Goal: Task Accomplishment & Management: Manage account settings

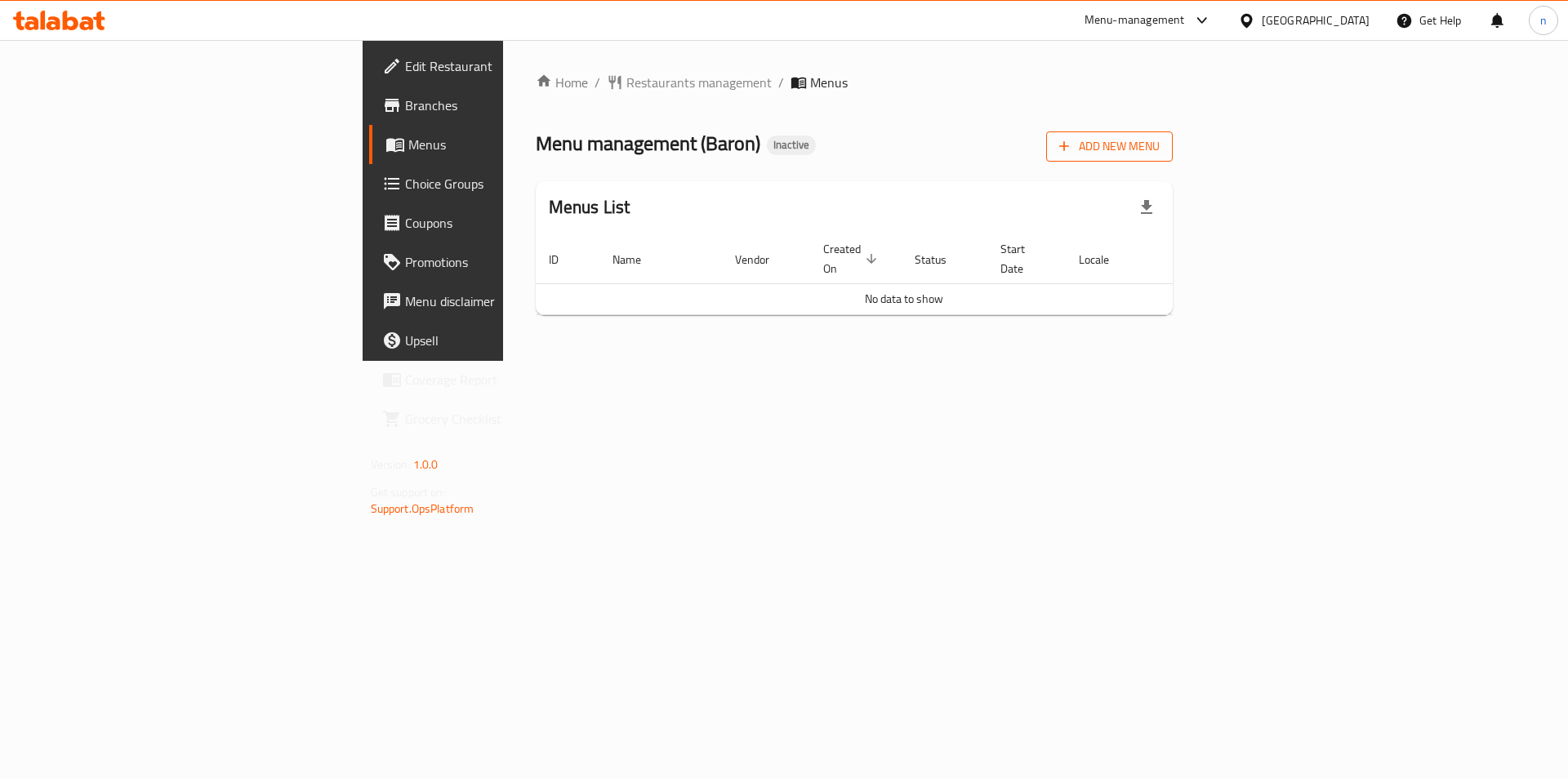
click at [1160, 149] on span "Add New Menu" at bounding box center [1109, 146] width 100 height 20
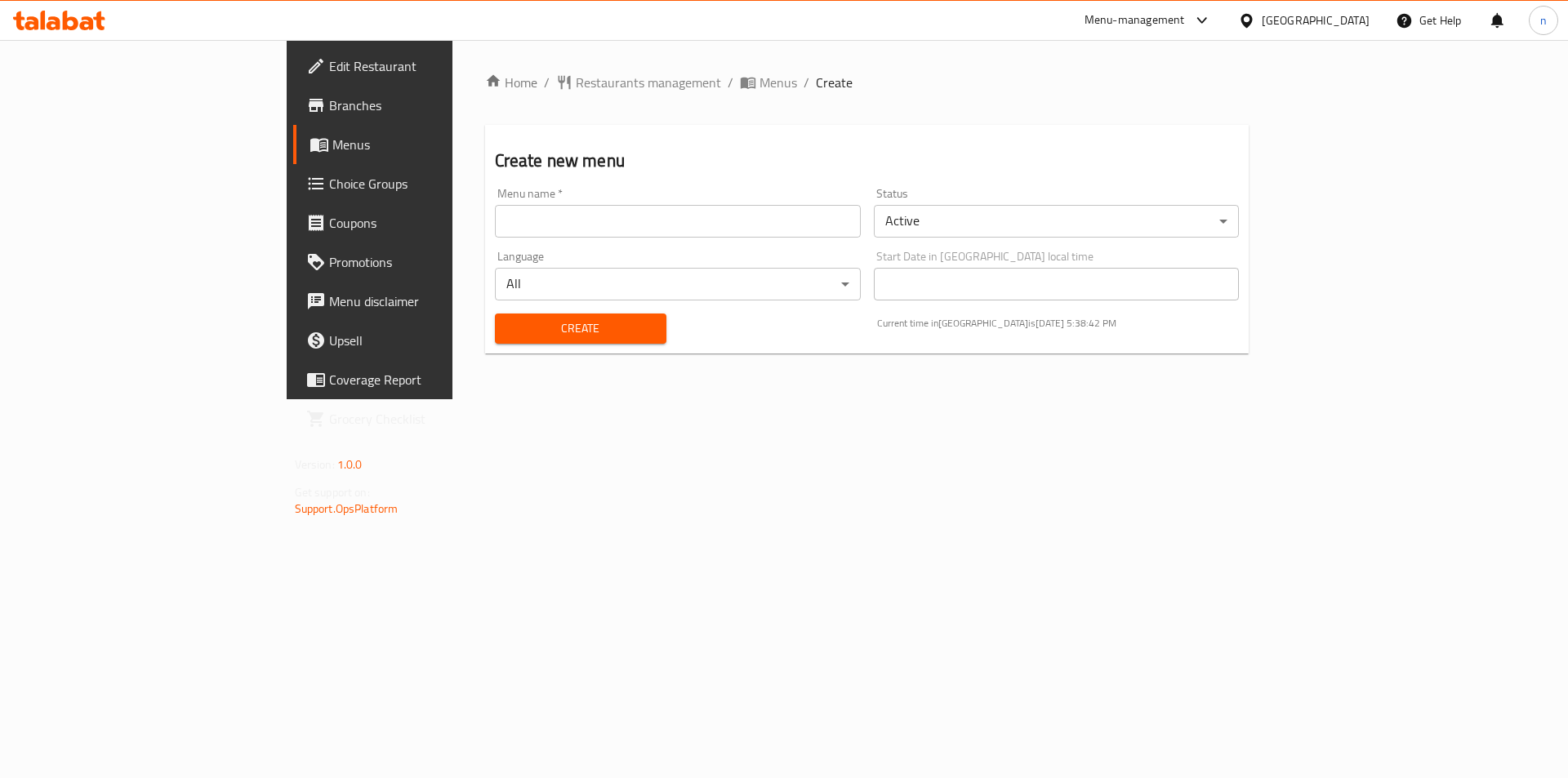
click at [495, 217] on input "text" at bounding box center [677, 221] width 366 height 32
type input "1-9"
click at [508, 333] on span "Create" at bounding box center [581, 328] width 145 height 20
click at [759, 92] on span "Menus" at bounding box center [777, 82] width 37 height 20
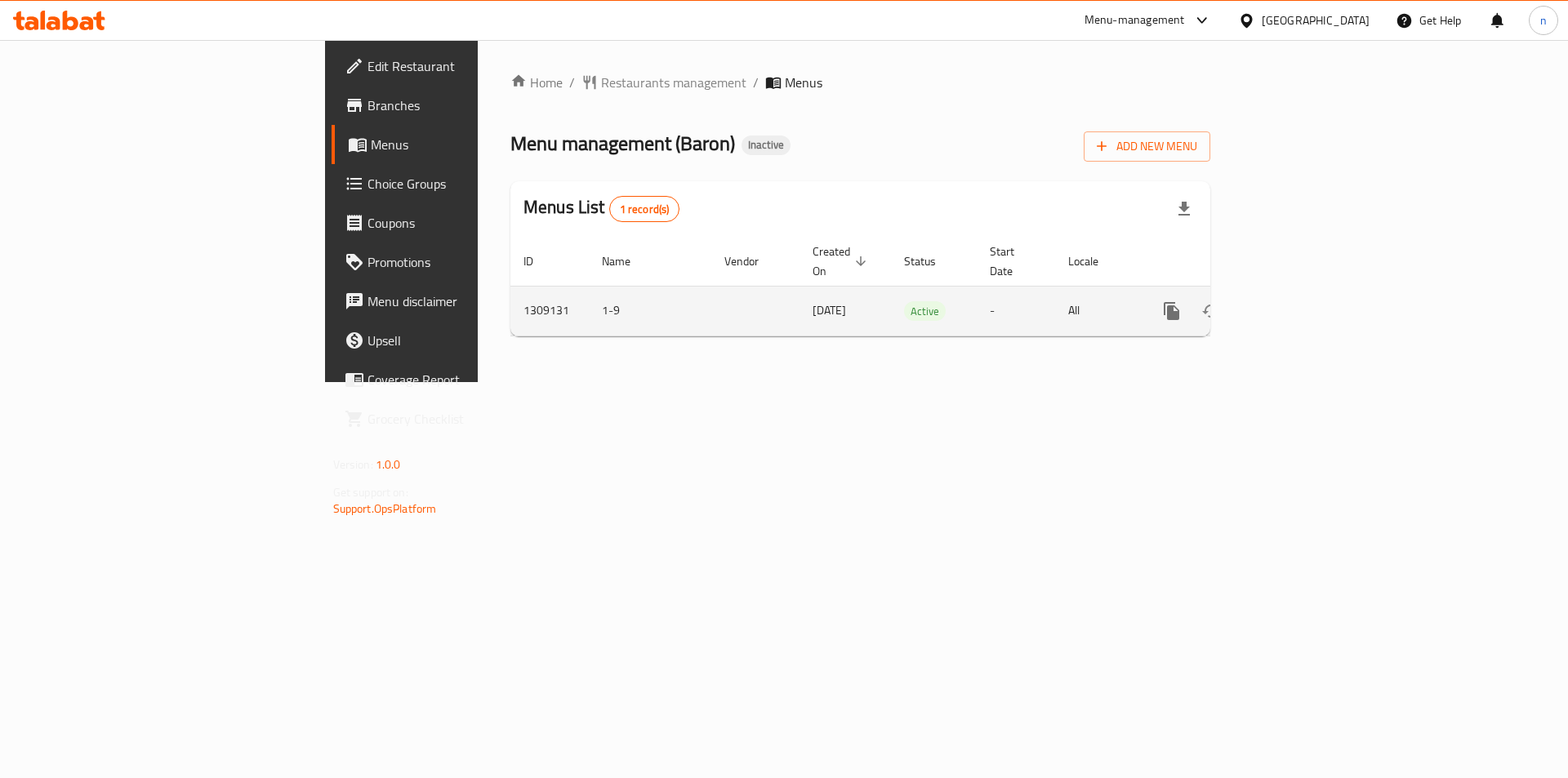
click at [1300, 302] on icon "enhanced table" at bounding box center [1289, 311] width 20 height 20
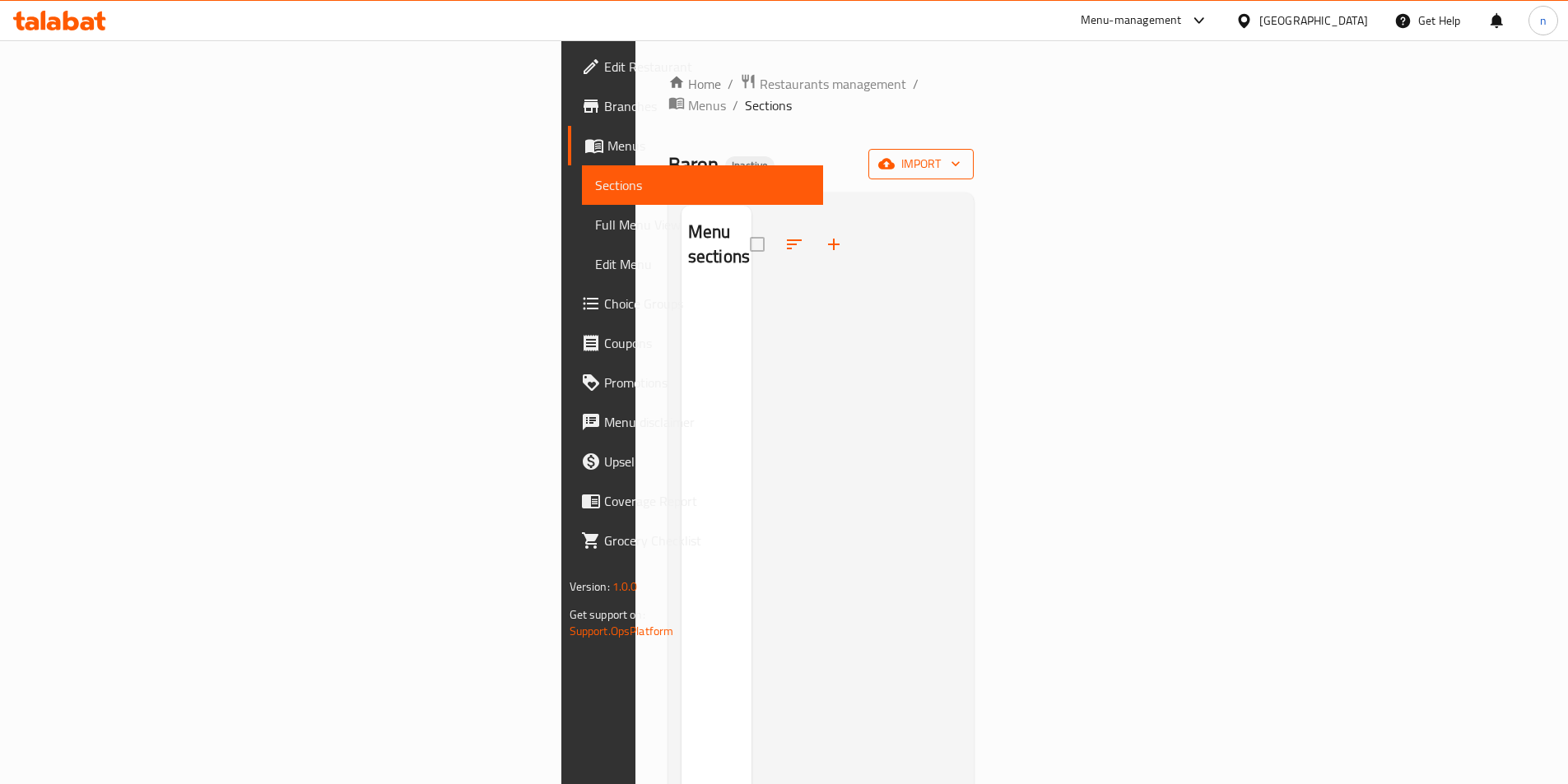
click at [961, 154] on span "import" at bounding box center [921, 164] width 79 height 20
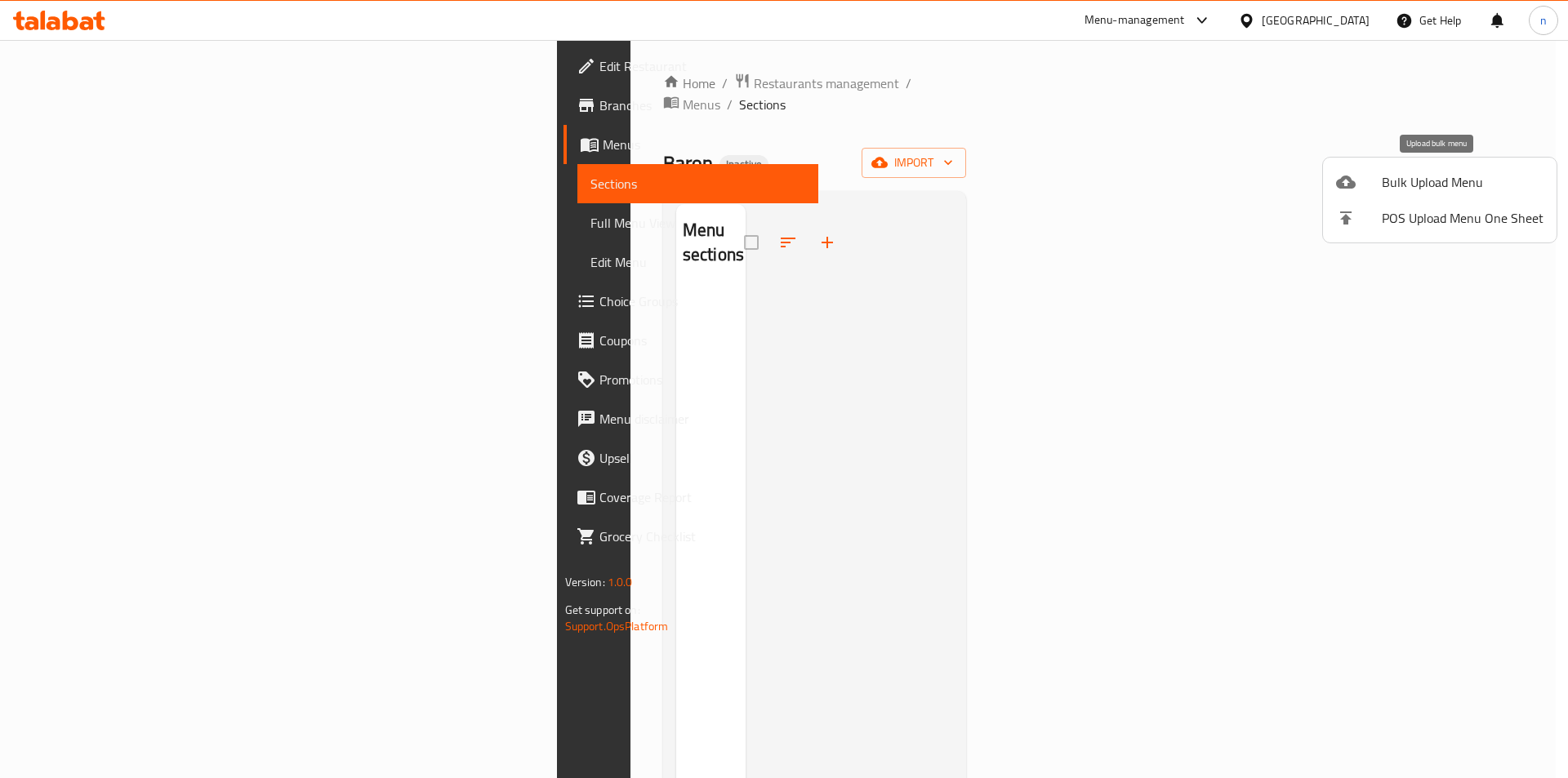
click at [1409, 185] on span "Bulk Upload Menu" at bounding box center [1462, 181] width 161 height 20
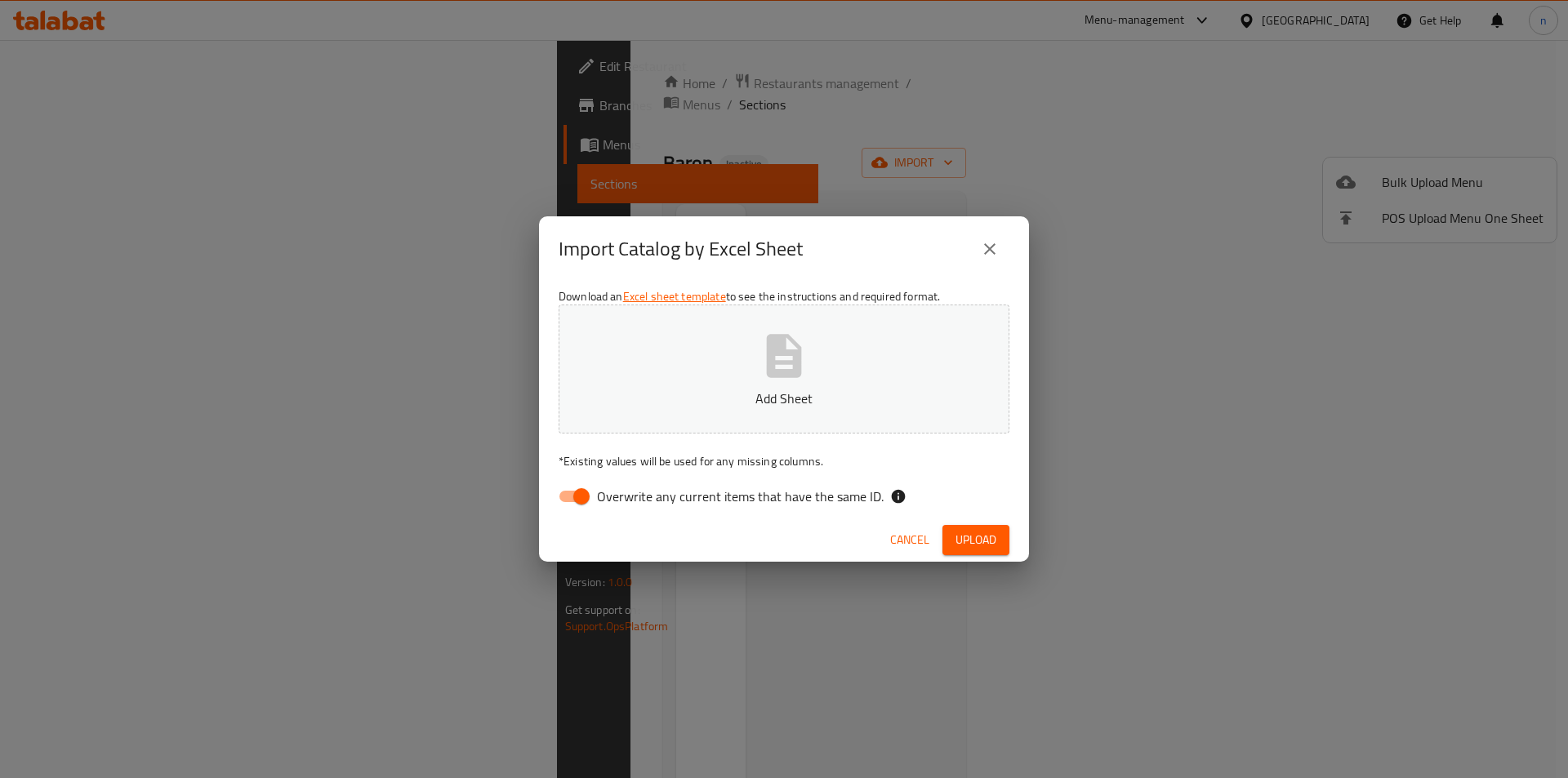
click at [587, 487] on input "Overwrite any current items that have the same ID." at bounding box center [582, 496] width 94 height 32
checkbox input "false"
click at [726, 392] on p "Add Sheet" at bounding box center [784, 398] width 400 height 20
click at [985, 538] on span "Upload" at bounding box center [976, 539] width 41 height 20
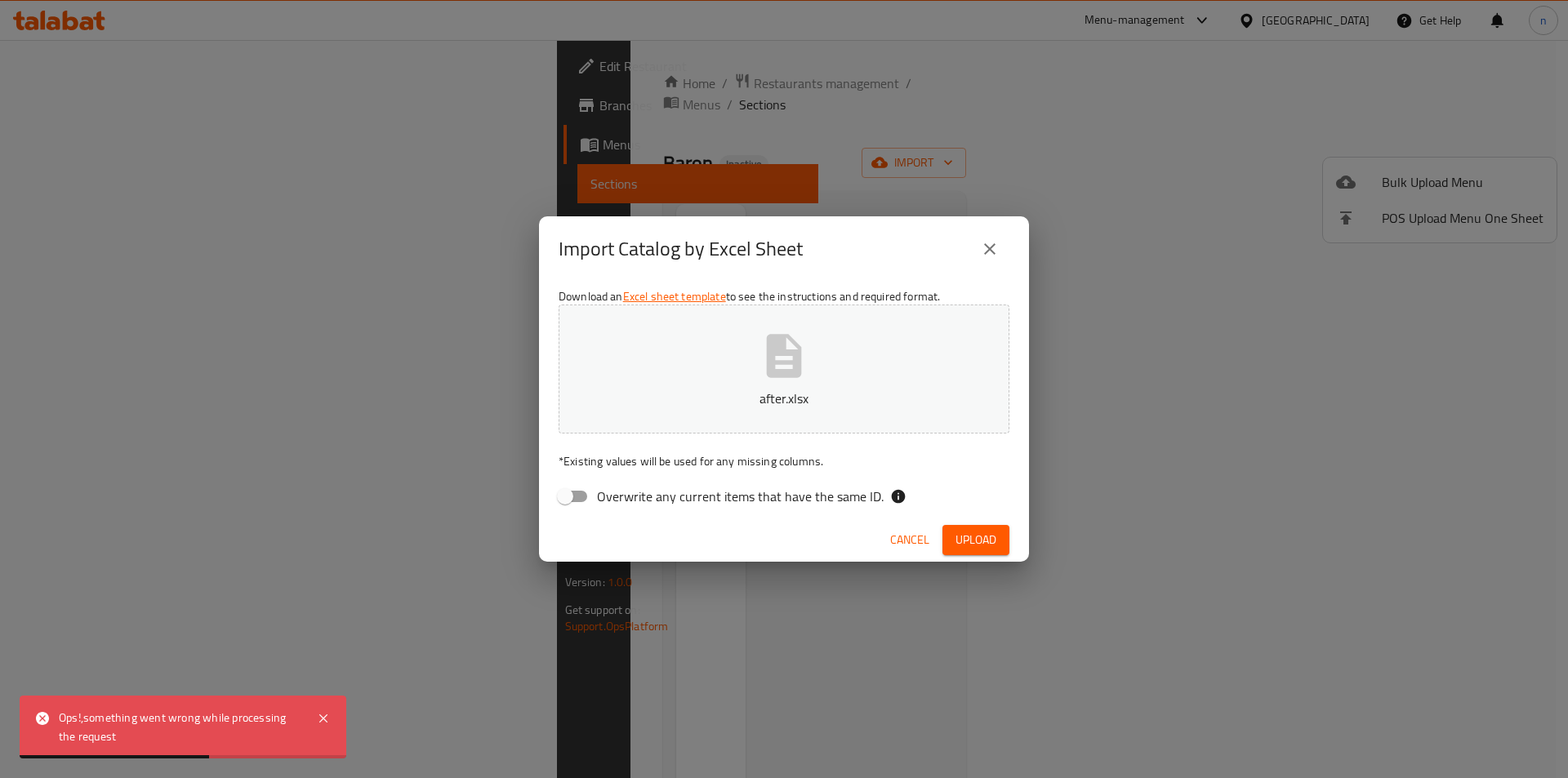
click at [986, 248] on icon "close" at bounding box center [989, 249] width 20 height 20
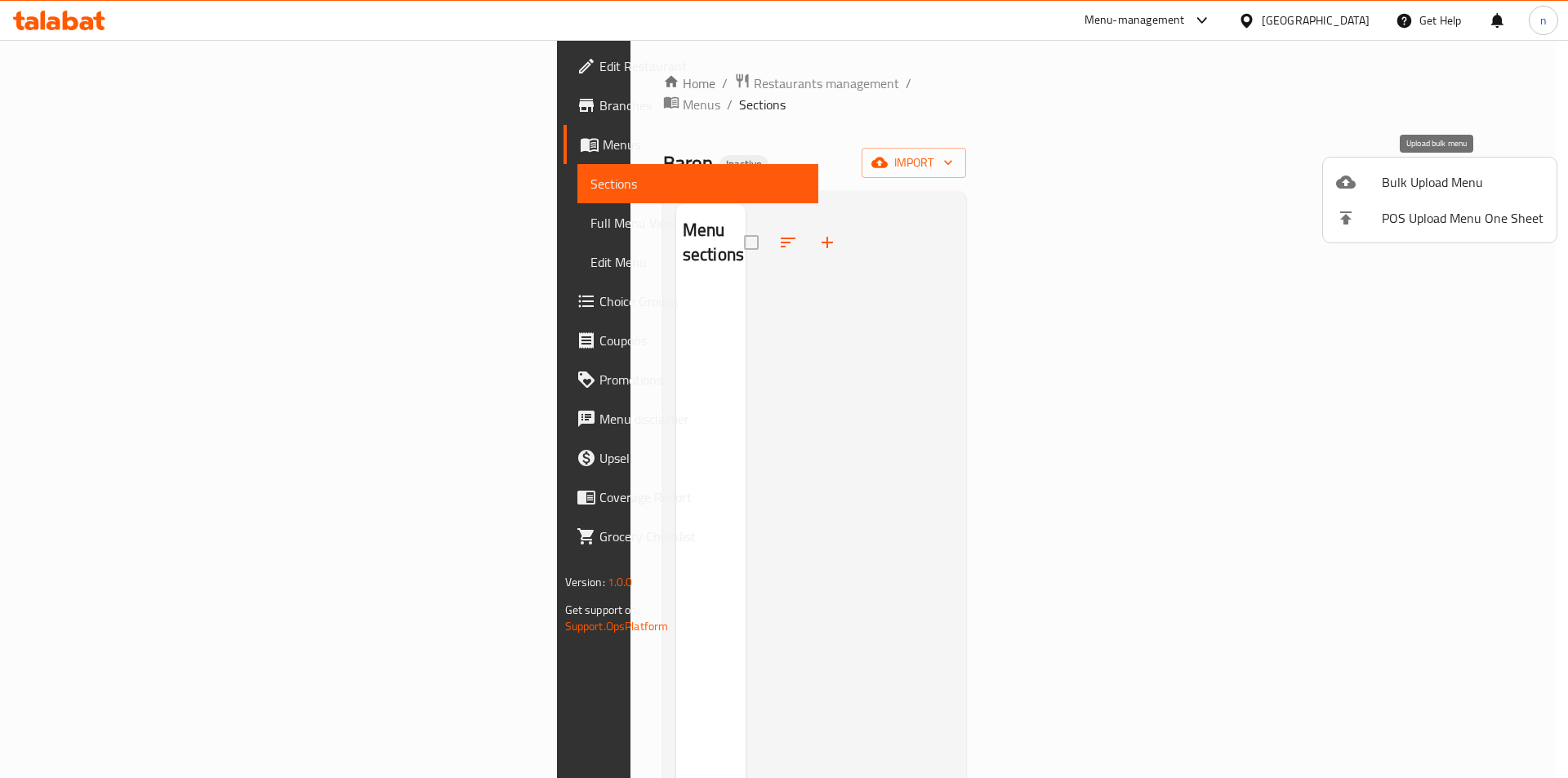
click at [1410, 178] on span "Bulk Upload Menu" at bounding box center [1462, 181] width 161 height 20
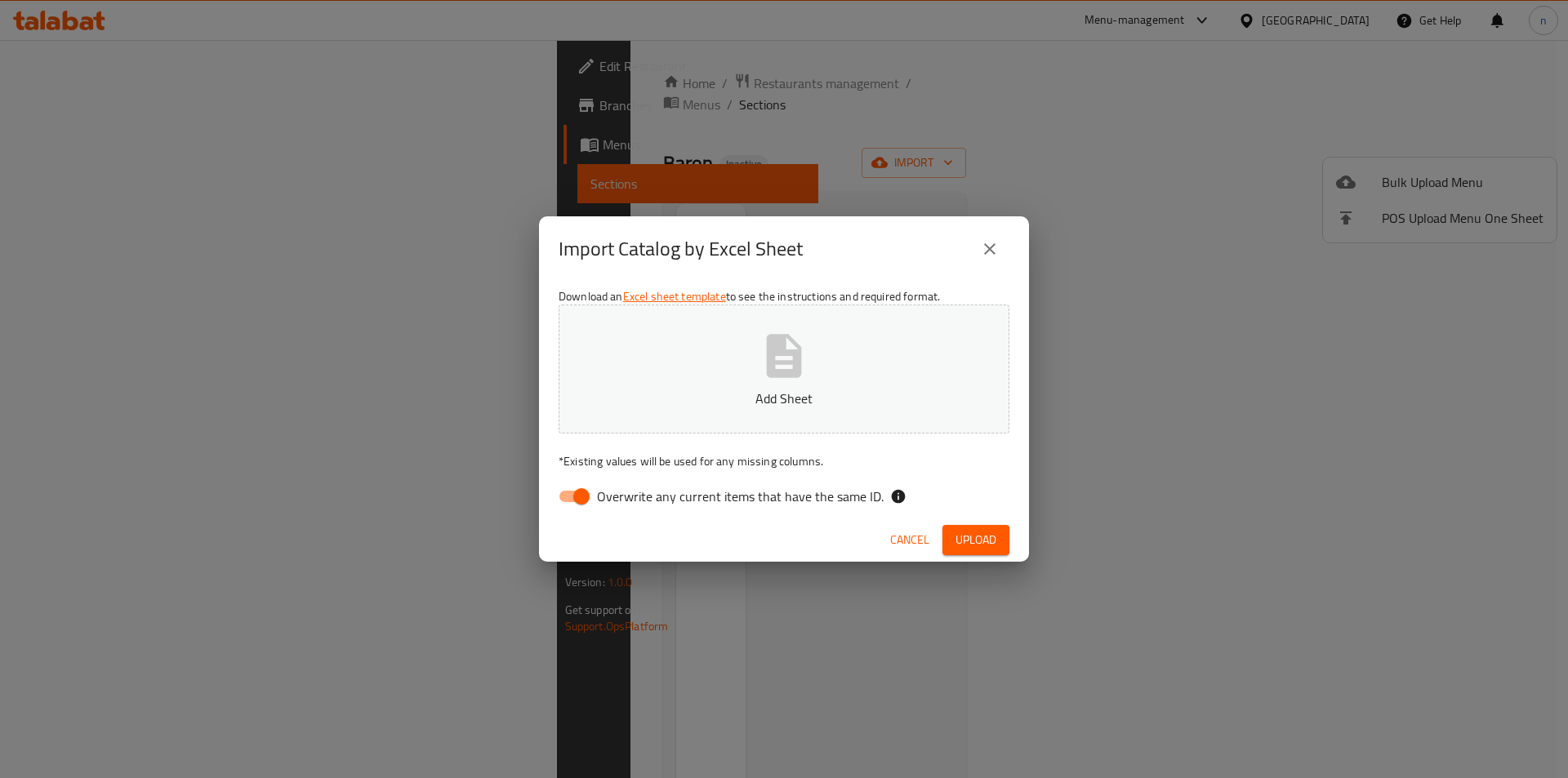
click at [584, 493] on input "Overwrite any current items that have the same ID." at bounding box center [582, 496] width 94 height 32
checkbox input "false"
click at [720, 350] on button "Add Sheet" at bounding box center [784, 368] width 451 height 129
click at [959, 543] on span "Upload" at bounding box center [976, 539] width 41 height 20
click at [736, 392] on p "after (1).xlsx" at bounding box center [784, 398] width 400 height 20
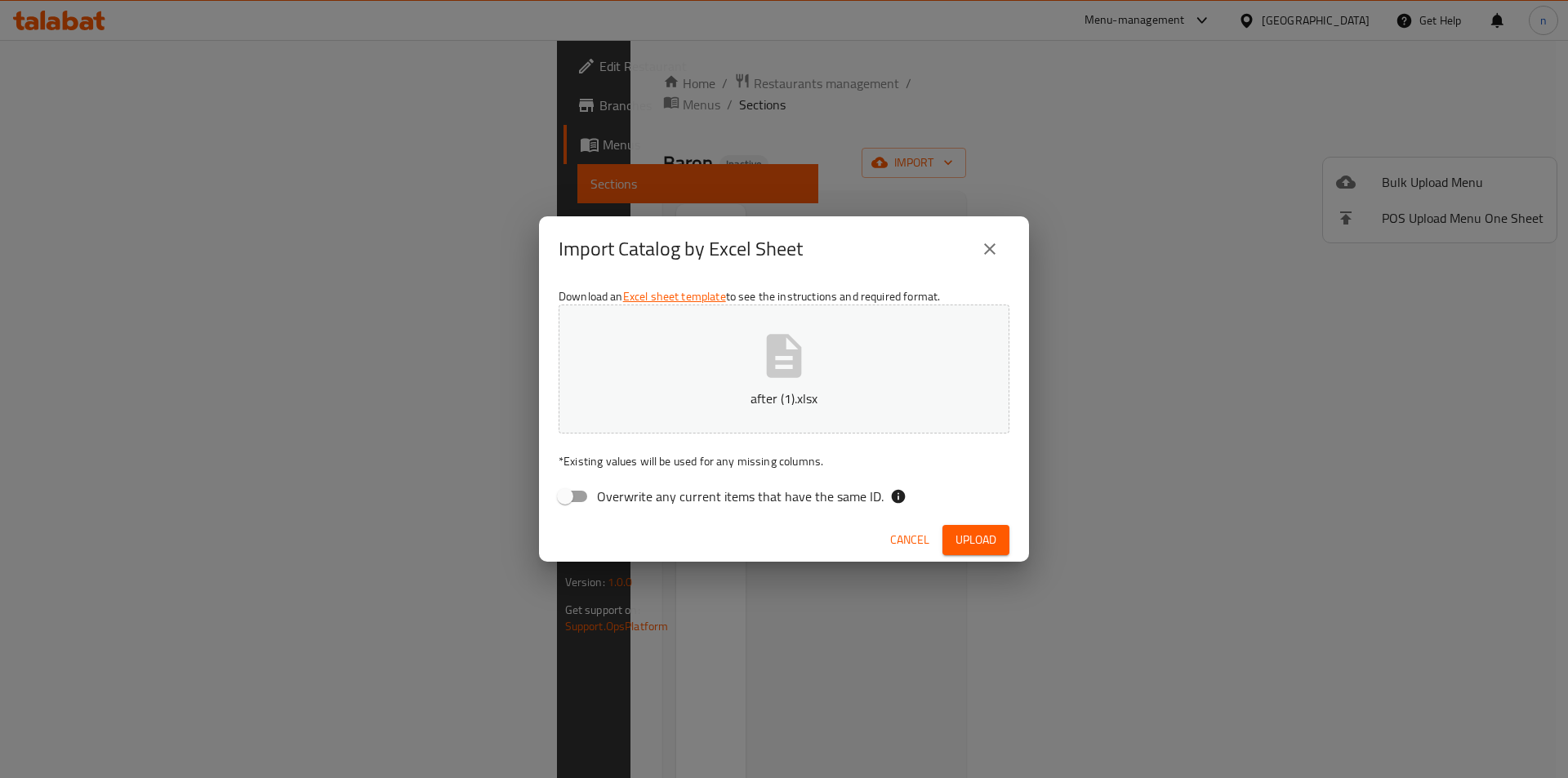
click at [984, 245] on icon "close" at bounding box center [989, 249] width 20 height 20
click at [984, 245] on div at bounding box center [784, 389] width 1568 height 778
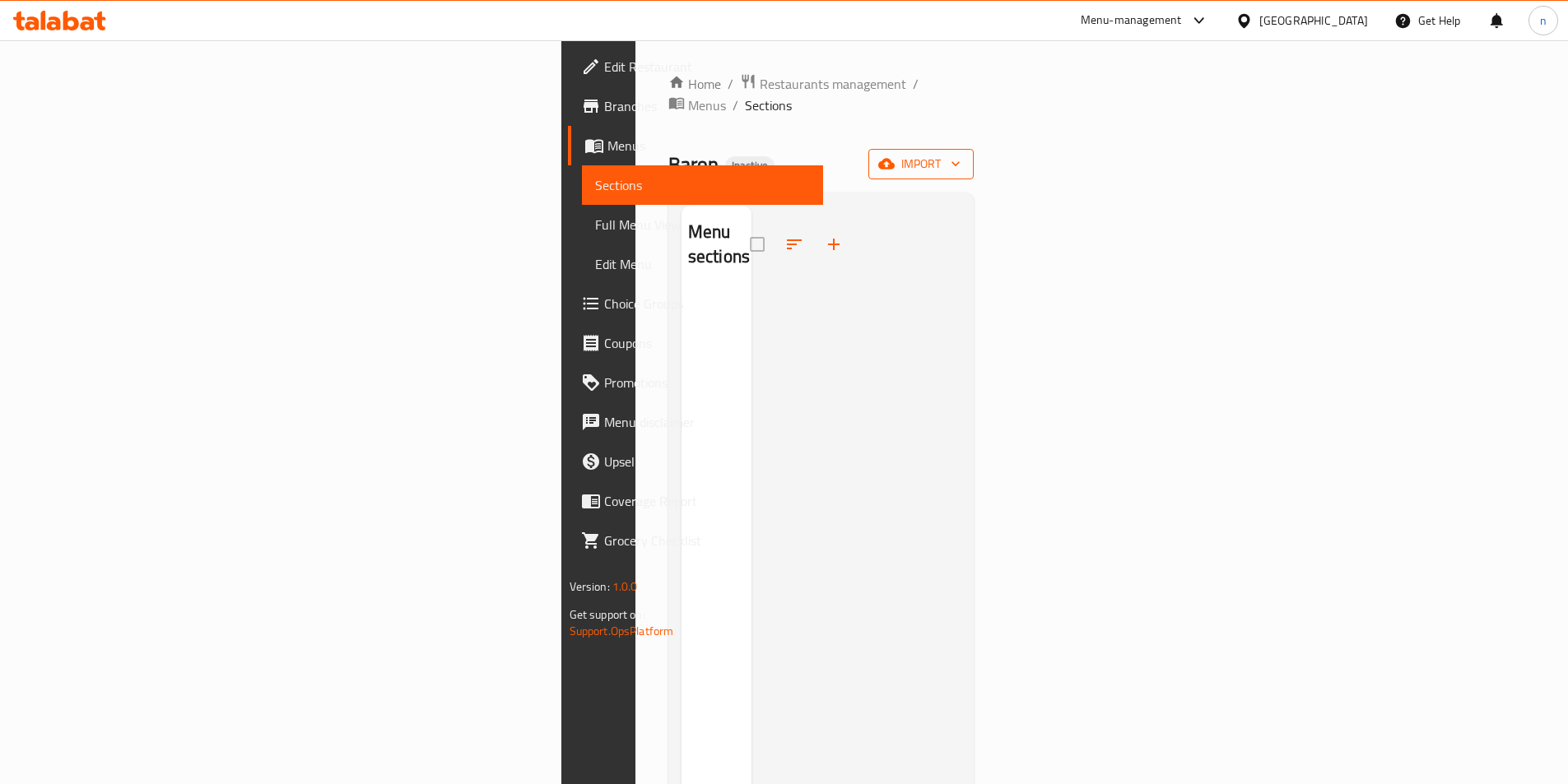
click at [961, 154] on span "import" at bounding box center [921, 164] width 79 height 20
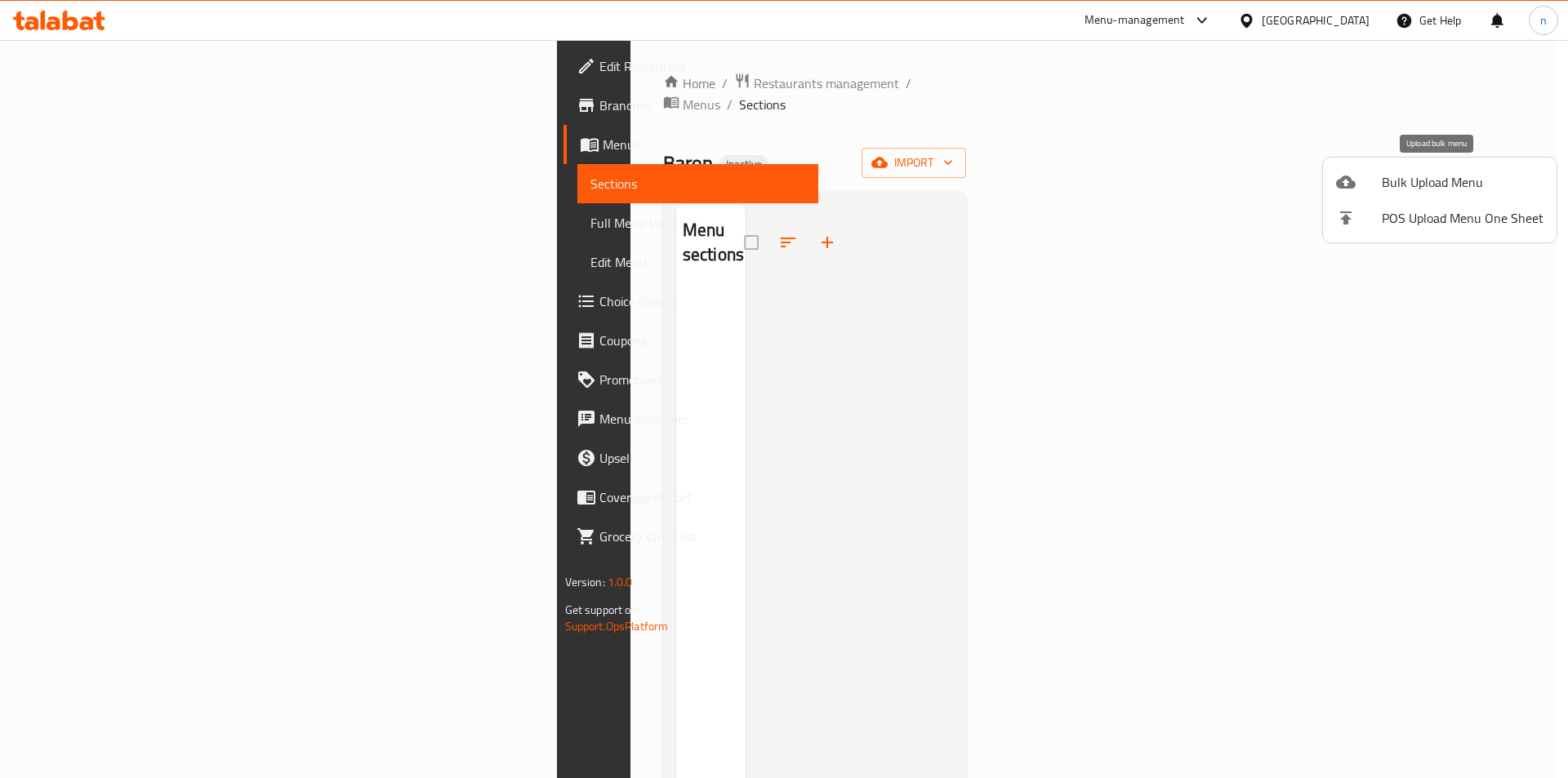
click at [1364, 191] on div at bounding box center [1359, 181] width 46 height 20
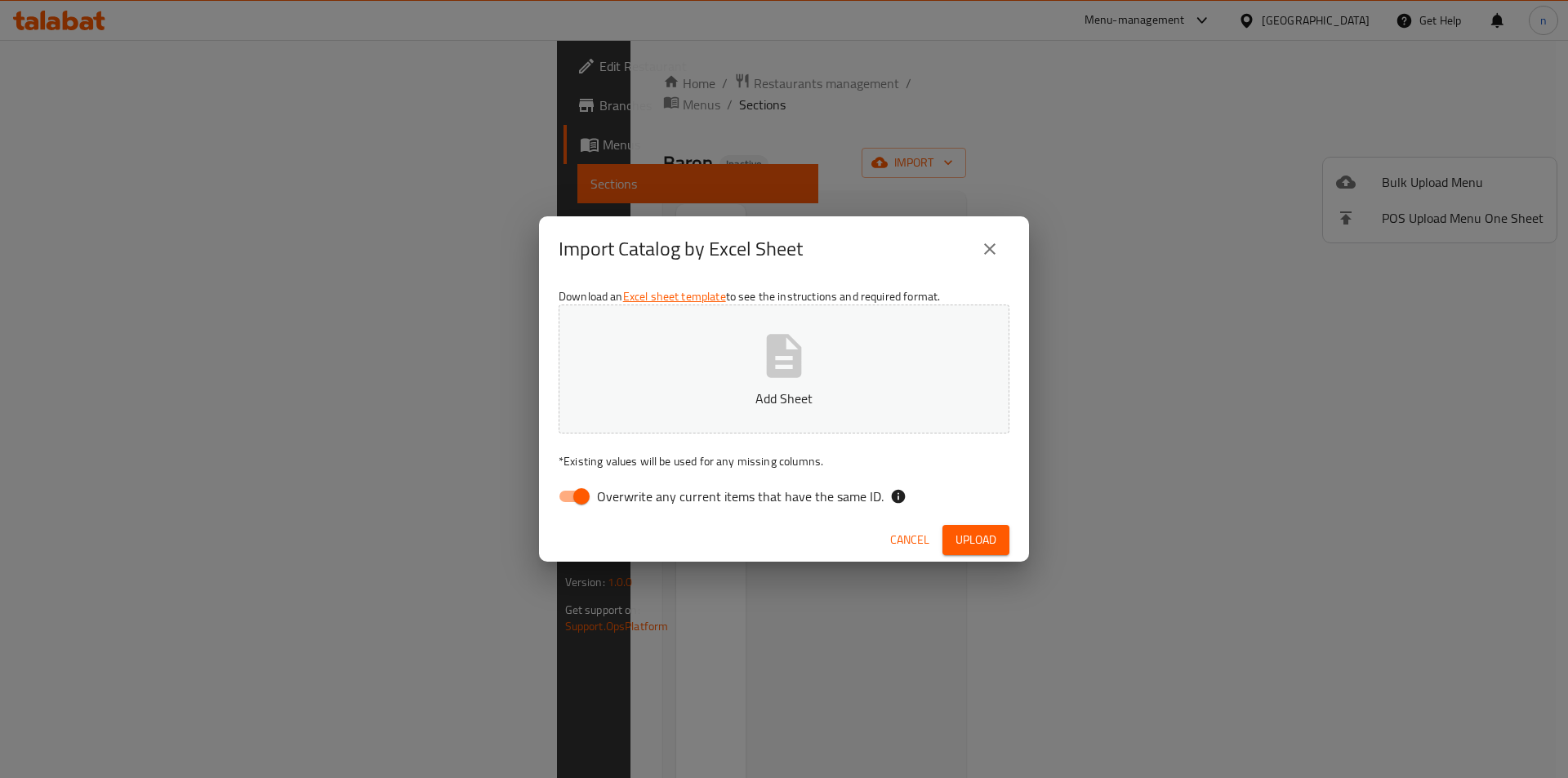
click at [581, 499] on input "Overwrite any current items that have the same ID." at bounding box center [582, 496] width 94 height 32
checkbox input "false"
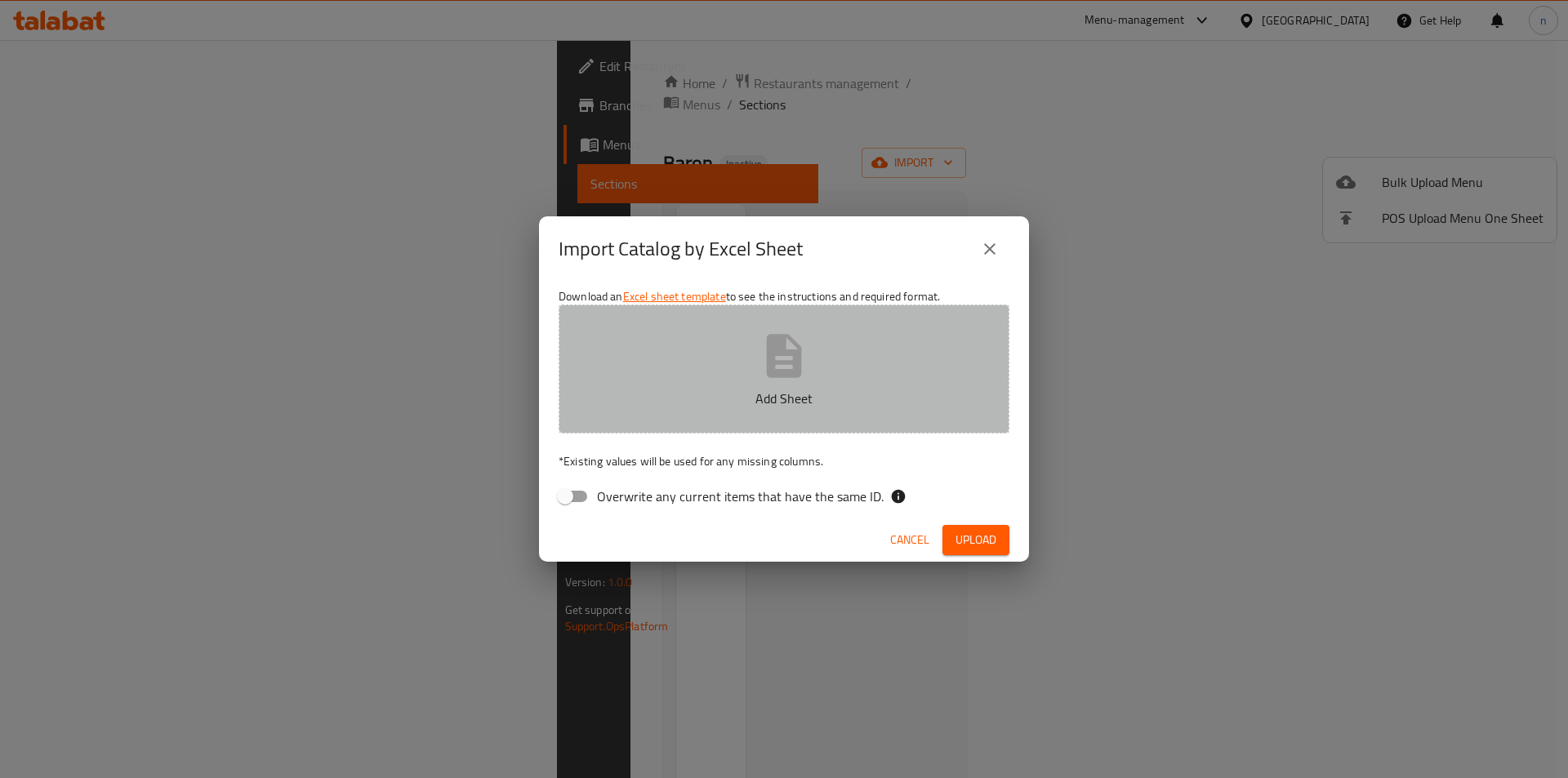
click at [718, 353] on button "Add Sheet" at bounding box center [784, 368] width 451 height 129
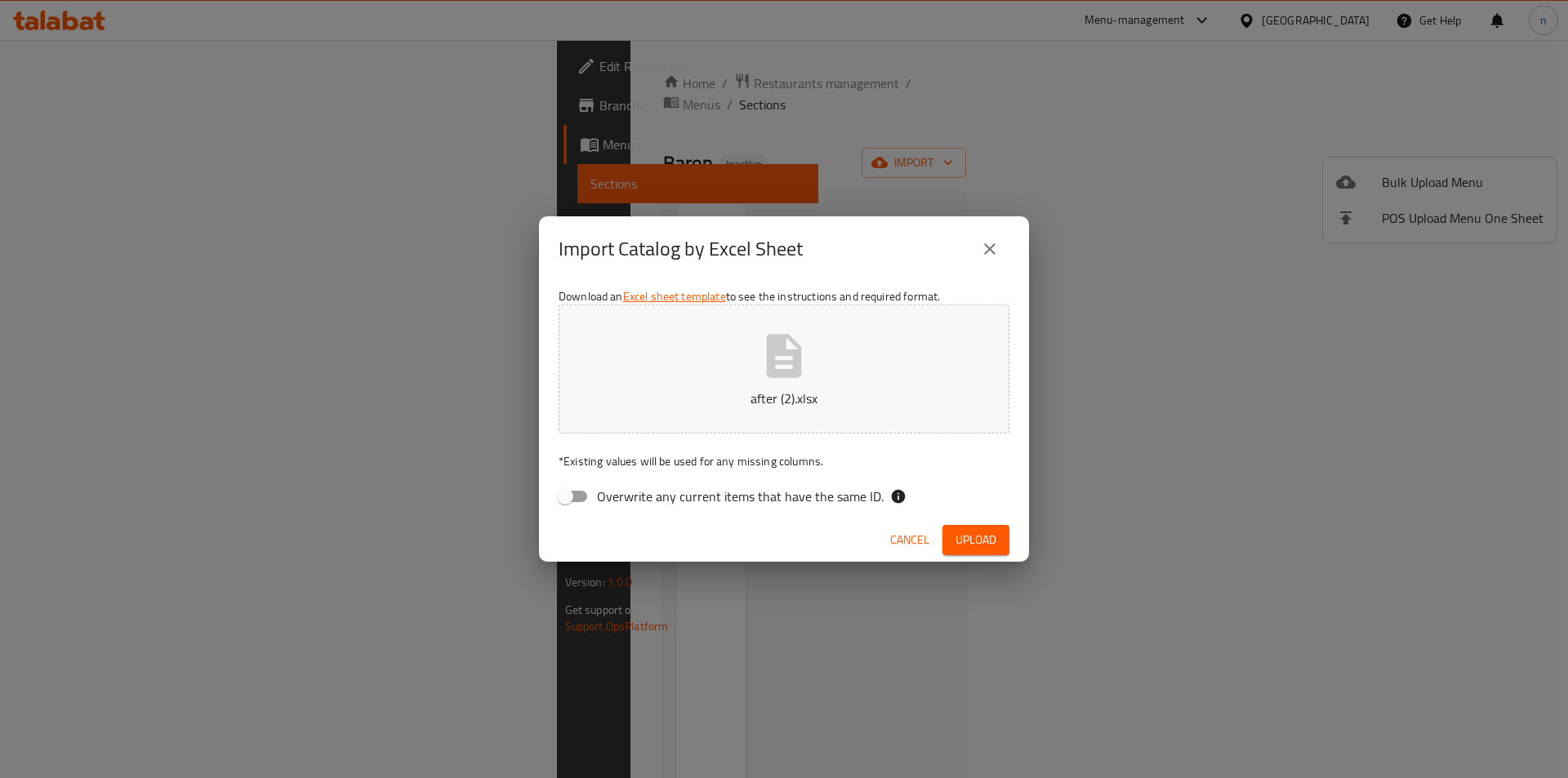
click at [970, 532] on span "Upload" at bounding box center [976, 539] width 41 height 20
click at [983, 538] on span "Upload" at bounding box center [976, 539] width 41 height 20
click at [681, 402] on p "after (2).xlsx" at bounding box center [784, 398] width 400 height 20
click at [981, 542] on span "Upload" at bounding box center [976, 539] width 41 height 20
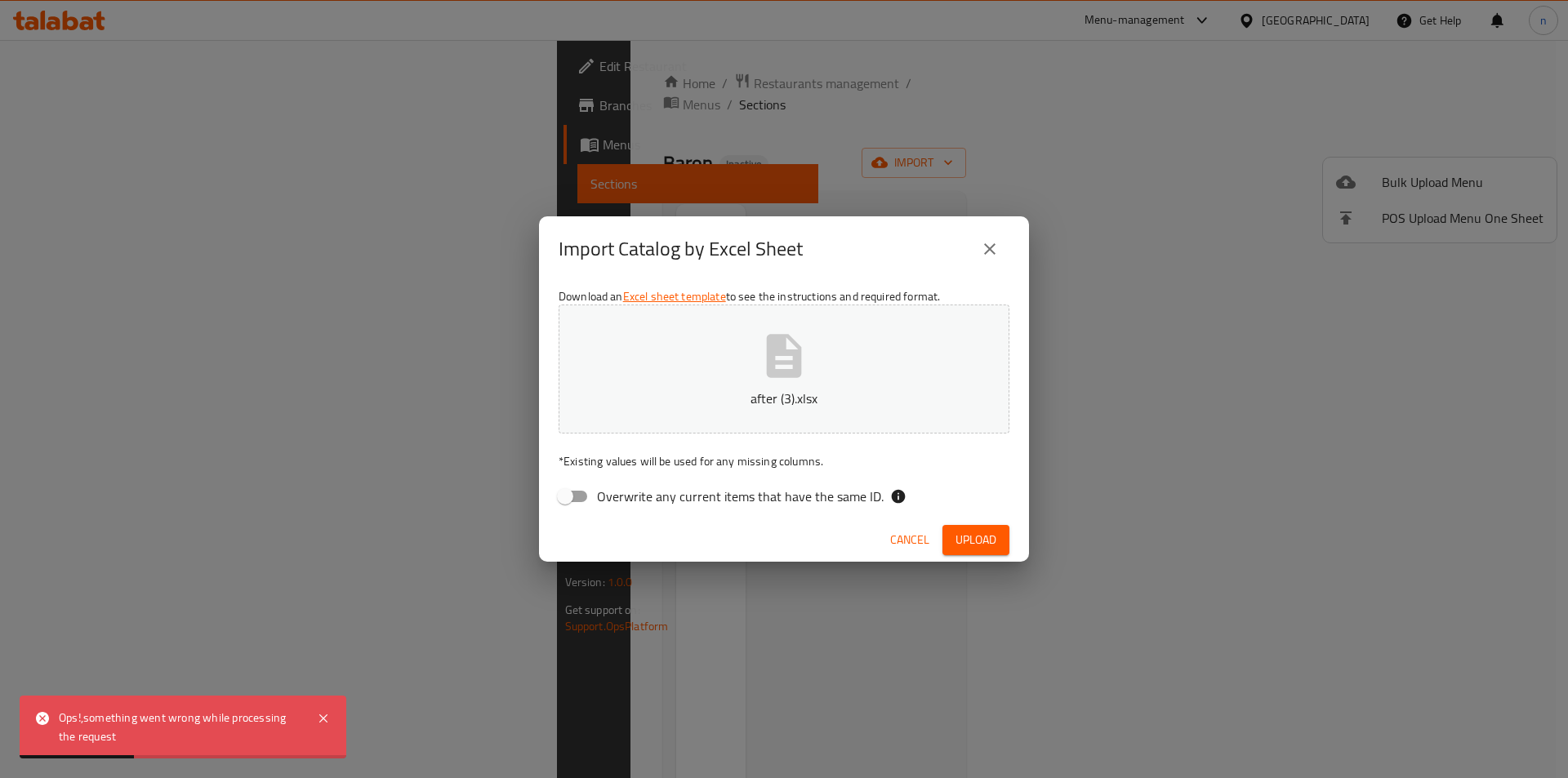
click at [992, 248] on icon "close" at bounding box center [989, 249] width 20 height 20
click at [992, 248] on div at bounding box center [784, 389] width 1568 height 778
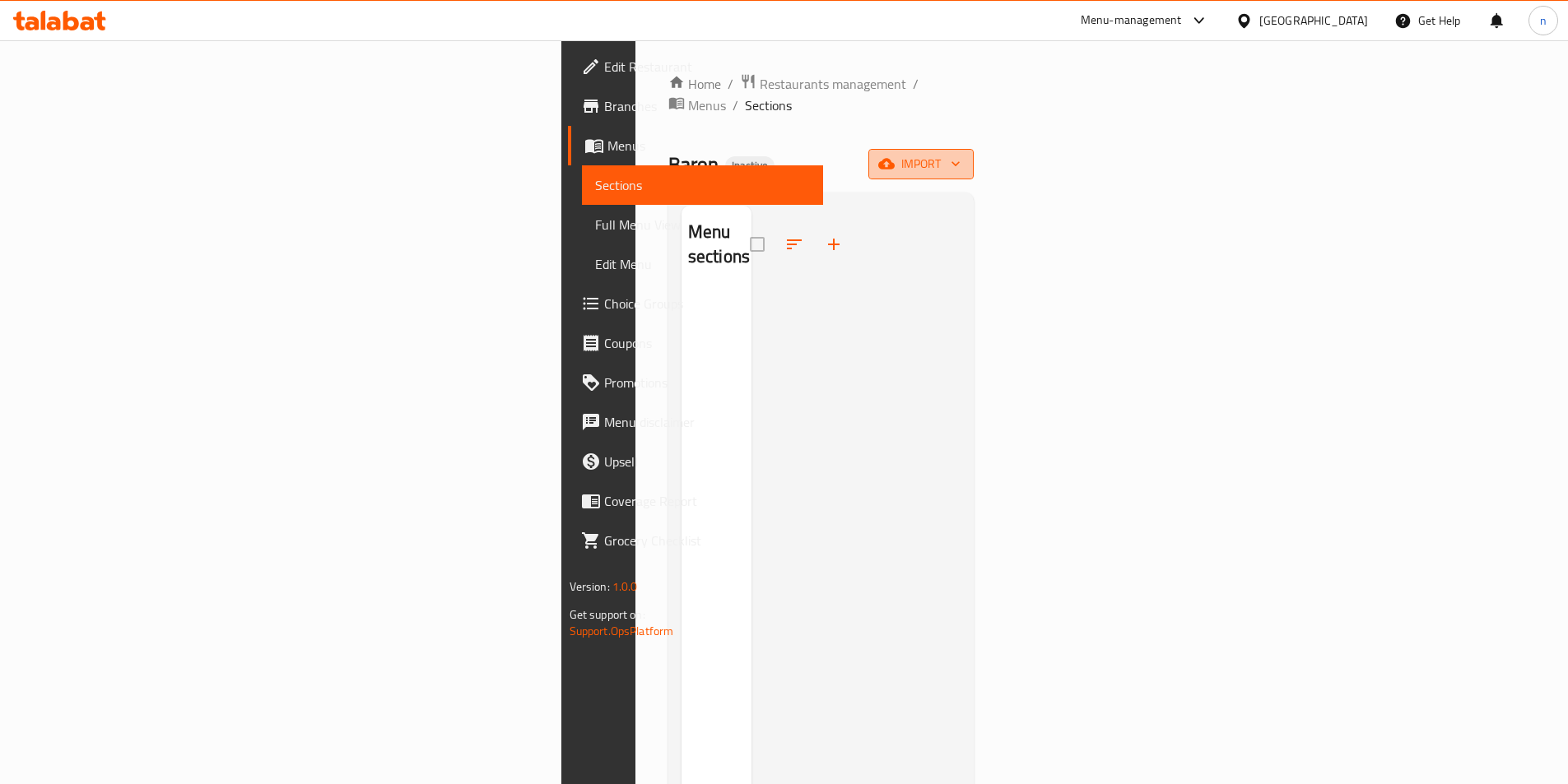
click at [961, 154] on span "import" at bounding box center [921, 164] width 79 height 20
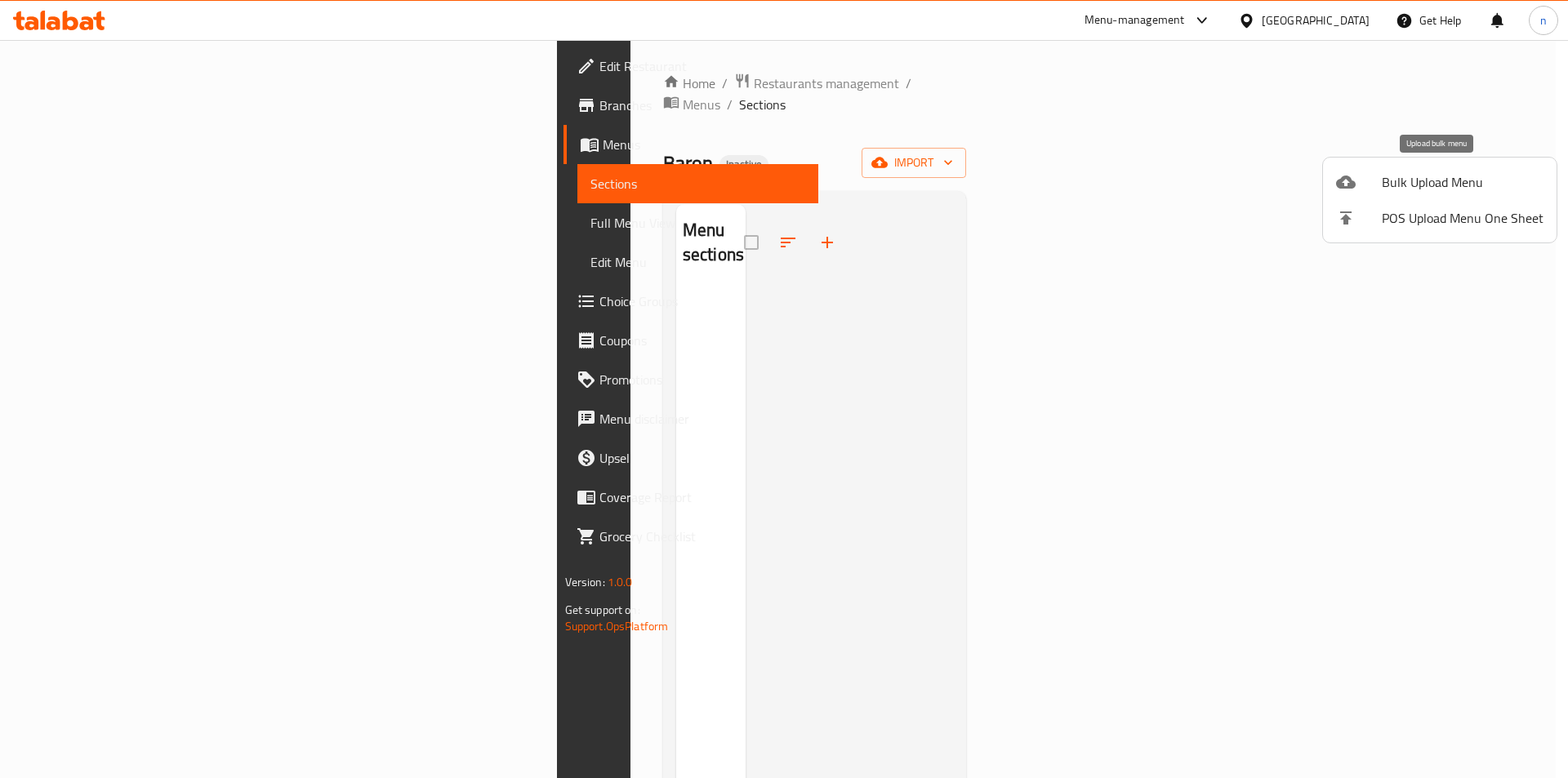
click at [1407, 183] on span "Bulk Upload Menu" at bounding box center [1462, 181] width 161 height 20
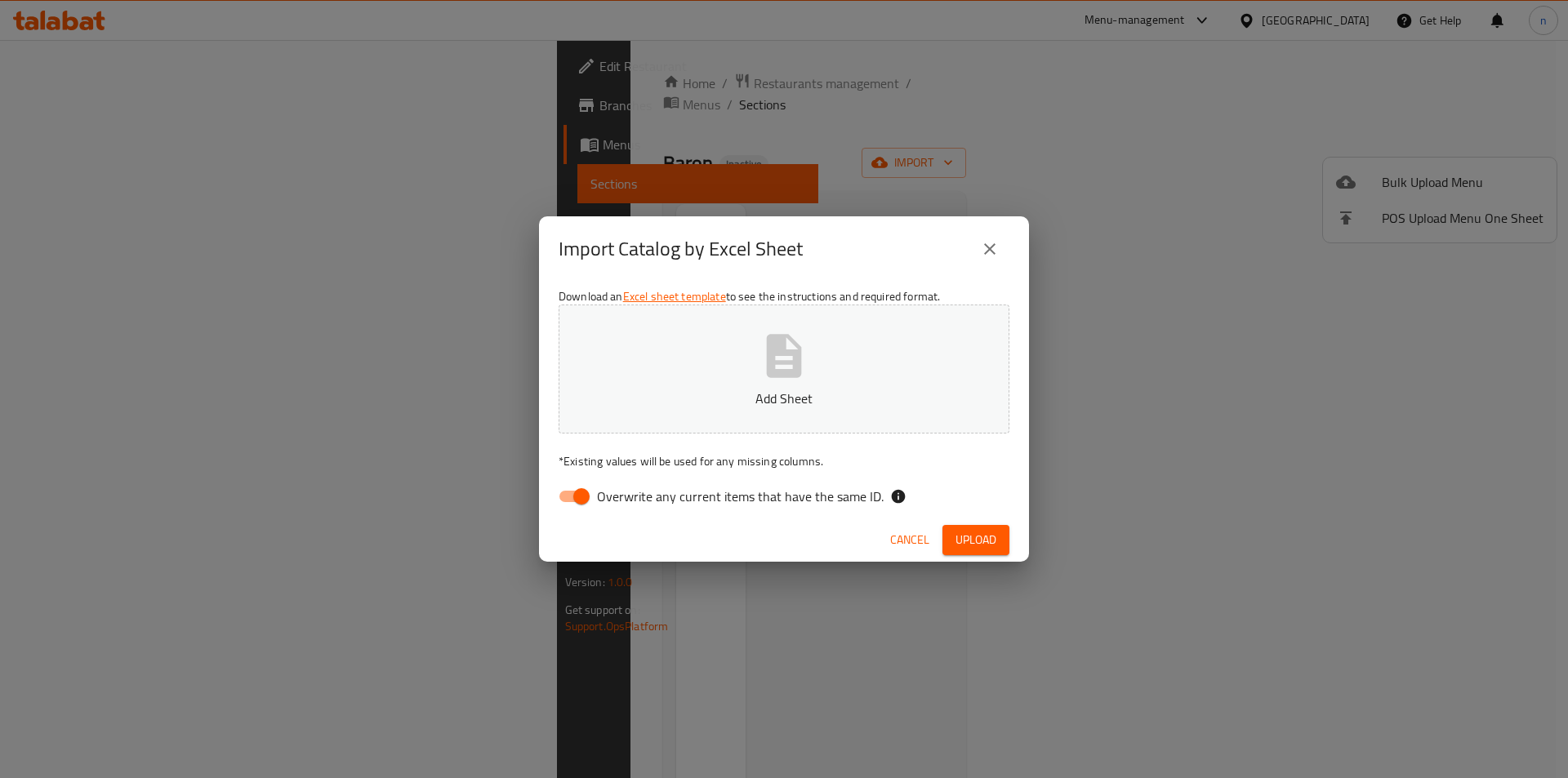
click at [574, 491] on input "Overwrite any current items that have the same ID." at bounding box center [582, 496] width 94 height 32
click at [579, 484] on input "Overwrite any current items that have the same ID." at bounding box center [582, 496] width 94 height 32
click at [586, 506] on input "Overwrite any current items that have the same ID." at bounding box center [582, 496] width 94 height 32
checkbox input "false"
click at [716, 394] on p "Add Sheet" at bounding box center [784, 398] width 400 height 20
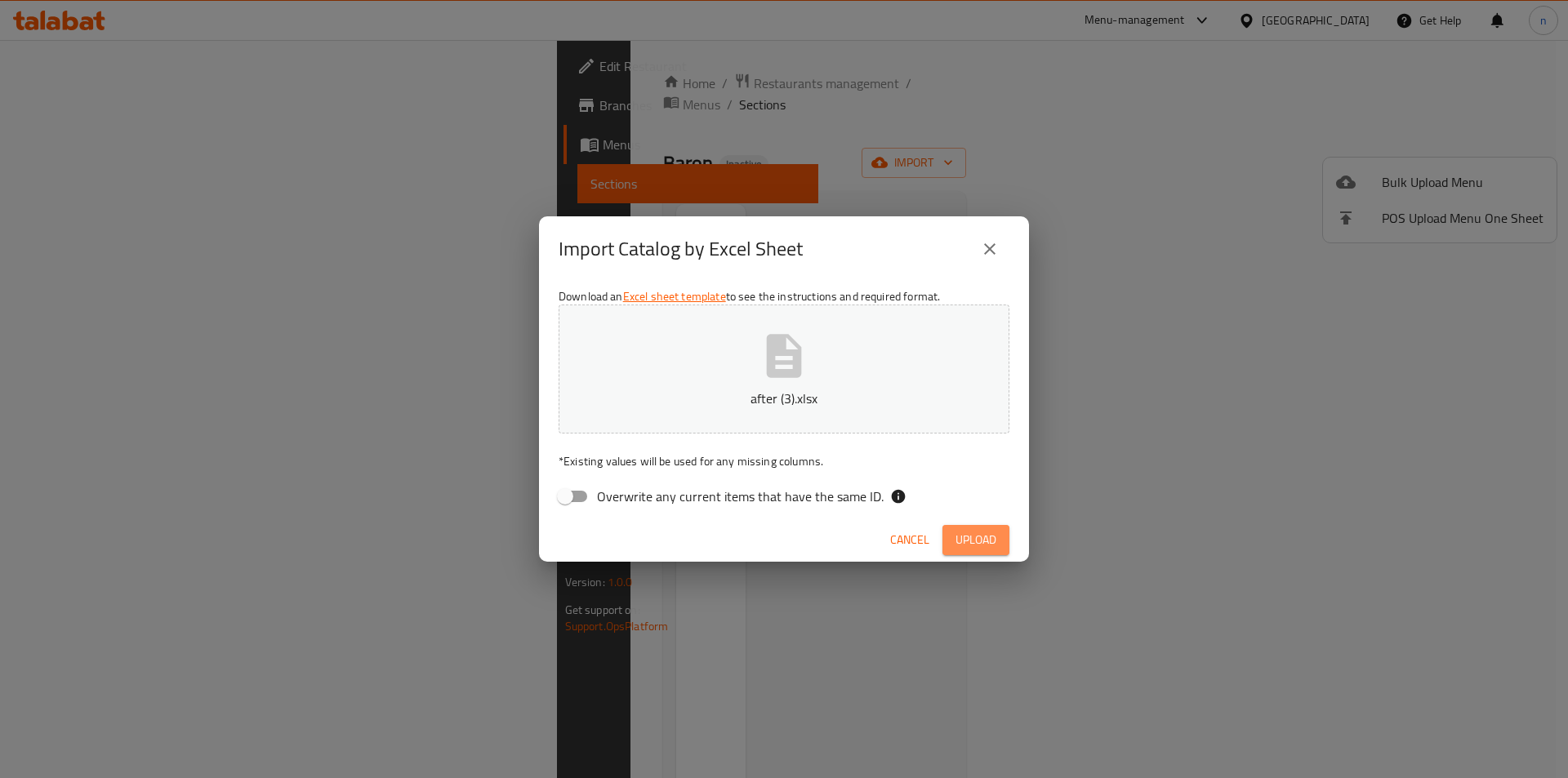
click at [974, 530] on span "Upload" at bounding box center [976, 539] width 41 height 20
click at [819, 391] on p "after (3).xlsx" at bounding box center [784, 398] width 400 height 20
click at [970, 534] on span "Upload" at bounding box center [976, 539] width 41 height 20
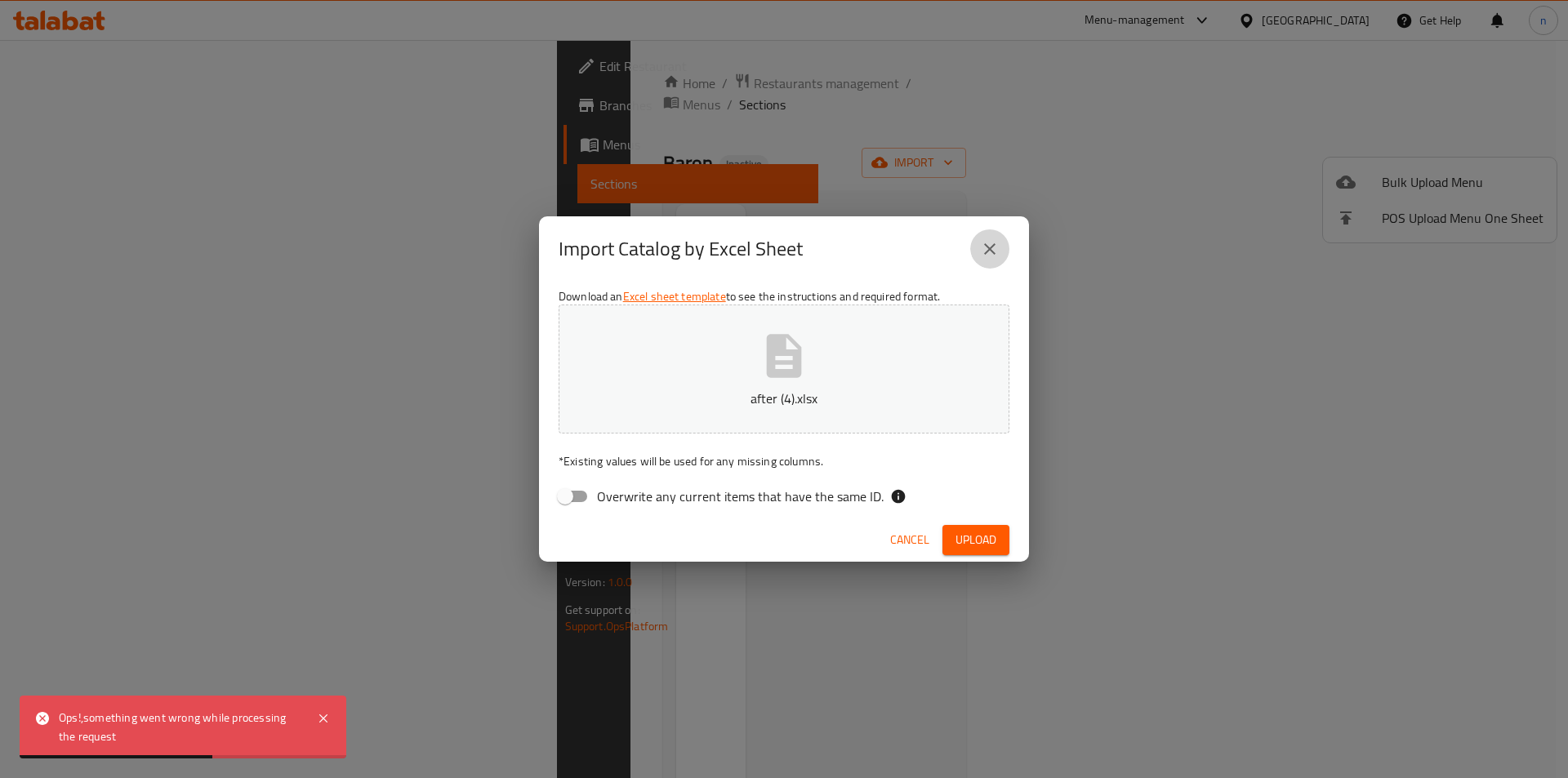
click at [1000, 246] on button "close" at bounding box center [989, 248] width 39 height 39
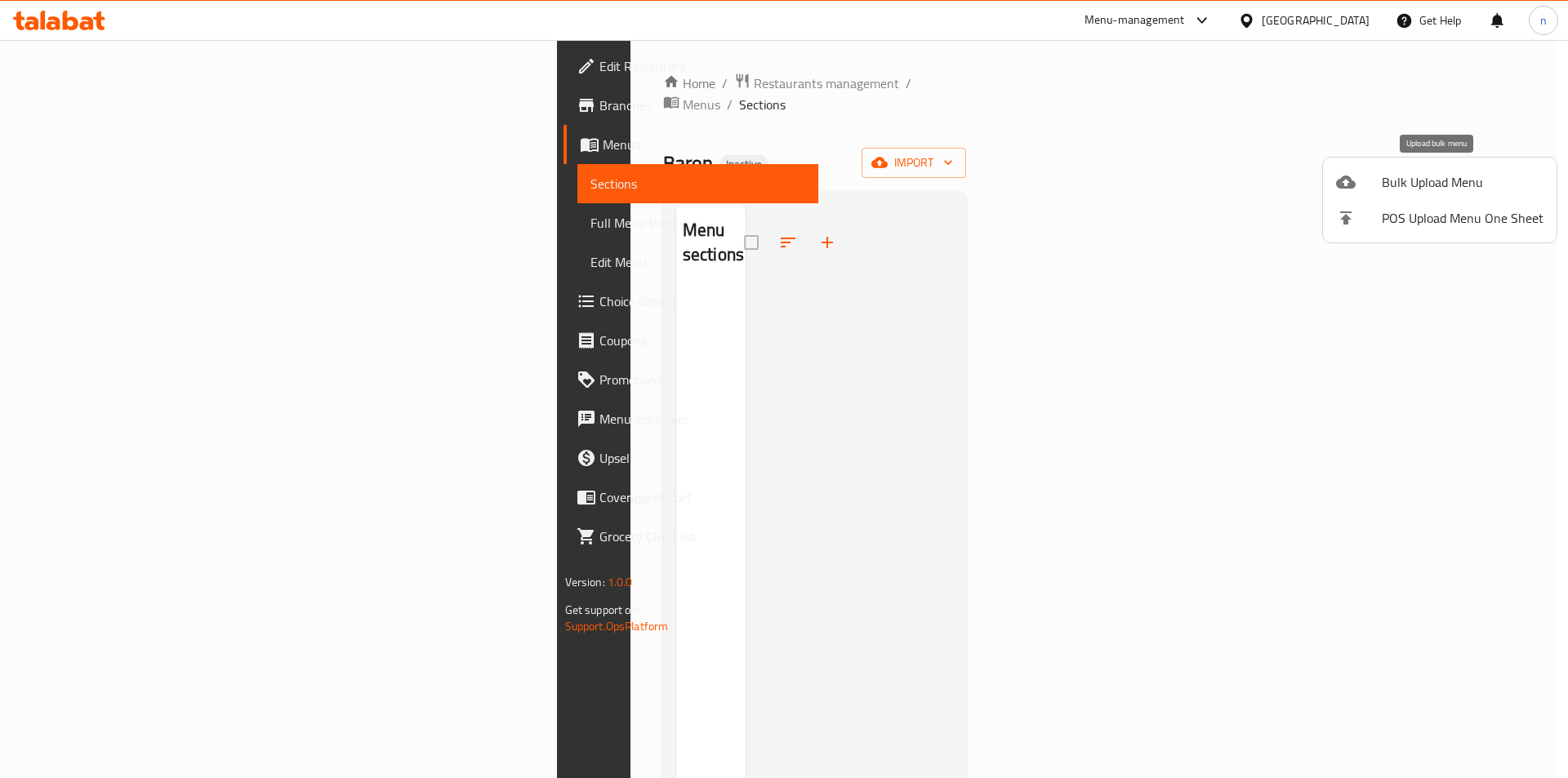
click at [1455, 176] on span "Bulk Upload Menu" at bounding box center [1462, 181] width 161 height 20
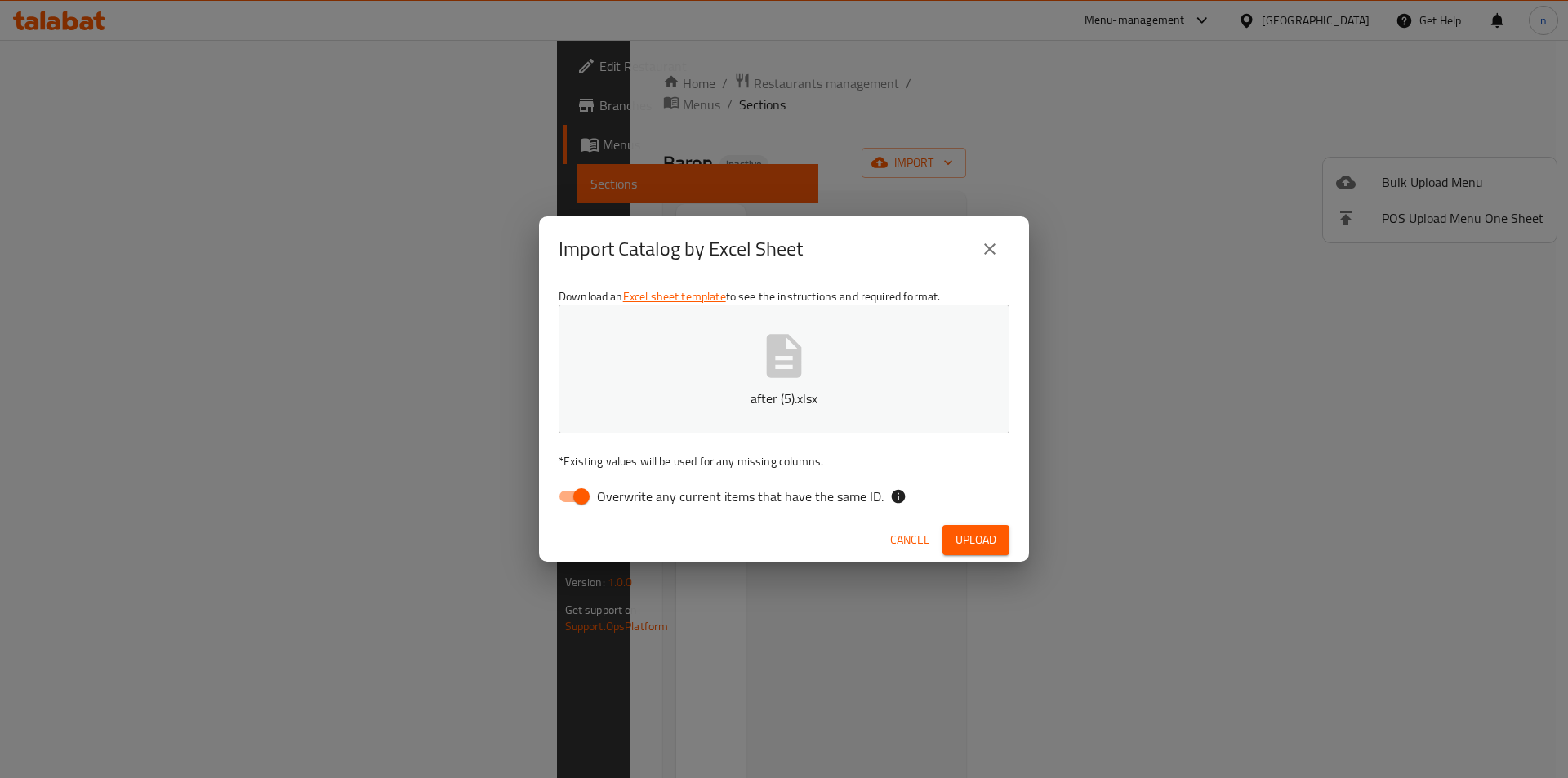
click at [573, 500] on input "Overwrite any current items that have the same ID." at bounding box center [582, 496] width 94 height 32
checkbox input "false"
click at [985, 544] on span "Upload" at bounding box center [976, 539] width 41 height 20
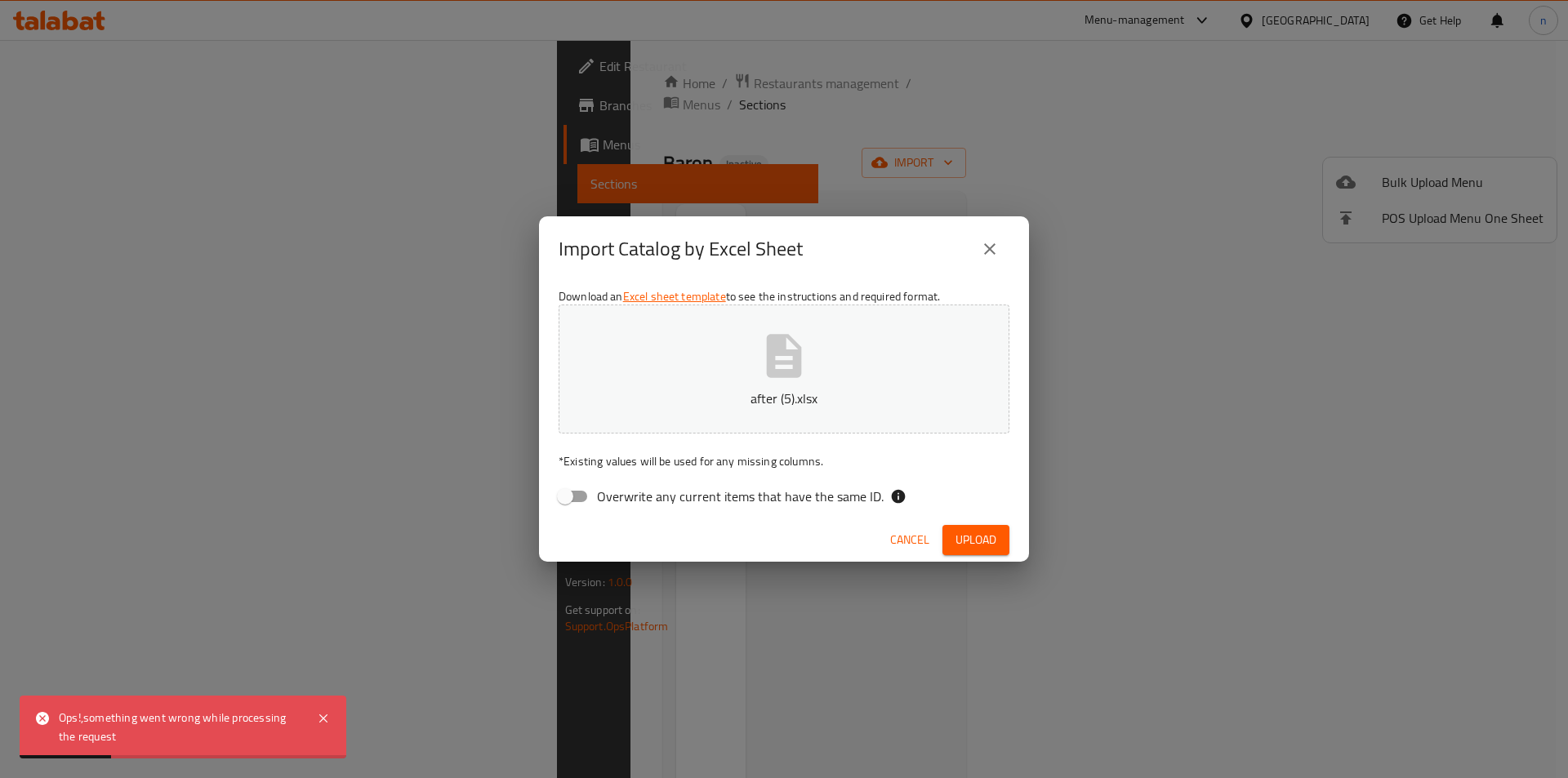
click at [992, 234] on button "close" at bounding box center [989, 248] width 39 height 39
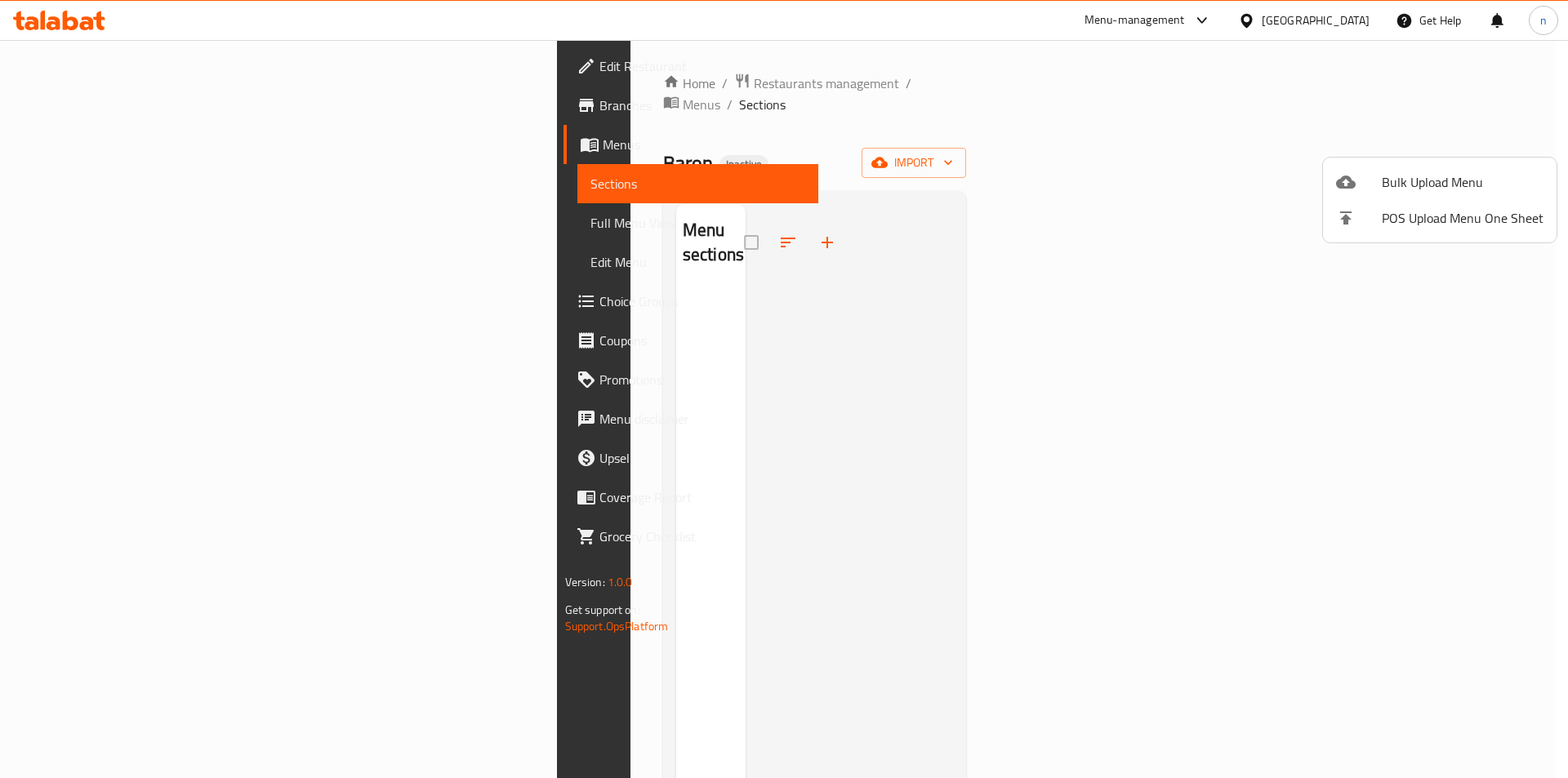
click at [952, 238] on div at bounding box center [784, 389] width 1568 height 778
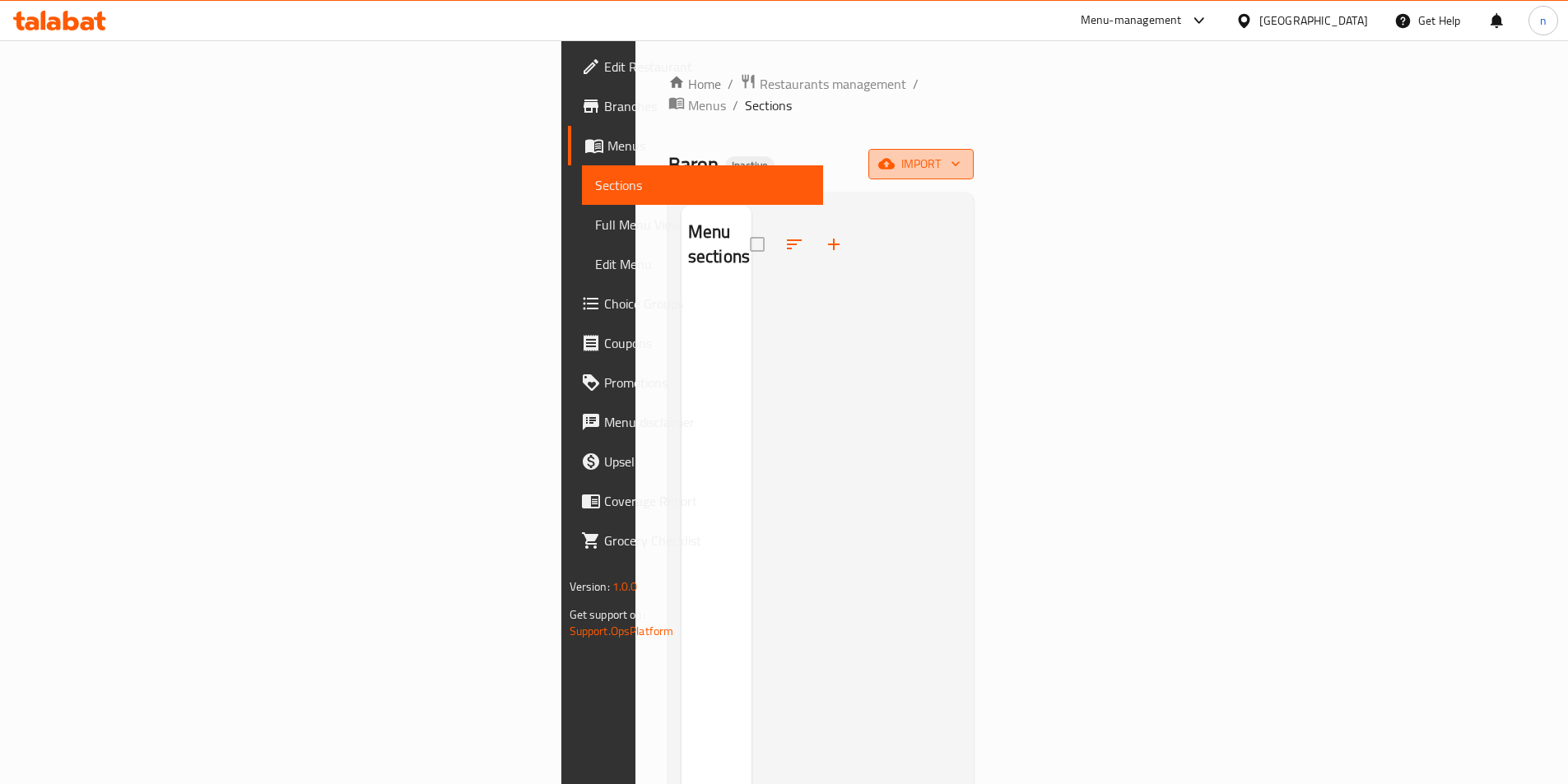
click at [961, 154] on span "import" at bounding box center [921, 164] width 79 height 20
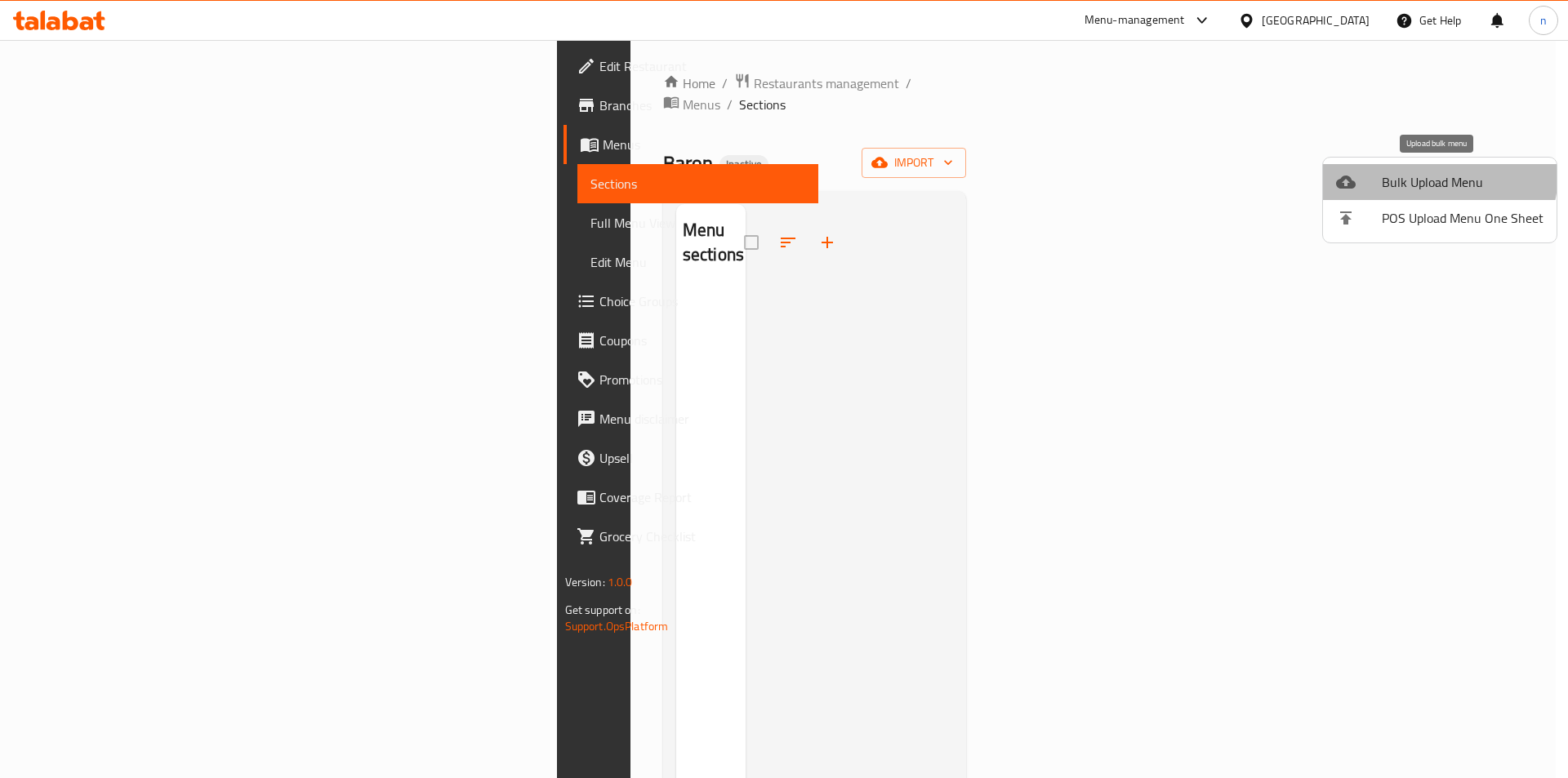
click at [1416, 172] on span "Bulk Upload Menu" at bounding box center [1462, 181] width 161 height 20
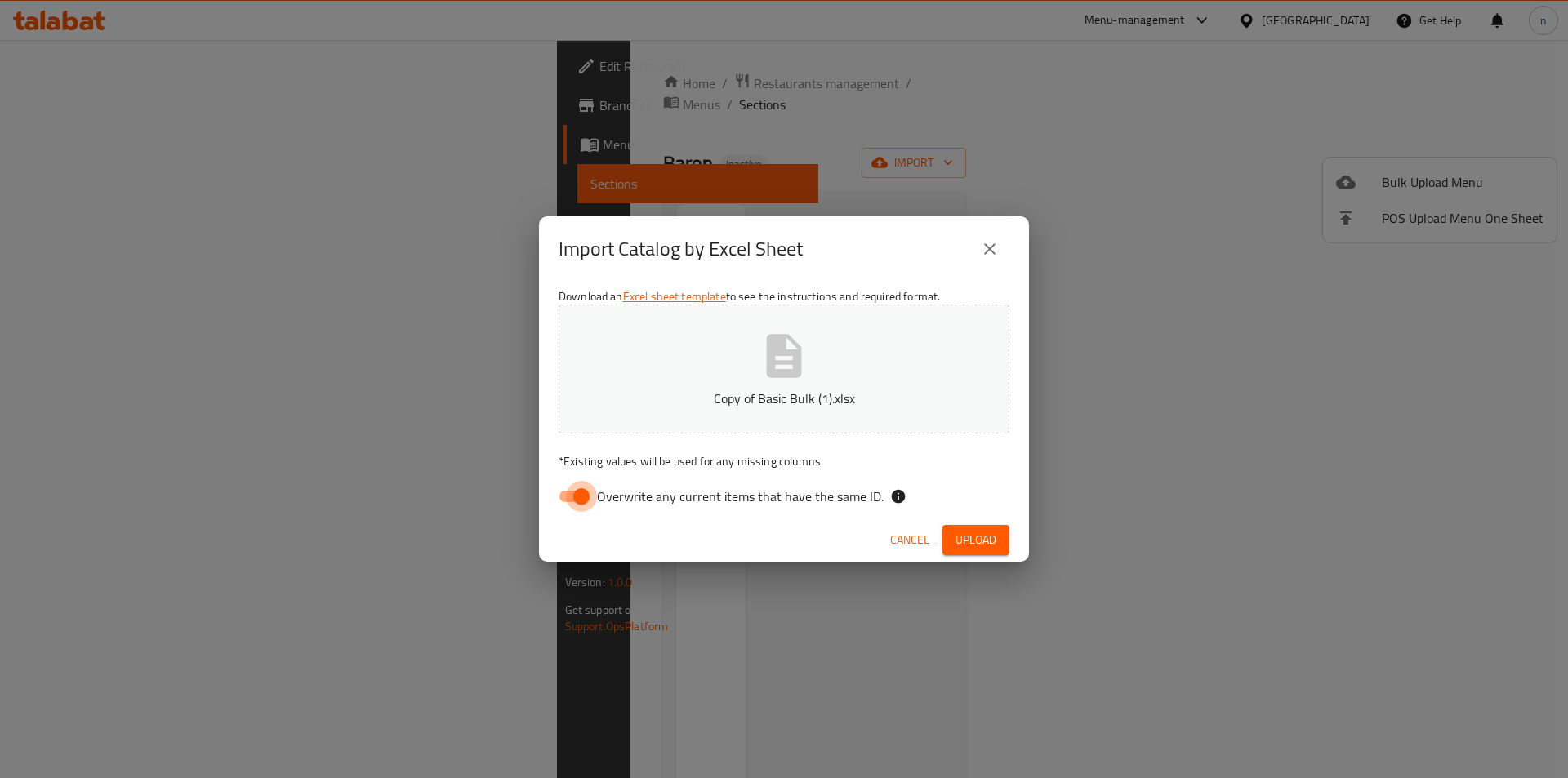
click at [584, 490] on input "Overwrite any current items that have the same ID." at bounding box center [582, 496] width 94 height 32
checkbox input "false"
click at [999, 545] on button "Upload" at bounding box center [976, 540] width 67 height 31
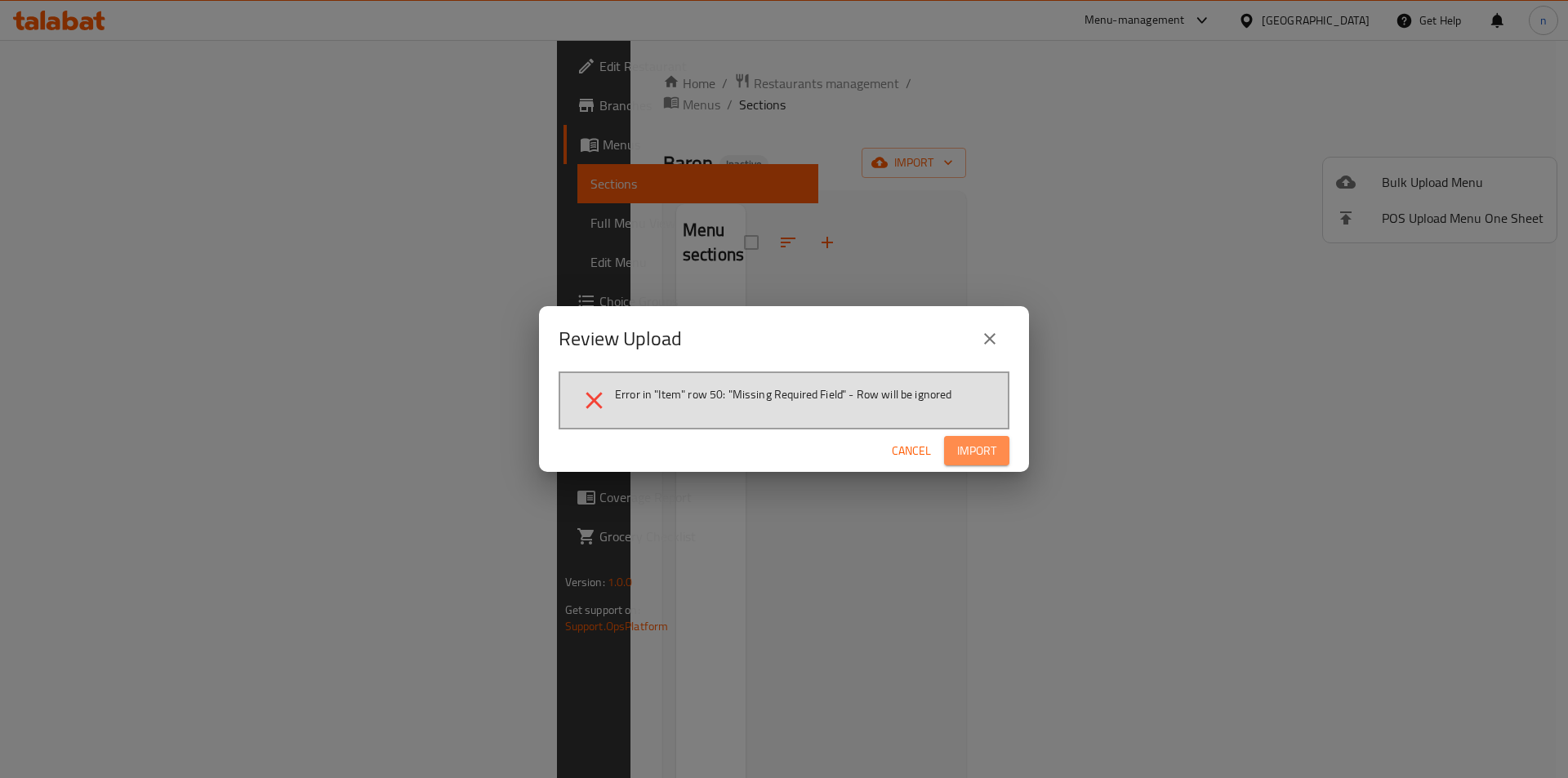
click at [990, 457] on span "Import" at bounding box center [976, 451] width 39 height 20
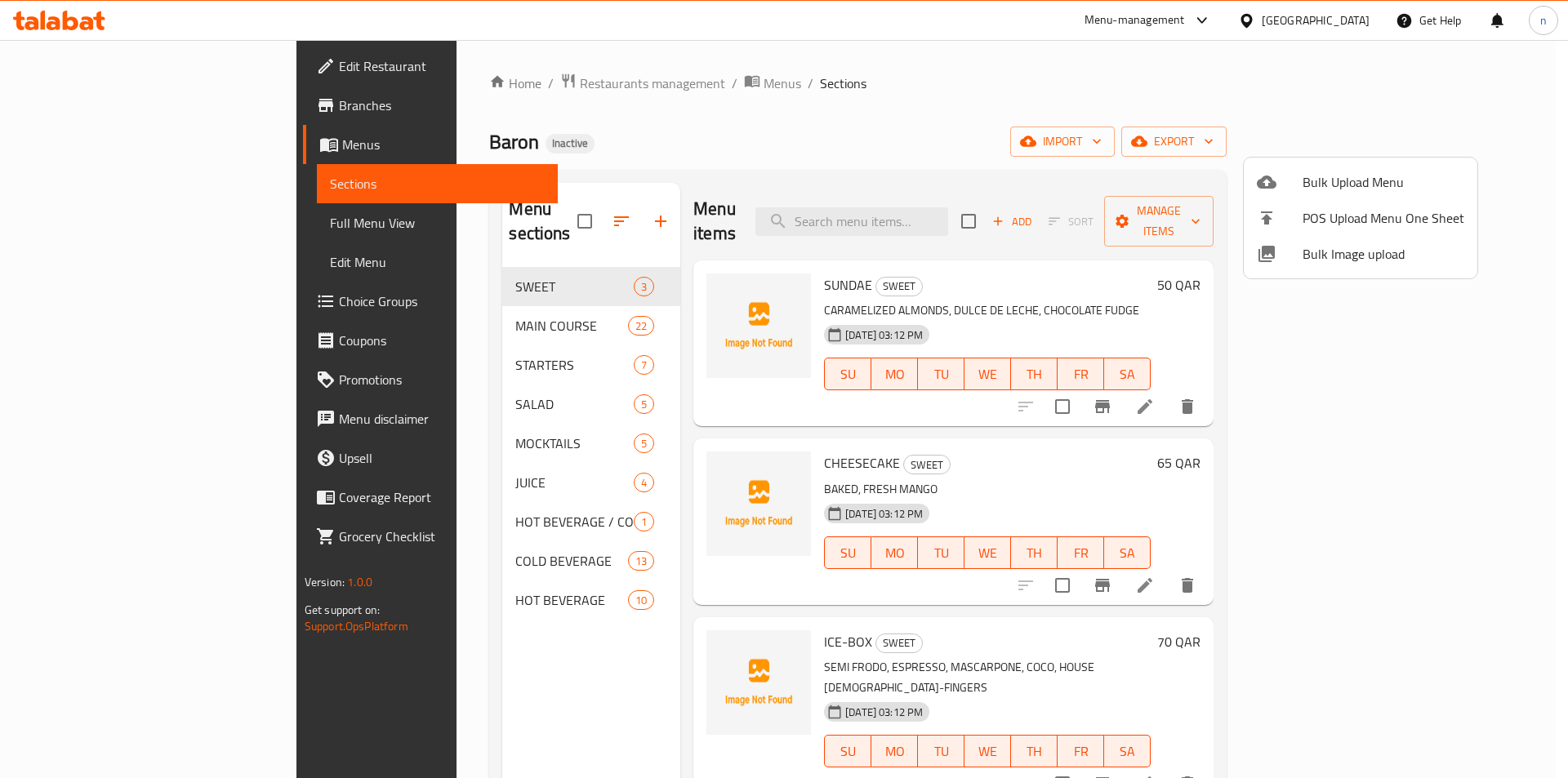
click at [388, 502] on div at bounding box center [784, 389] width 1568 height 778
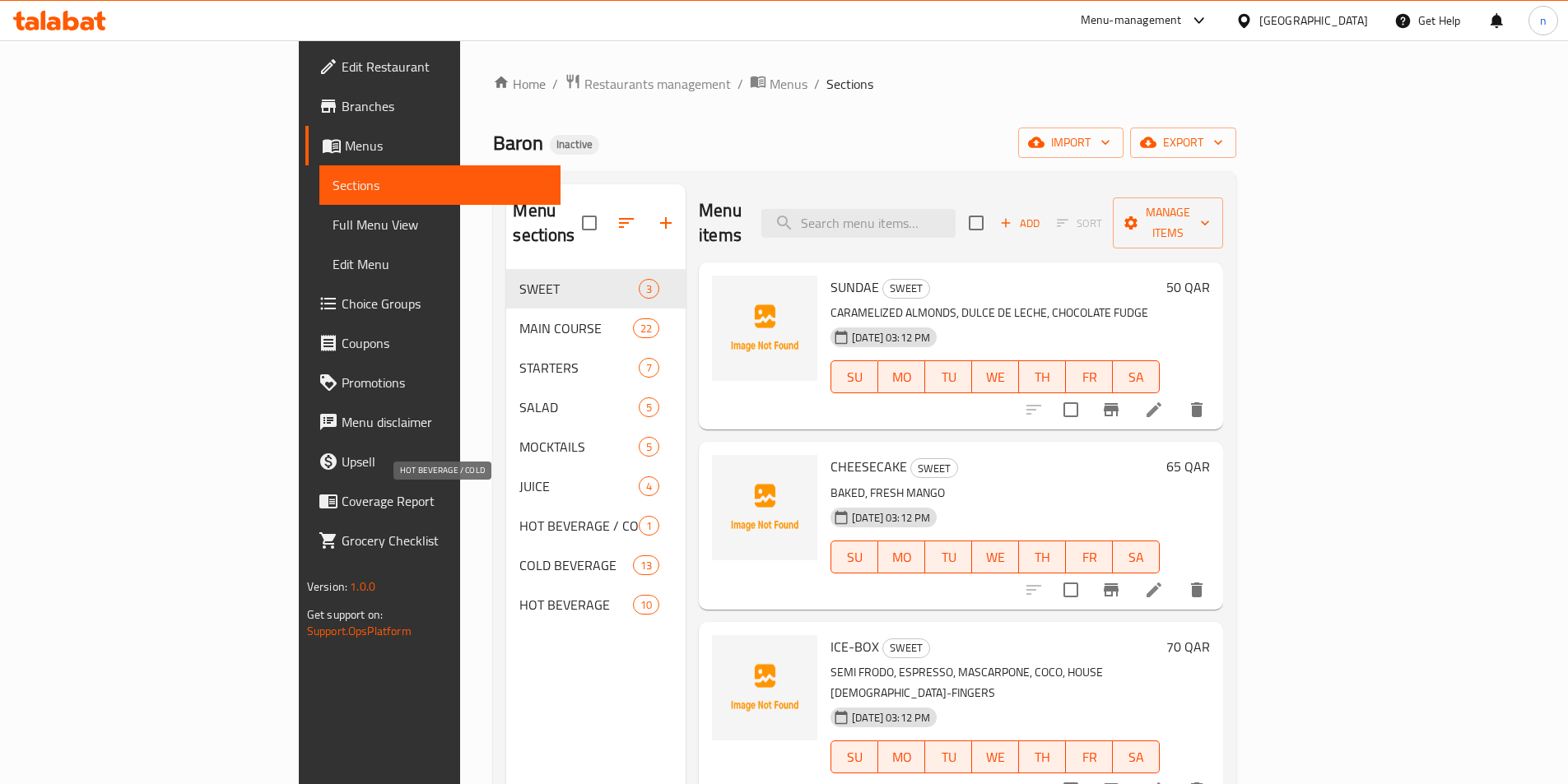
click at [520, 516] on span "HOT BEVERAGE / COLD" at bounding box center [579, 525] width 119 height 20
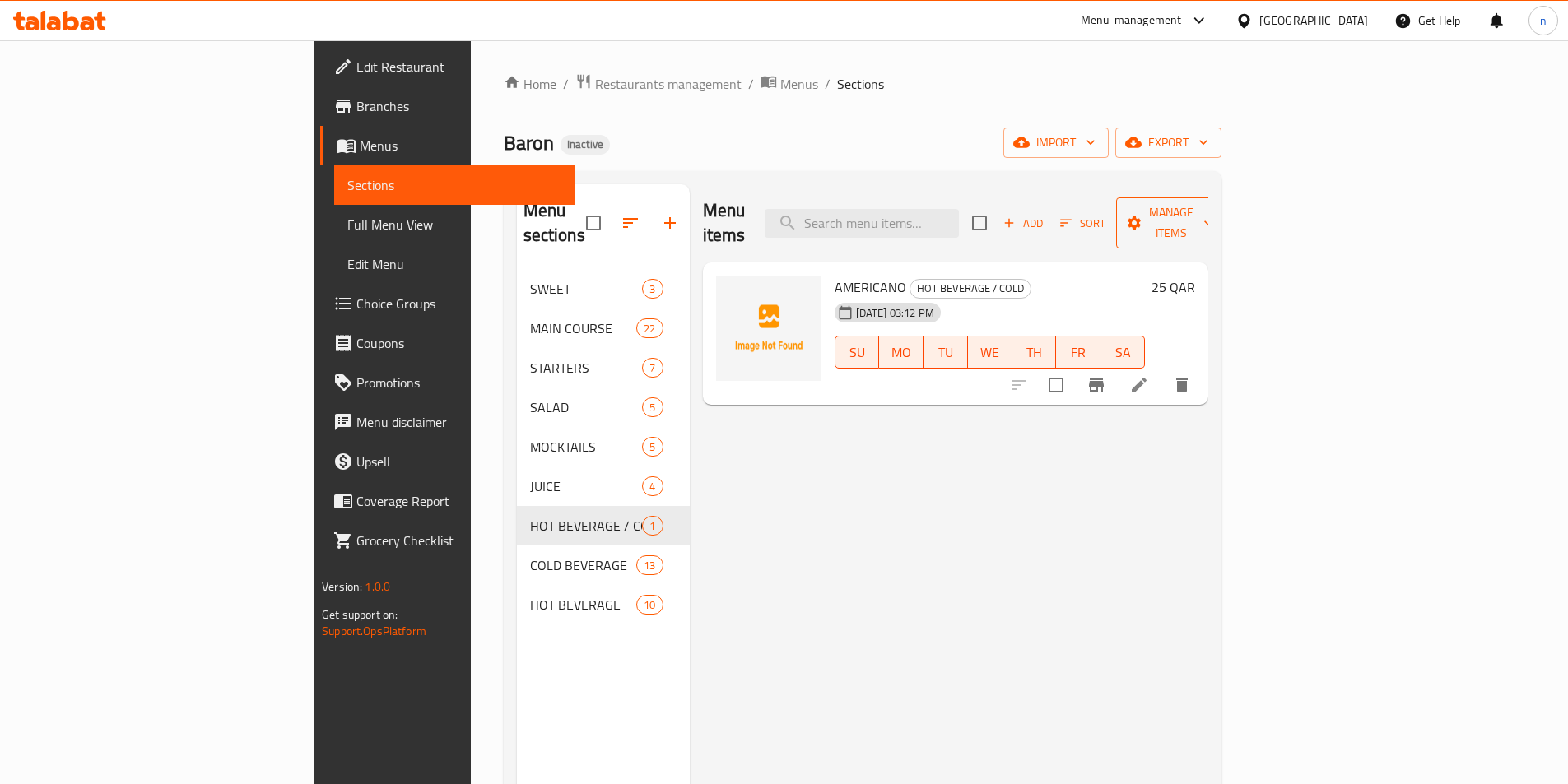
click at [1214, 214] on span "Manage items" at bounding box center [1170, 222] width 84 height 41
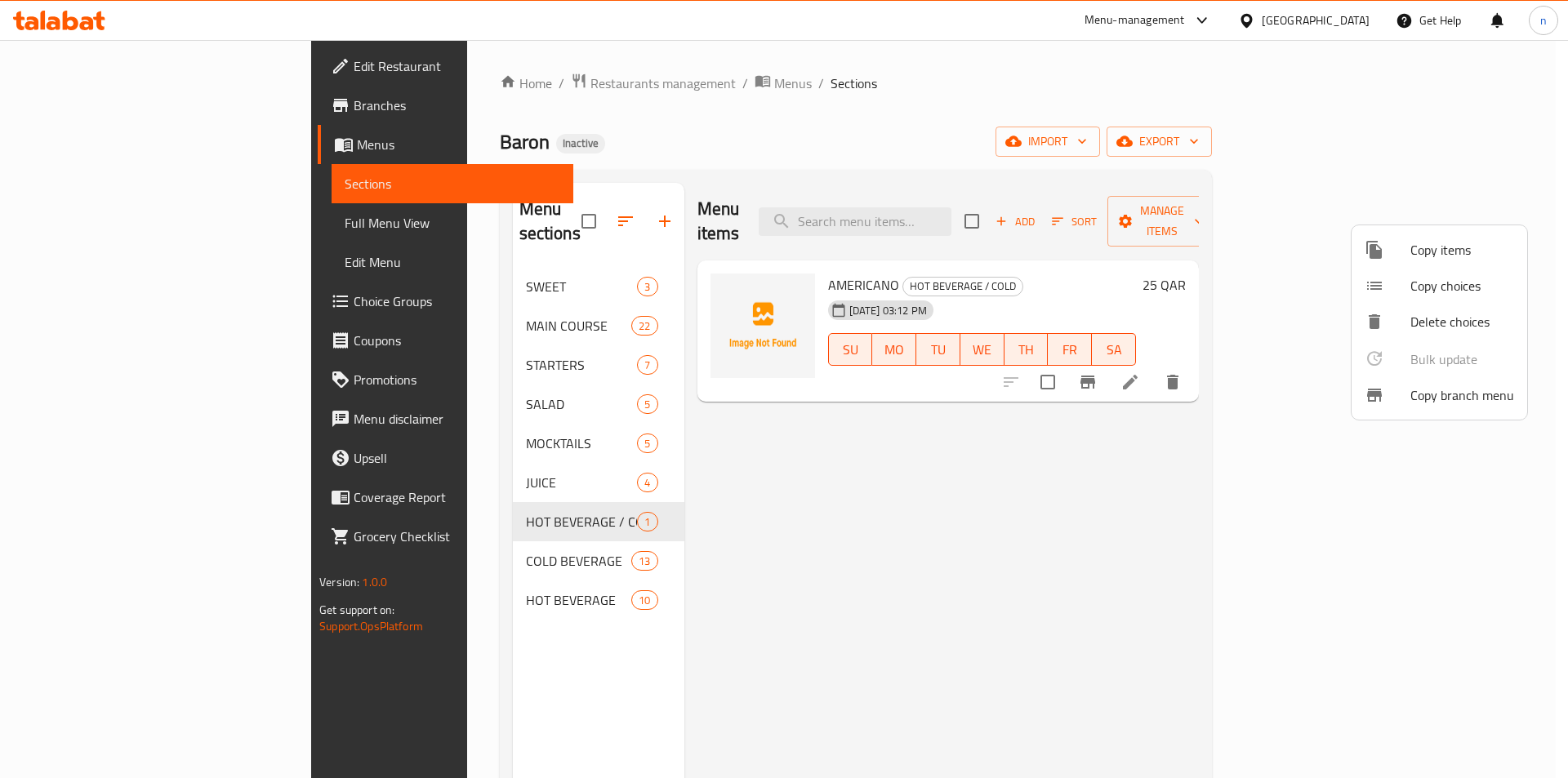
click at [1234, 234] on div at bounding box center [784, 389] width 1568 height 778
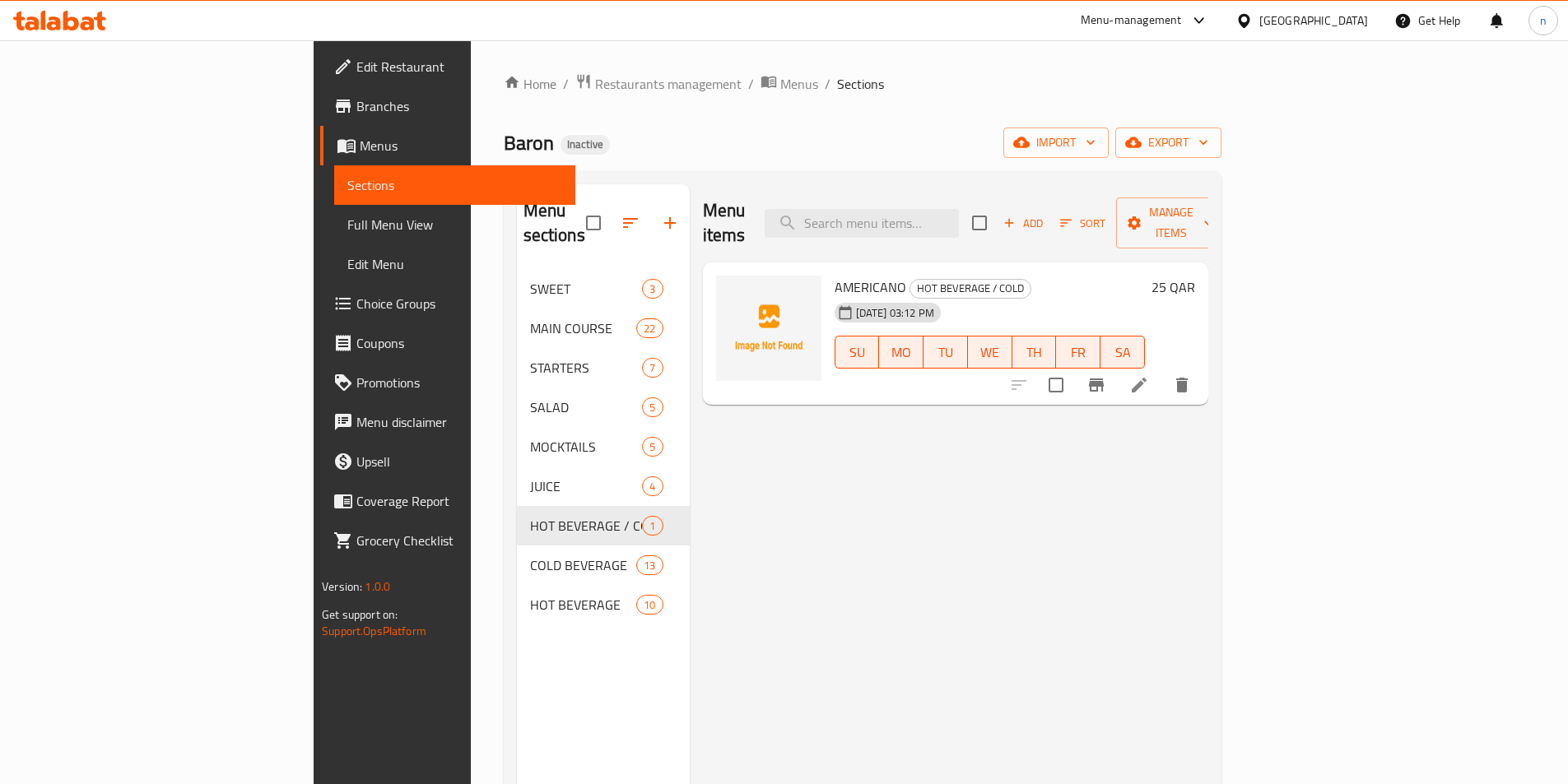
click at [1045, 214] on span "Add" at bounding box center [1023, 223] width 44 height 19
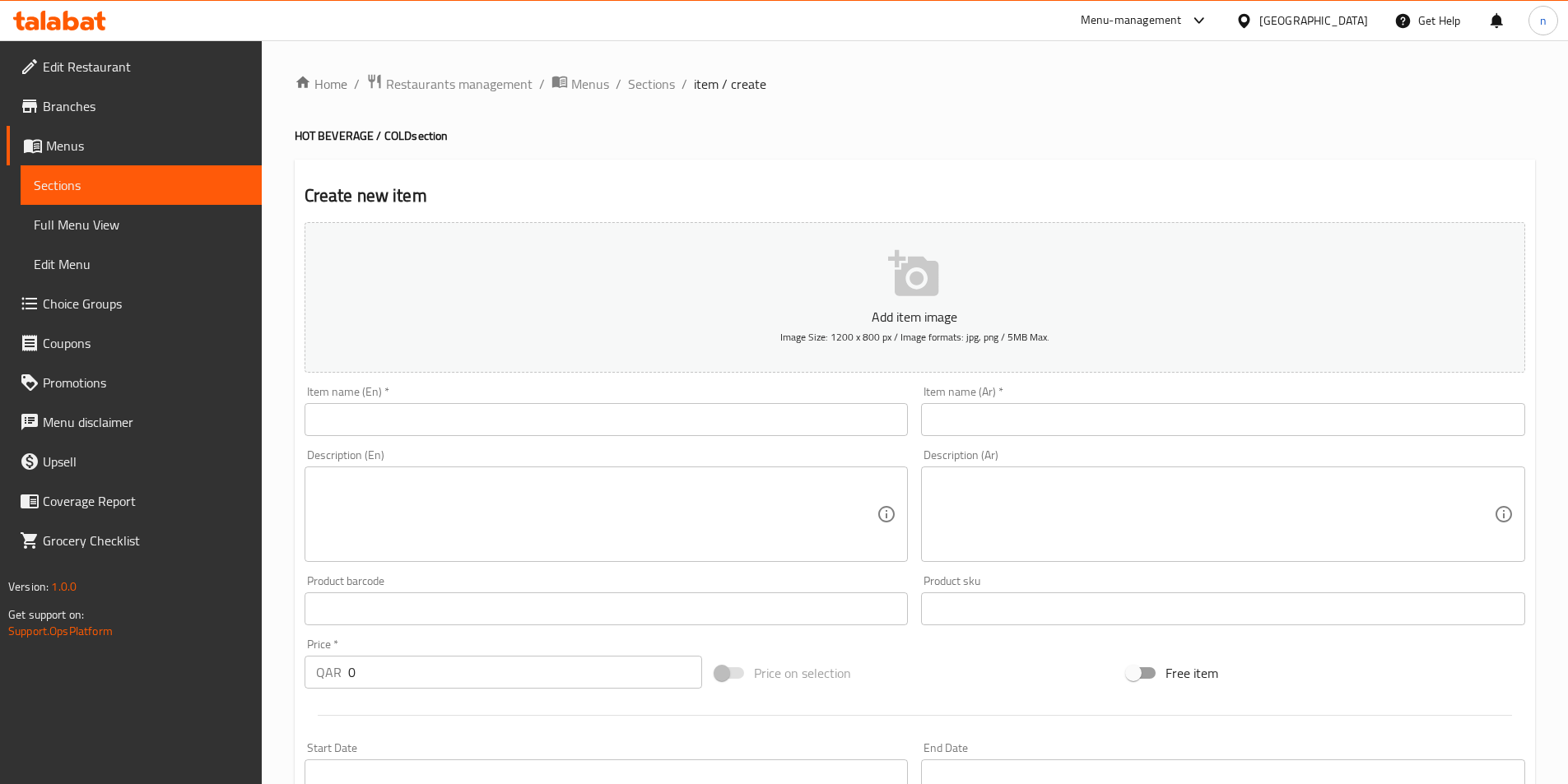
click at [422, 425] on input "text" at bounding box center [606, 419] width 604 height 33
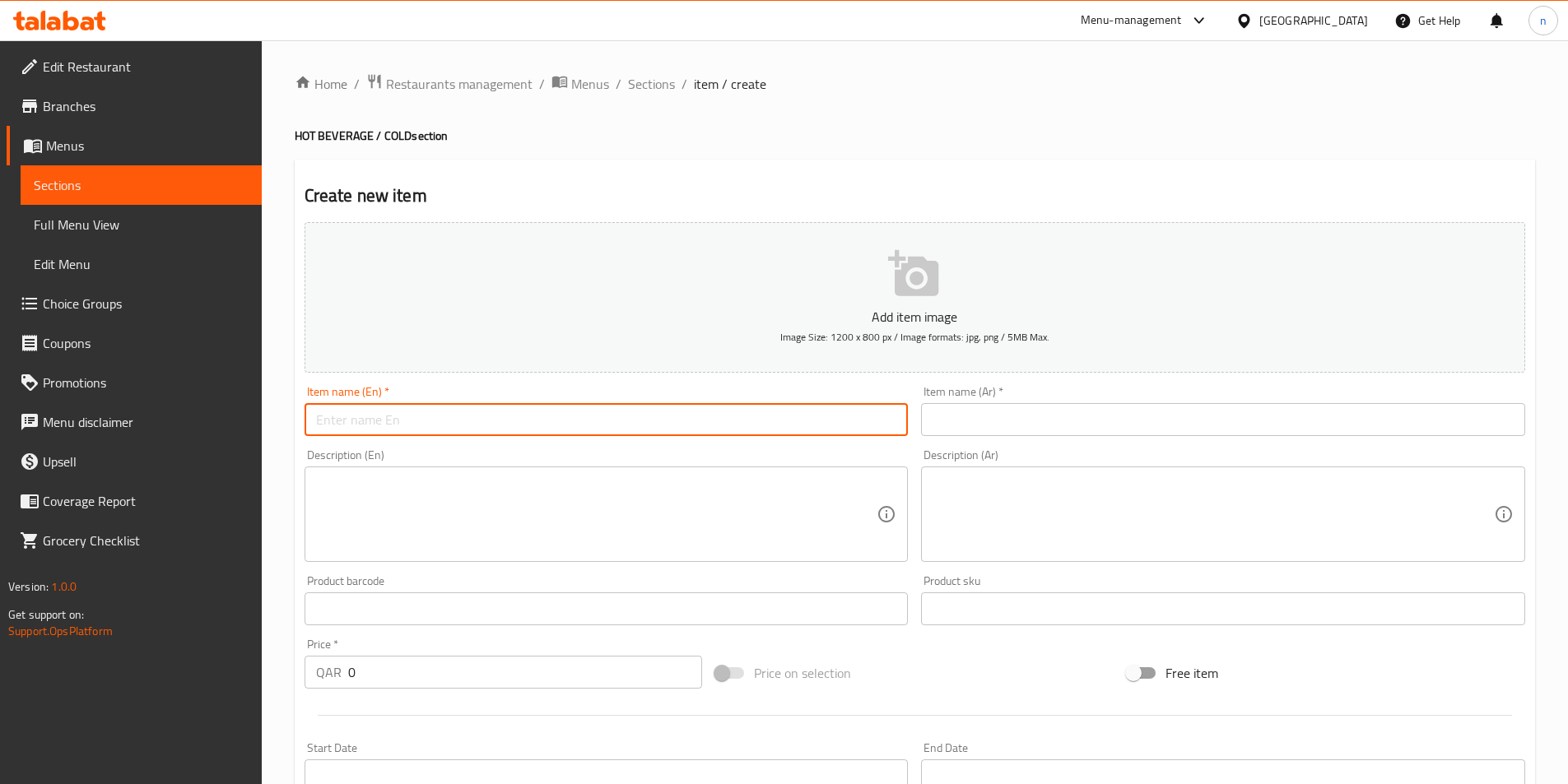
paste input "LATTE CAFÉ, MATCHA, SPANISH"
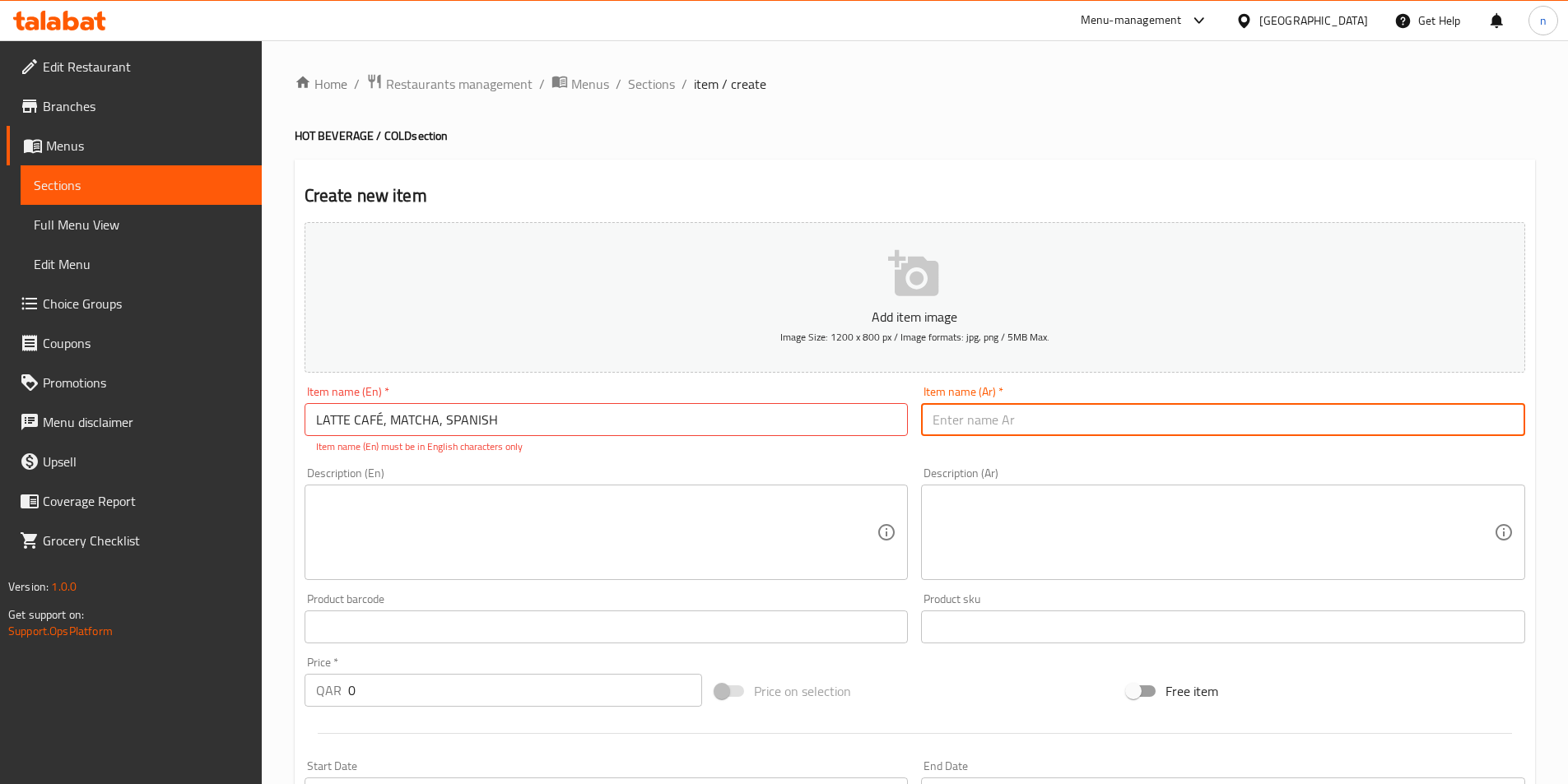
click at [1153, 410] on input "text" at bounding box center [1223, 419] width 604 height 33
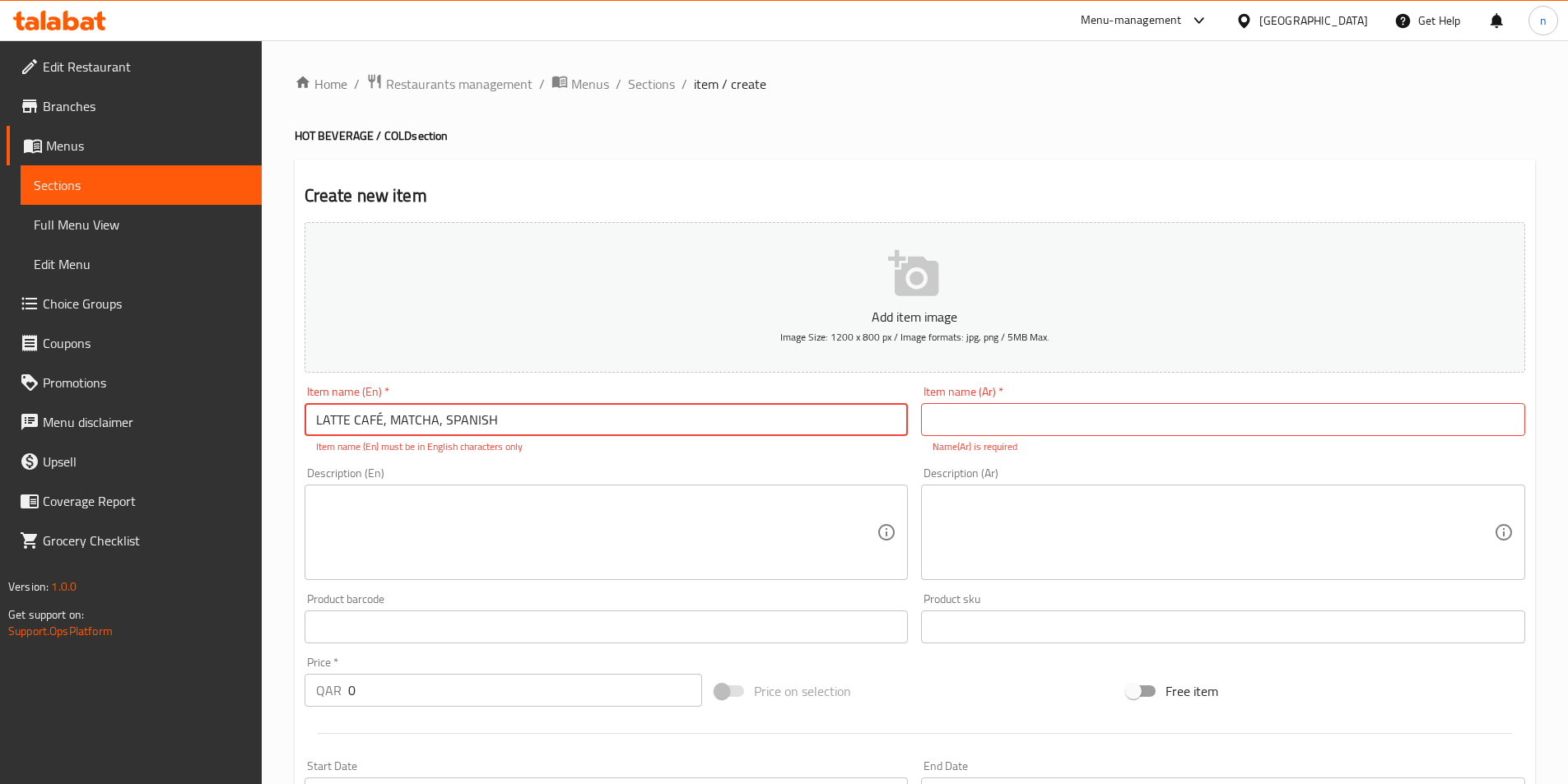
click at [351, 404] on input "LATTE CAFÉ, MATCHA, SPANISH" at bounding box center [606, 419] width 604 height 33
click at [378, 413] on input "LATTE CAFÉ, MATCHA, SPANISH" at bounding box center [606, 419] width 604 height 33
click at [378, 419] on input "LATTE CAFÉ, MATCHA, SPANISH" at bounding box center [606, 419] width 604 height 33
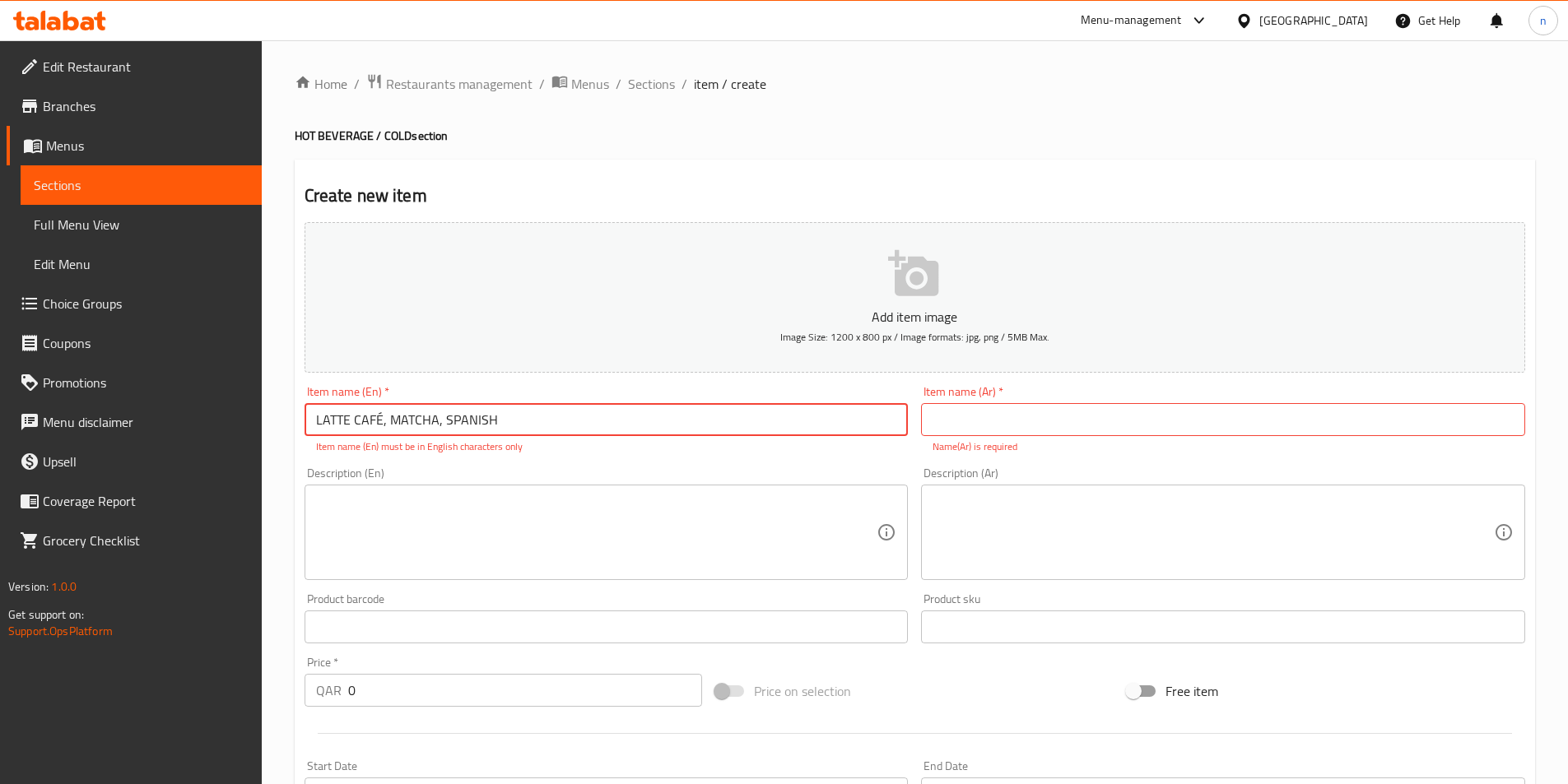
click at [375, 427] on input "LATTE CAFÉ, MATCHA, SPANISH" at bounding box center [606, 419] width 604 height 33
click at [380, 421] on input "LATTE CAFÉ, MATCHA, SPANISH" at bounding box center [606, 419] width 604 height 33
click at [356, 430] on input "LATTE CAFE, MATCHA, SPANISH" at bounding box center [606, 419] width 604 height 33
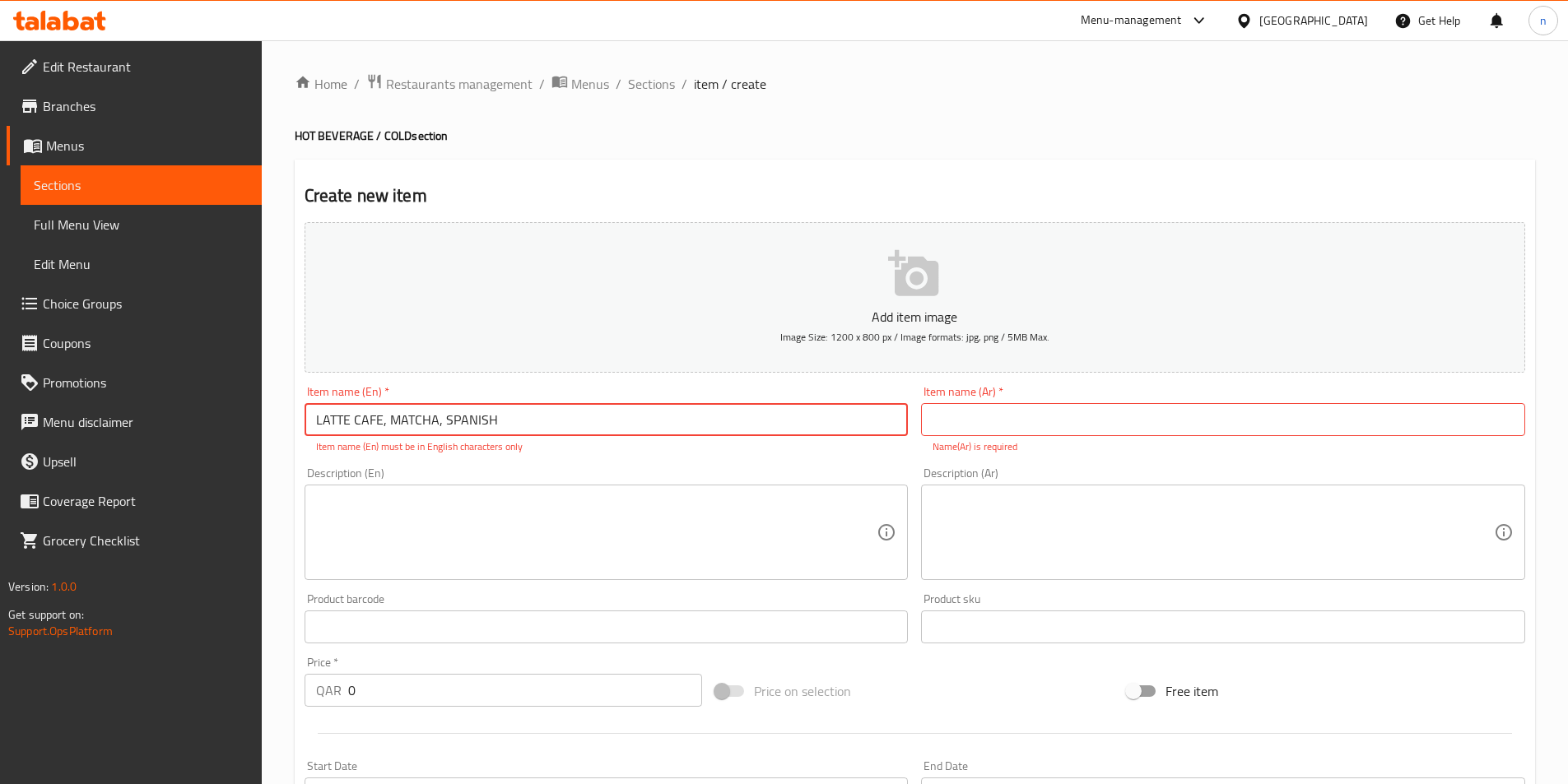
click at [344, 428] on input "LATTE CAFE, MATCHA, SPANISH" at bounding box center [606, 419] width 604 height 33
click at [339, 423] on input "LATTE CAFE, MATCHA, SPANISH" at bounding box center [606, 419] width 604 height 33
type input "LATTE CAFE, MATCHA, SPANISH"
click at [1367, 422] on input "text" at bounding box center [1223, 419] width 604 height 33
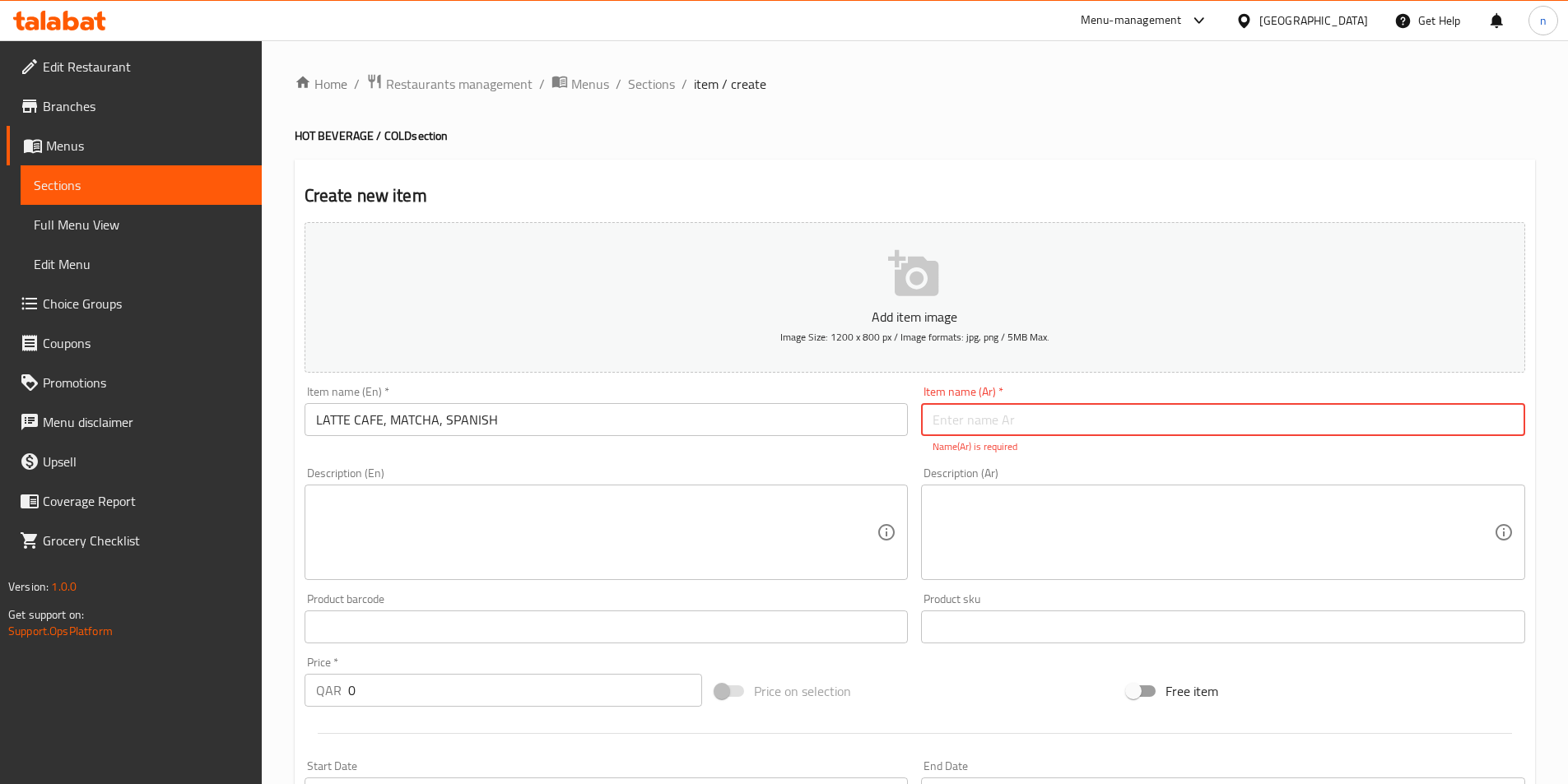
paste input "قهوة لاتيه"
click at [1213, 366] on button "Add item image Image Size: 1200 x 800 px / Image formats: jpg, png / 5MB Max." at bounding box center [914, 297] width 1221 height 151
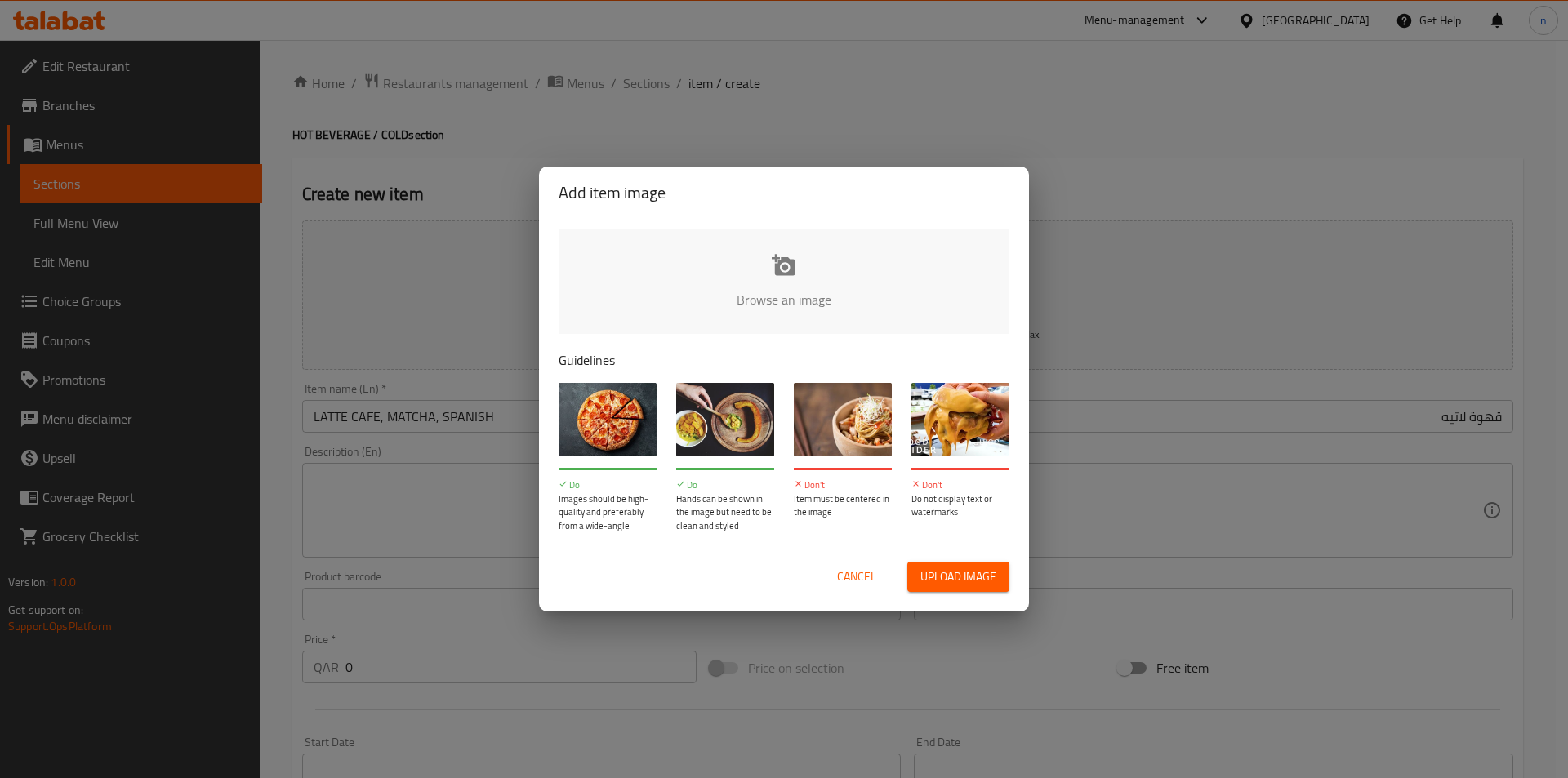
click at [858, 573] on span "Cancel" at bounding box center [857, 577] width 39 height 20
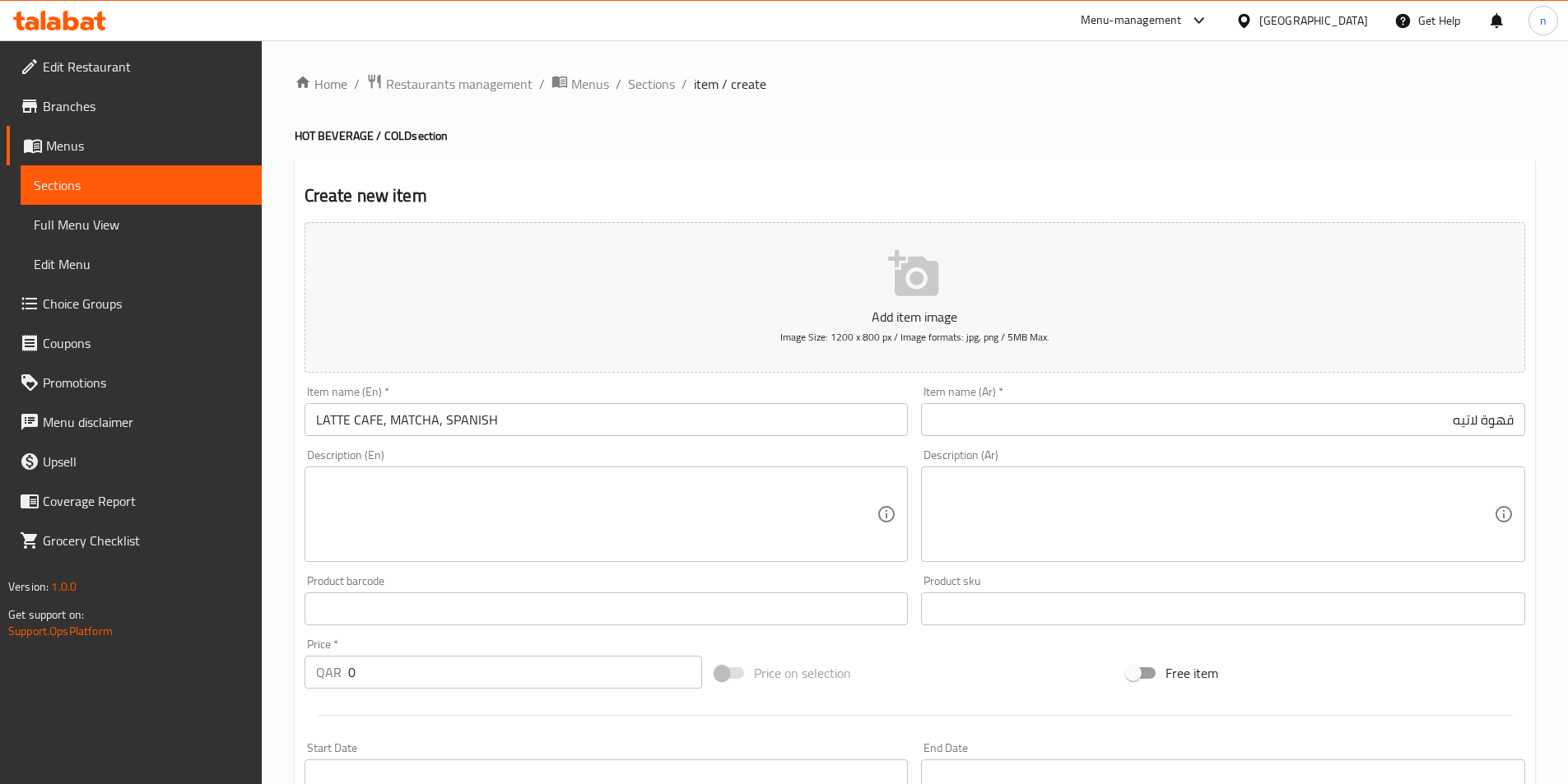
click at [1360, 417] on input "قهوة لاتيه" at bounding box center [1223, 419] width 604 height 33
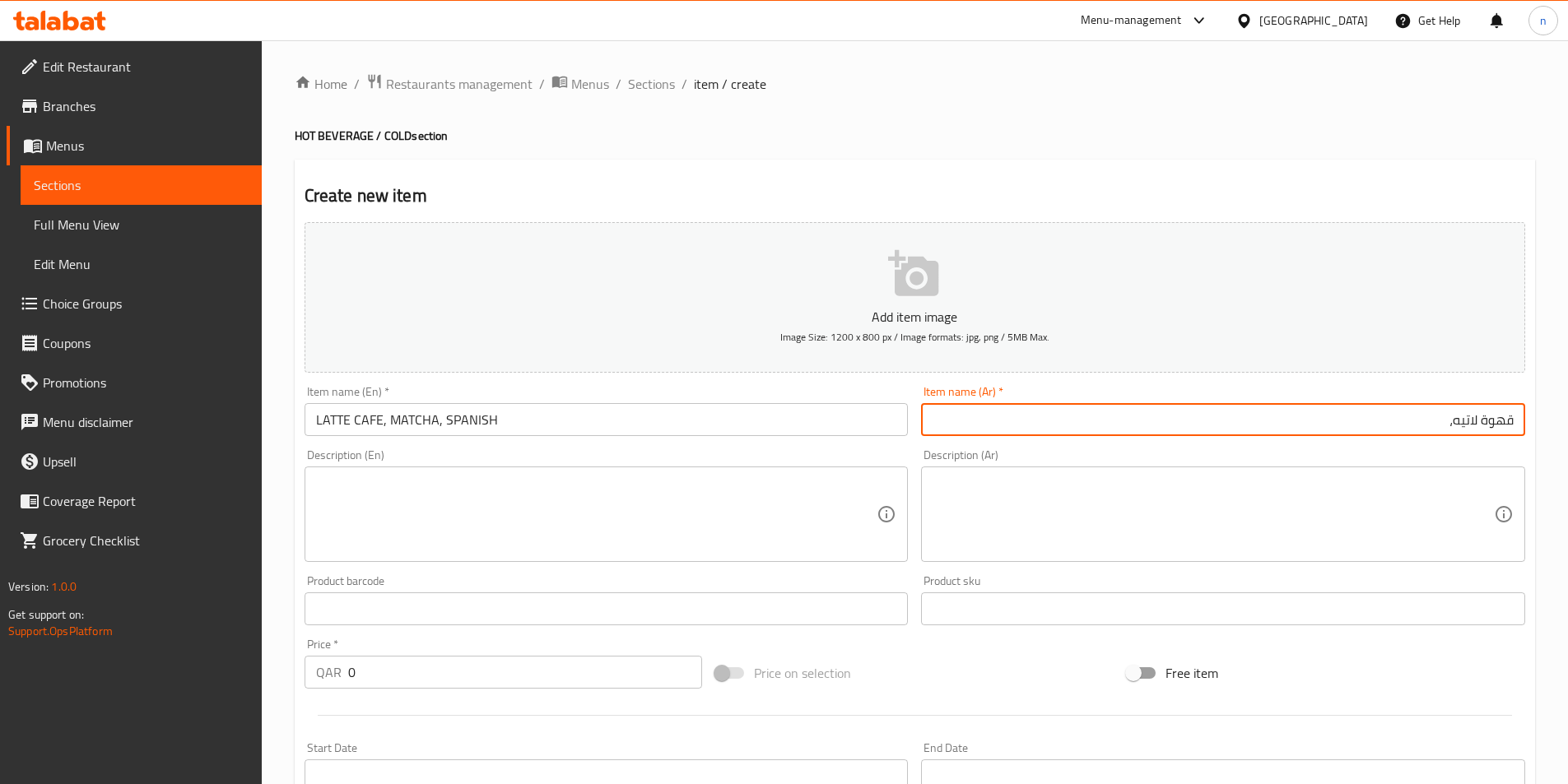
click at [404, 422] on input "LATTE CAFE, MATCHA, SPANISH" at bounding box center [606, 419] width 604 height 33
click at [1316, 432] on input "قهوة لاتيه،" at bounding box center [1223, 419] width 604 height 33
click at [476, 414] on input "LATTE CAFE, MATCHA, SPANISH" at bounding box center [606, 419] width 604 height 33
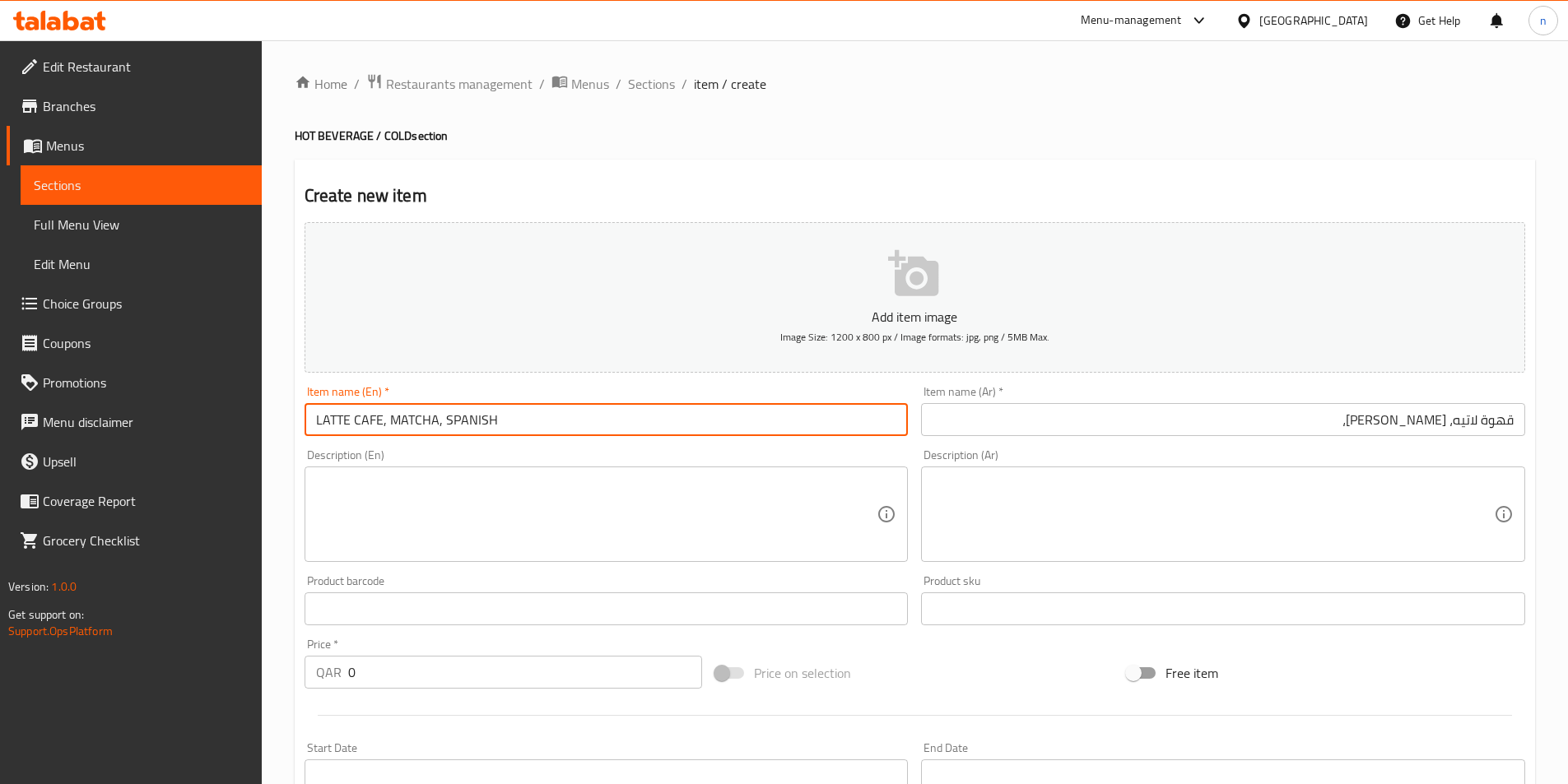
click at [476, 414] on input "LATTE CAFE, MATCHA, SPANISH" at bounding box center [606, 419] width 604 height 33
click at [464, 421] on input "LATTE CAFE, MATCHA, SPANISH" at bounding box center [606, 419] width 604 height 33
click at [457, 423] on input "LATTE CAFE, MATCHA, SPANISH" at bounding box center [606, 419] width 604 height 33
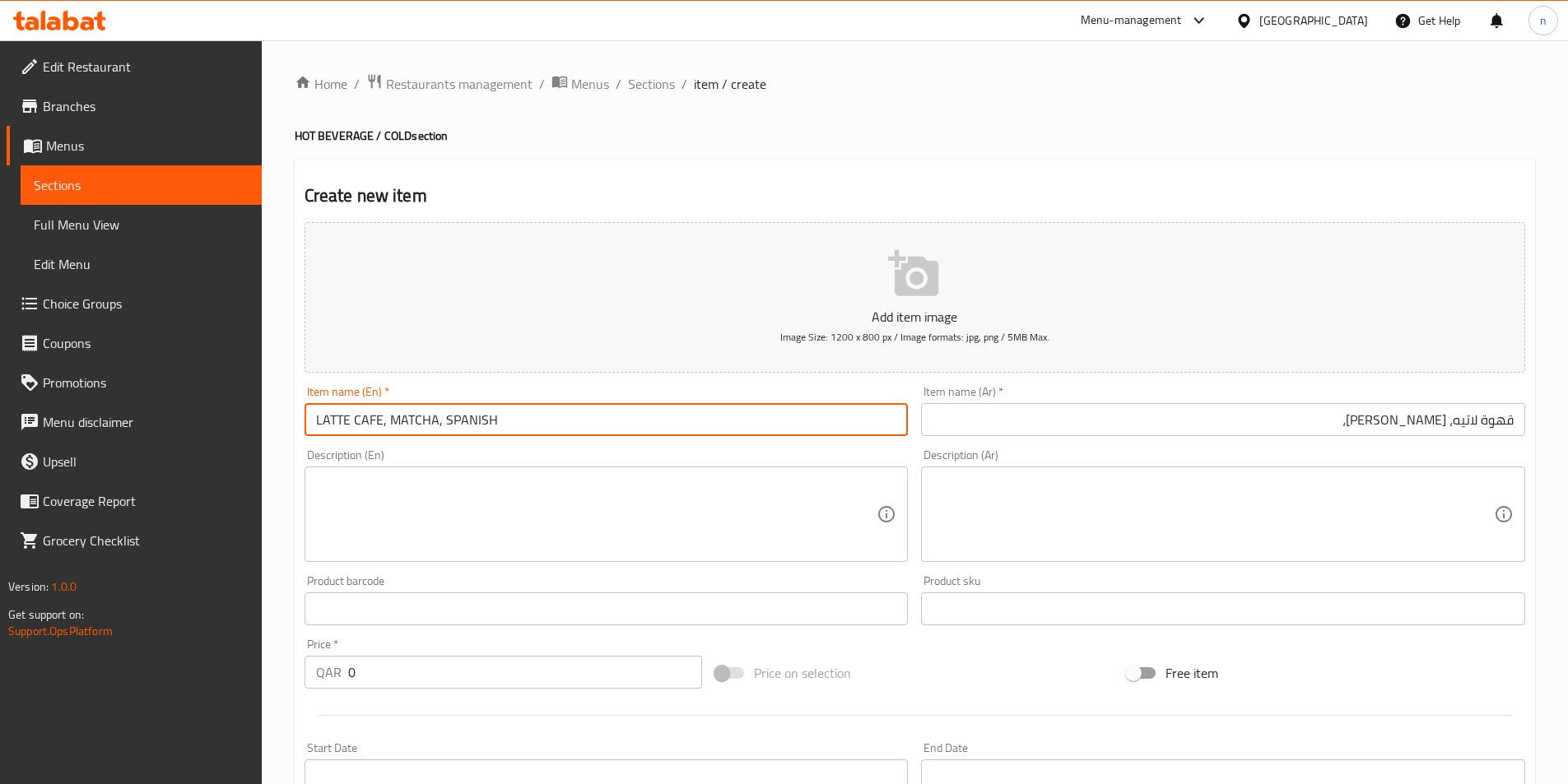
click at [457, 423] on input "LATTE CAFE, MATCHA, SPANISH" at bounding box center [606, 419] width 604 height 33
click at [1200, 413] on input "قهوة لاتيه، [PERSON_NAME]،" at bounding box center [1223, 419] width 604 height 33
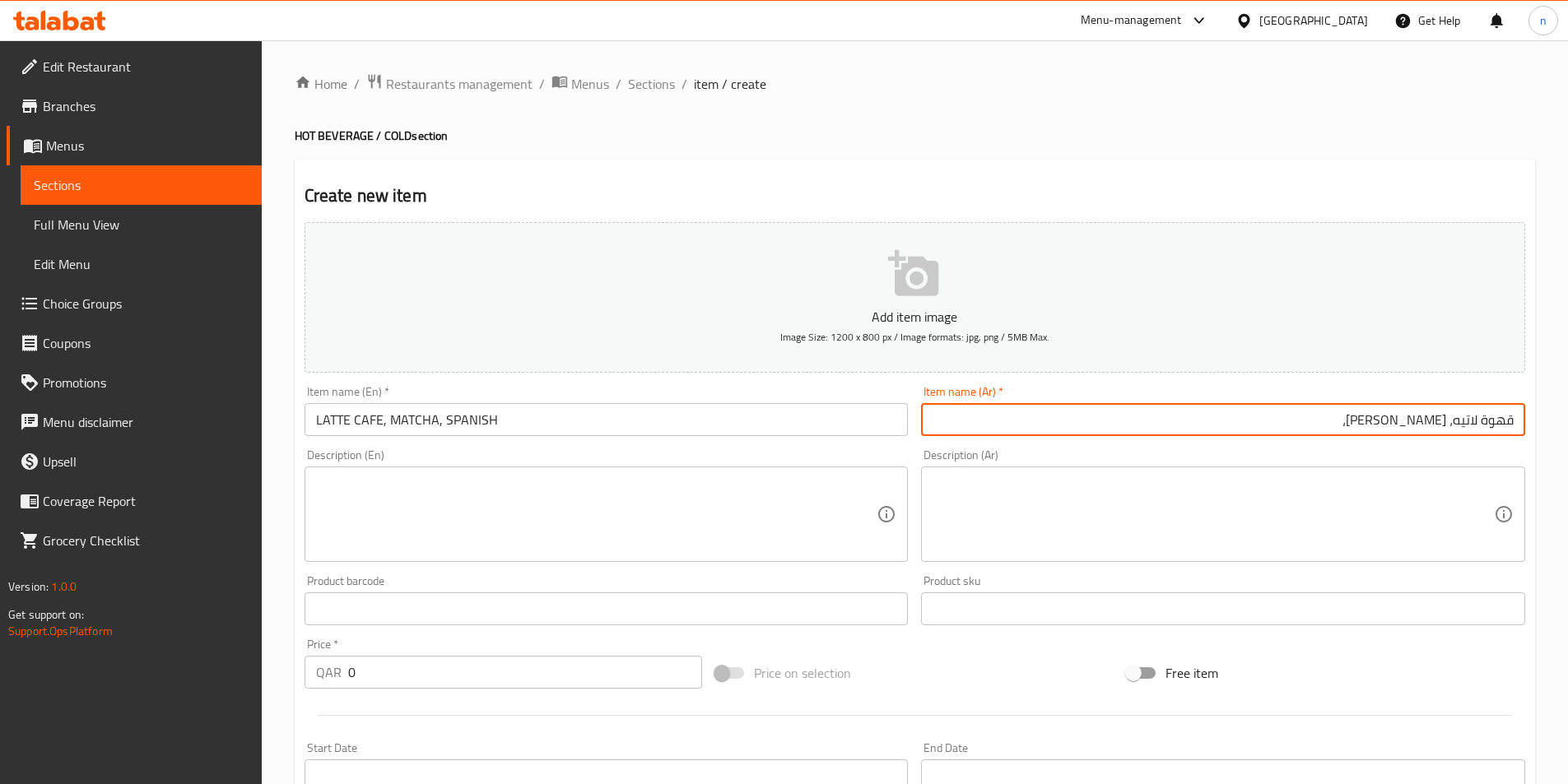
paste input "اسباني"
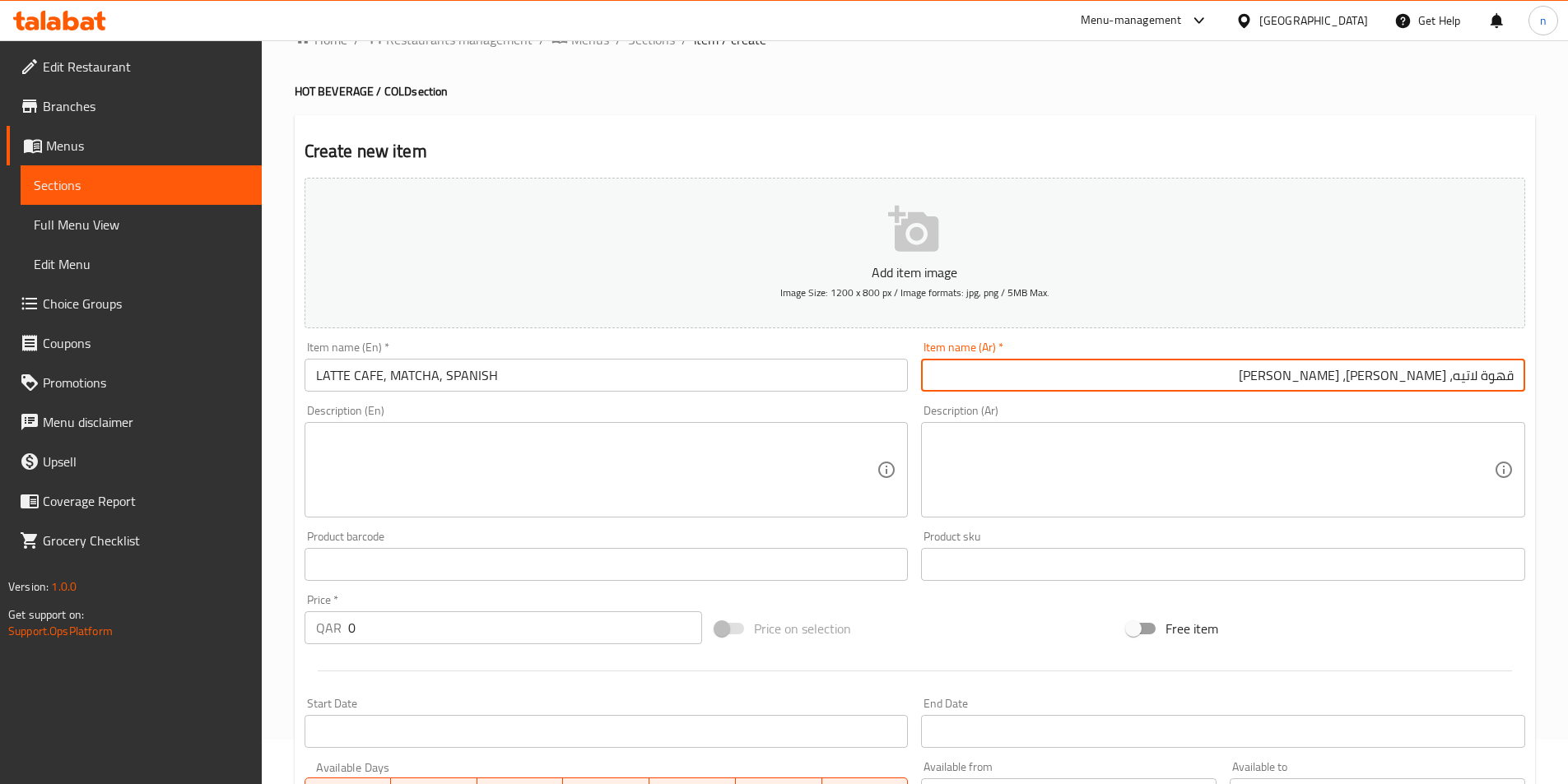
scroll to position [83, 0]
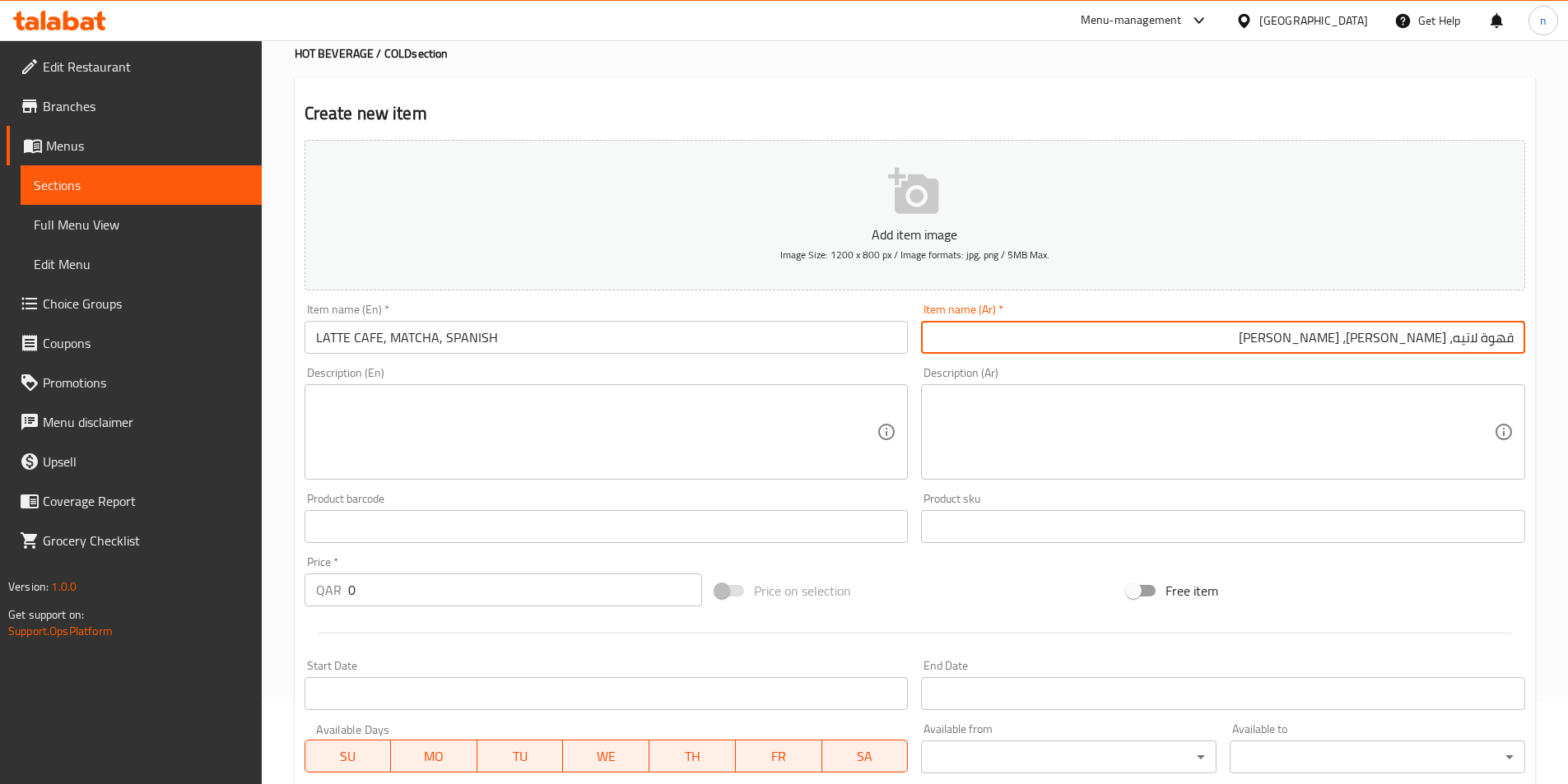
type input "قهوة لاتيه، [PERSON_NAME]، [PERSON_NAME]"
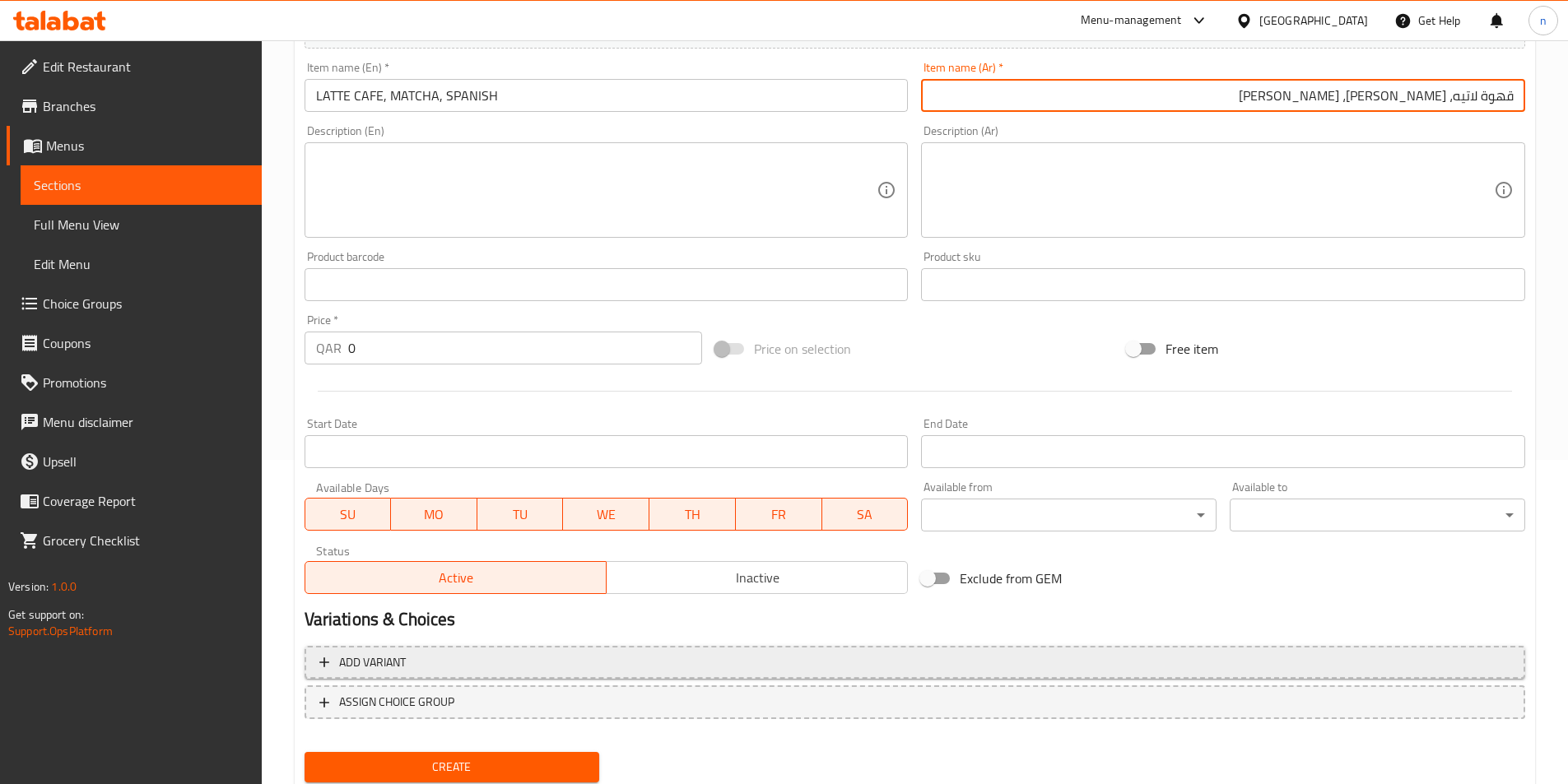
scroll to position [378, 0]
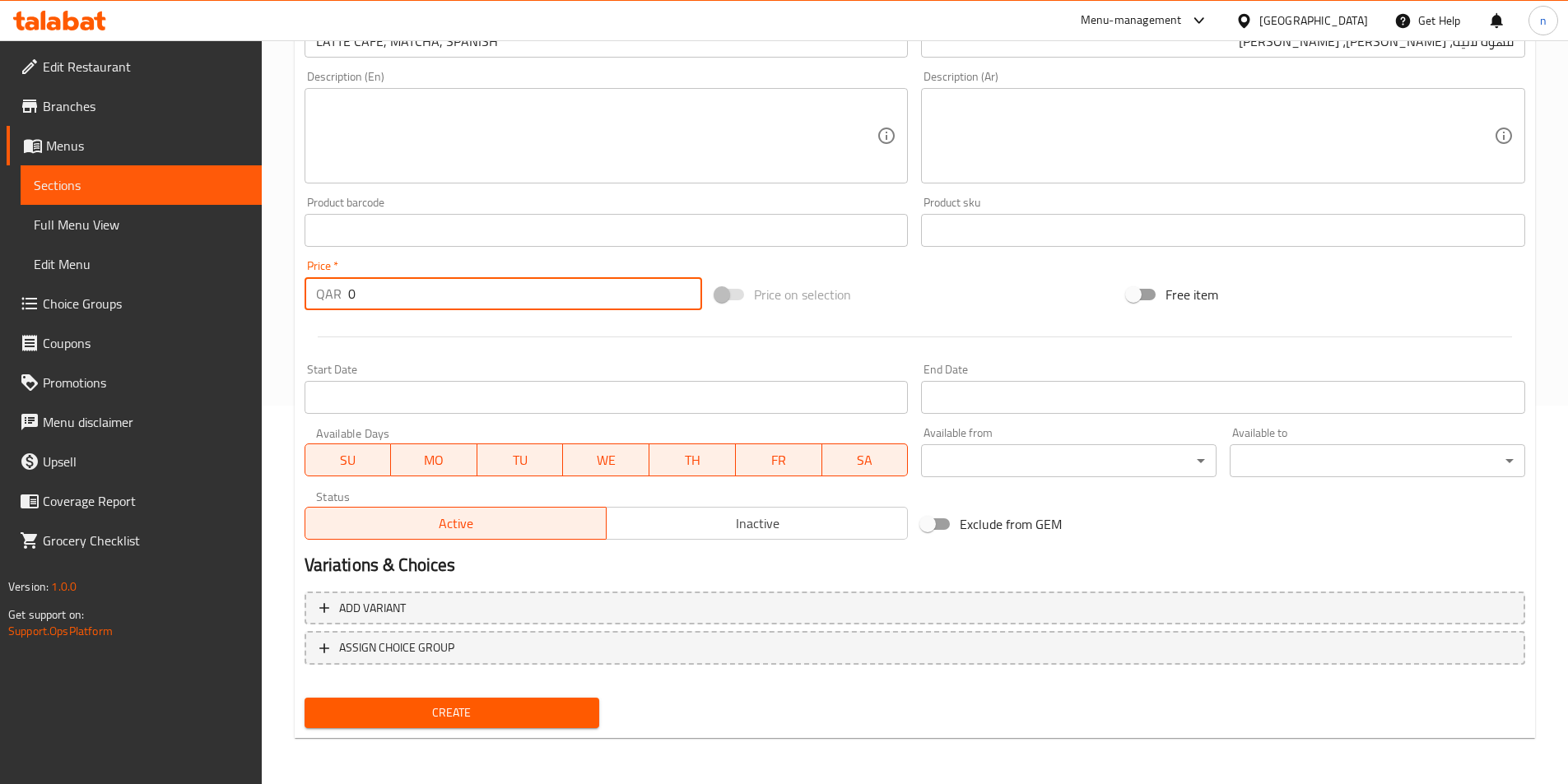
click at [422, 292] on input "0" at bounding box center [526, 293] width 355 height 33
type input "30"
click at [441, 612] on span "Add variant" at bounding box center [915, 608] width 1192 height 20
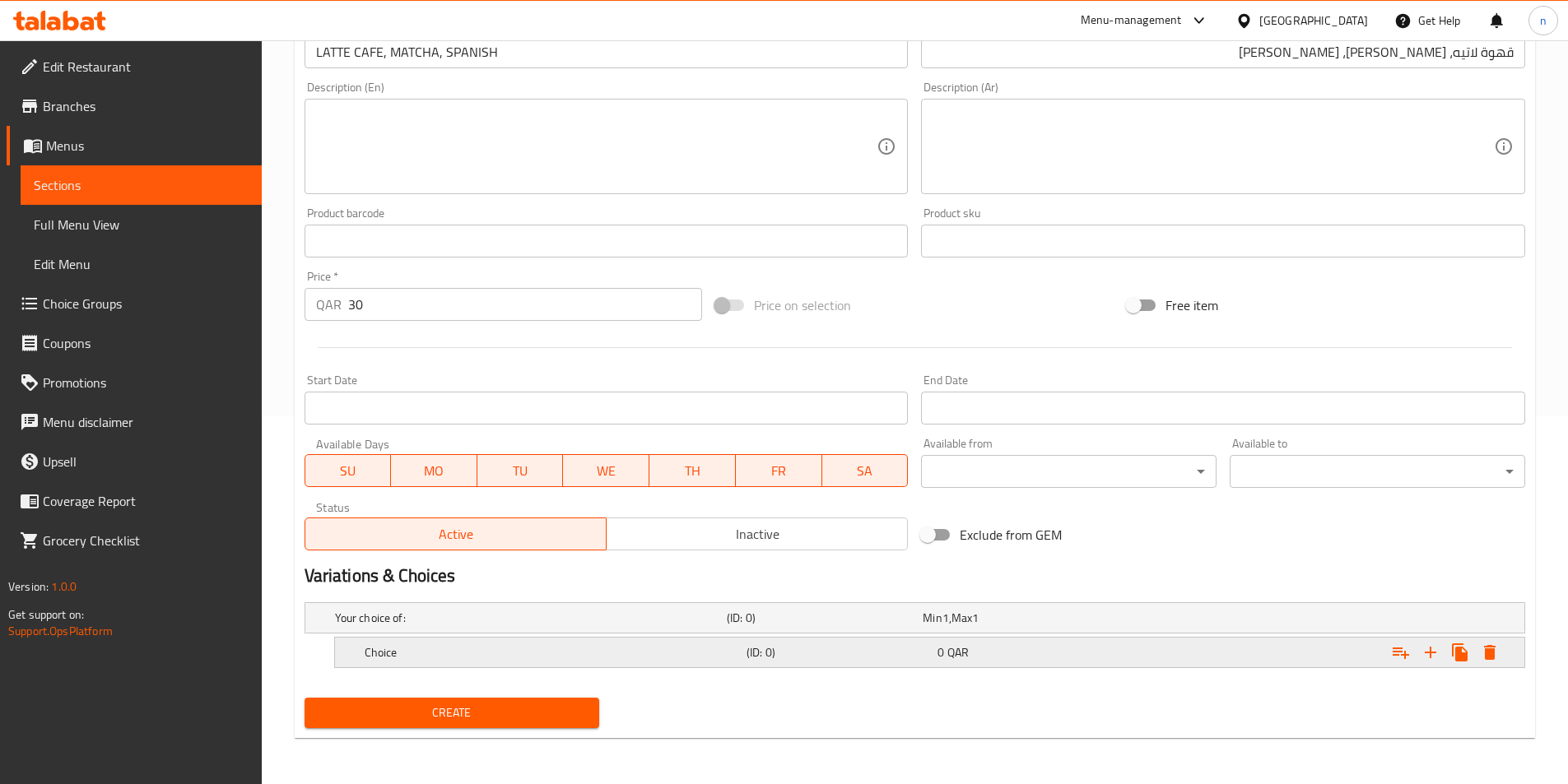
scroll to position [367, 0]
click at [751, 626] on h5 "(ID: 0)" at bounding box center [821, 618] width 190 height 16
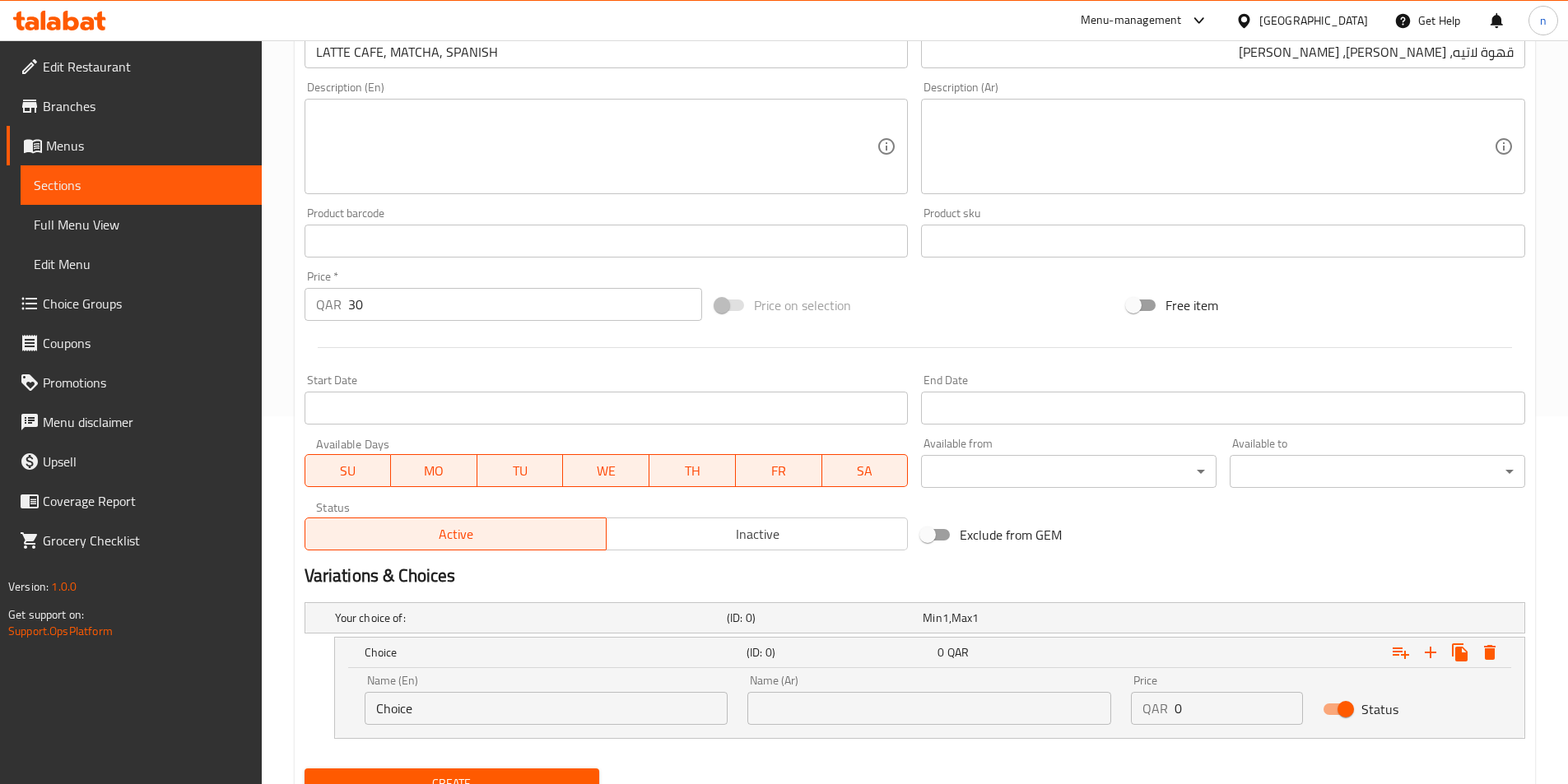
click at [572, 714] on input "Choice" at bounding box center [547, 708] width 364 height 33
click at [566, 713] on input "Choice" at bounding box center [547, 708] width 364 height 33
type input "ؤ"
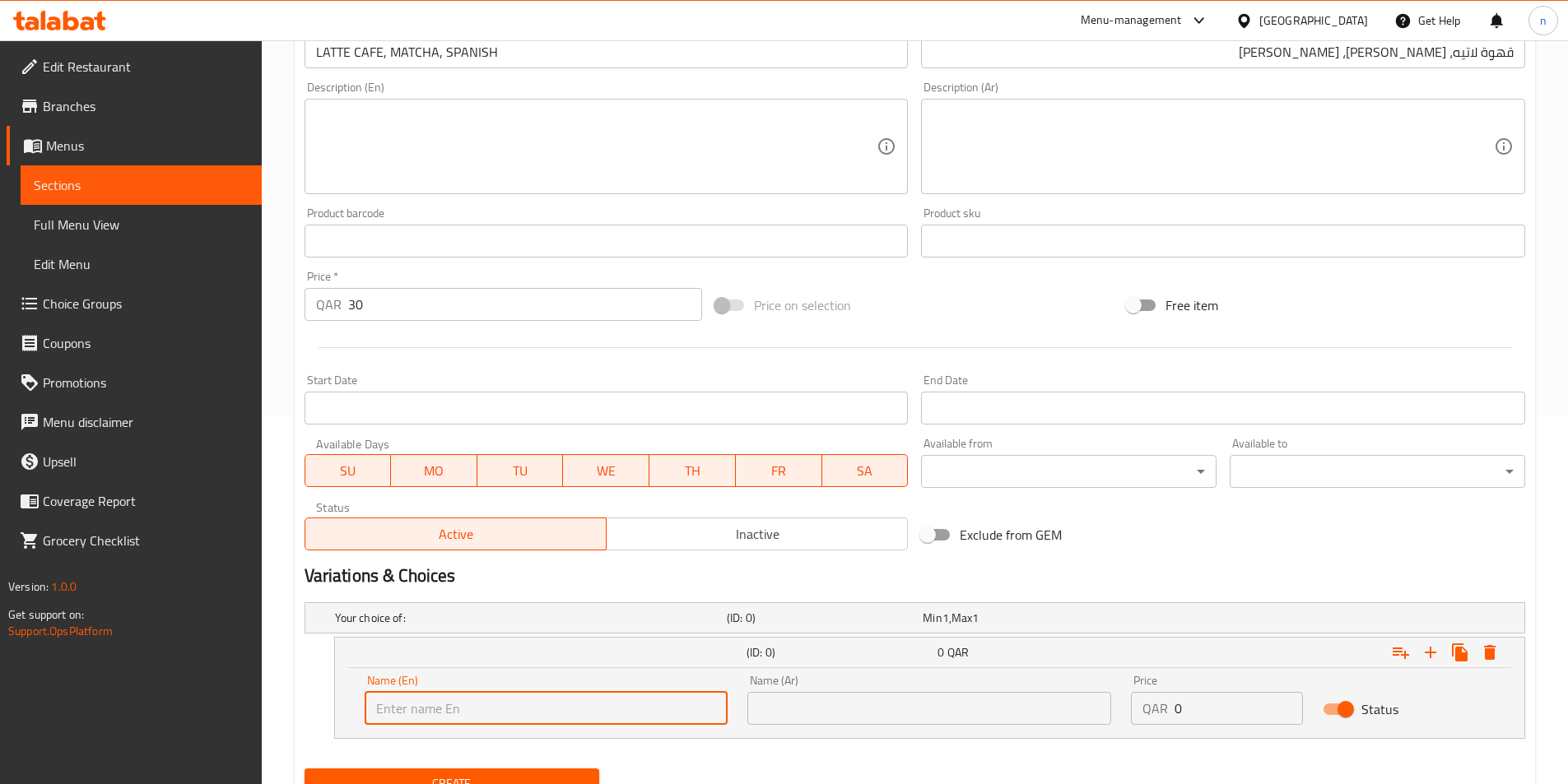
click at [802, 716] on input "text" at bounding box center [930, 708] width 364 height 33
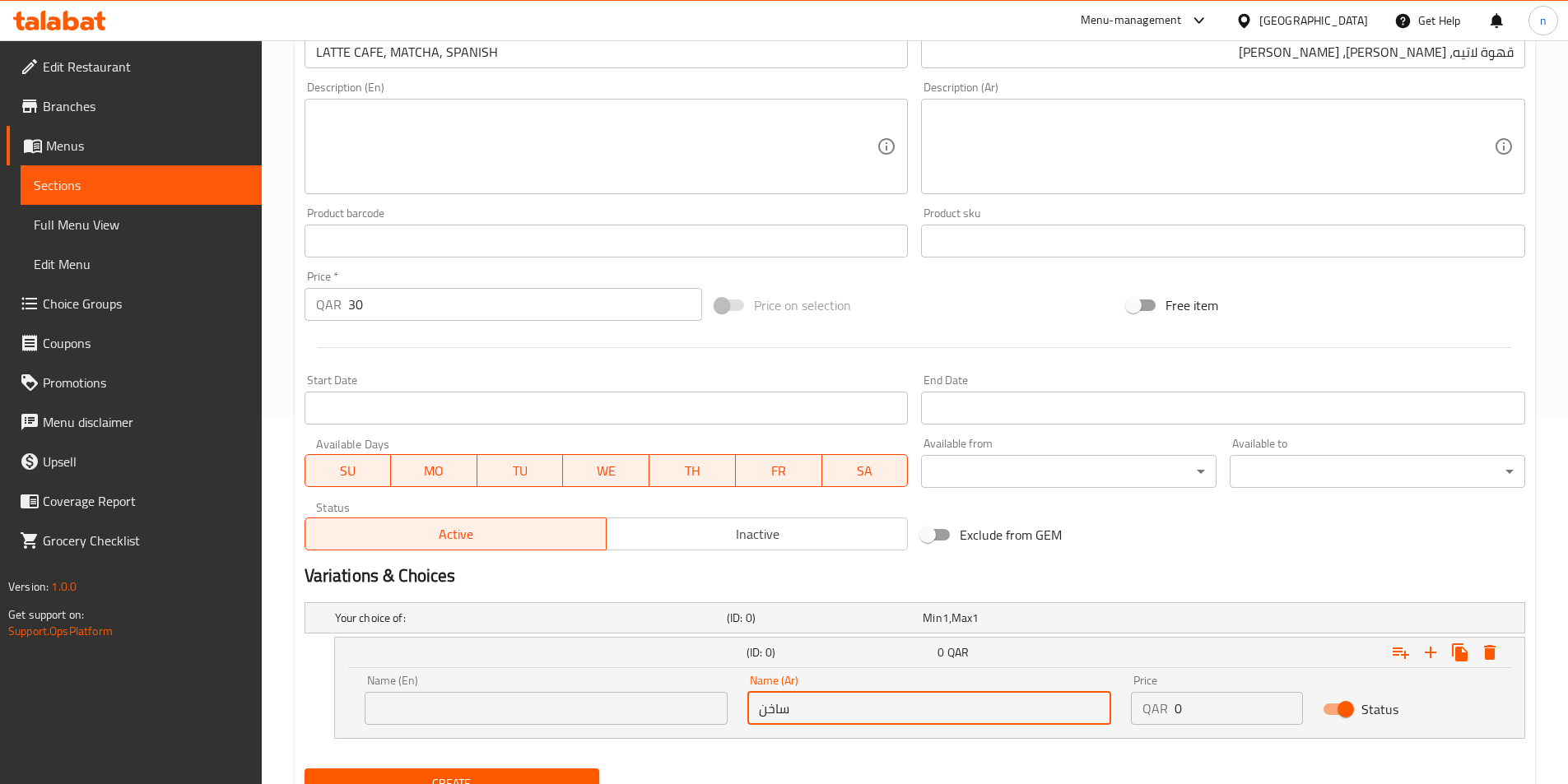
type input "ساخن"
click at [412, 714] on input "text" at bounding box center [547, 708] width 364 height 33
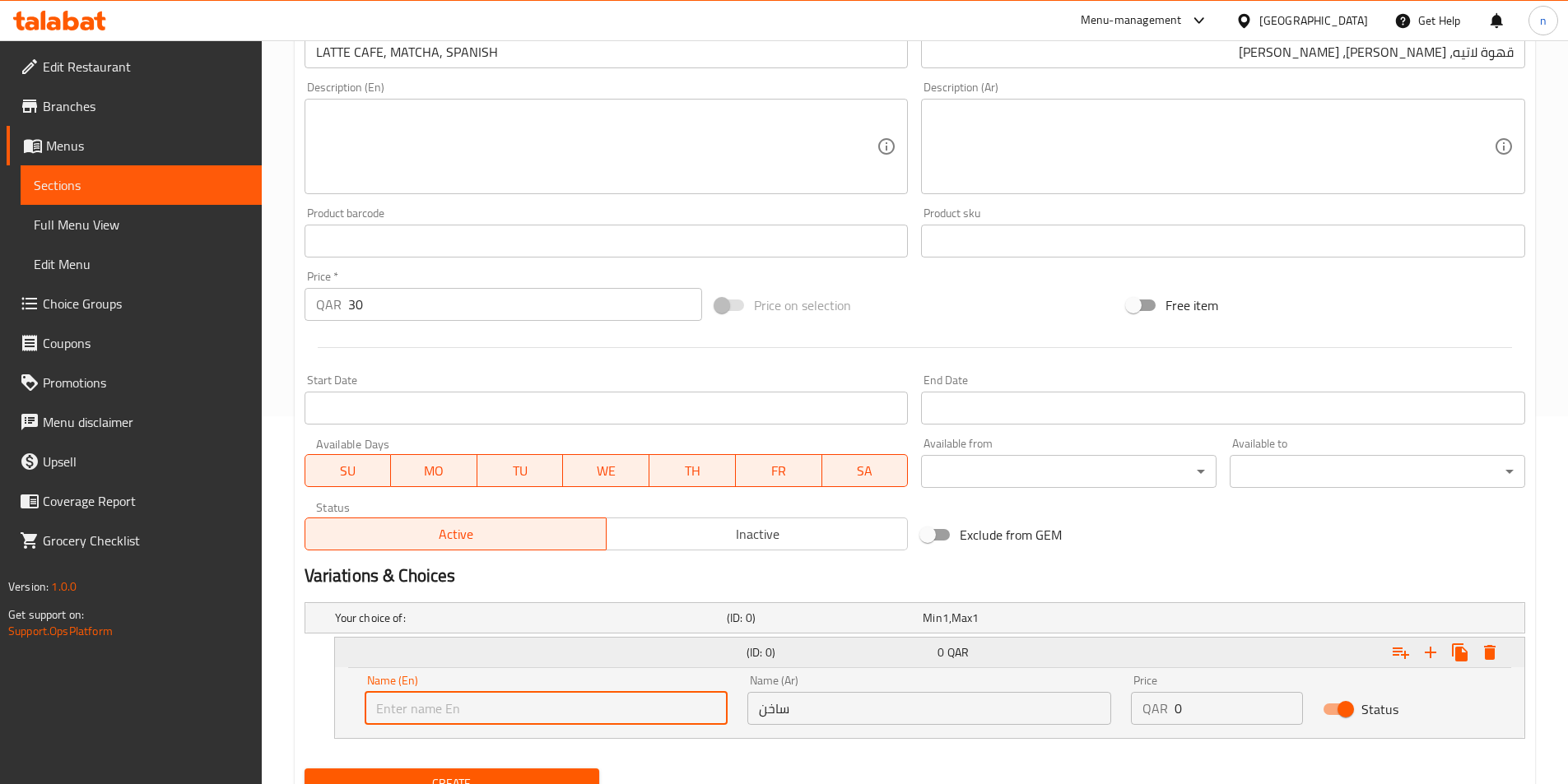
type input "hot"
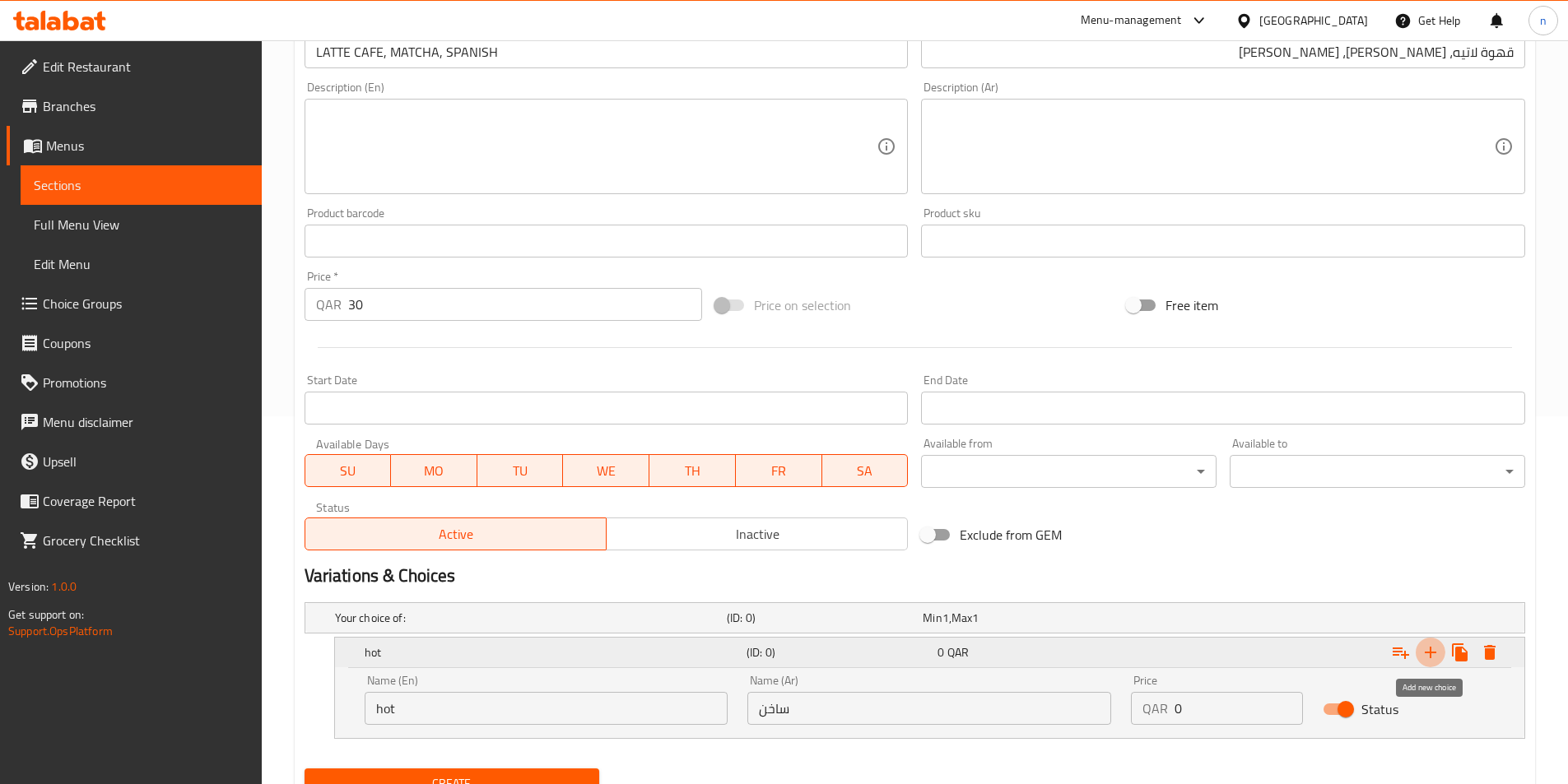
click at [1427, 647] on icon "Expand" at bounding box center [1430, 652] width 20 height 20
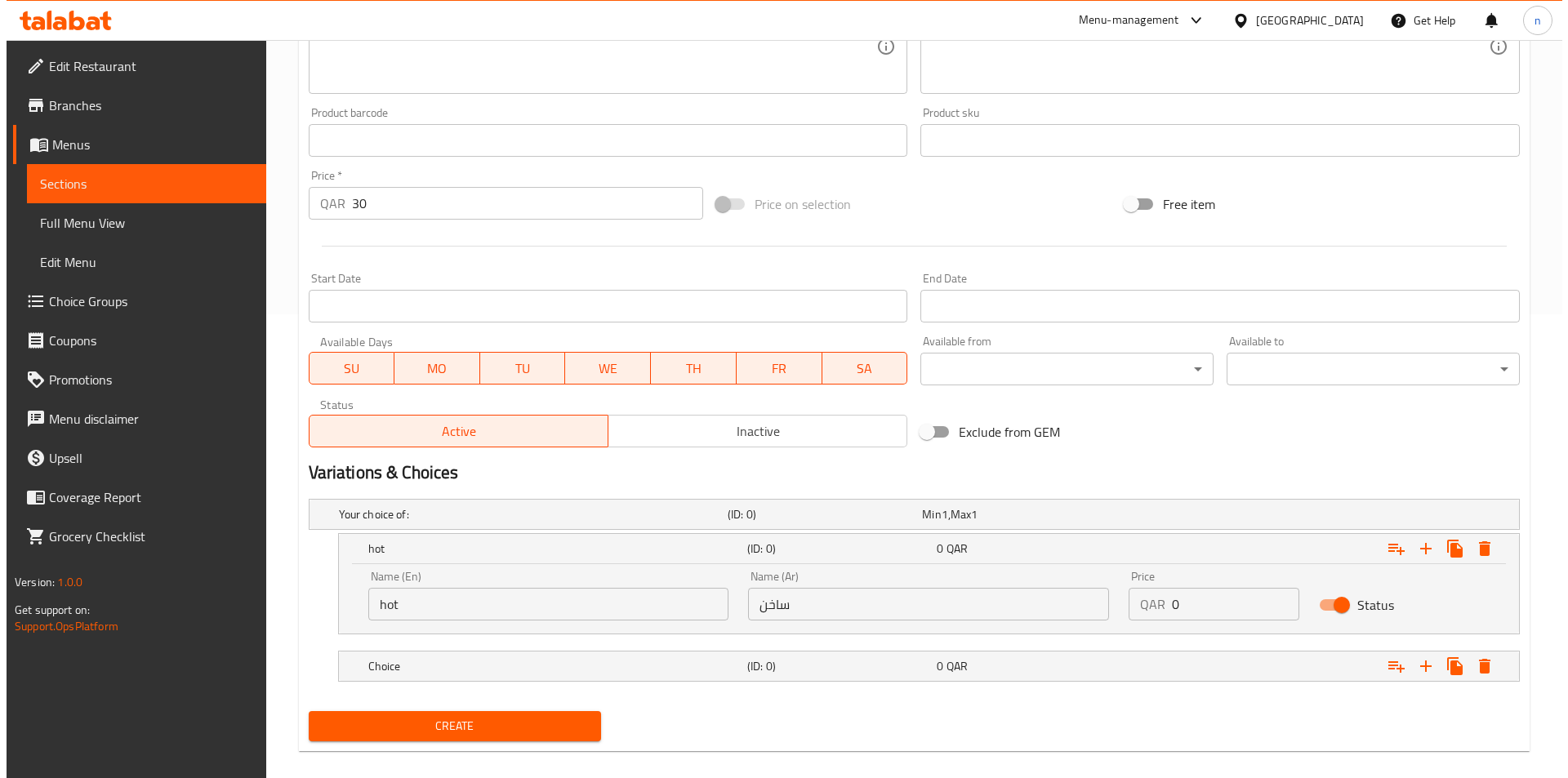
scroll to position [482, 0]
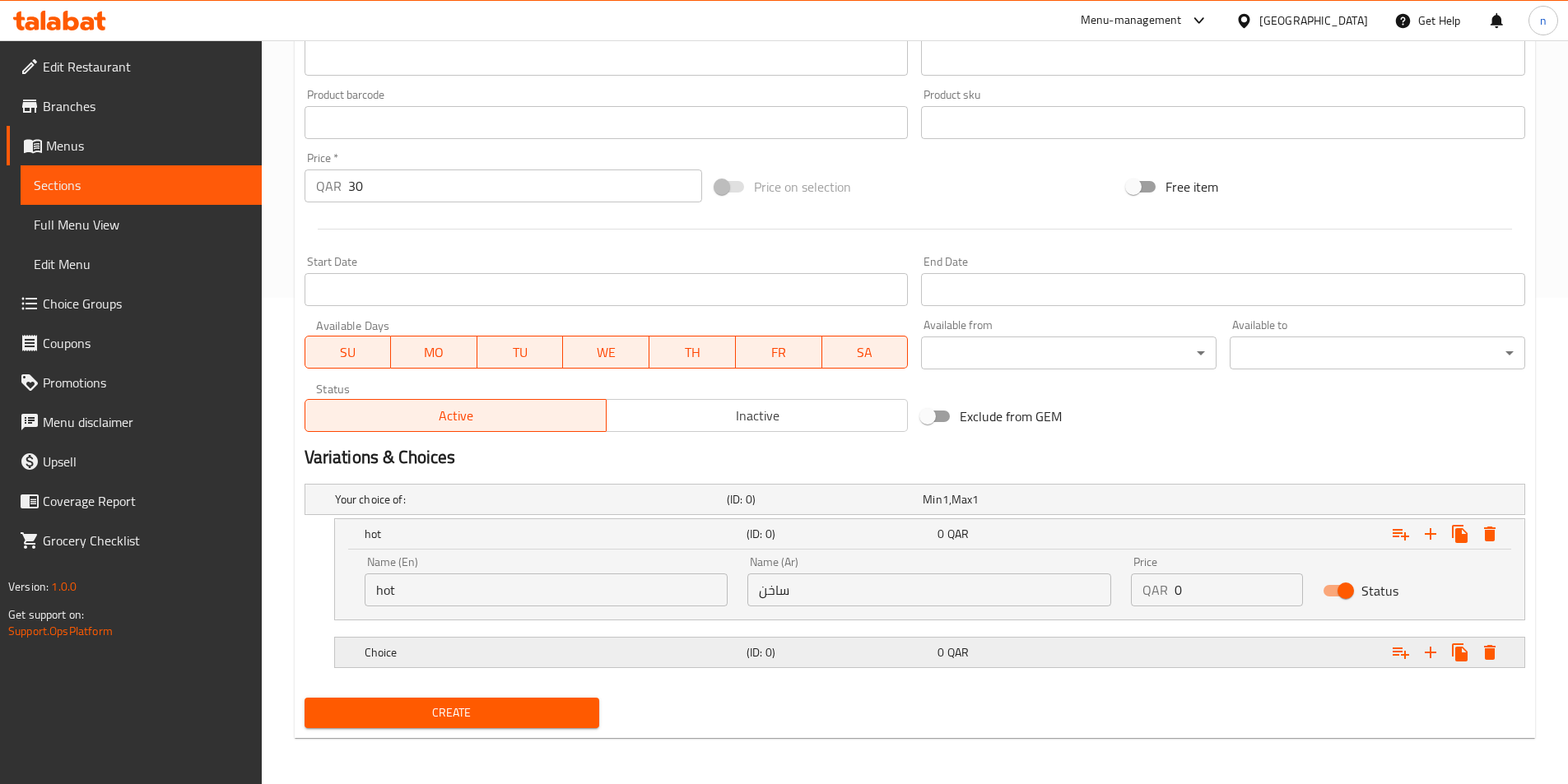
click at [488, 508] on h5 "Choice" at bounding box center [527, 499] width 385 height 16
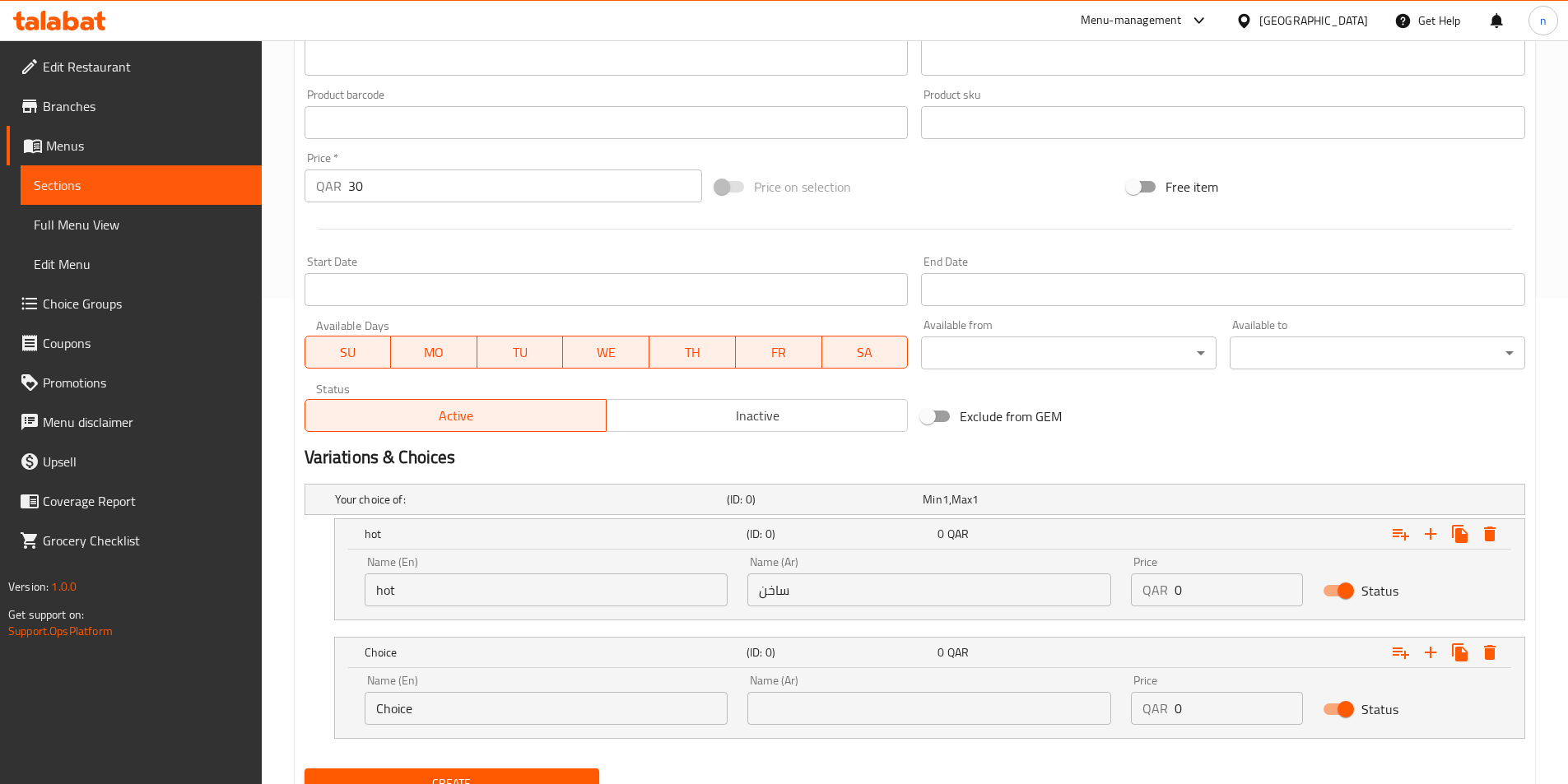
click at [495, 722] on input "Choice" at bounding box center [547, 708] width 364 height 33
click at [1490, 542] on icon "Expand" at bounding box center [1490, 533] width 12 height 14
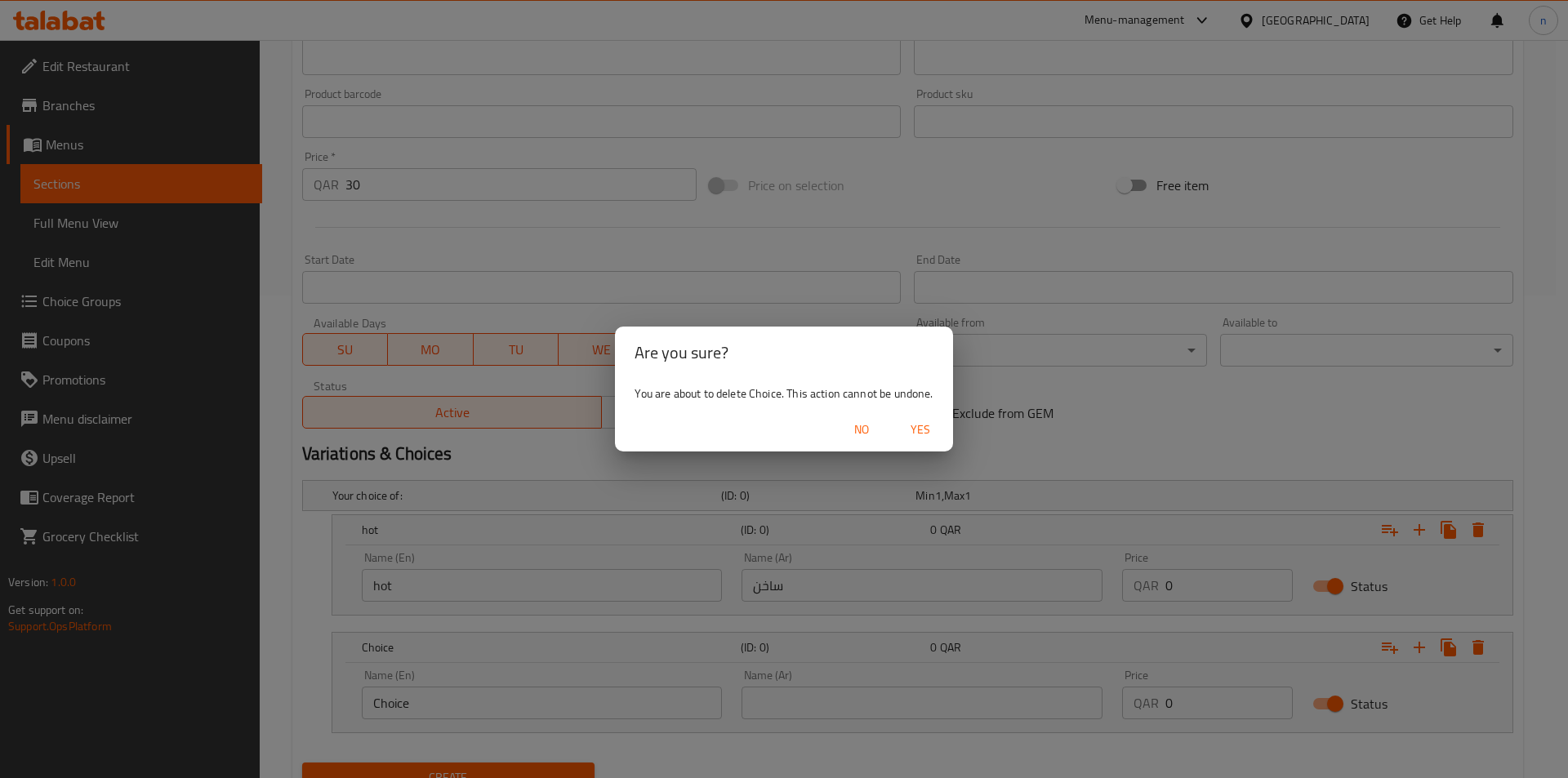
click at [918, 435] on span "Yes" at bounding box center [920, 430] width 39 height 20
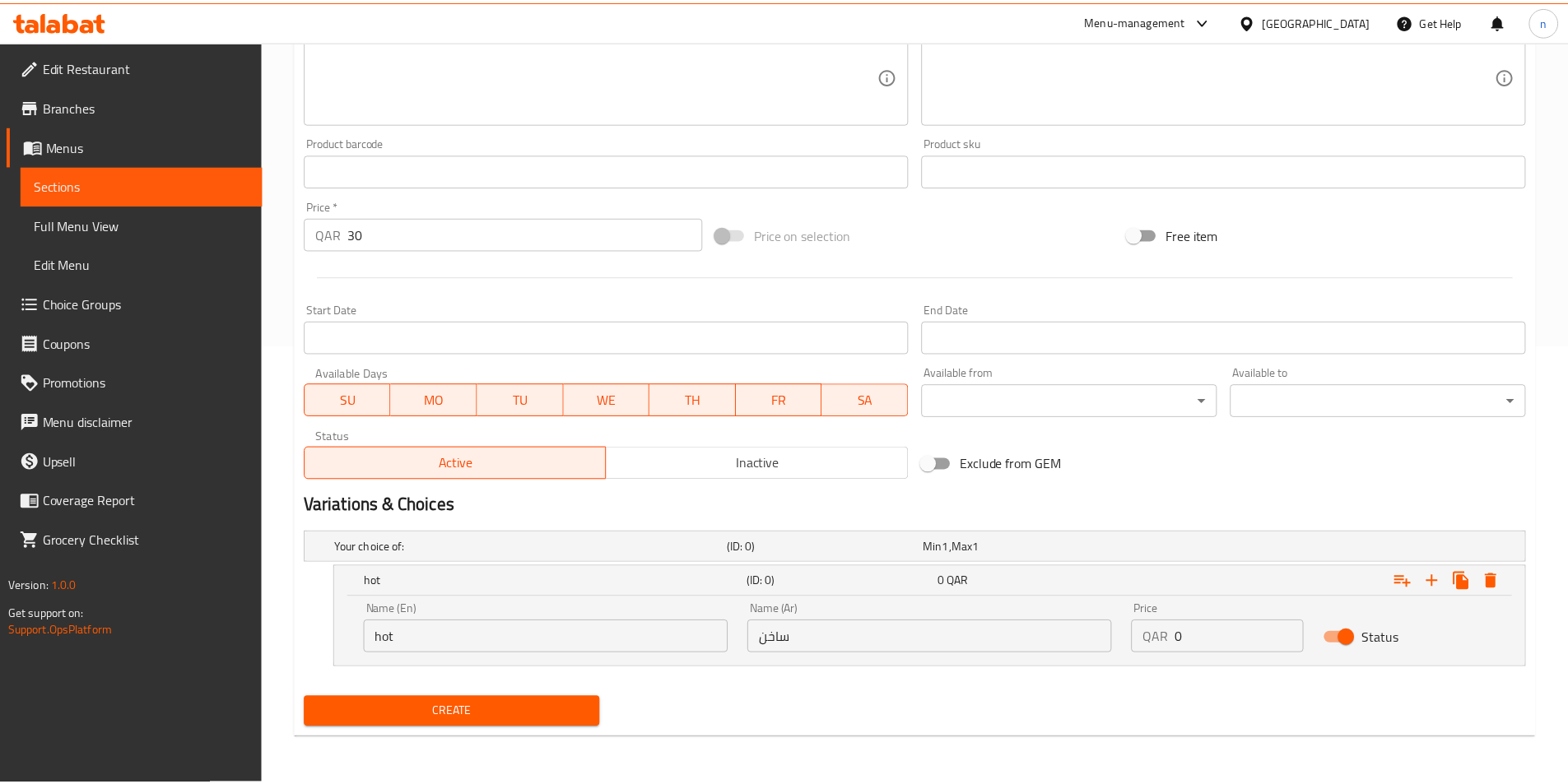
scroll to position [439, 0]
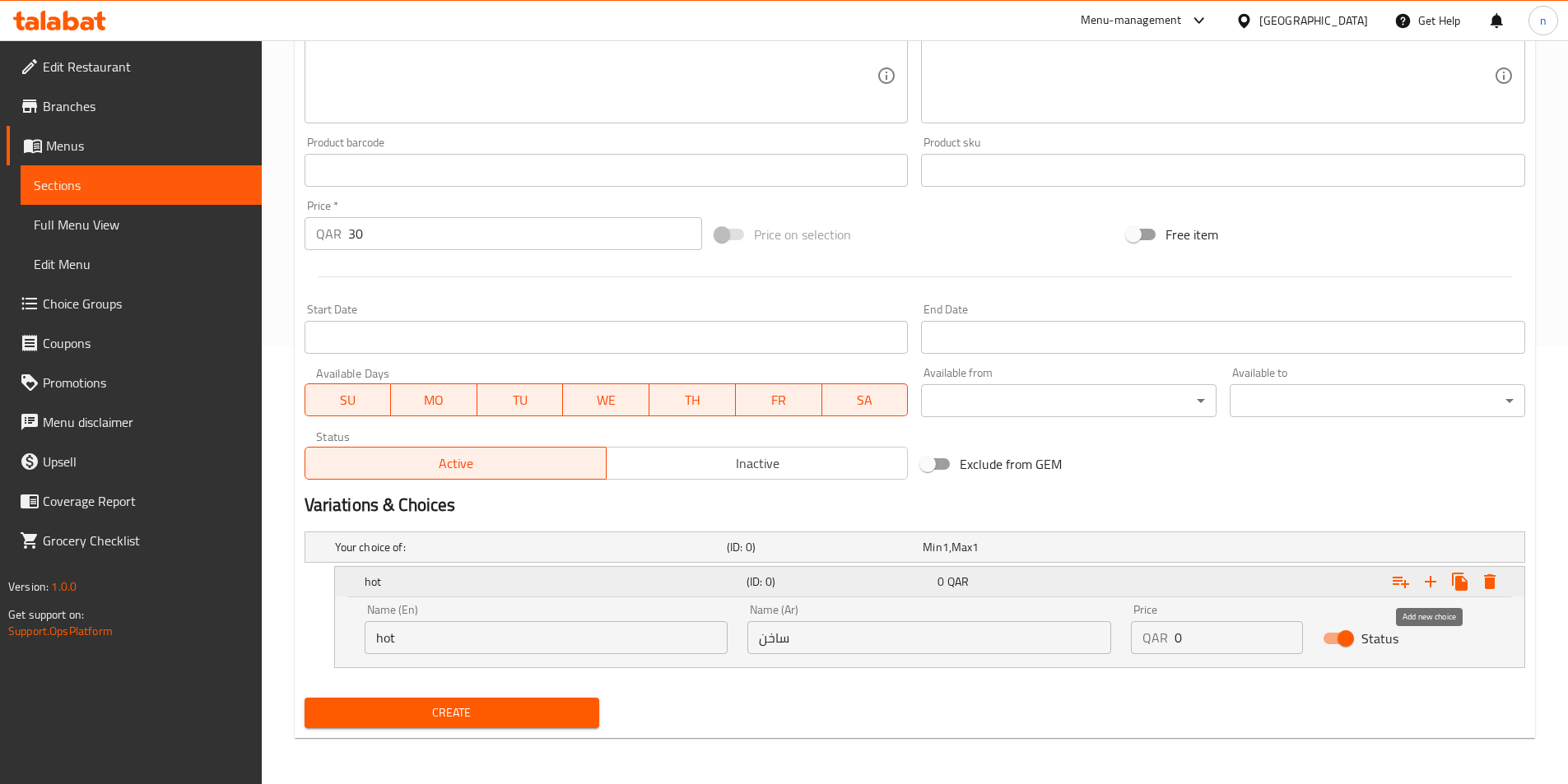
click at [1427, 591] on icon "Expand" at bounding box center [1430, 581] width 20 height 20
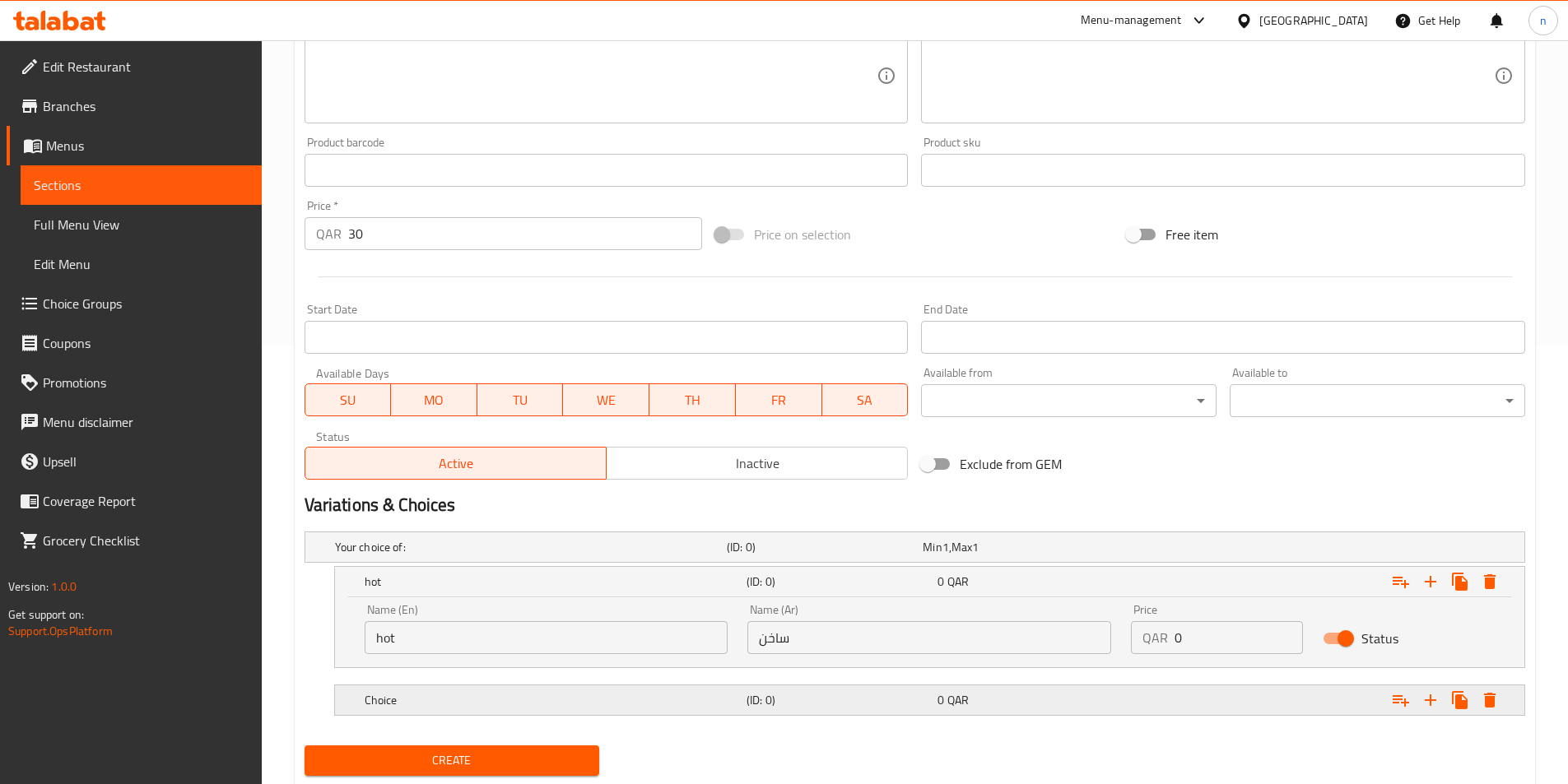
click at [634, 555] on h5 "Choice" at bounding box center [527, 546] width 385 height 16
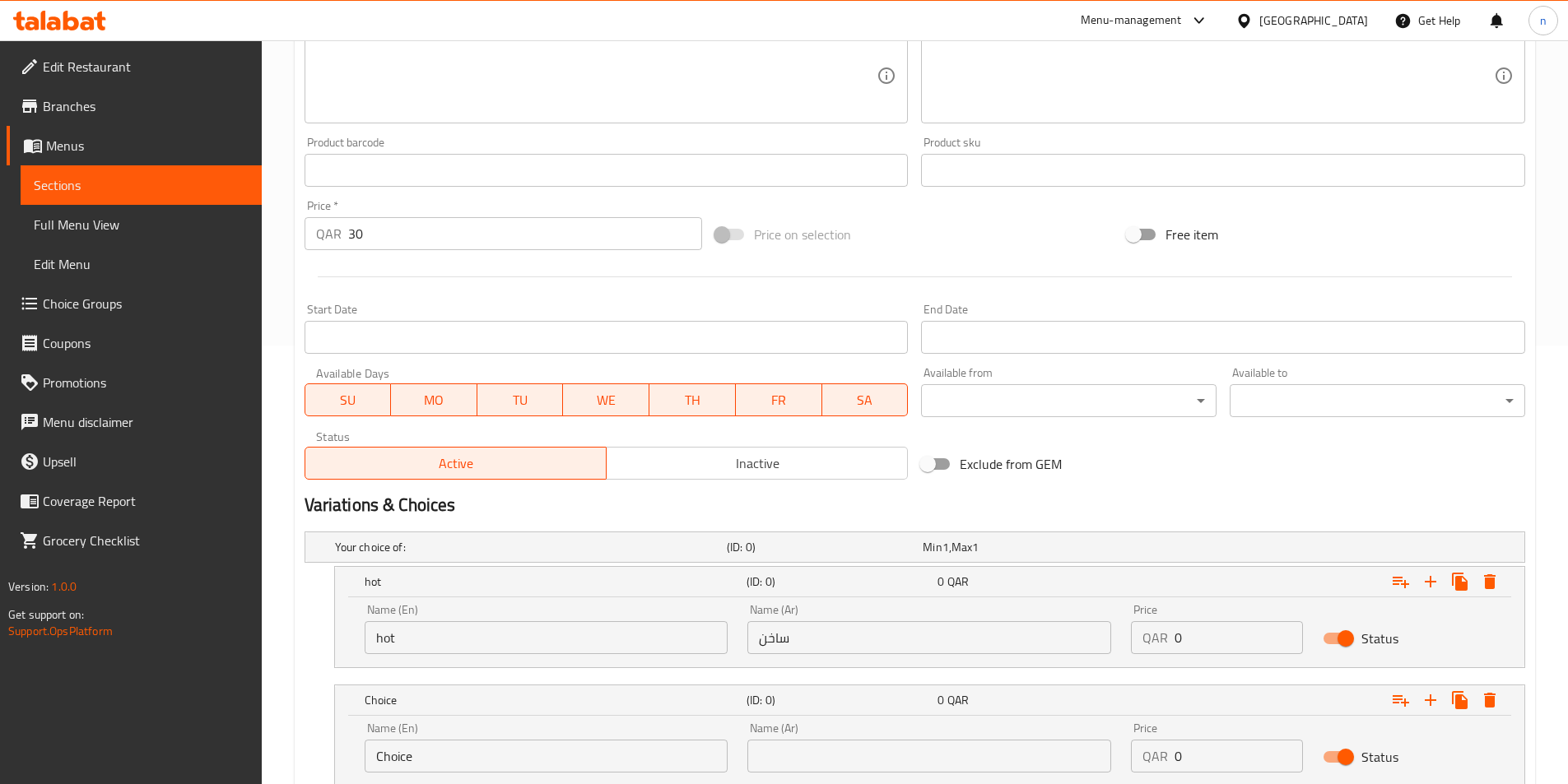
scroll to position [520, 0]
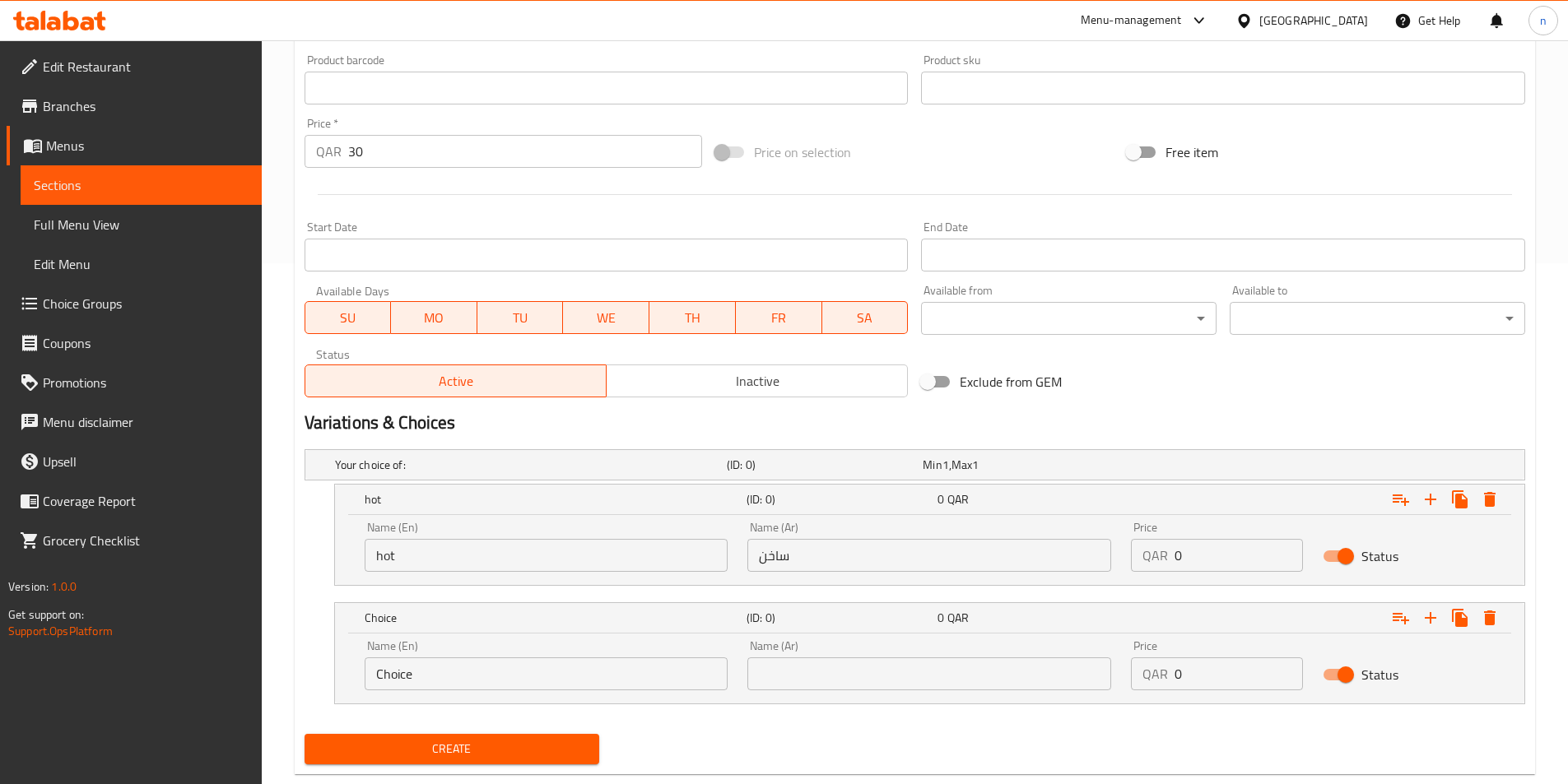
click at [491, 678] on input "Choice" at bounding box center [547, 673] width 364 height 33
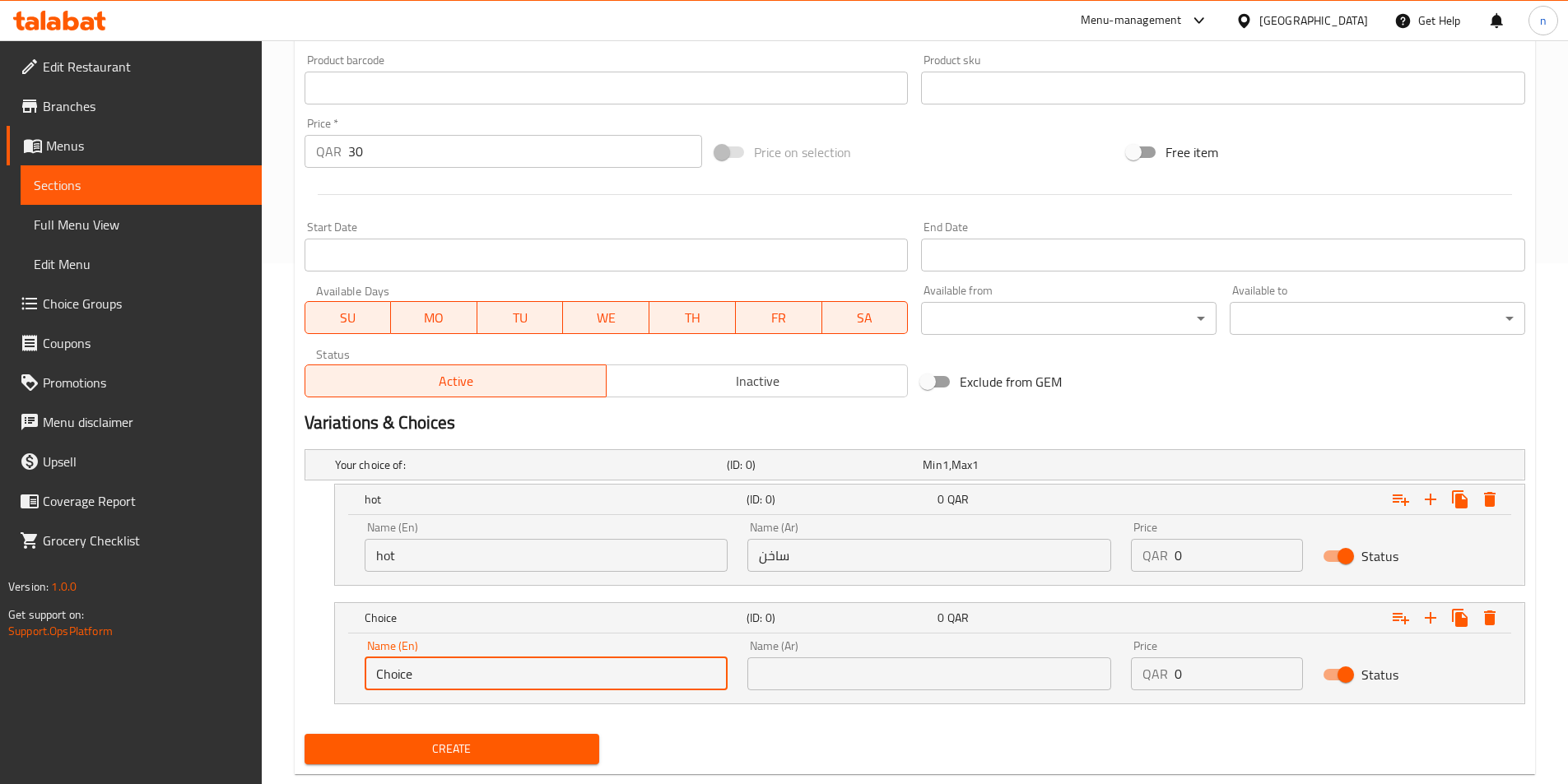
click at [491, 678] on input "Choice" at bounding box center [547, 673] width 364 height 33
type input "ؤ"
type input "cold"
click at [816, 670] on input "text" at bounding box center [930, 673] width 364 height 33
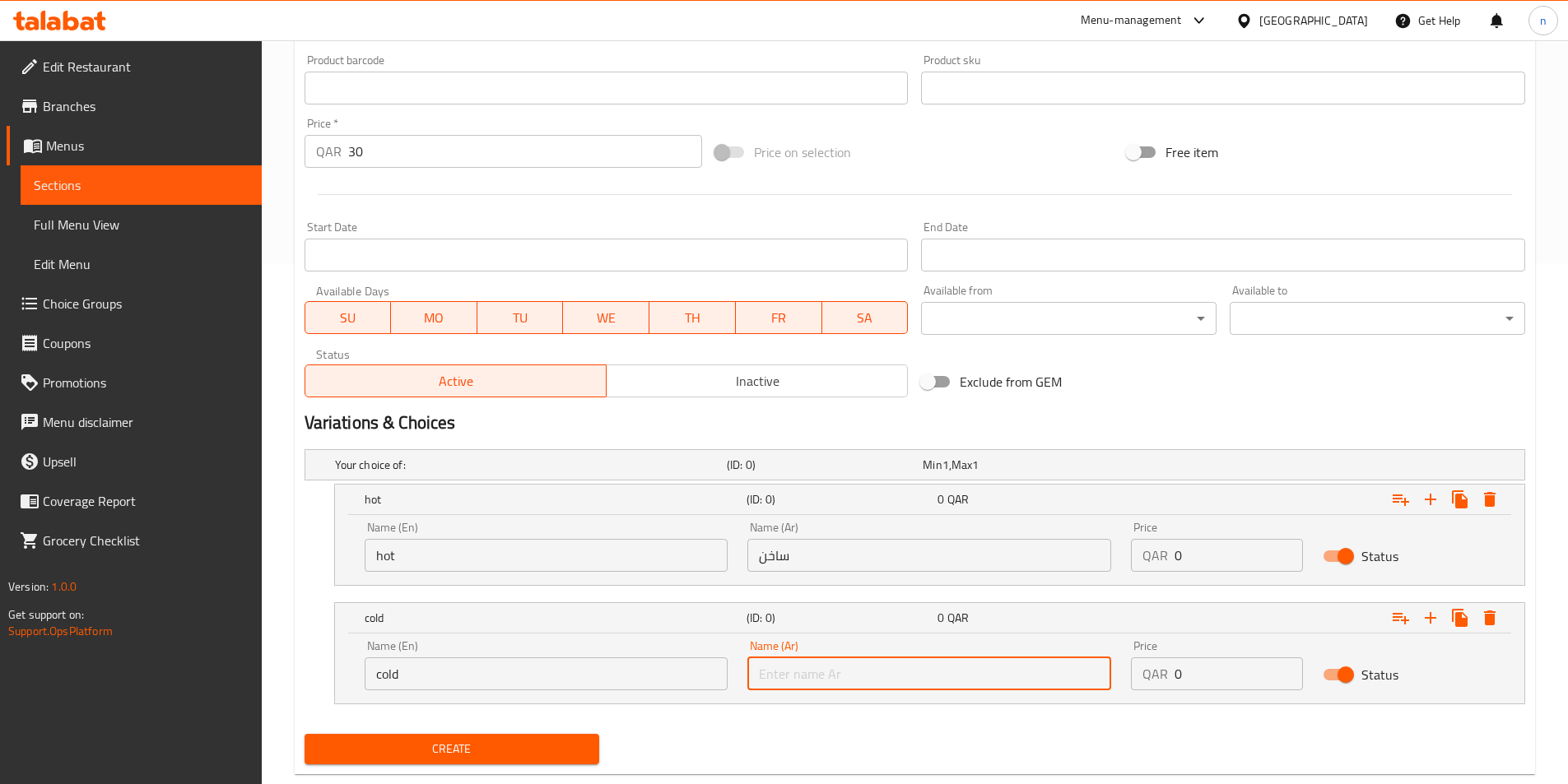
type input "بارد"
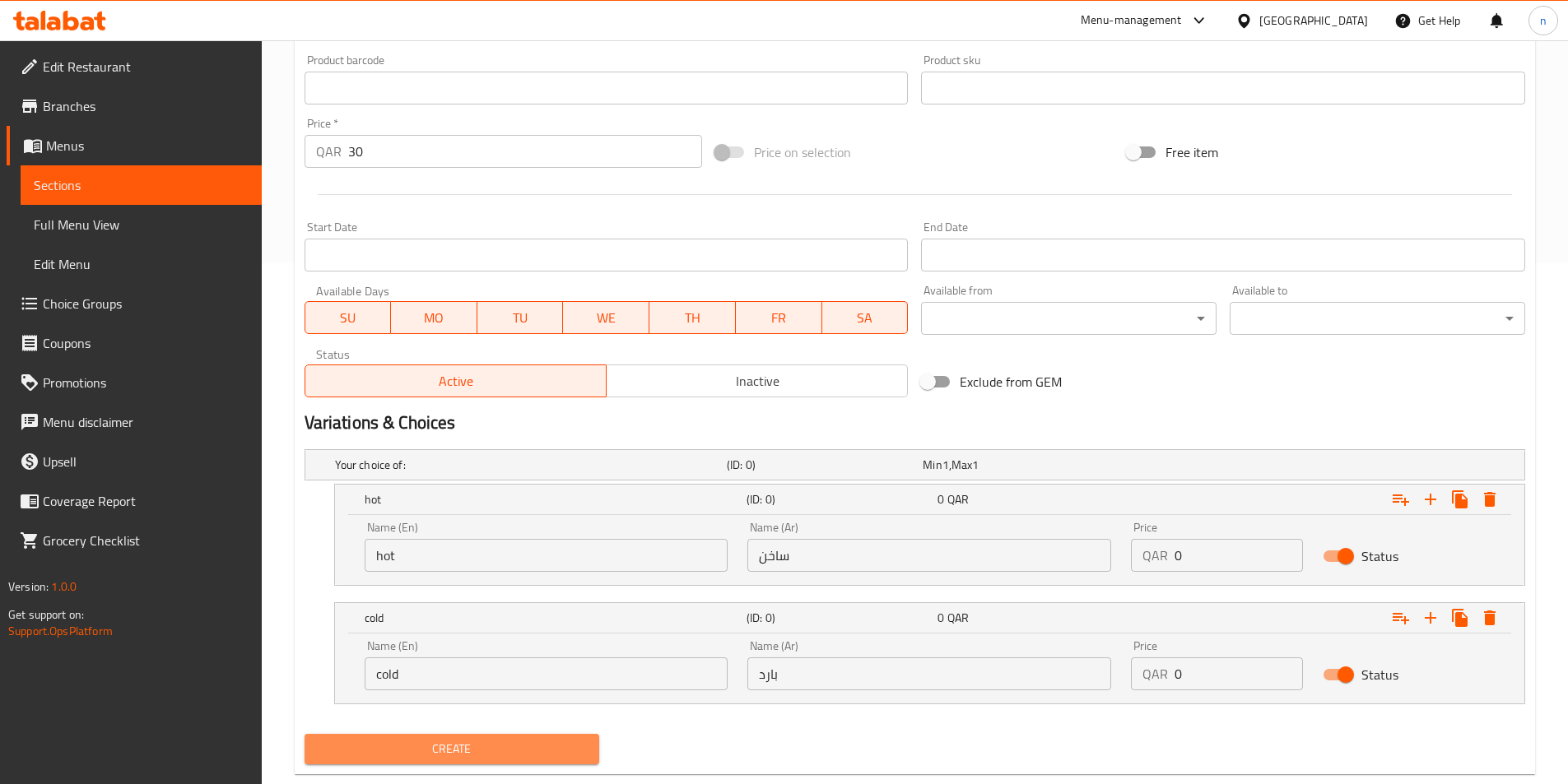
click at [406, 735] on button "Create" at bounding box center [451, 749] width 296 height 31
click at [406, 735] on div at bounding box center [784, 392] width 1568 height 784
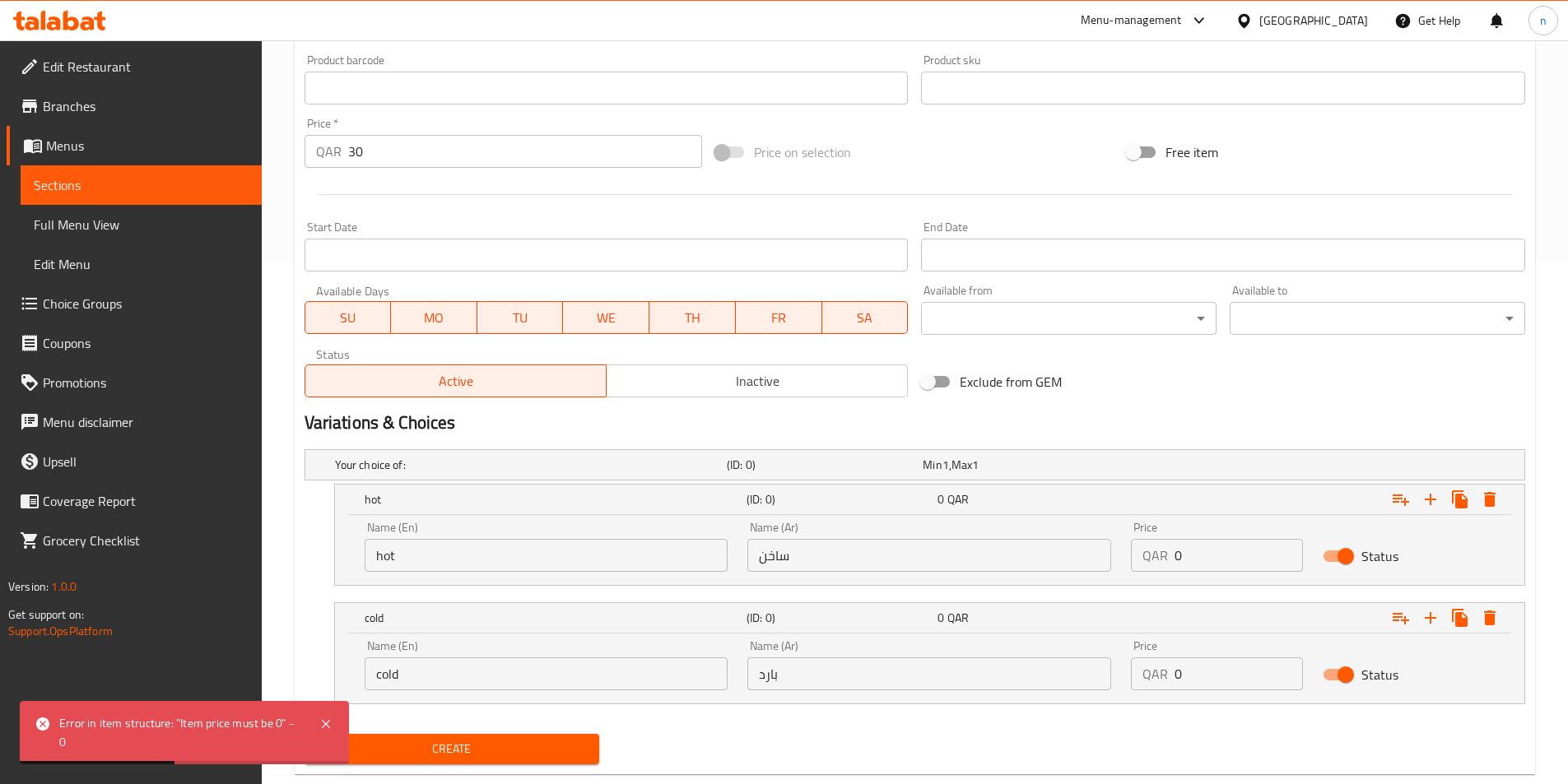
click at [1205, 554] on input "0" at bounding box center [1239, 555] width 128 height 33
type input "30"
click at [1207, 685] on input "0" at bounding box center [1239, 673] width 128 height 33
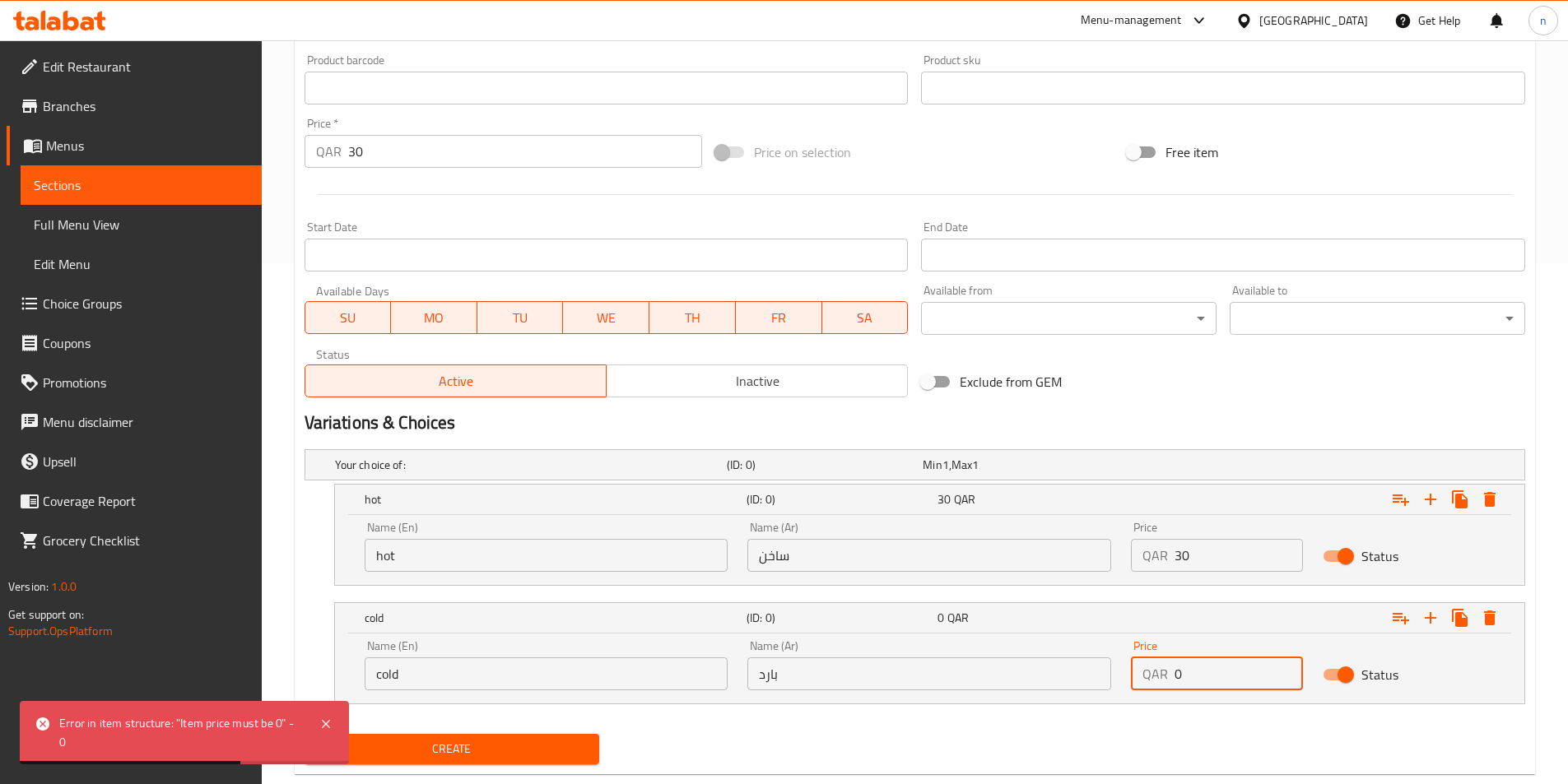
click at [1207, 685] on input "0" at bounding box center [1239, 673] width 128 height 33
click at [1195, 560] on input "30" at bounding box center [1239, 555] width 128 height 33
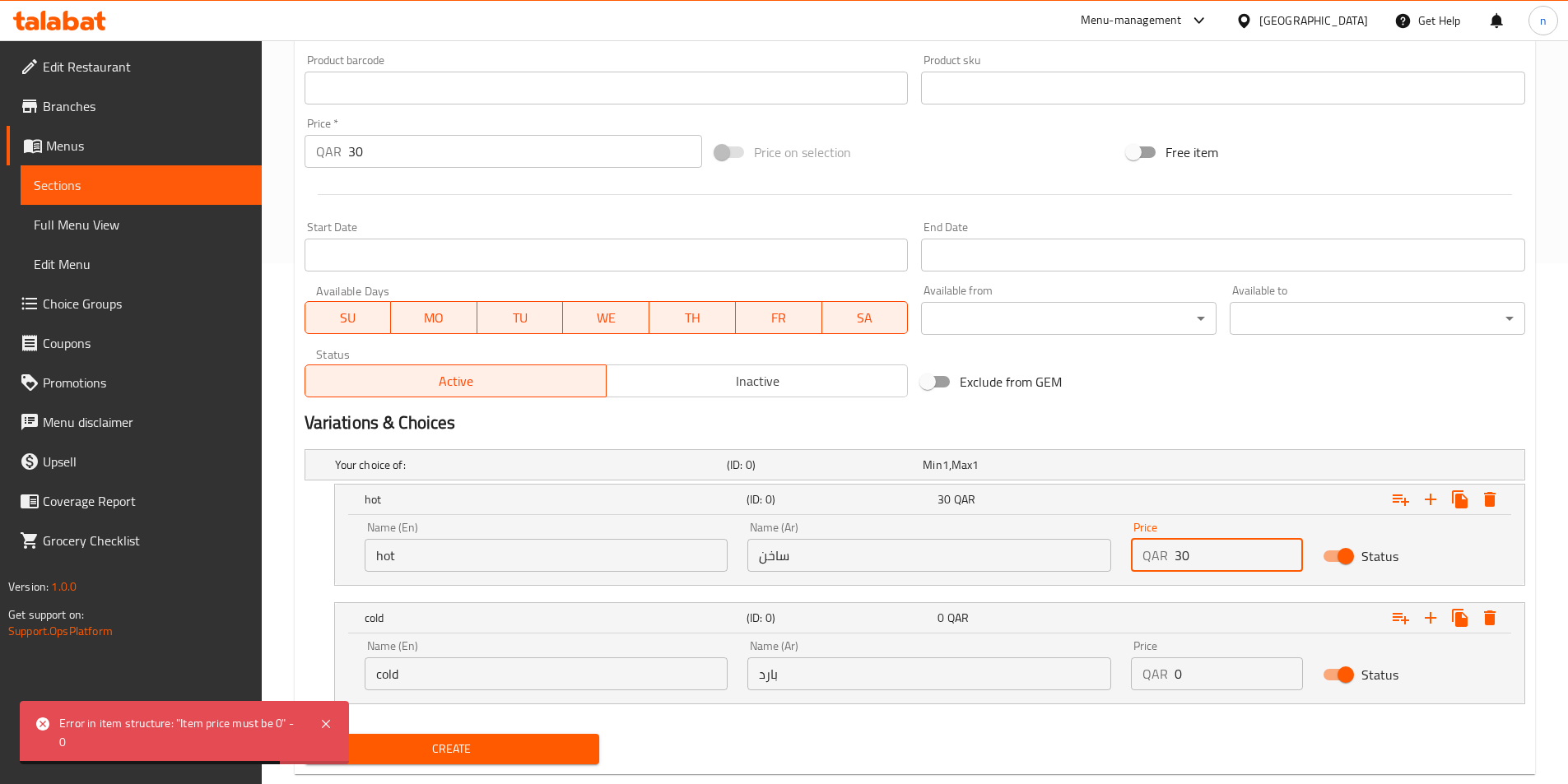
click at [1195, 560] on input "30" at bounding box center [1239, 555] width 128 height 33
type input "0"
click at [1238, 663] on input "0" at bounding box center [1239, 673] width 128 height 33
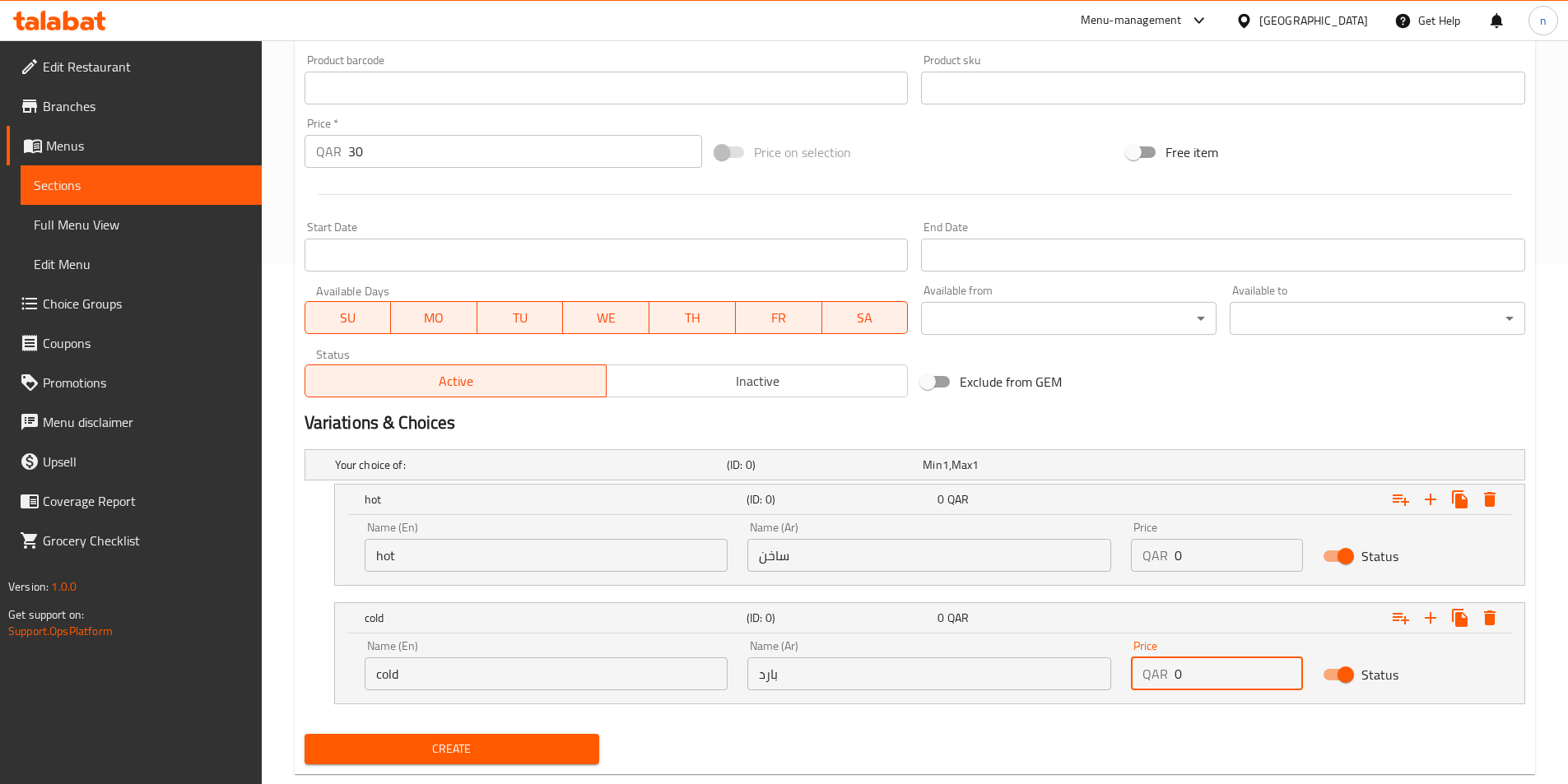
click at [1238, 663] on input "0" at bounding box center [1239, 673] width 128 height 33
click at [531, 749] on span "Create" at bounding box center [452, 748] width 270 height 20
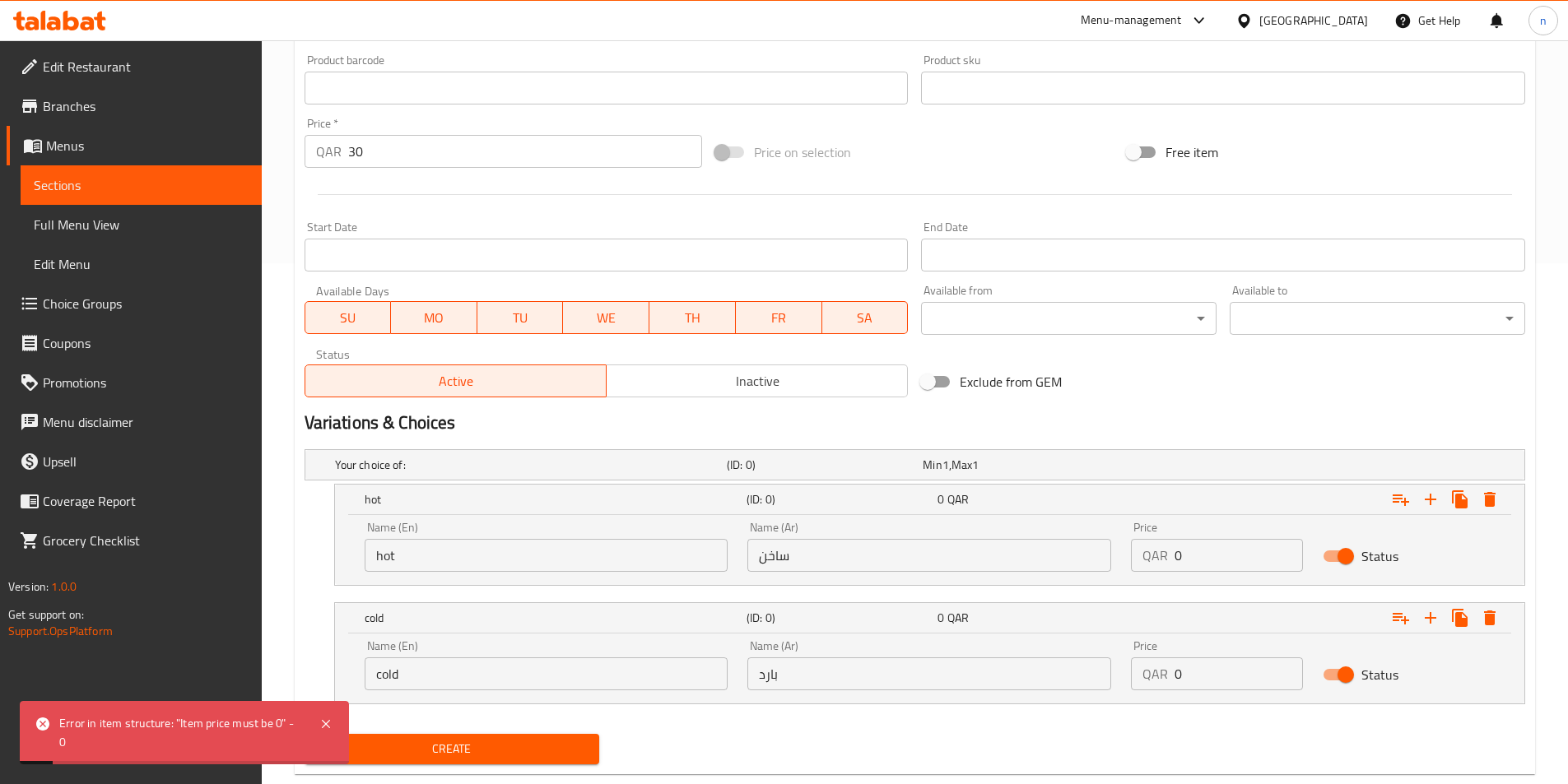
click at [1202, 666] on input "0" at bounding box center [1239, 673] width 128 height 33
type input "30"
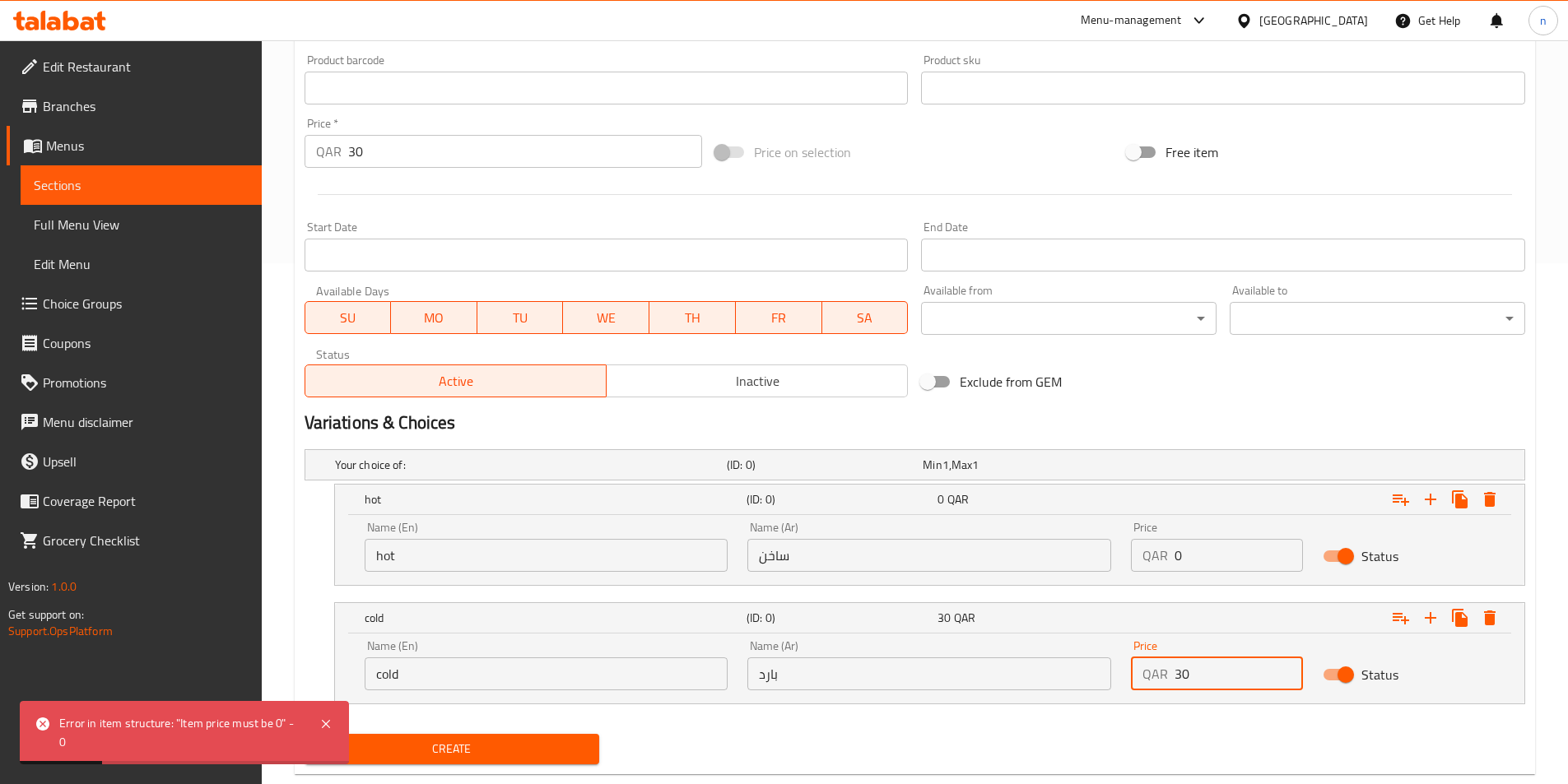
click at [1206, 551] on input "0" at bounding box center [1239, 555] width 128 height 33
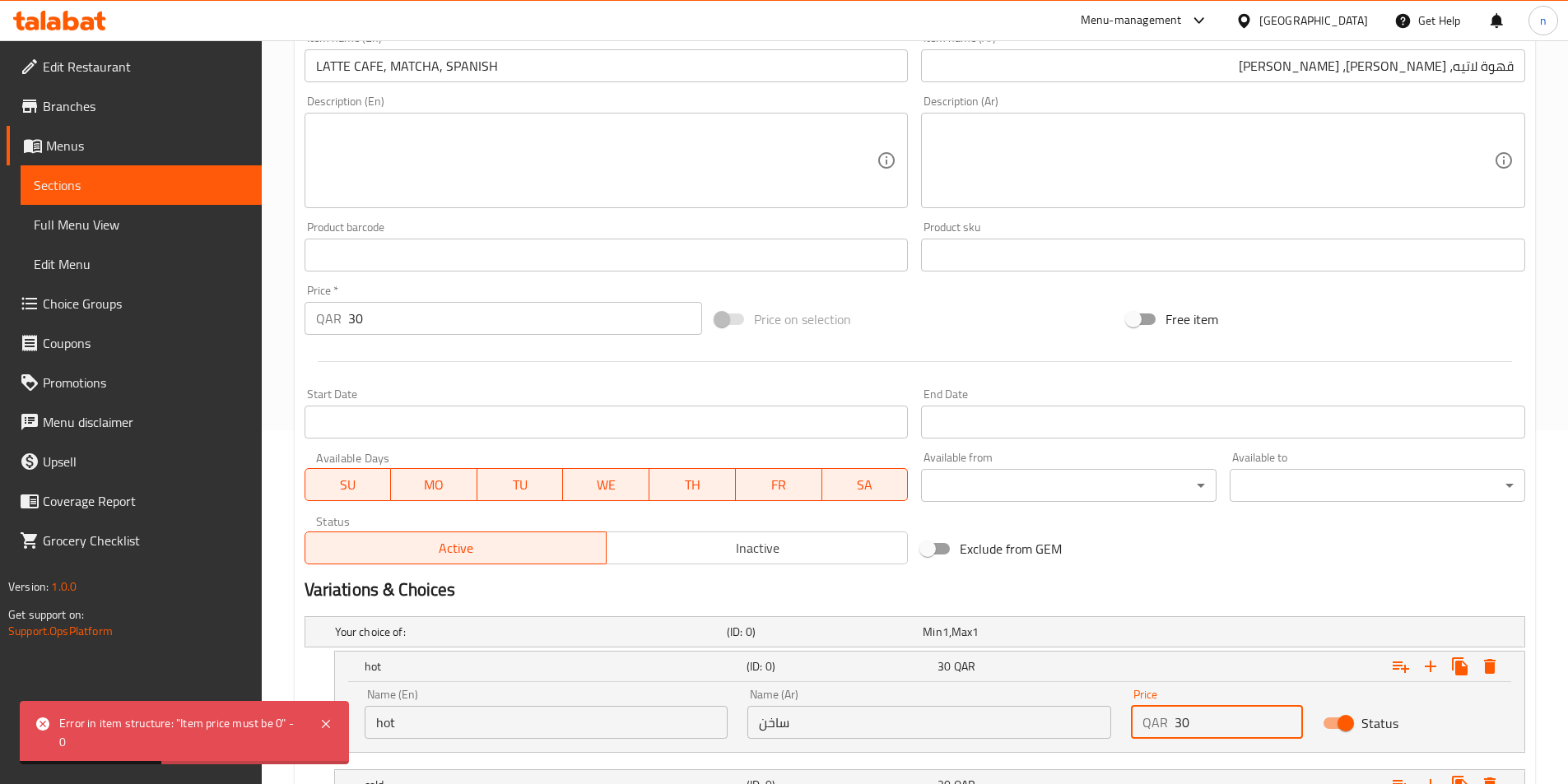
scroll to position [191, 0]
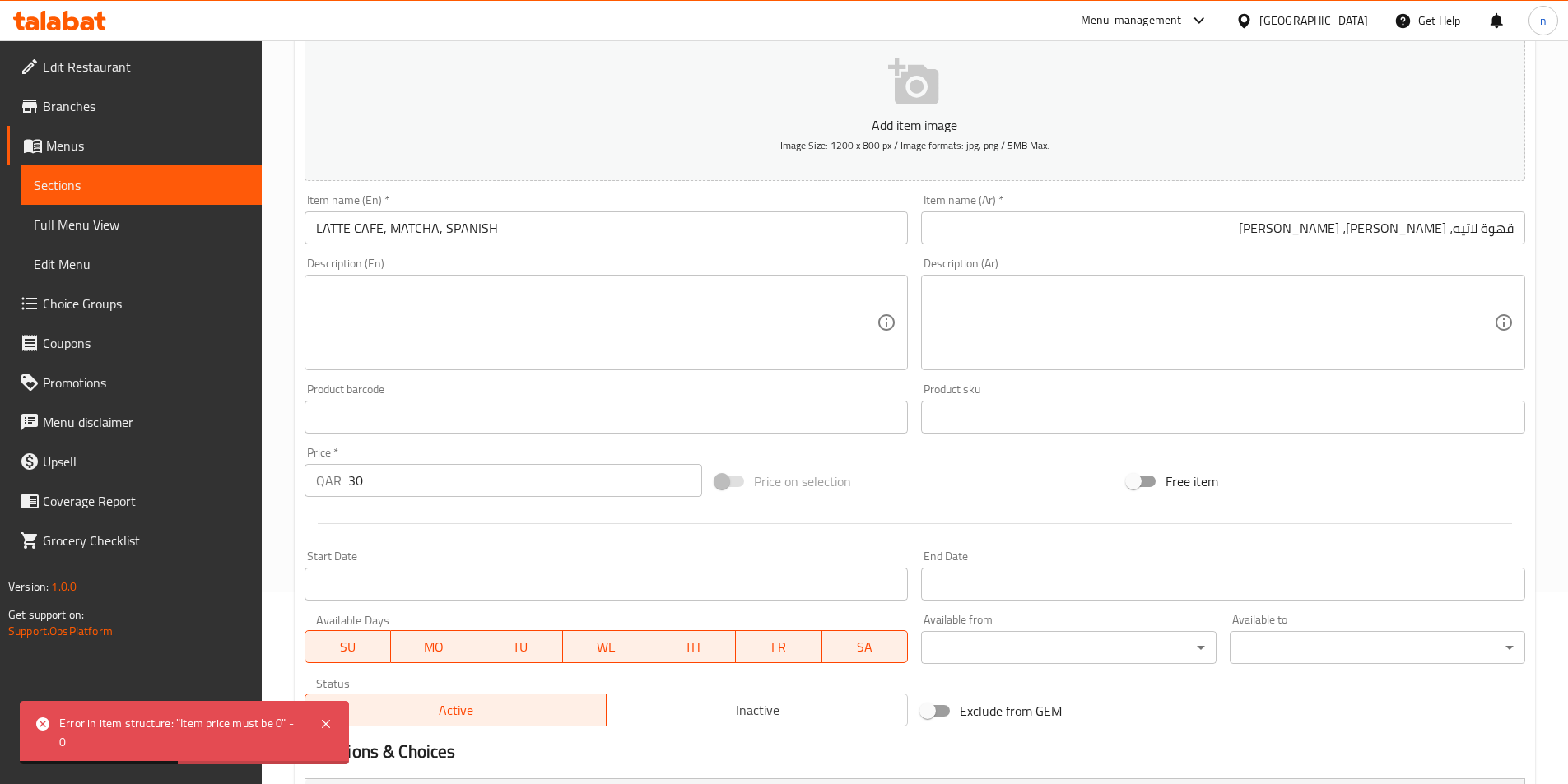
type input "30"
click at [403, 498] on div "Price   * QAR 30 Price *" at bounding box center [504, 472] width 412 height 63
click at [398, 486] on input "30" at bounding box center [526, 480] width 355 height 33
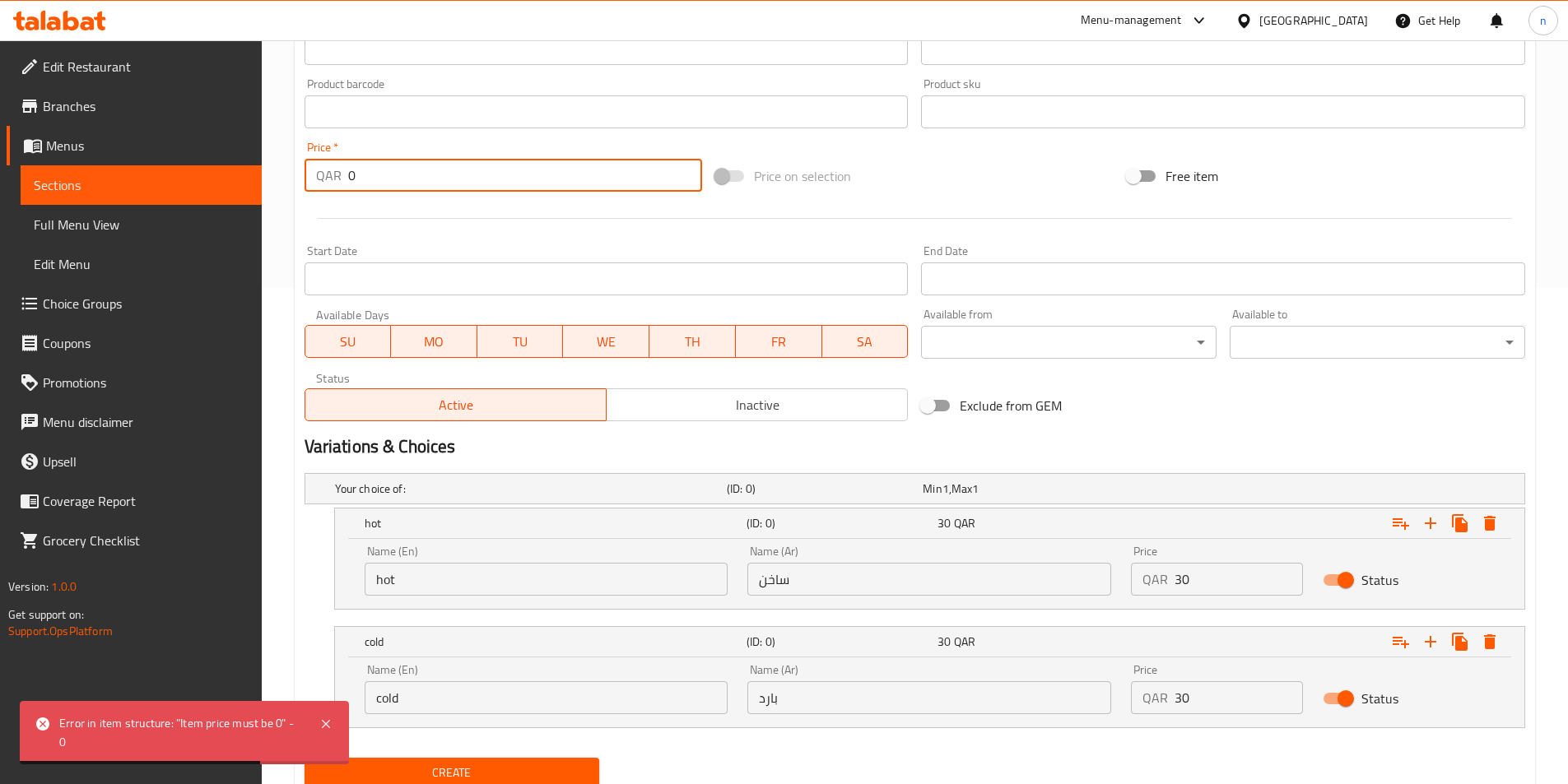
scroll to position [557, 0]
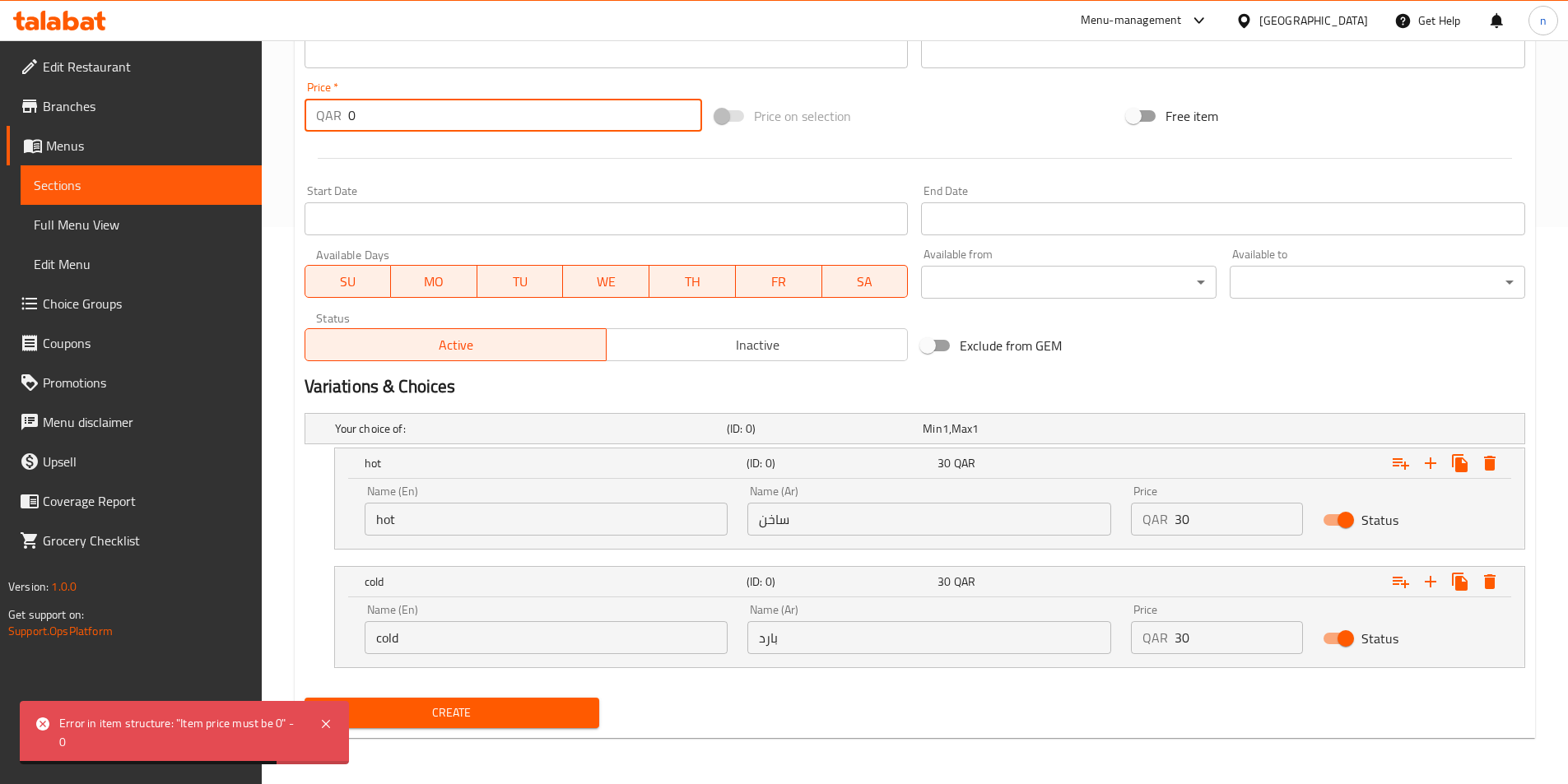
type input "0"
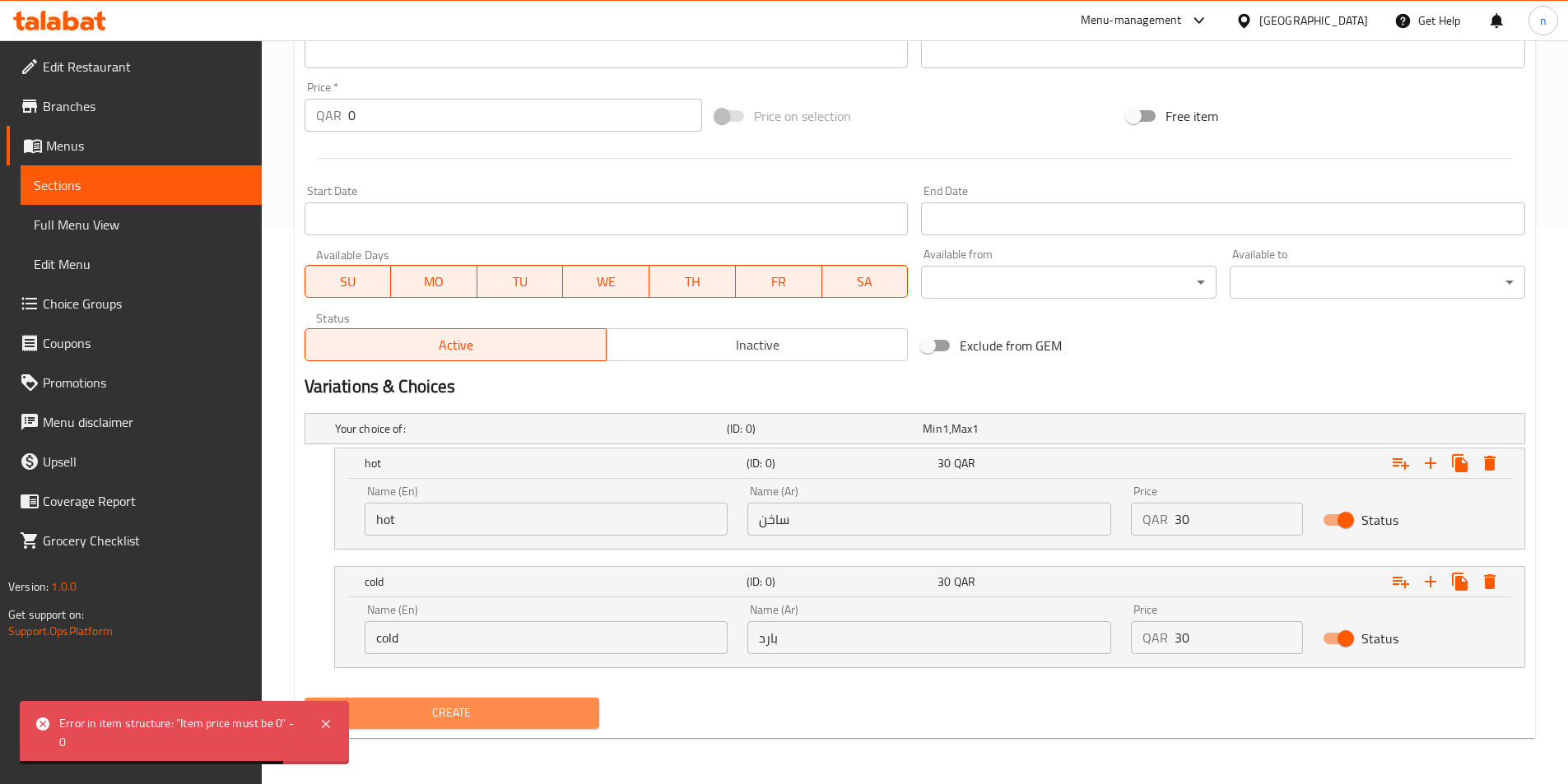
click at [457, 704] on span "Create" at bounding box center [452, 712] width 270 height 20
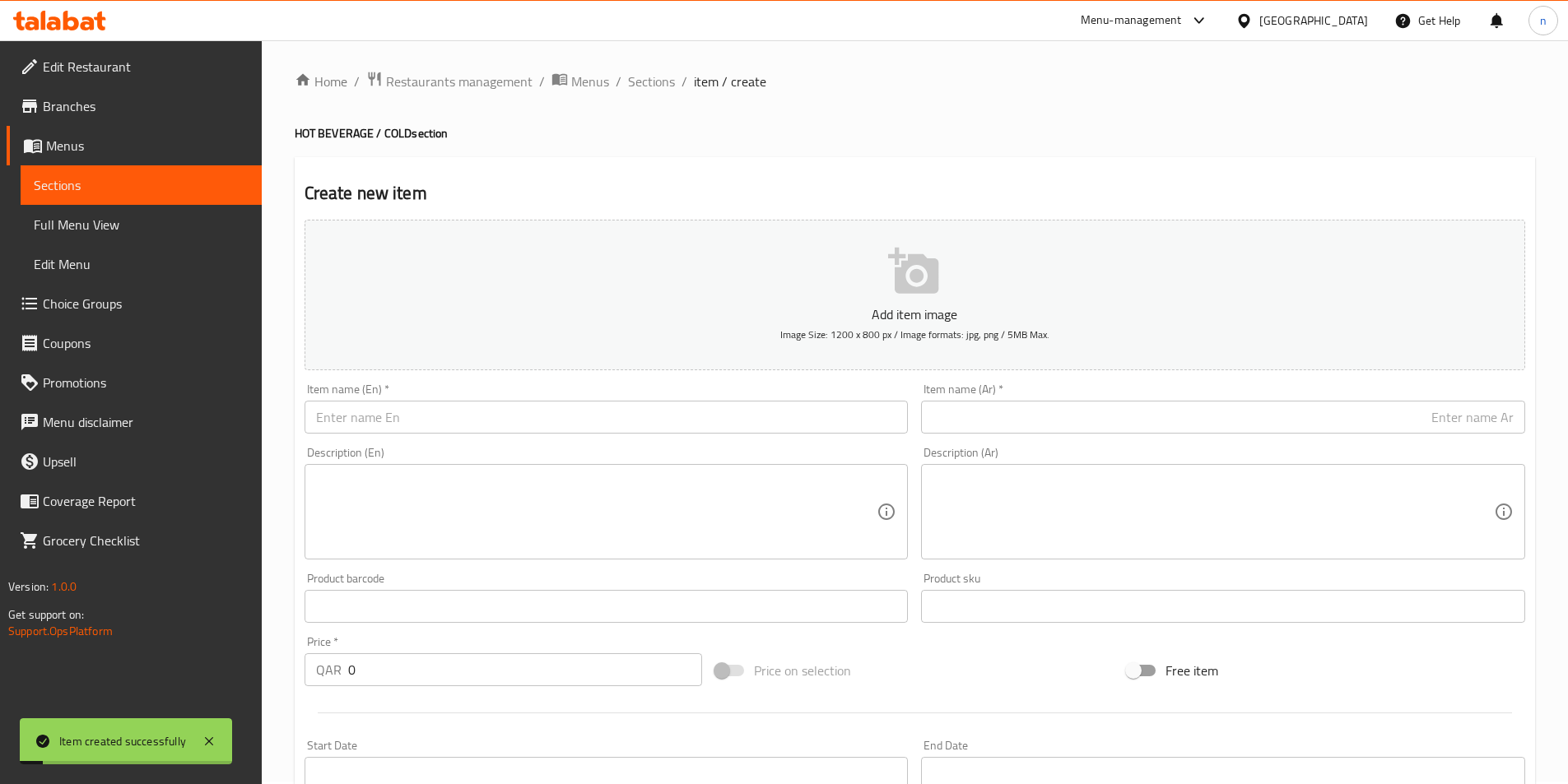
scroll to position [0, 0]
click at [646, 75] on span "Sections" at bounding box center [652, 84] width 47 height 20
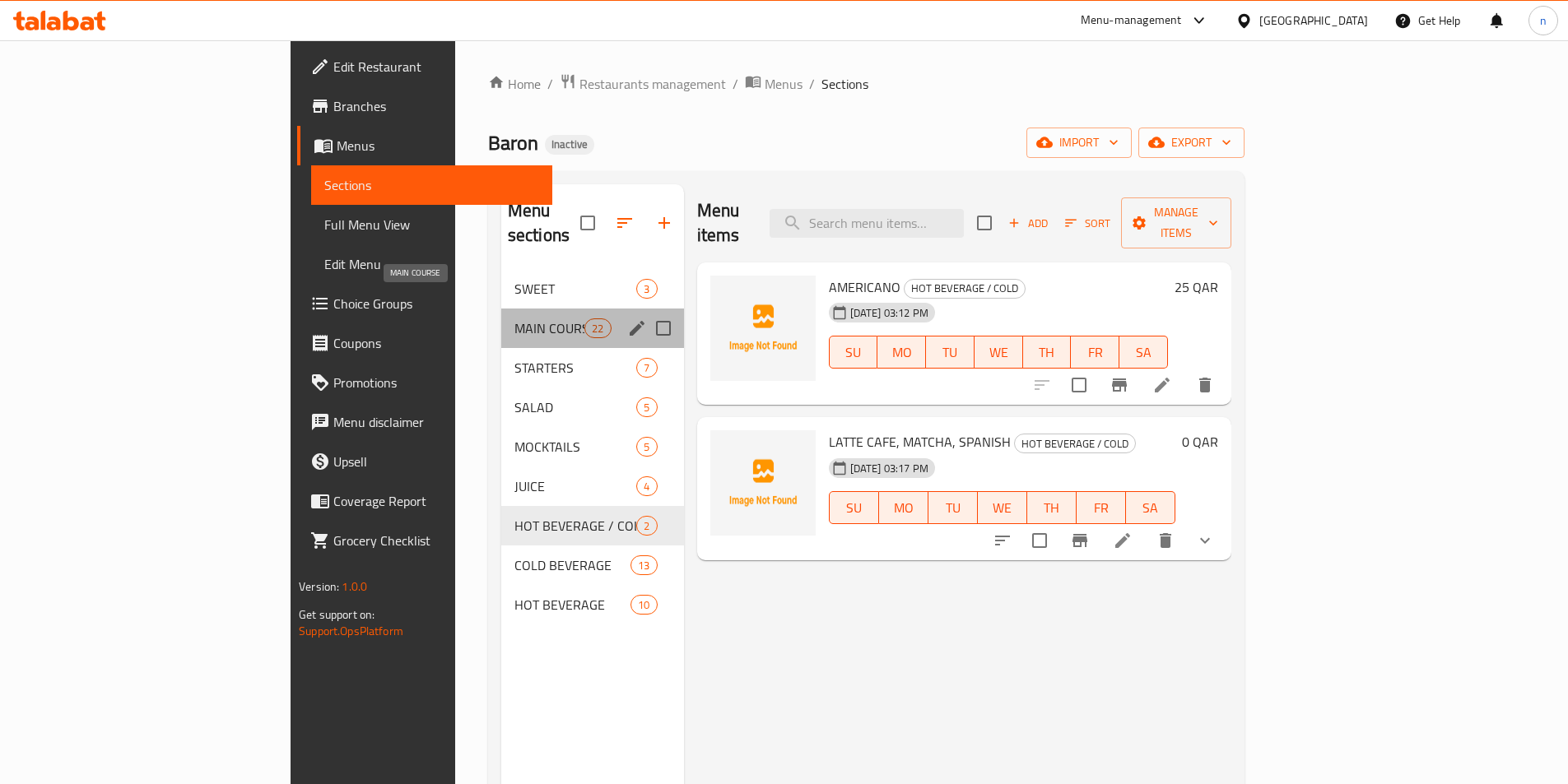
click at [515, 318] on span "MAIN COURSE" at bounding box center [550, 328] width 70 height 20
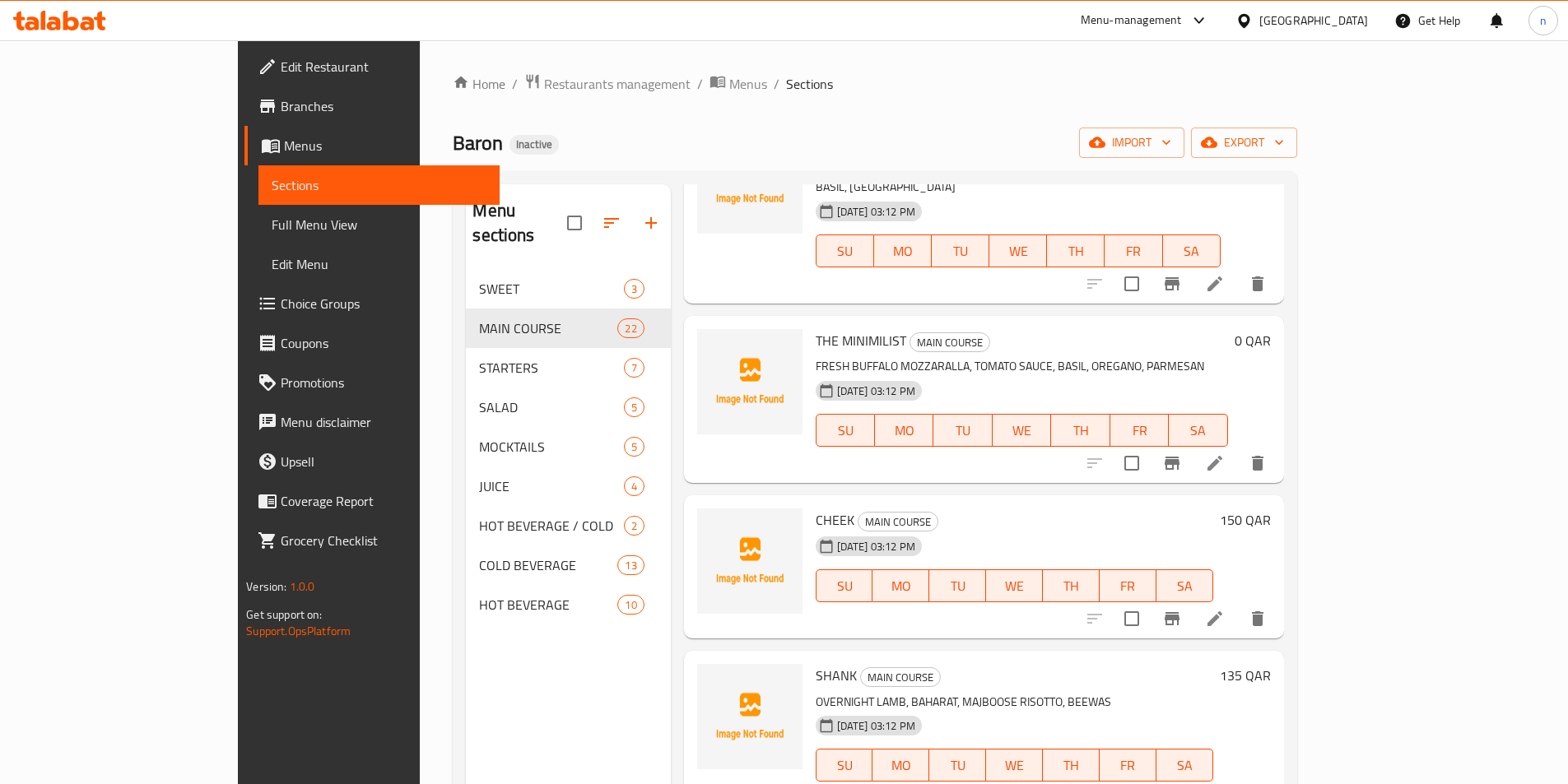
scroll to position [3126, 0]
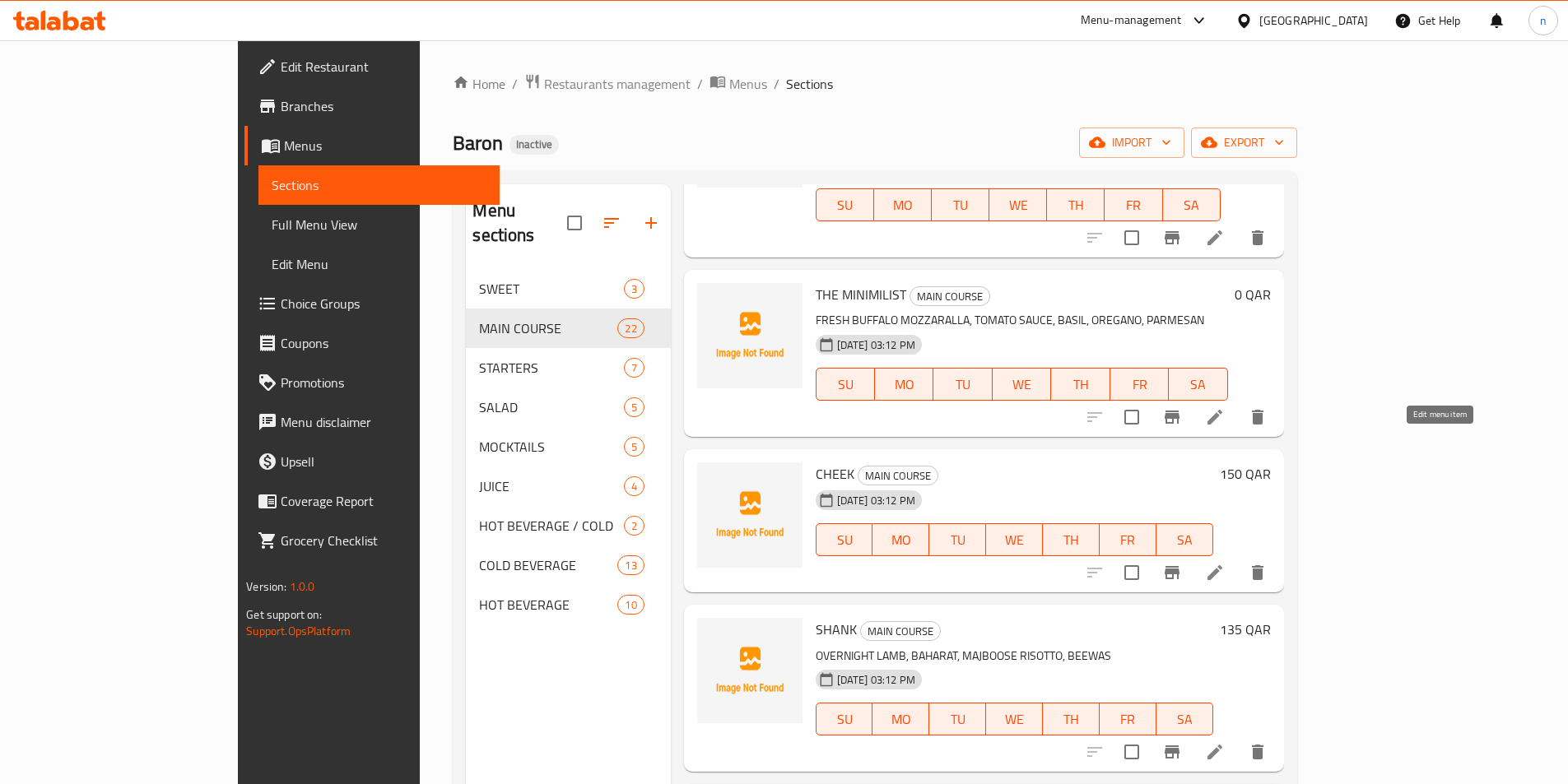
click at [1225, 563] on icon at bounding box center [1215, 572] width 20 height 20
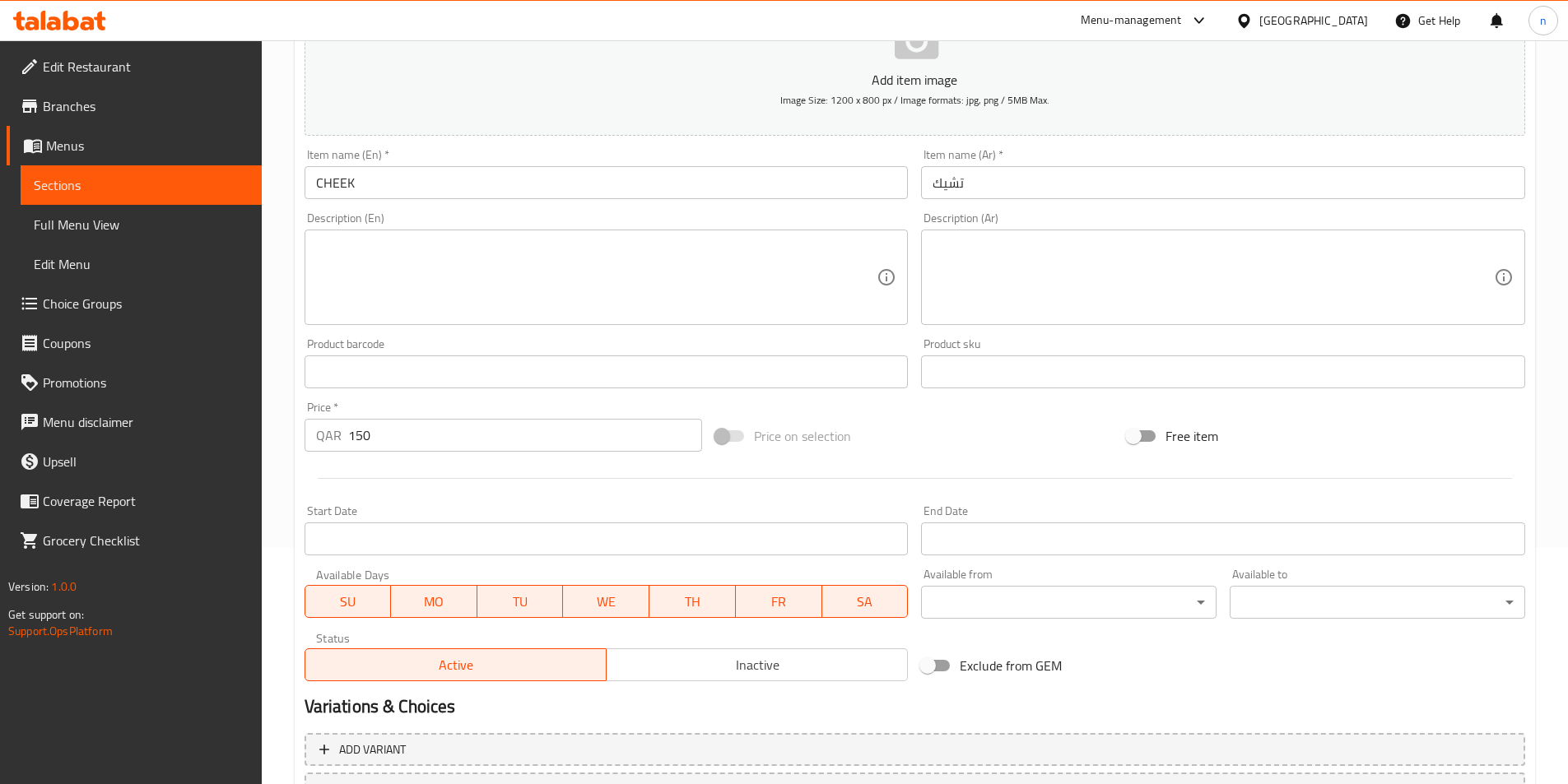
scroll to position [247, 0]
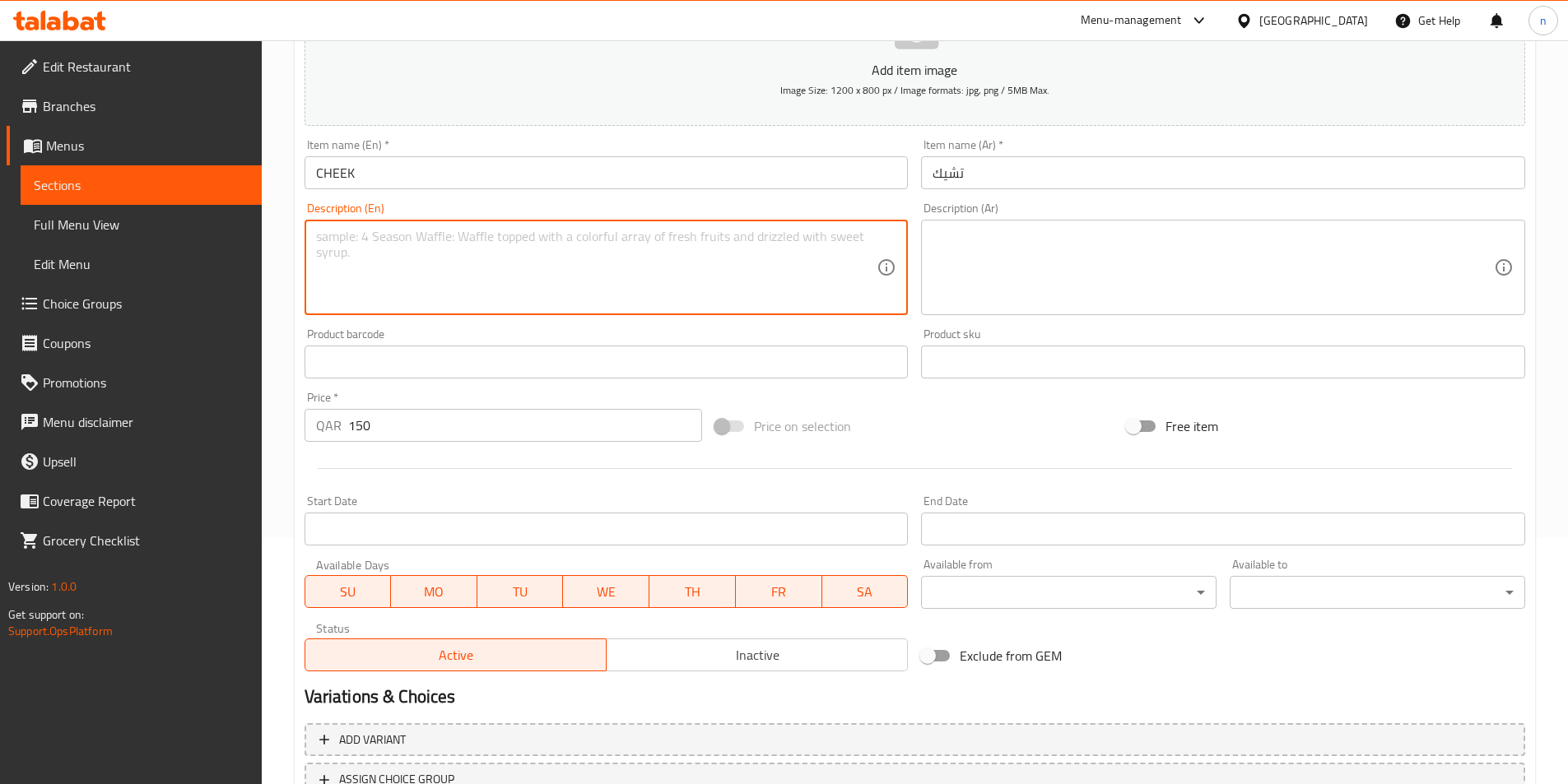
click at [458, 272] on textarea at bounding box center [596, 267] width 561 height 78
paste textarea "+7 SPICE OVER NIGHT BRAISE, SAFFRON ORZO, GREEN TOMATO CHUTNEY"
type textarea "+7 SPICE OVER NIGHT BRAISE, SAFFRON ORZO, GREEN TOMATO CHUTNEY"
click at [985, 265] on textarea at bounding box center [1213, 267] width 561 height 78
click at [337, 239] on textarea "+7 SPICE OVER NIGHT BRAISE, SAFFRON ORZO, GREEN TOMATO CHUTNEY" at bounding box center [596, 267] width 561 height 78
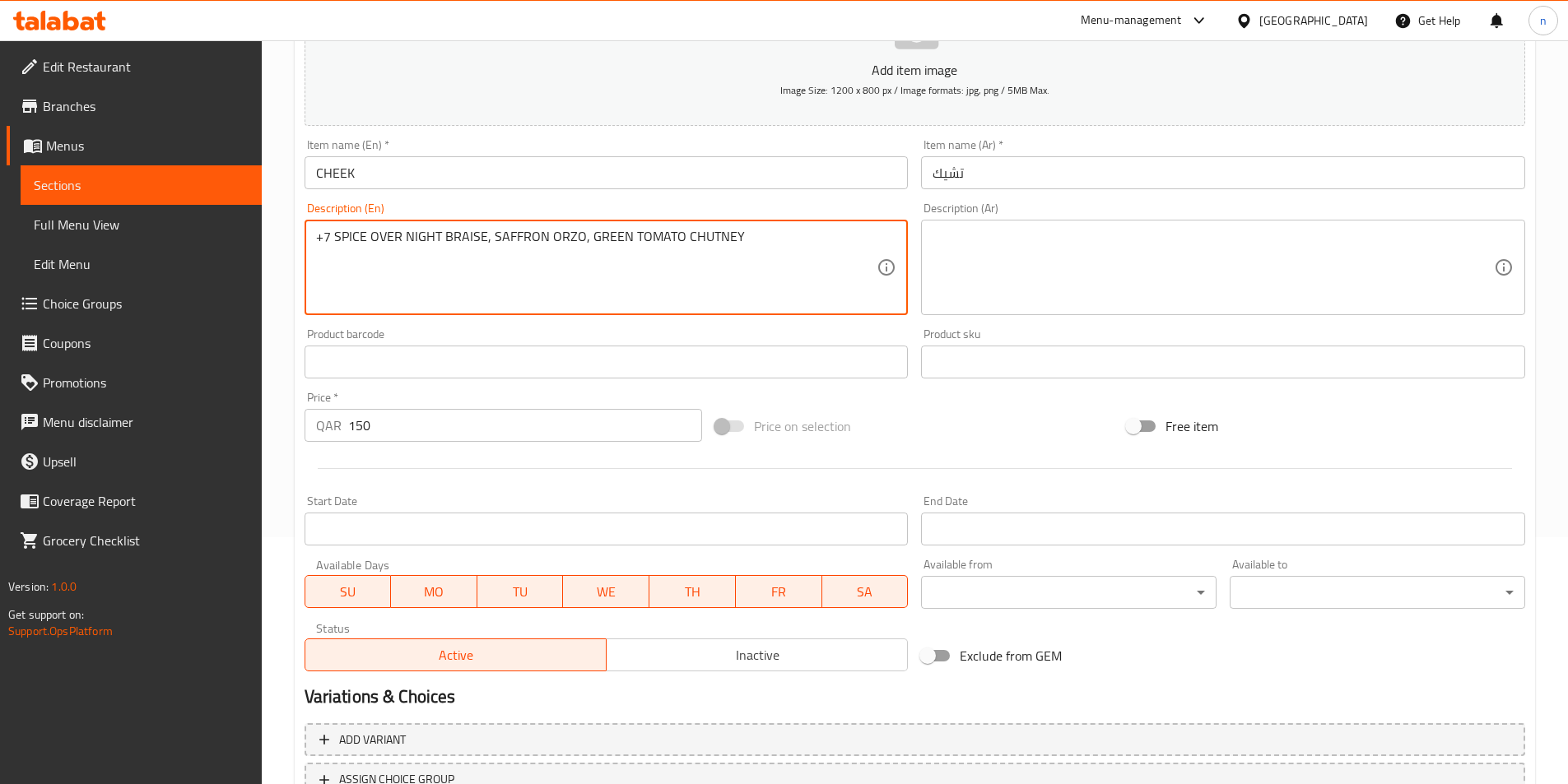
click at [337, 239] on textarea "+7 SPICE OVER NIGHT BRAISE, SAFFRON ORZO, GREEN TOMATO CHUTNEY" at bounding box center [596, 267] width 561 height 78
click at [343, 236] on textarea "+7 SPICE OVER NIGHT BRAISE, SAFFRON ORZO, GREEN TOMATO CHUTNEY" at bounding box center [596, 267] width 561 height 78
click at [1025, 254] on textarea at bounding box center [1213, 267] width 561 height 78
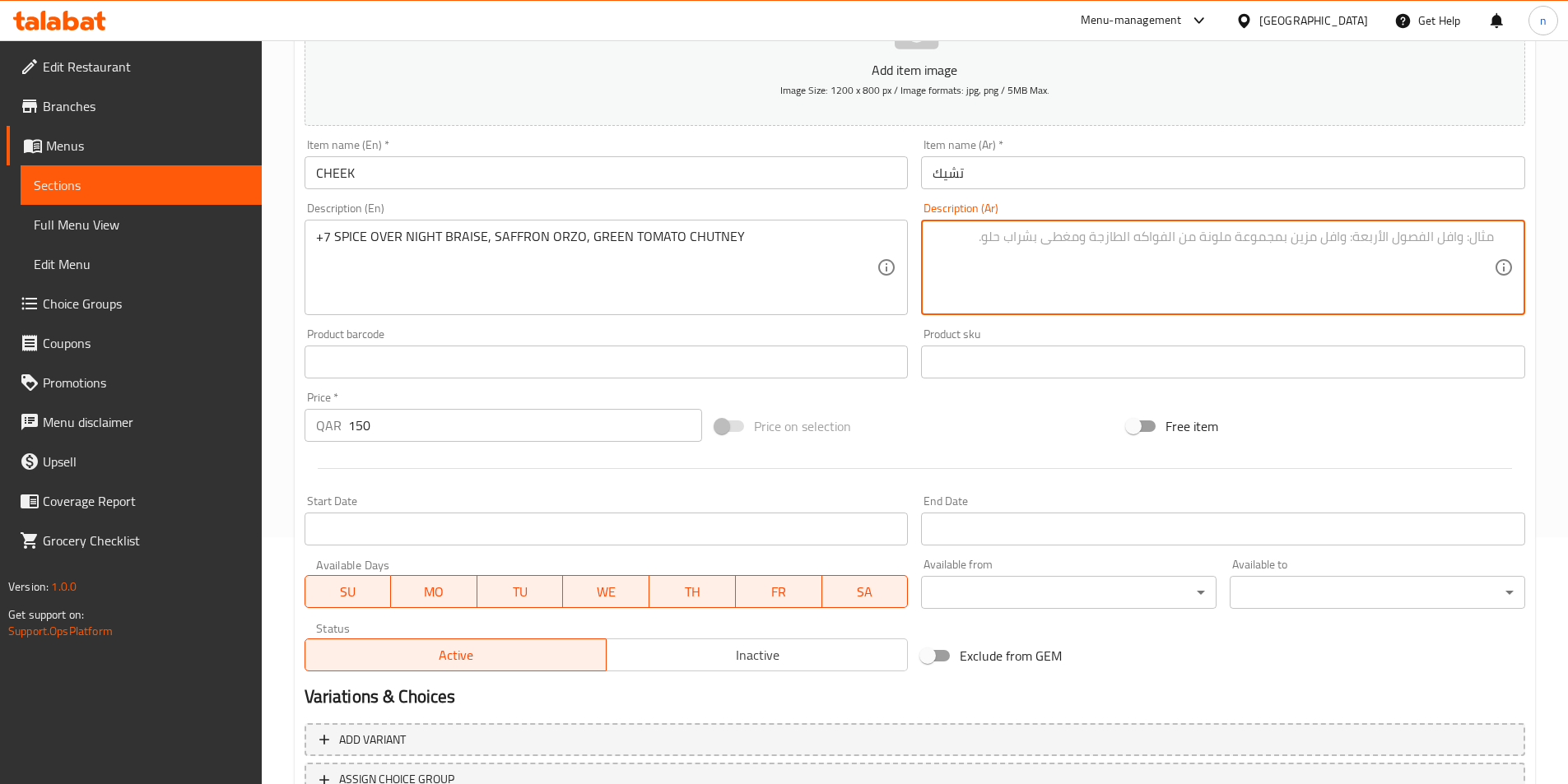
click at [1237, 228] on div "Description (Ar)" at bounding box center [1223, 266] width 604 height 95
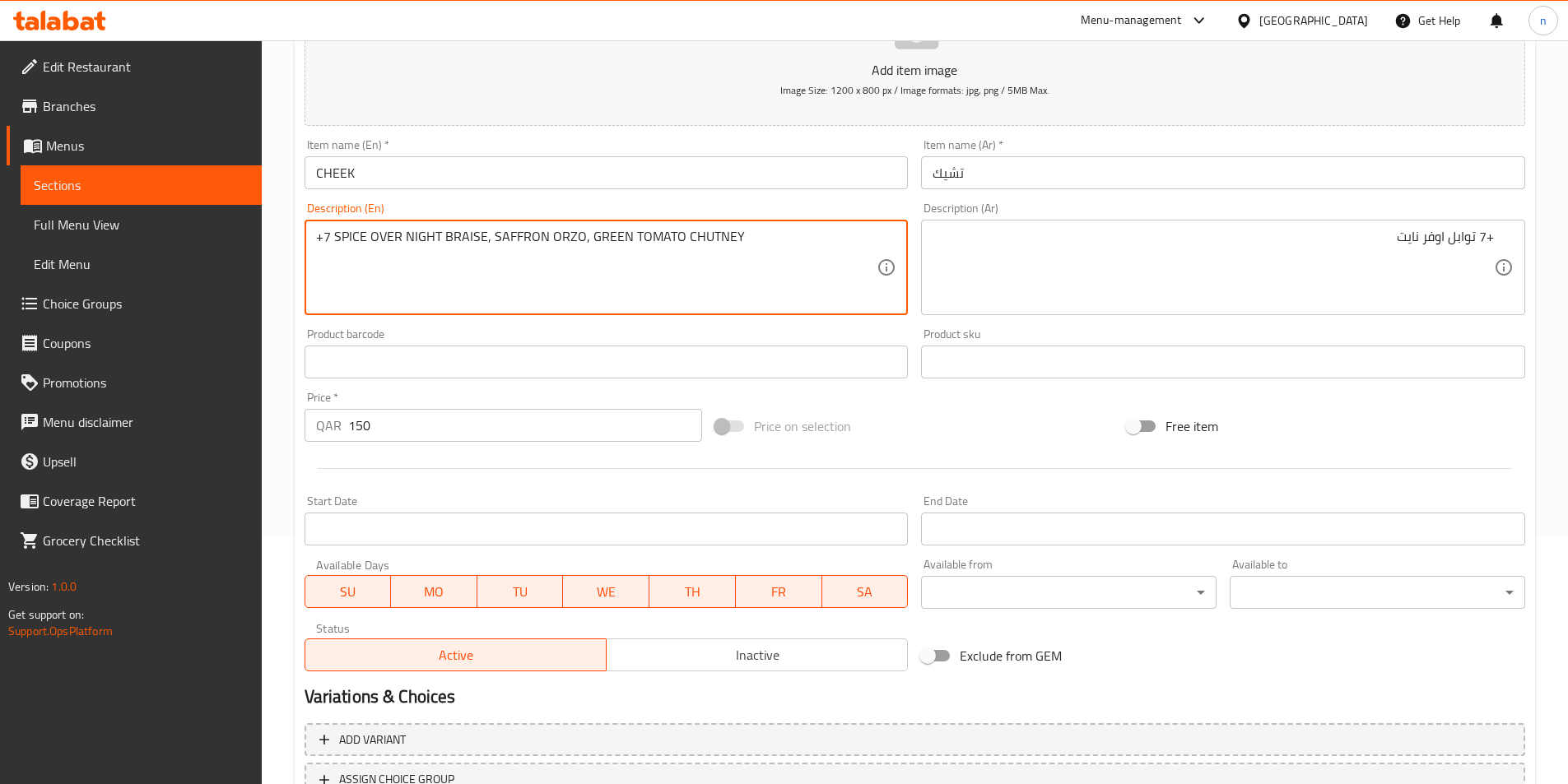
click at [466, 240] on textarea "+7 SPICE OVER NIGHT BRAISE, SAFFRON ORZO, GREEN TOMATO CHUTNEY" at bounding box center [596, 267] width 561 height 78
click at [458, 241] on textarea "+7 SPICE OVER NIGHT BRAISE, SAFFRON ORZO, GREEN TOMATO CHUTNEY" at bounding box center [596, 267] width 561 height 78
click at [458, 240] on textarea "+7 SPICE OVER NIGHT BRAISE, SAFFRON ORZO, GREEN TOMATO CHUTNEY" at bounding box center [596, 267] width 561 height 78
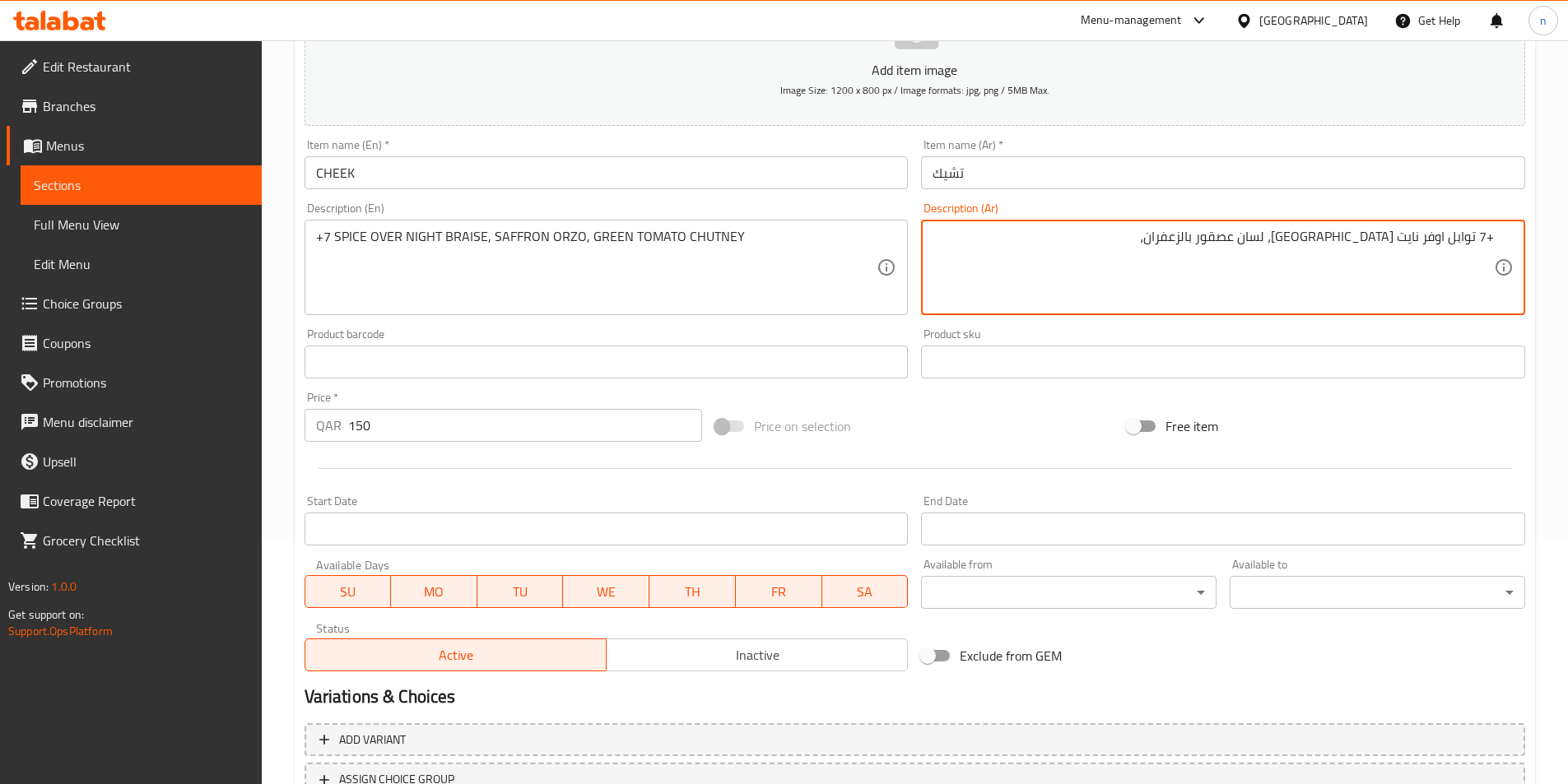
click at [1302, 244] on textarea "+7 توابل اوفر نايت [GEOGRAPHIC_DATA]، لسان عصقور بالزعفران،" at bounding box center [1213, 267] width 561 height 78
click at [1295, 231] on textarea "+7 توابل اوفر نايت [GEOGRAPHIC_DATA]، لسان عصقور بالزعفران،" at bounding box center [1213, 267] width 561 height 78
click at [1300, 238] on textarea "+7 توابل اوفر نايت [GEOGRAPHIC_DATA]، لسان عصقور بالزعفران،" at bounding box center [1213, 267] width 561 height 78
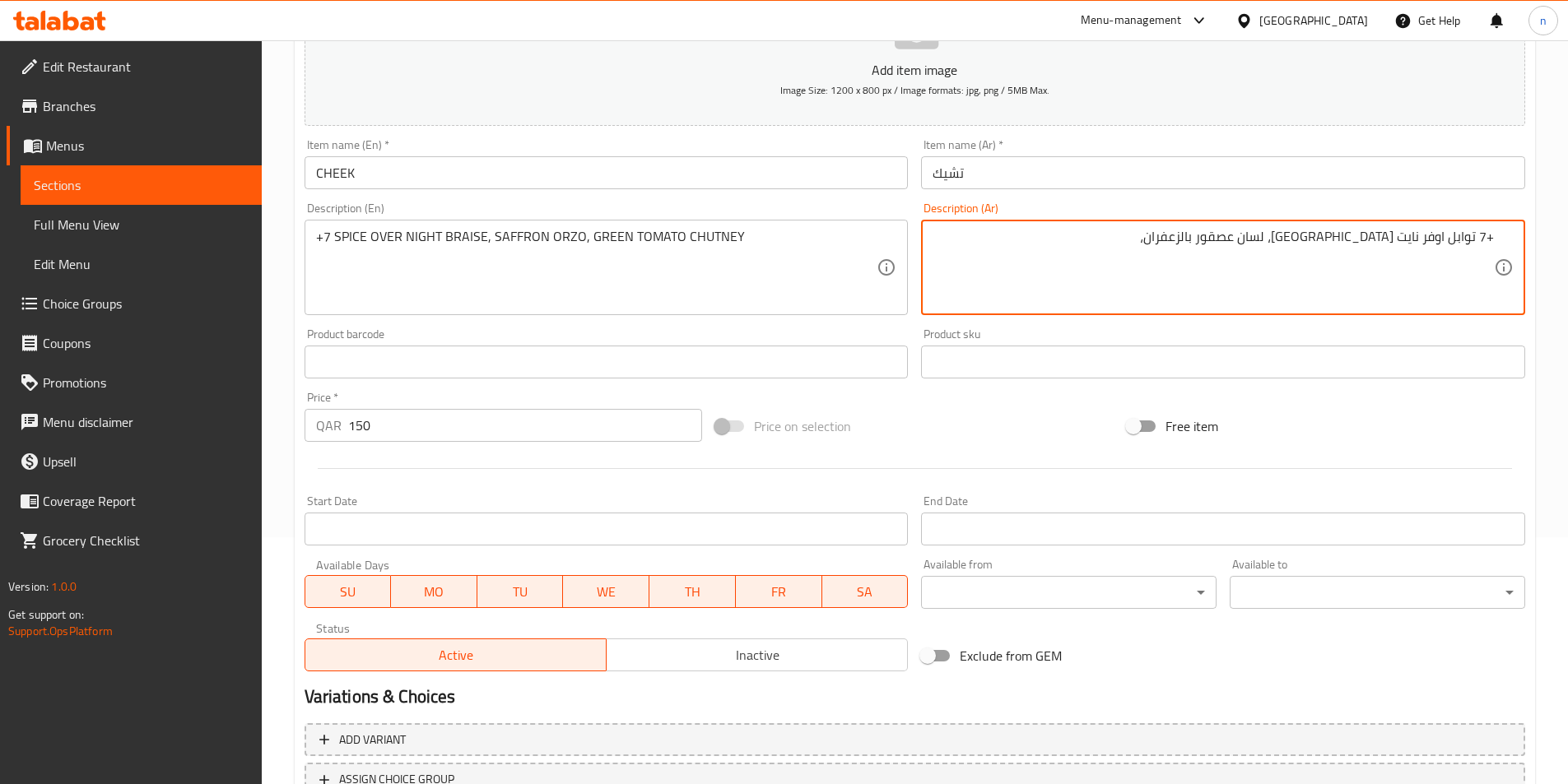
click at [1300, 238] on textarea "+7 توابل اوفر نايت [GEOGRAPHIC_DATA]، لسان عصقور بالزعفران،" at bounding box center [1213, 267] width 561 height 78
click at [1301, 239] on textarea "+7 توابل اوفر نايت [GEOGRAPHIC_DATA]، لسان عصقور بالزعفران،" at bounding box center [1213, 267] width 561 height 78
click at [1306, 240] on textarea "+7 توابل اوفر نايت [GEOGRAPHIC_DATA]، لسان عصقور بالزعفران،" at bounding box center [1213, 267] width 561 height 78
click at [1302, 243] on textarea "+7 توابل اوفر نايت [GEOGRAPHIC_DATA]، لسان عصقور بالزعفران،" at bounding box center [1213, 267] width 561 height 78
click at [1192, 249] on textarea "+7 توابل اوفر نايت [GEOGRAPHIC_DATA]، لسان عصفور بالزعفران،" at bounding box center [1213, 267] width 561 height 78
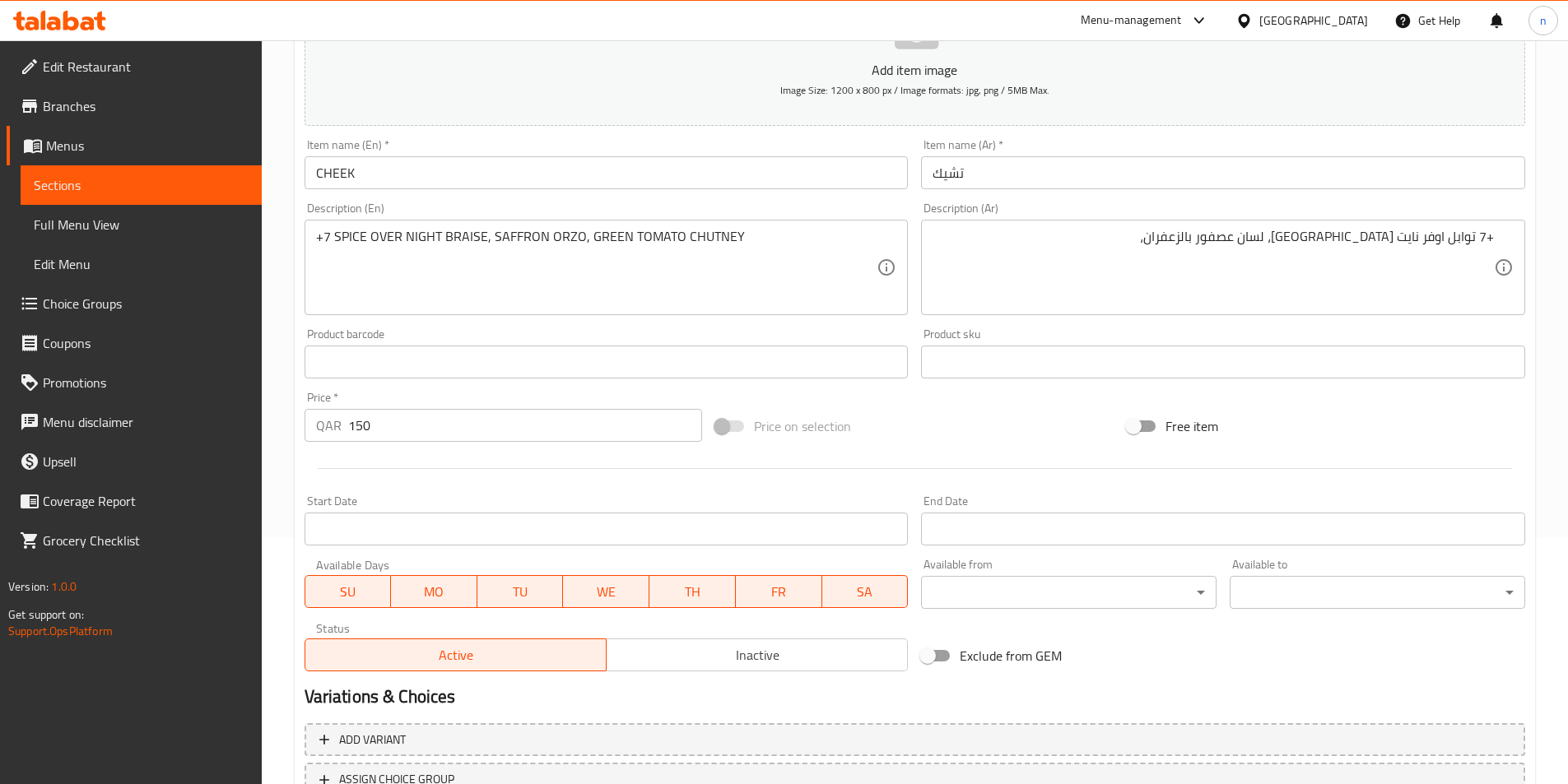
click at [1187, 263] on textarea "+7 توابل اوفر نايت [GEOGRAPHIC_DATA]، لسان عصفور بالزعفران،" at bounding box center [1213, 267] width 561 height 78
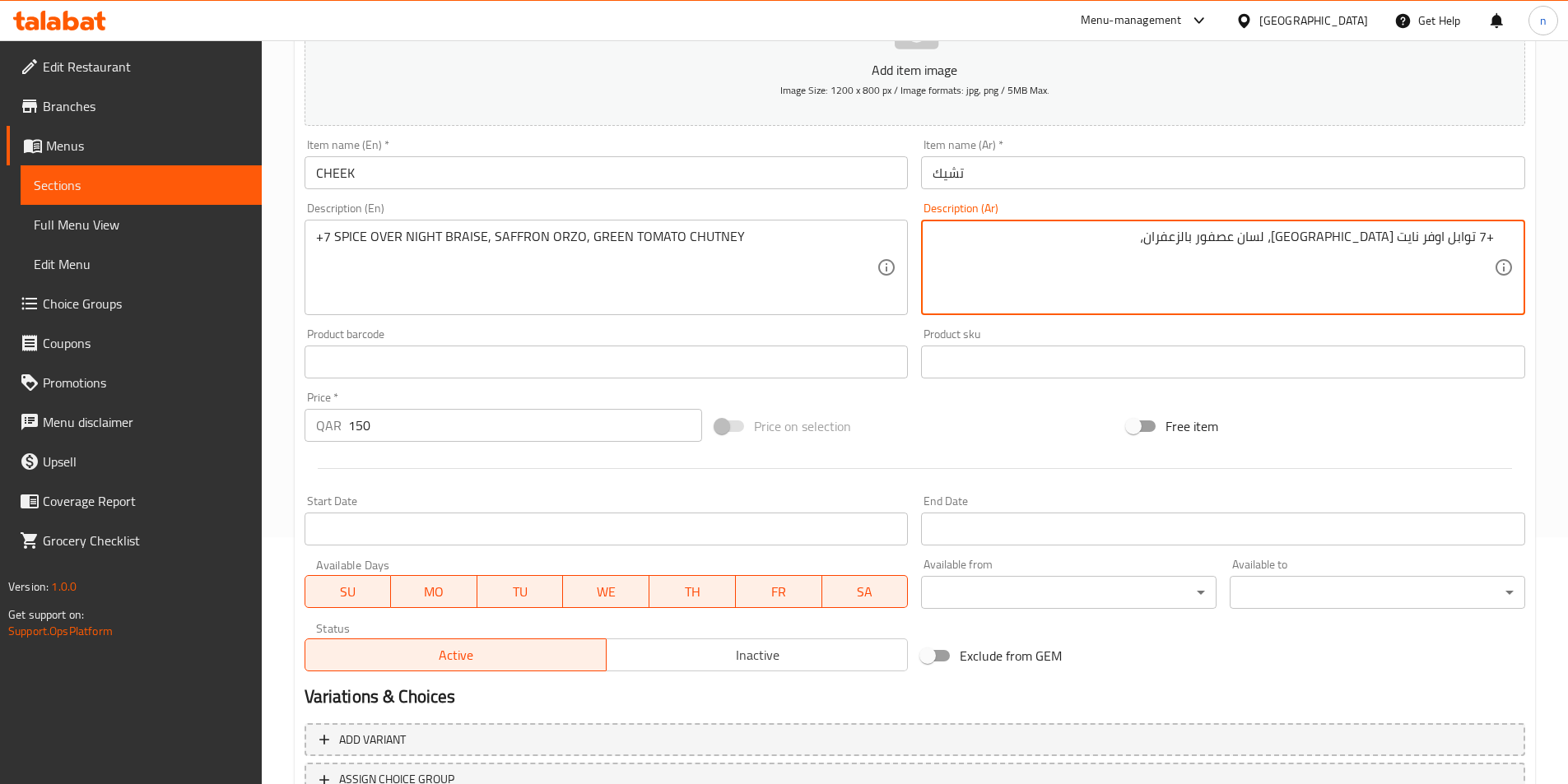
click at [1188, 290] on textarea "+7 توابل اوفر نايت [GEOGRAPHIC_DATA]، لسان عصفور بالزعفران،" at bounding box center [1213, 267] width 561 height 78
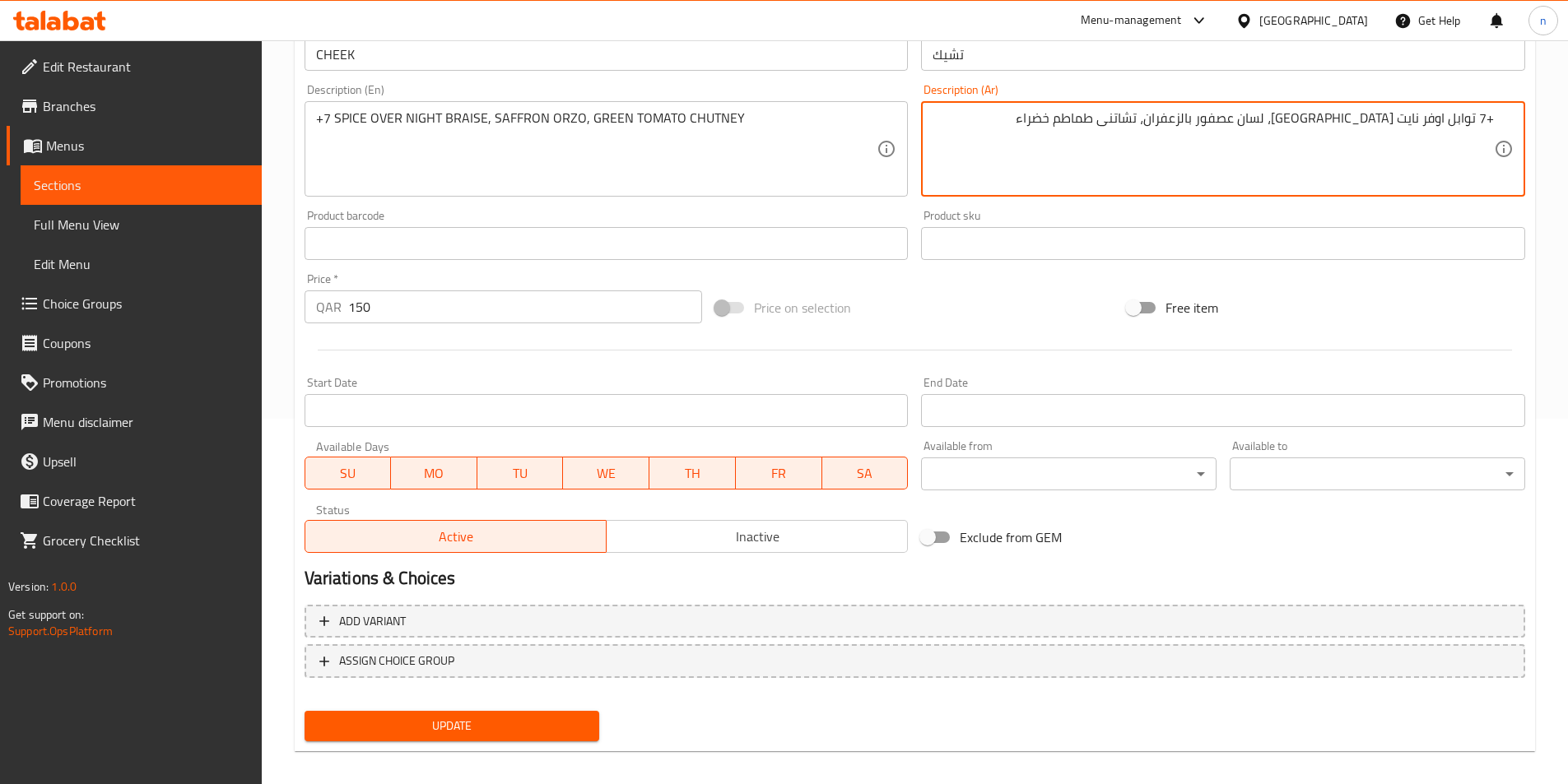
scroll to position [378, 0]
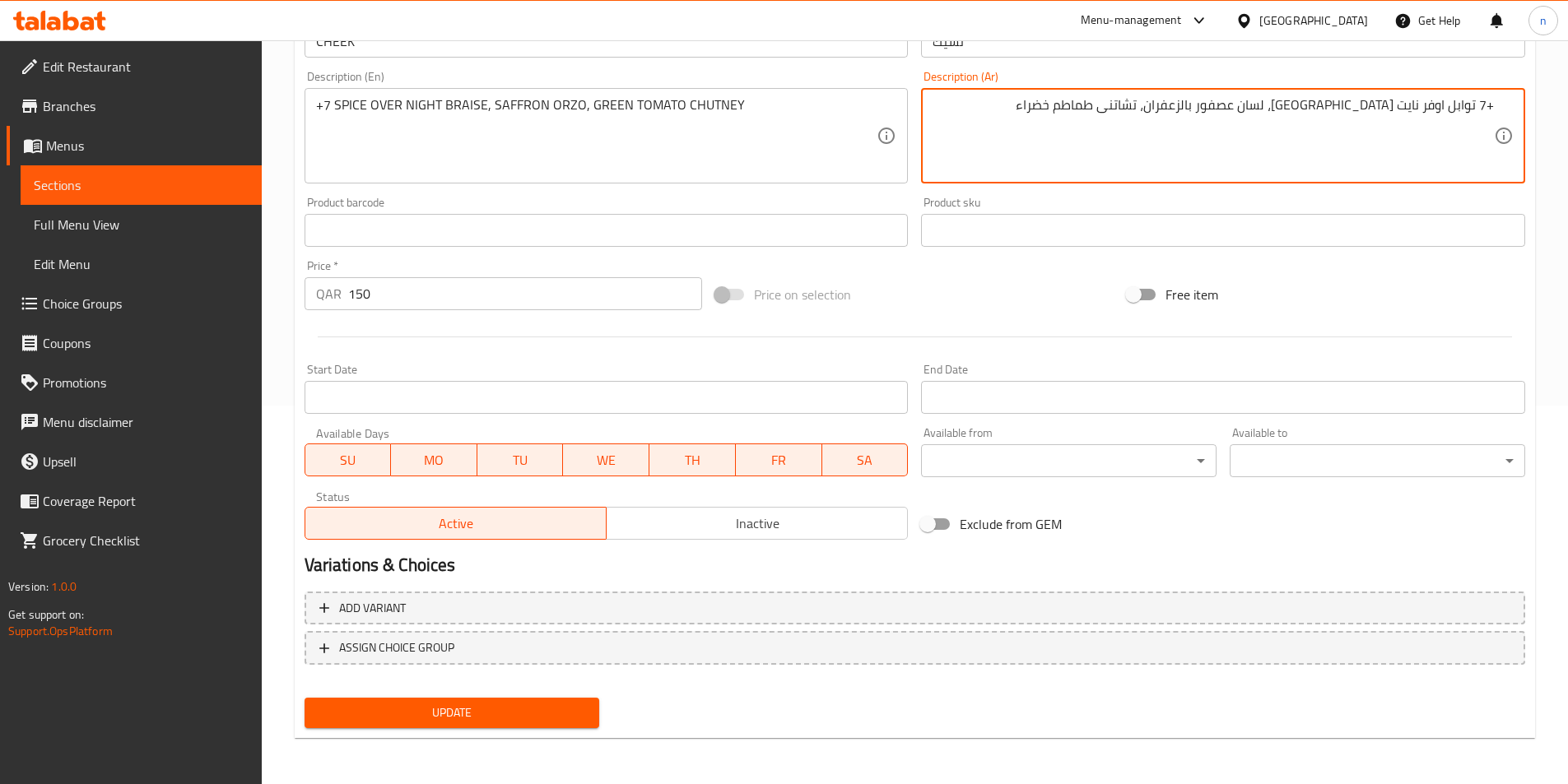
type textarea "+7 توابل اوفر نايت [GEOGRAPHIC_DATA]، لسان عصفور بالزعفران، تشاتنى طماطم خضراء"
click at [431, 720] on span "Update" at bounding box center [452, 712] width 270 height 20
click at [431, 720] on div at bounding box center [784, 392] width 1568 height 784
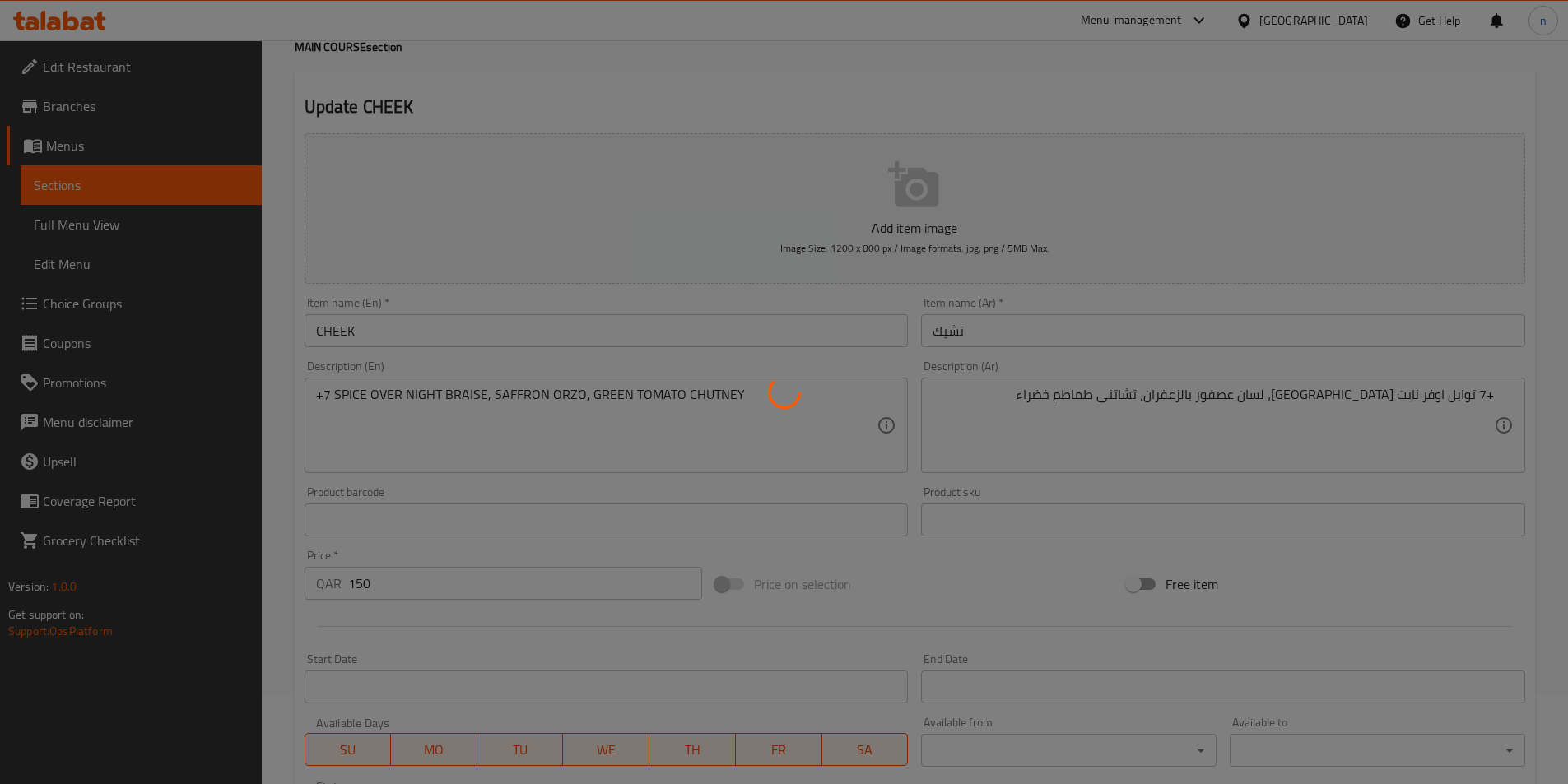
scroll to position [0, 0]
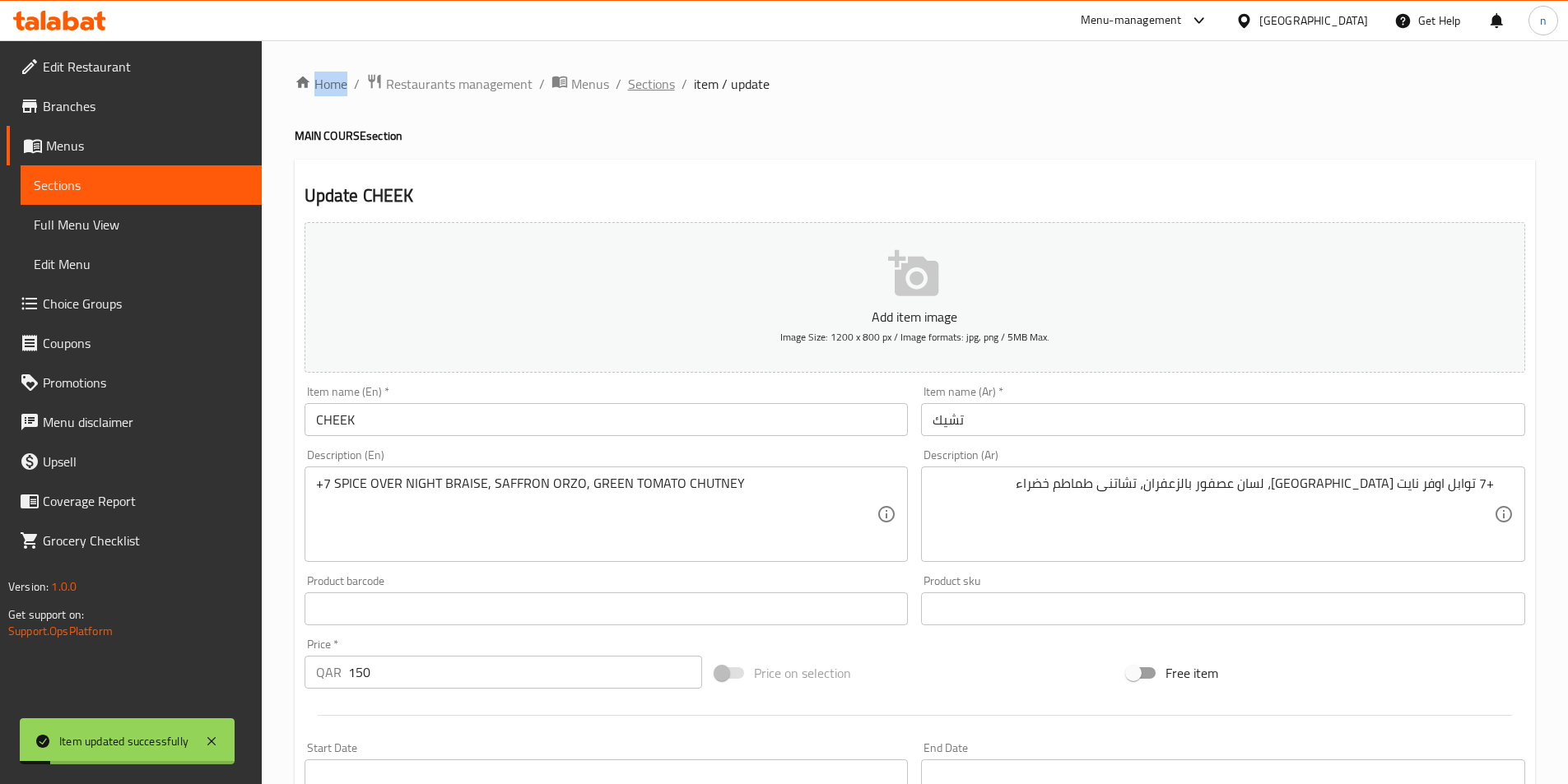
click at [646, 83] on span "Sections" at bounding box center [652, 84] width 47 height 20
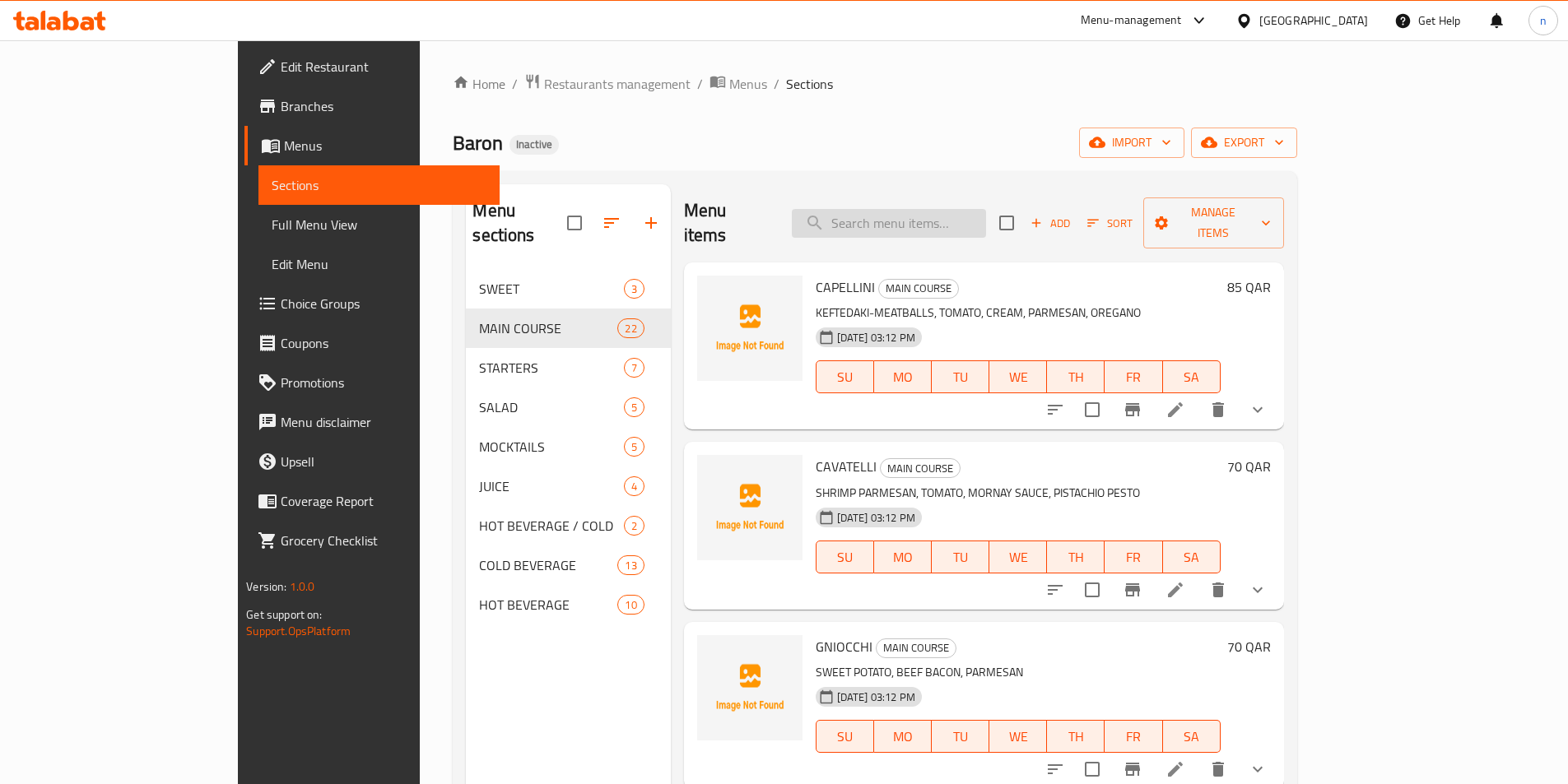
click at [987, 212] on input "search" at bounding box center [889, 223] width 194 height 29
paste input "BRISKET"
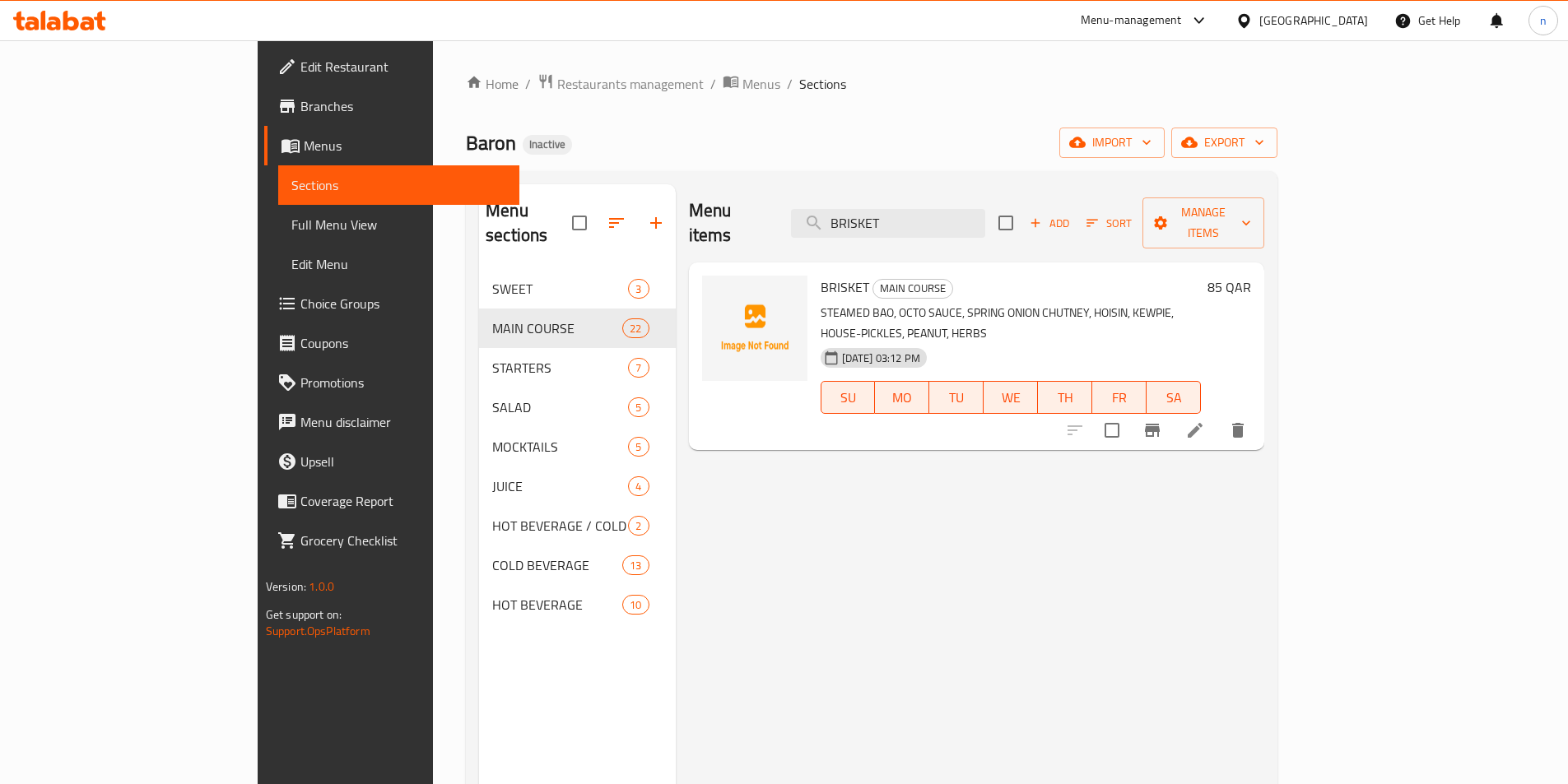
type input "BRISKET"
click at [1219, 416] on li at bounding box center [1195, 430] width 46 height 30
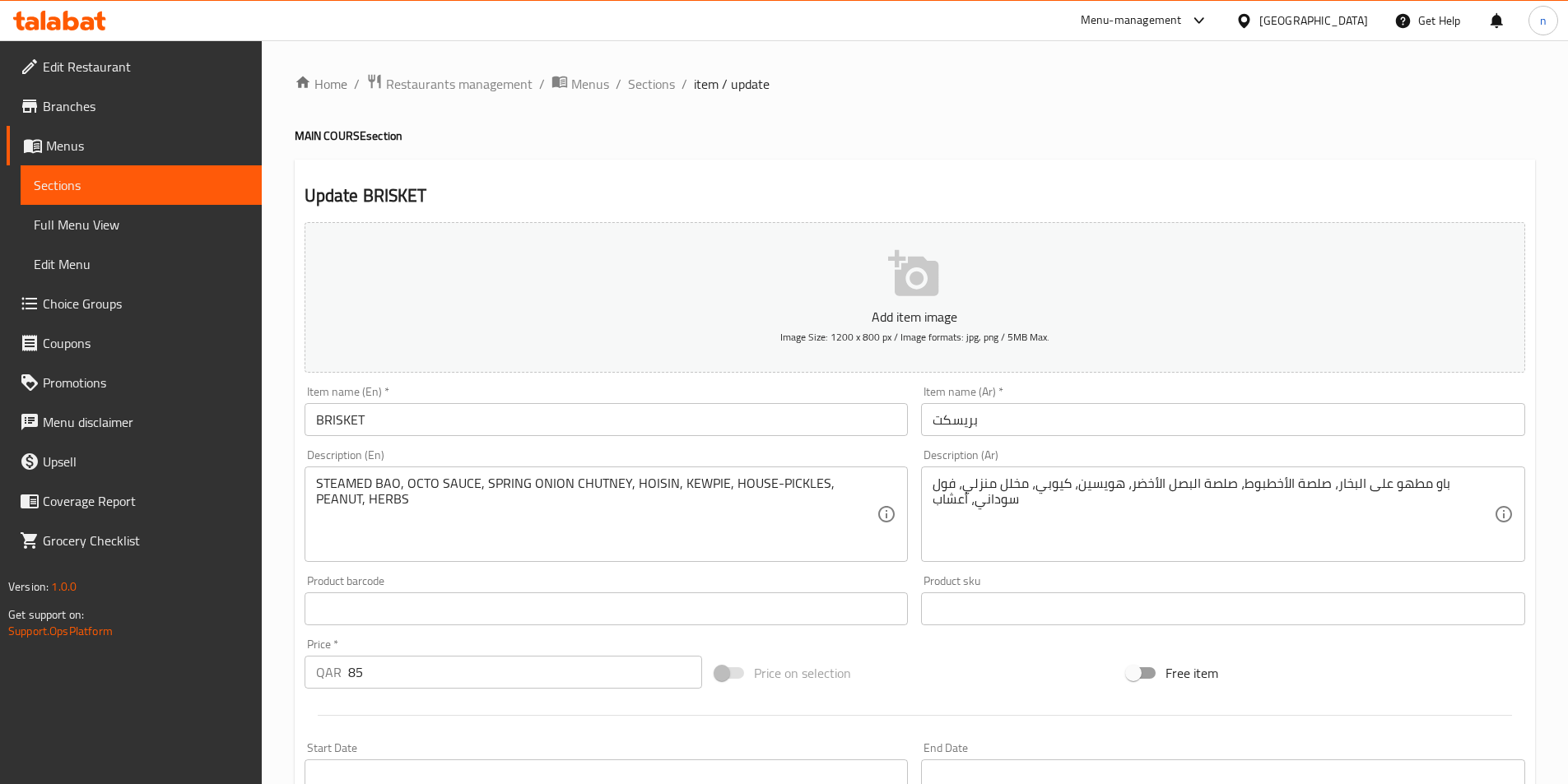
click at [1212, 485] on textarea "باو مطهو على البخار، صلصة الأخطبوط، صلصة البصل الأخضر، هويسين، كيوبي، مخلل منزل…" at bounding box center [1213, 514] width 561 height 78
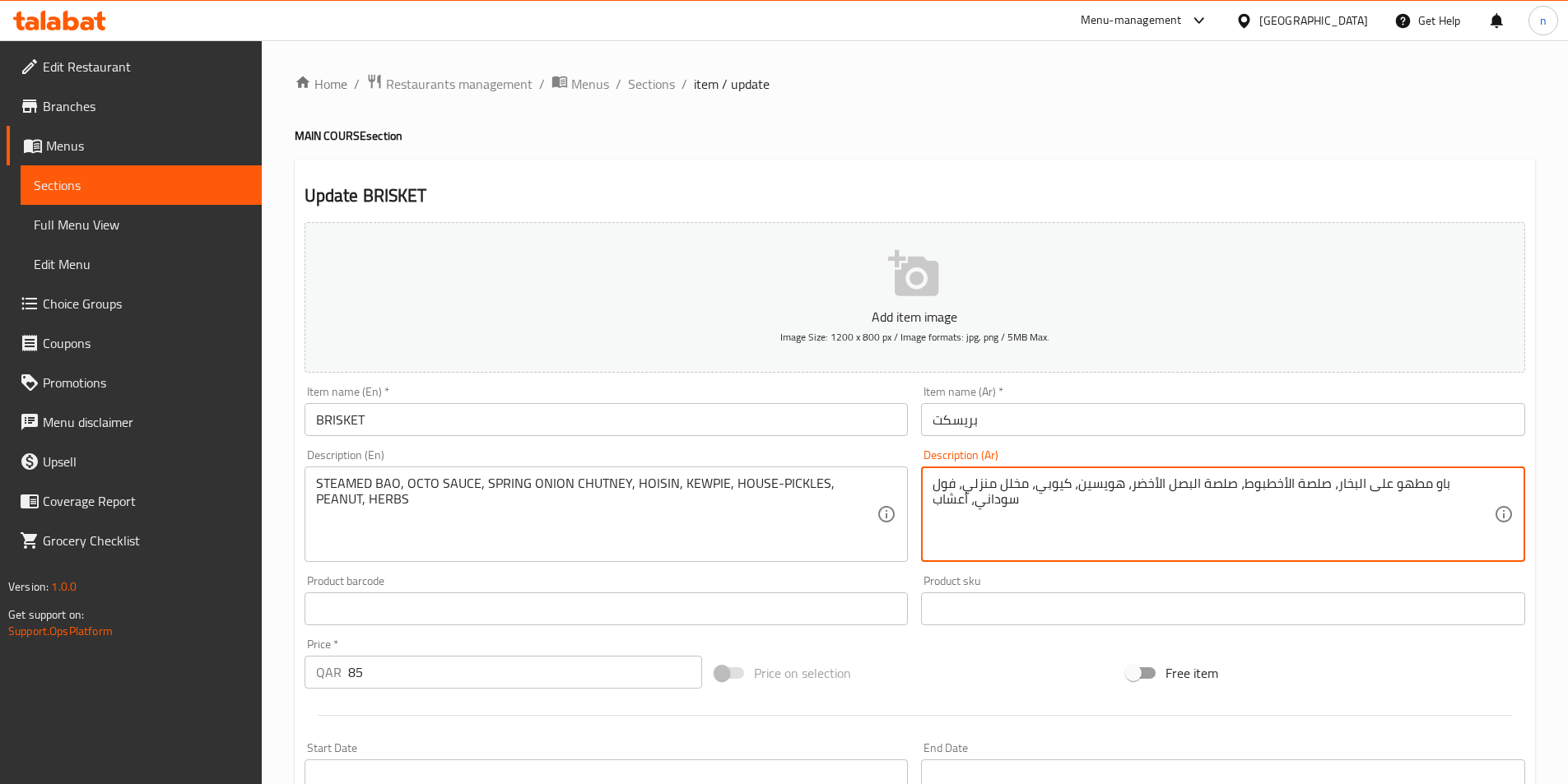
click at [1212, 485] on textarea "باو مطهو على البخار، صلصة الأخطبوط، صلصة البصل الأخضر، هويسين، كيوبي، مخلل منزل…" at bounding box center [1213, 514] width 561 height 78
click at [1215, 484] on textarea "باو مطهو على البخار، صلصة الأخطبوط، صلصة البصل الأخضر، هويسين، كيوبي، مخلل منزل…" at bounding box center [1213, 514] width 561 height 78
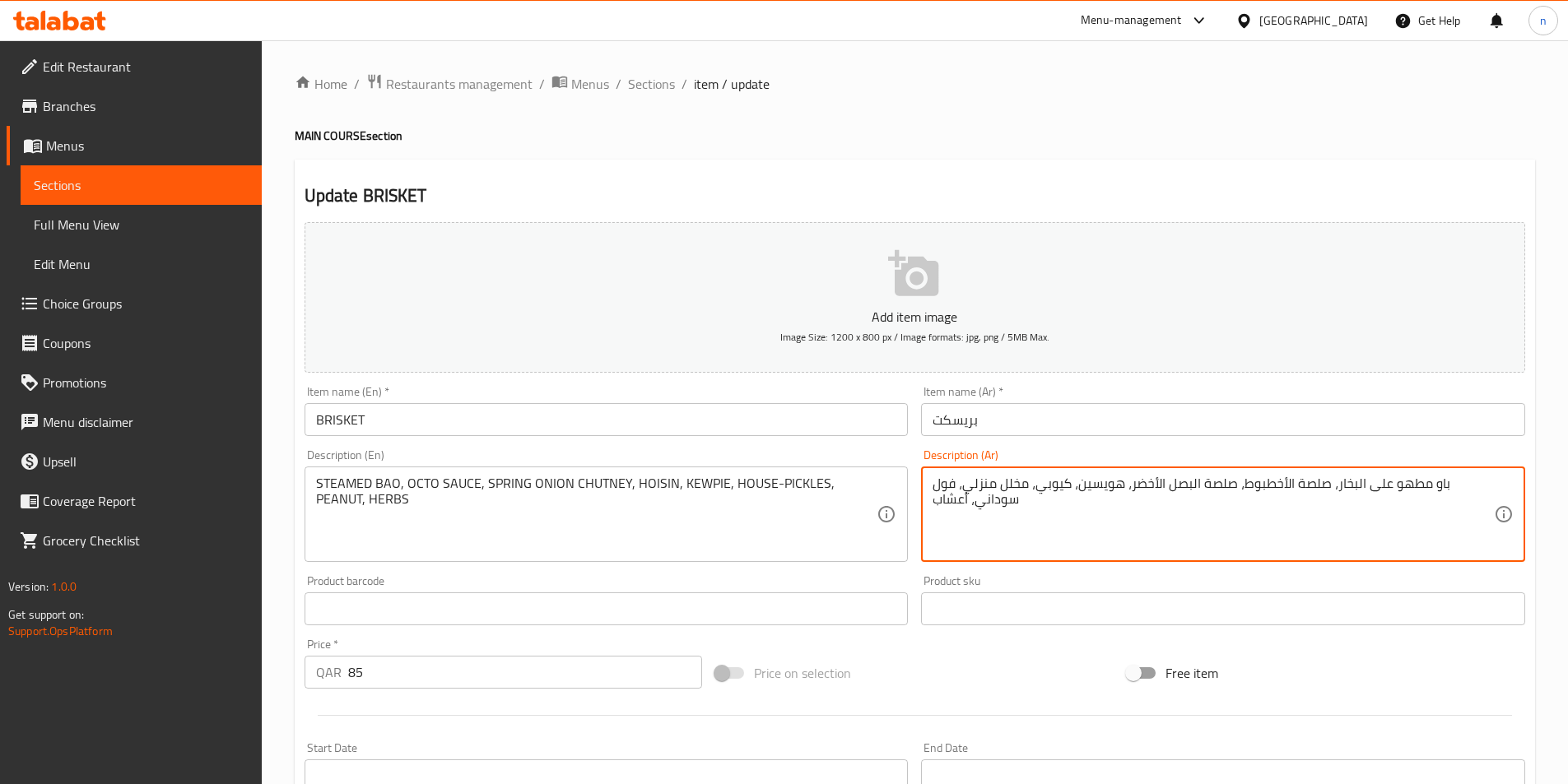
click at [1216, 484] on textarea "باو مطهو على البخار، صلصة الأخطبوط، صلصة البصل الأخضر، هويسين، كيوبي، مخلل منزل…" at bounding box center [1213, 514] width 561 height 78
click at [1211, 483] on textarea "باو مطهو على البخار، صلصة الأخطبوط، صلصة البصل الأخضر، هويسين، كيوبي، مخلل منزل…" at bounding box center [1213, 514] width 561 height 78
click at [1266, 487] on textarea "باو مطهو على البخار، صلصة الأخطبوط، صلصة البصل الأخضر، هويسين، كيوبي، مخلل منزل…" at bounding box center [1213, 514] width 561 height 78
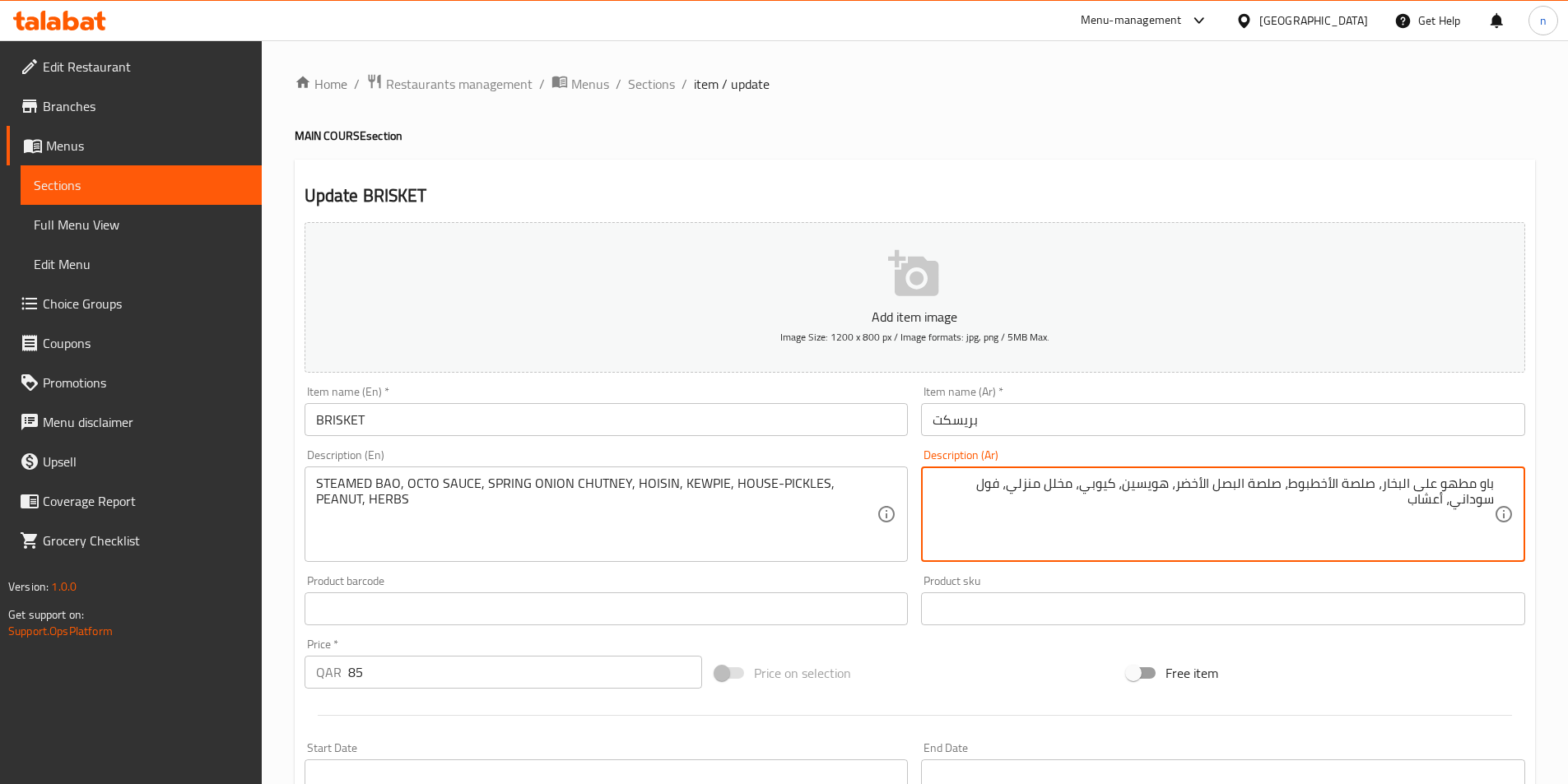
click at [1266, 487] on textarea "باو مطهو على البخار، صلصة الأخطبوط، صلصة البصل الأخضر، هويسين، كيوبي، مخلل منزل…" at bounding box center [1213, 514] width 561 height 78
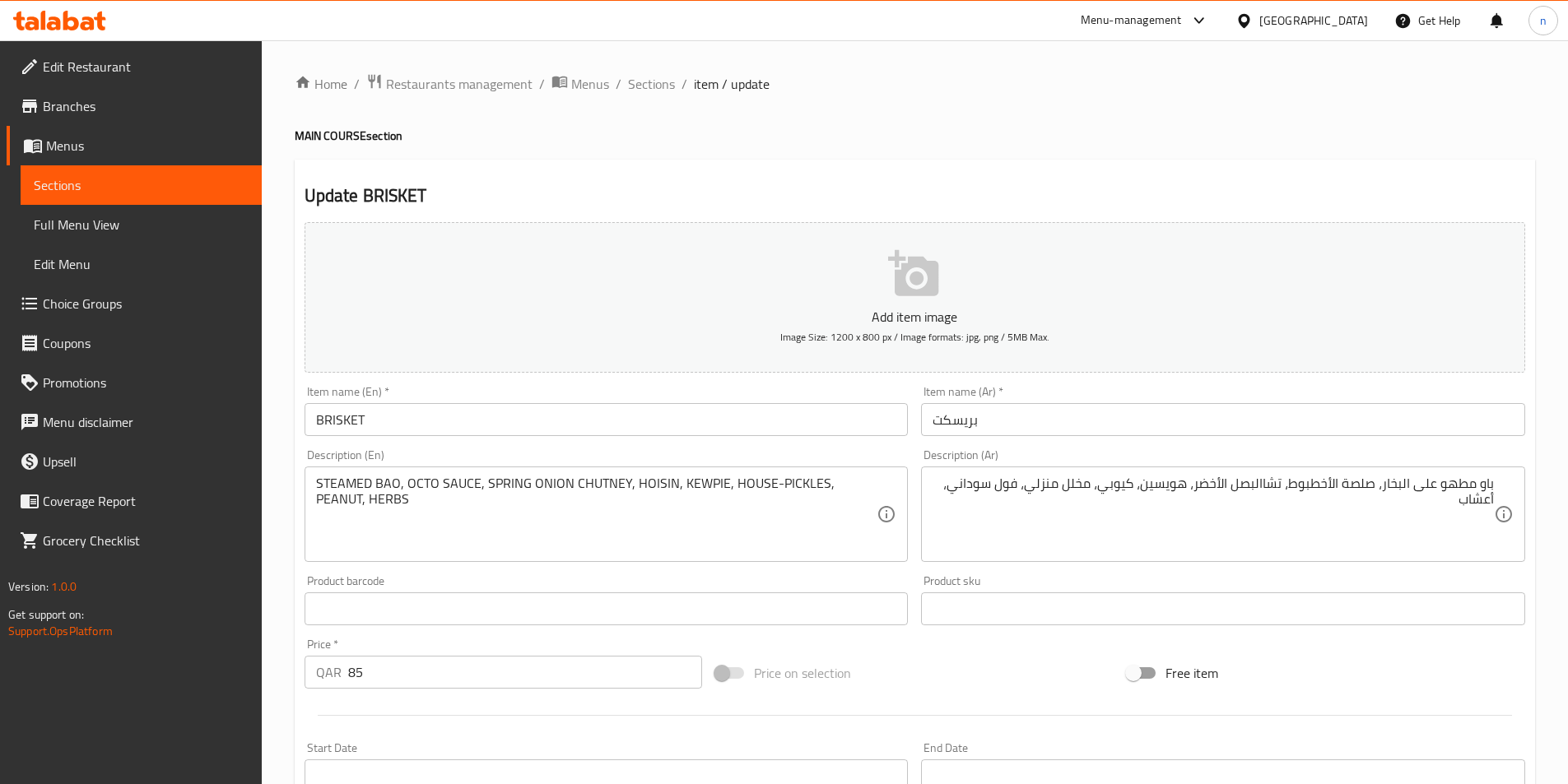
click at [1266, 490] on textarea "باو مطهو على البخار، صلصة الأخطبوط، تشاالبصل الأخضر، هويسين، كيوبي، مخلل منزلي،…" at bounding box center [1213, 514] width 561 height 78
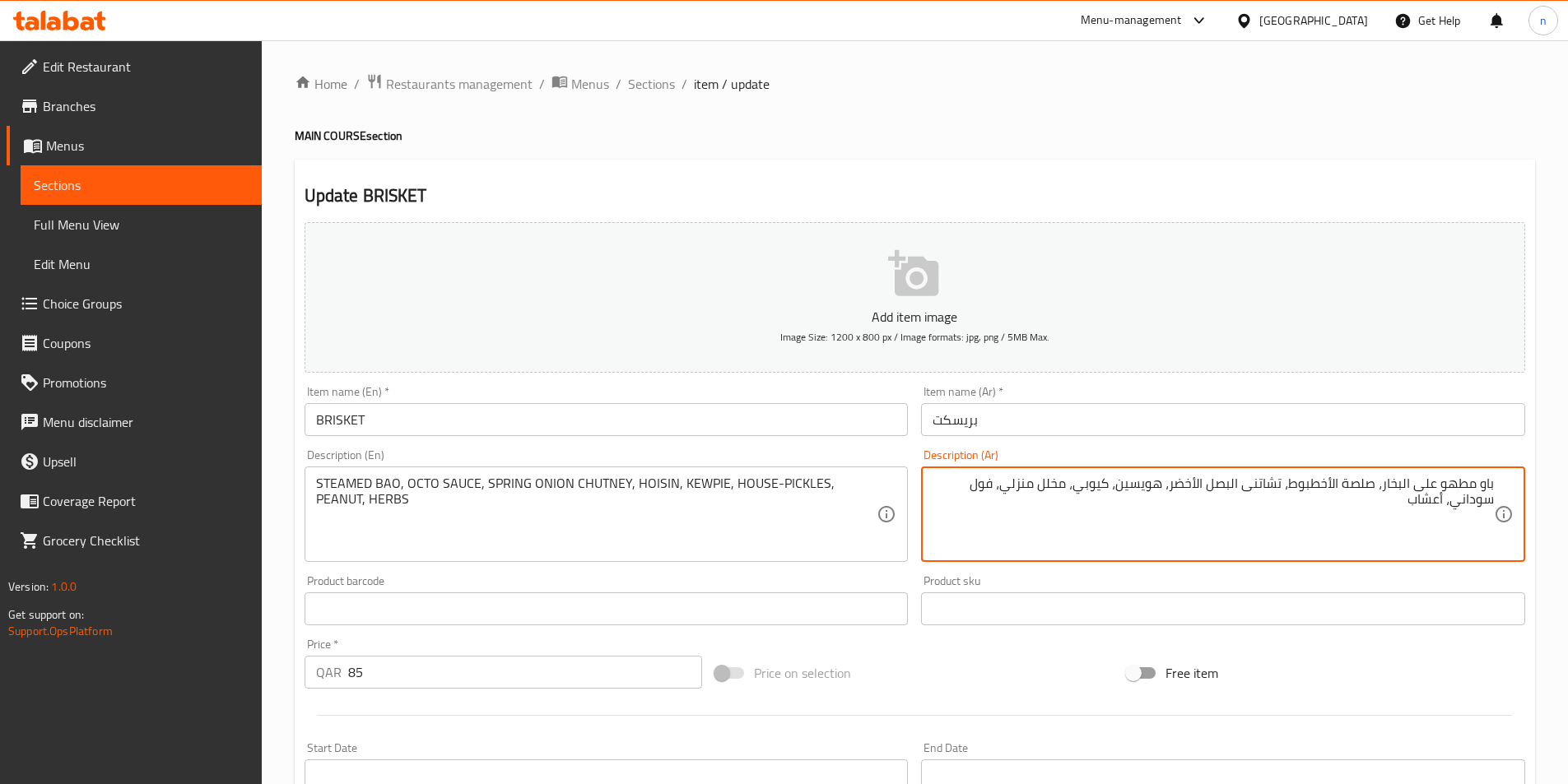
type textarea "باو مطهو على البخار، صلصة الأخطبوط، تشاتنى البصل الأخضر، هويسين، كيوبي، مخلل من…"
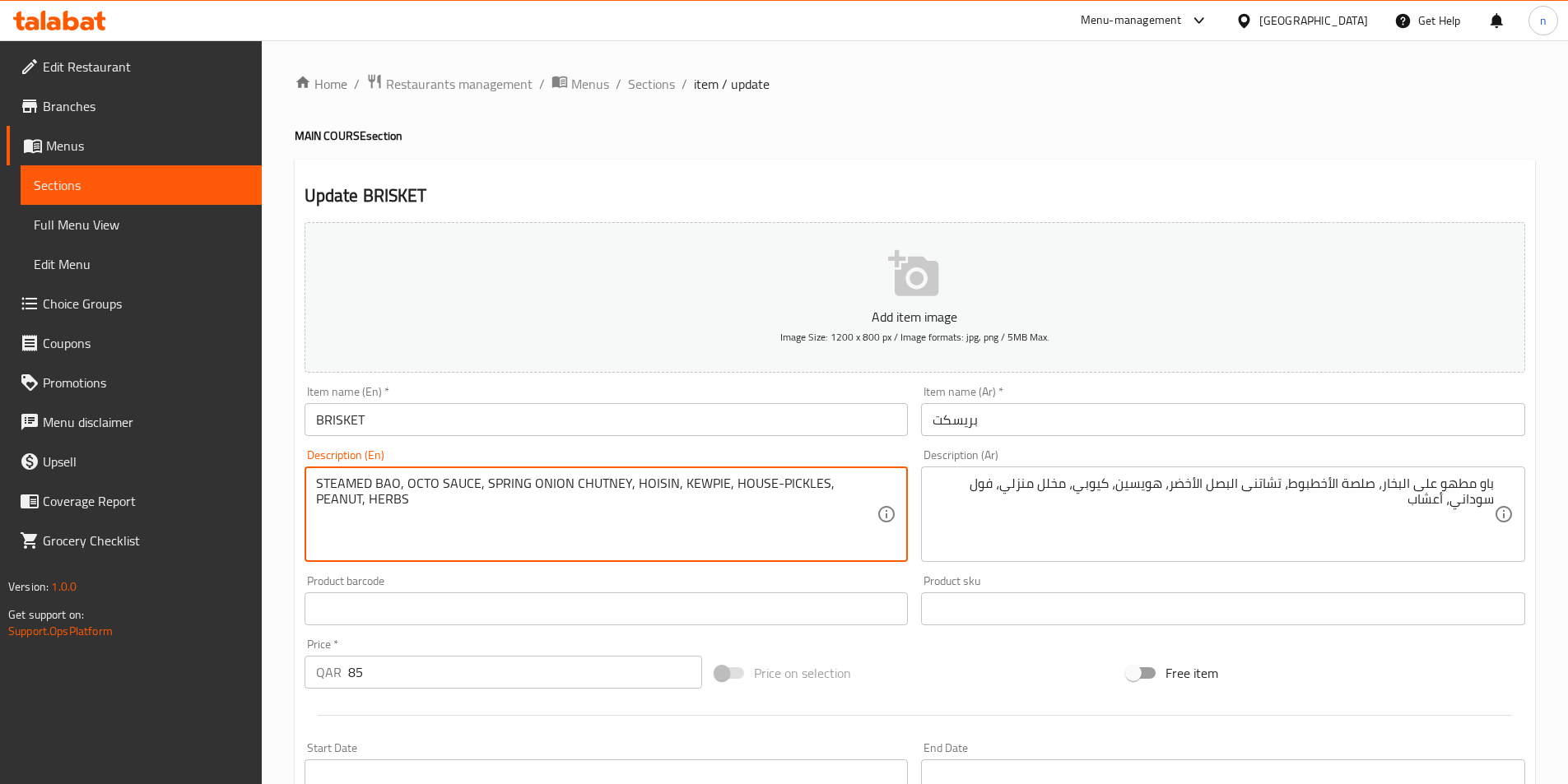
click at [500, 482] on textarea "STEAMED BAO, OCTO SAUCE, SPRING ONION CHUTNEY, HOISIN, KEWPIE, HOUSE-PICKLES, P…" at bounding box center [596, 514] width 561 height 78
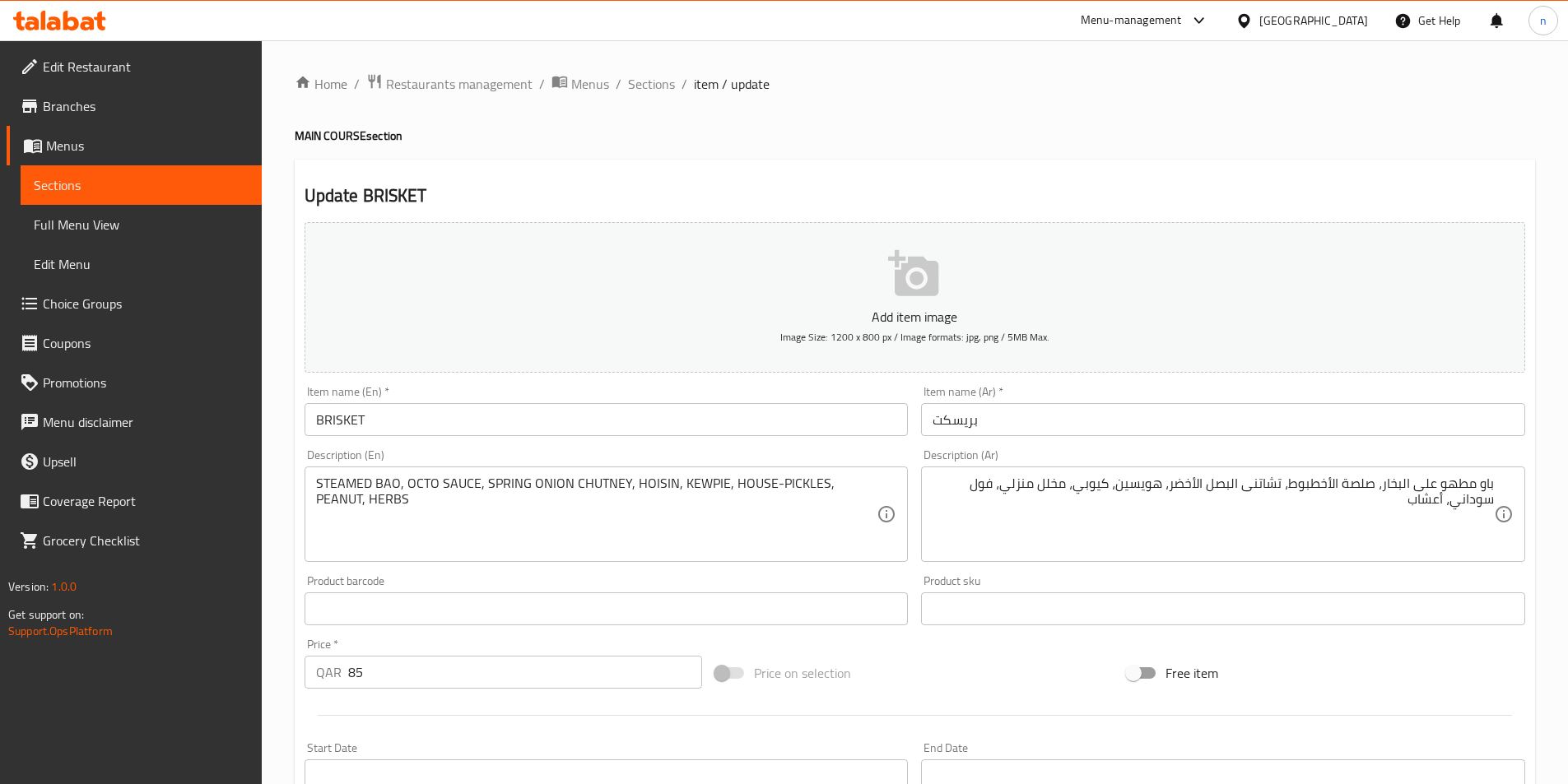
click at [566, 576] on div "Product barcode Product barcode" at bounding box center [606, 600] width 604 height 50
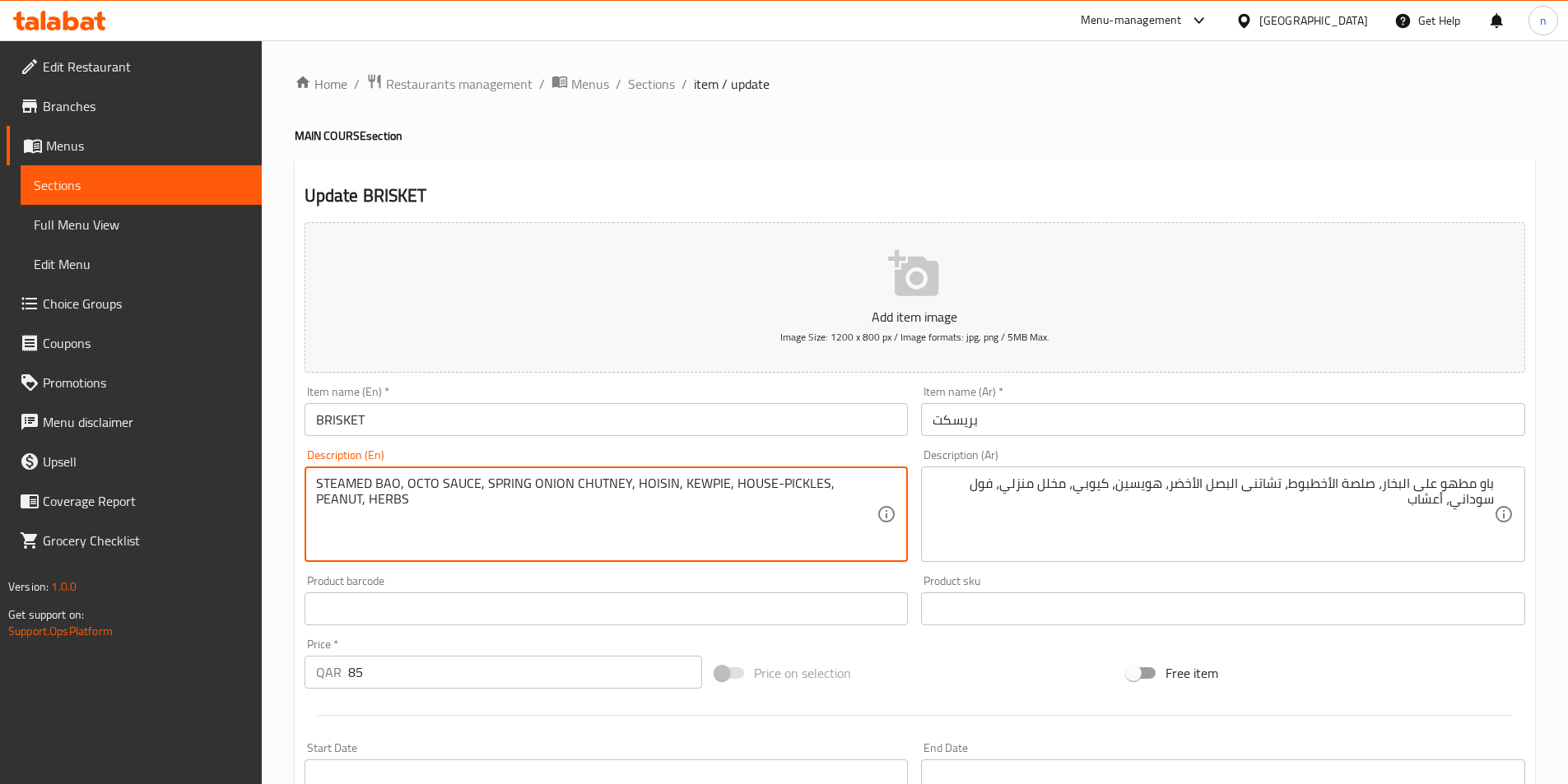
click at [510, 481] on textarea "STEAMED BAO, OCTO SAUCE, SPRING ONION CHUTNEY, HOISIN, KEWPIE, HOUSE-PICKLES, P…" at bounding box center [596, 514] width 561 height 78
click at [476, 485] on textarea "STEAMED BAO, OCTO SAUCE, SPRING ONION CHUTNEY, HOISIN, KEWPIE, HOUSE-PICKLES, P…" at bounding box center [596, 514] width 561 height 78
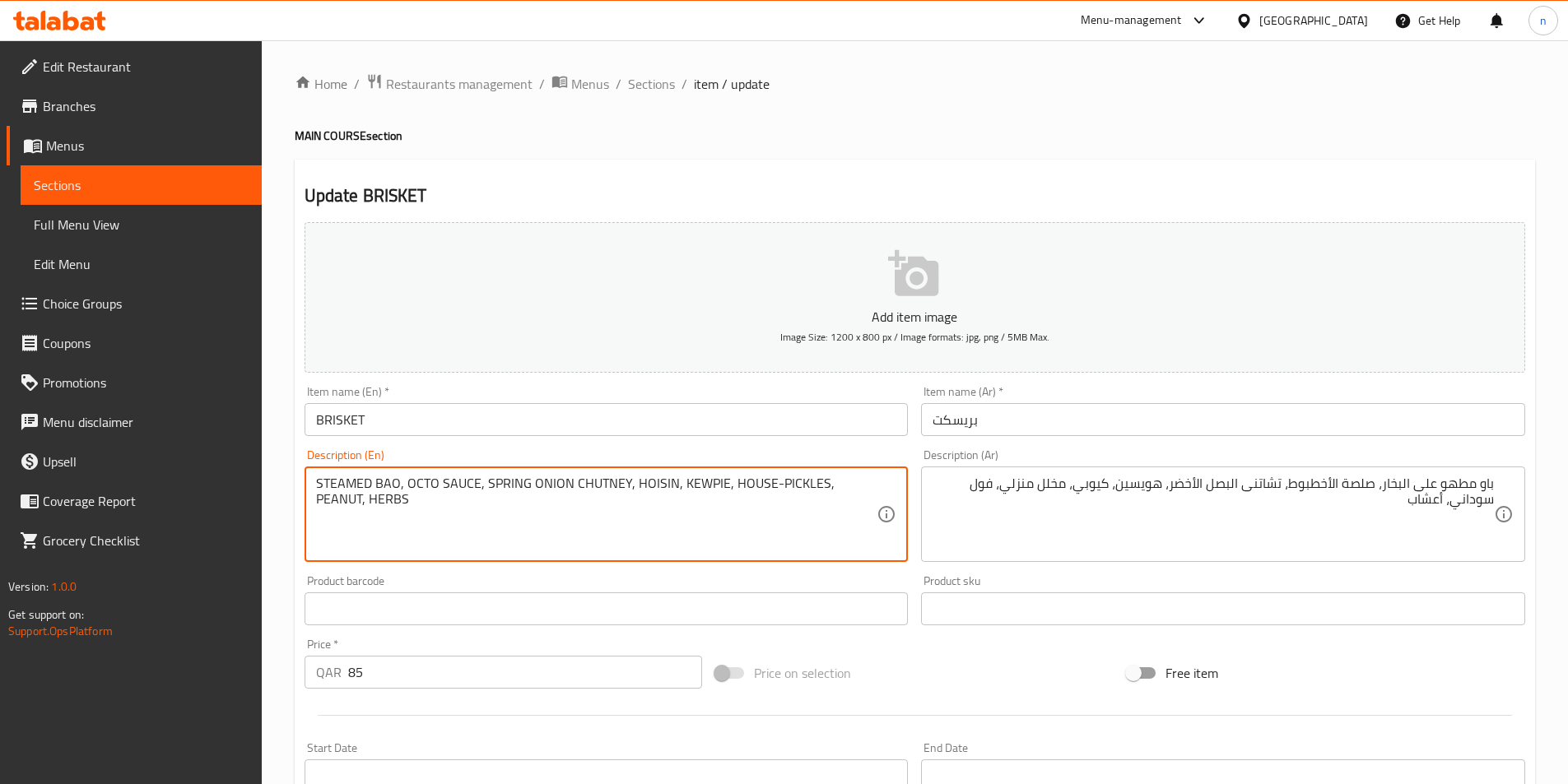
drag, startPoint x: 486, startPoint y: 483, endPoint x: 551, endPoint y: 482, distance: 65.0
click at [551, 482] on textarea "STEAMED BAO, OCTO SAUCE, SPRING ONION CHUTNEY, HOISIN, KEWPIE, HOUSE-PICKLES, P…" at bounding box center [596, 514] width 561 height 78
click at [476, 498] on textarea "STEAMED BAO, OCTO SAUCE, SPRING ONION CHUTNEY, HOISIN, KEWPIE, HOUSE-PICKLES, P…" at bounding box center [596, 514] width 561 height 78
drag, startPoint x: 482, startPoint y: 486, endPoint x: 566, endPoint y: 482, distance: 84.1
click at [566, 482] on textarea "STEAMED BAO, OCTO SAUCE, SPRING ONION CHUTNEY, HOISIN, KEWPIE, HOUSE-PICKLES, P…" at bounding box center [596, 514] width 561 height 78
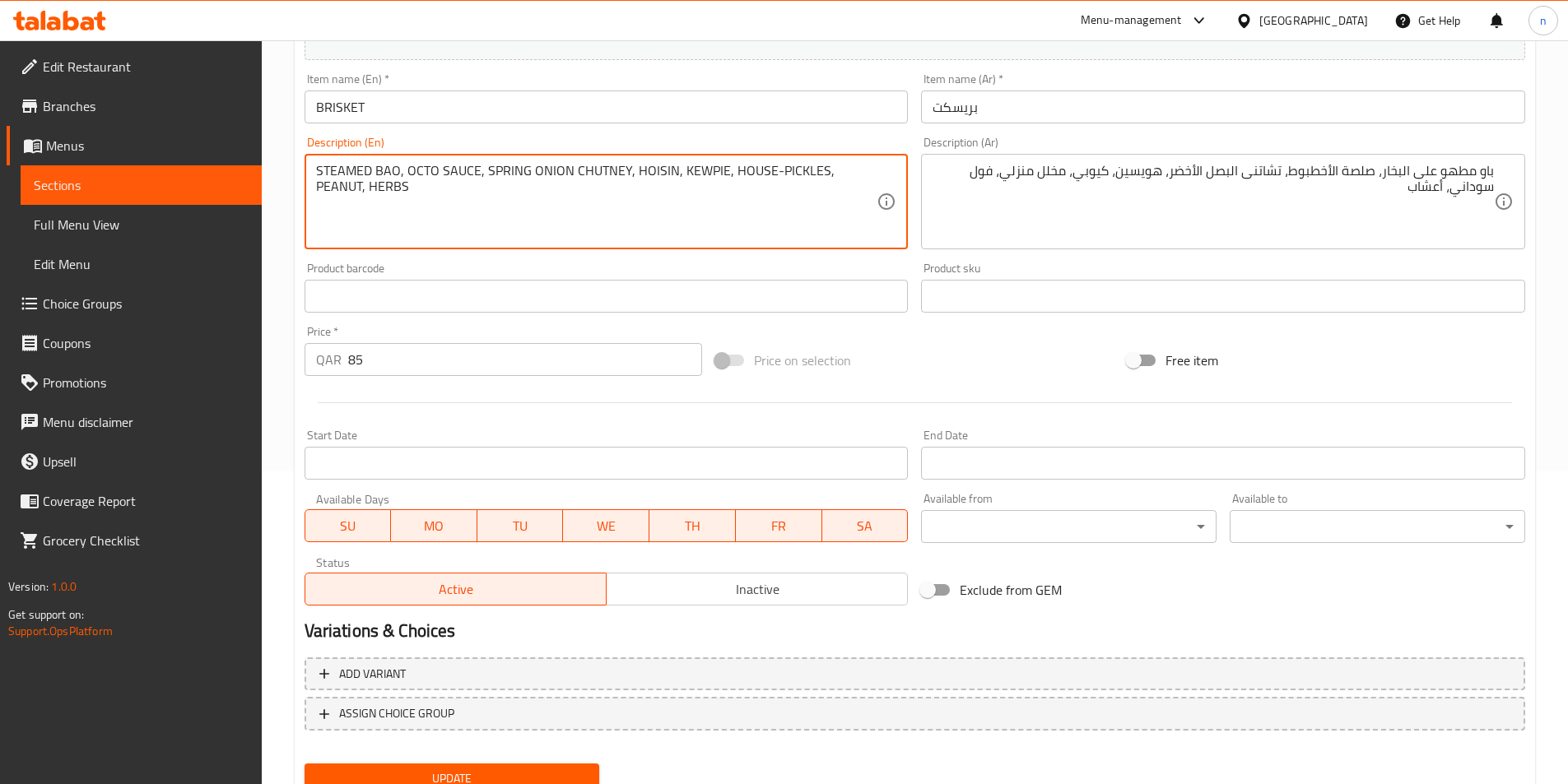
scroll to position [378, 0]
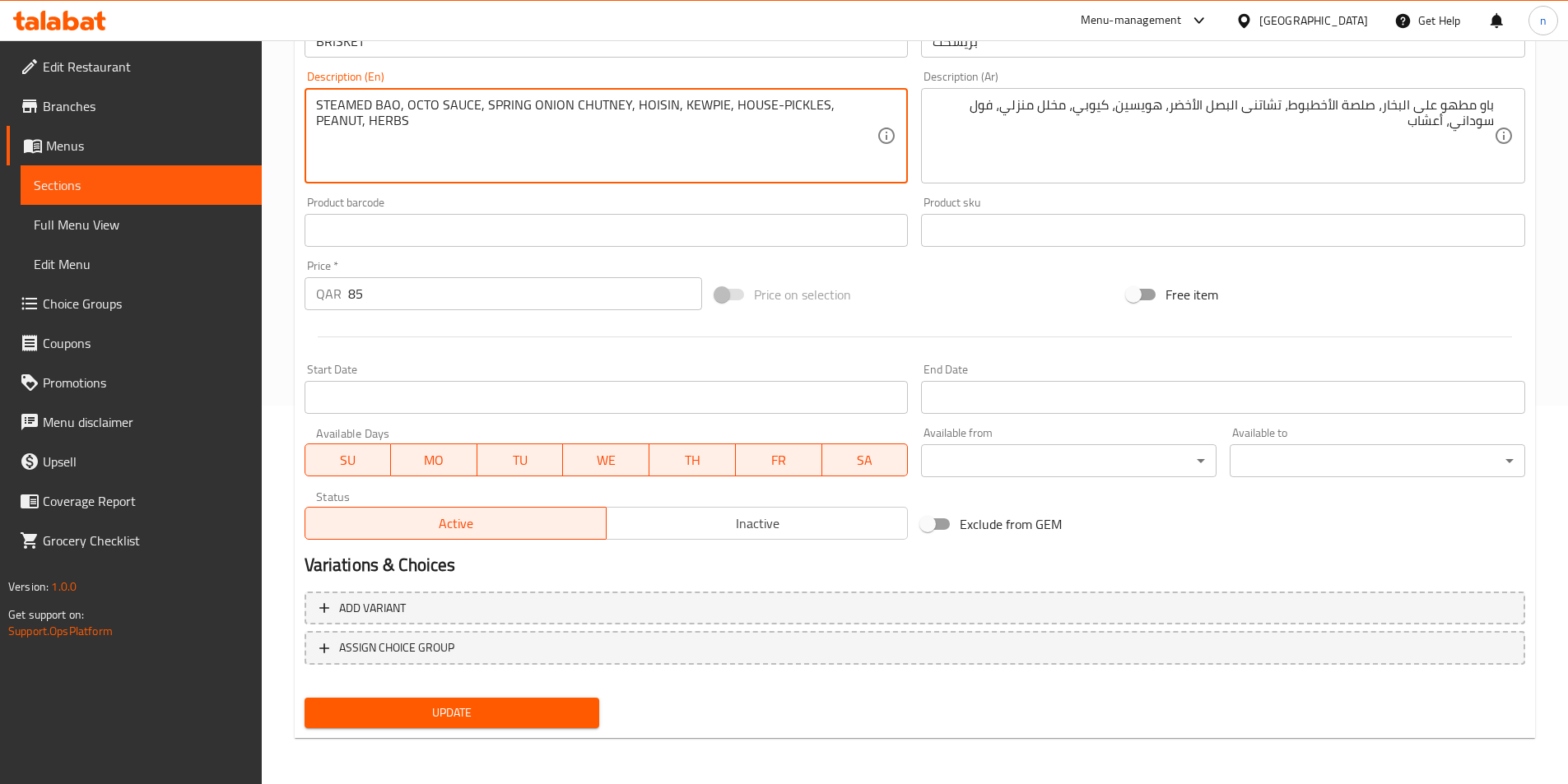
click at [493, 708] on span "Update" at bounding box center [452, 712] width 270 height 20
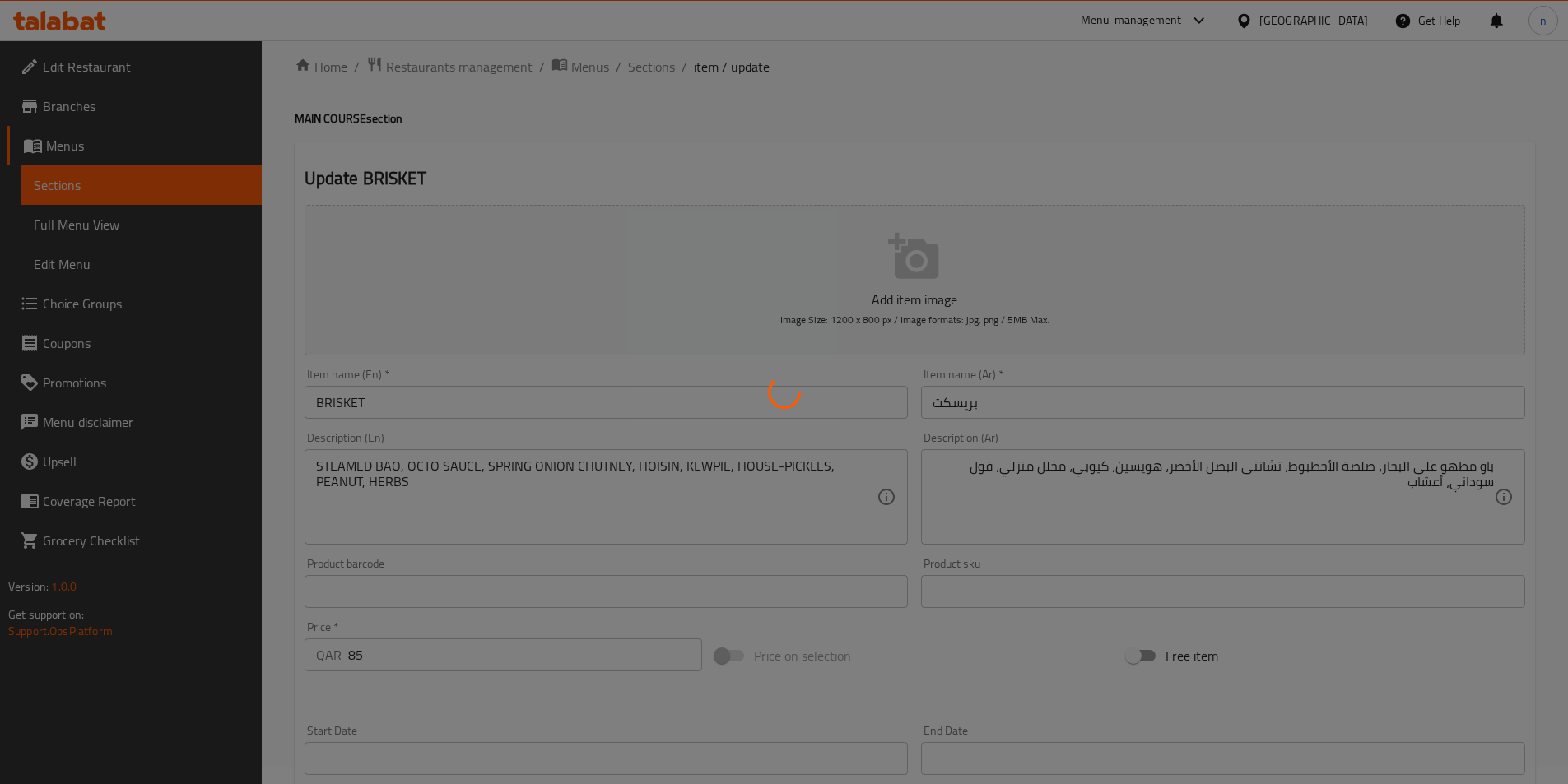
scroll to position [0, 0]
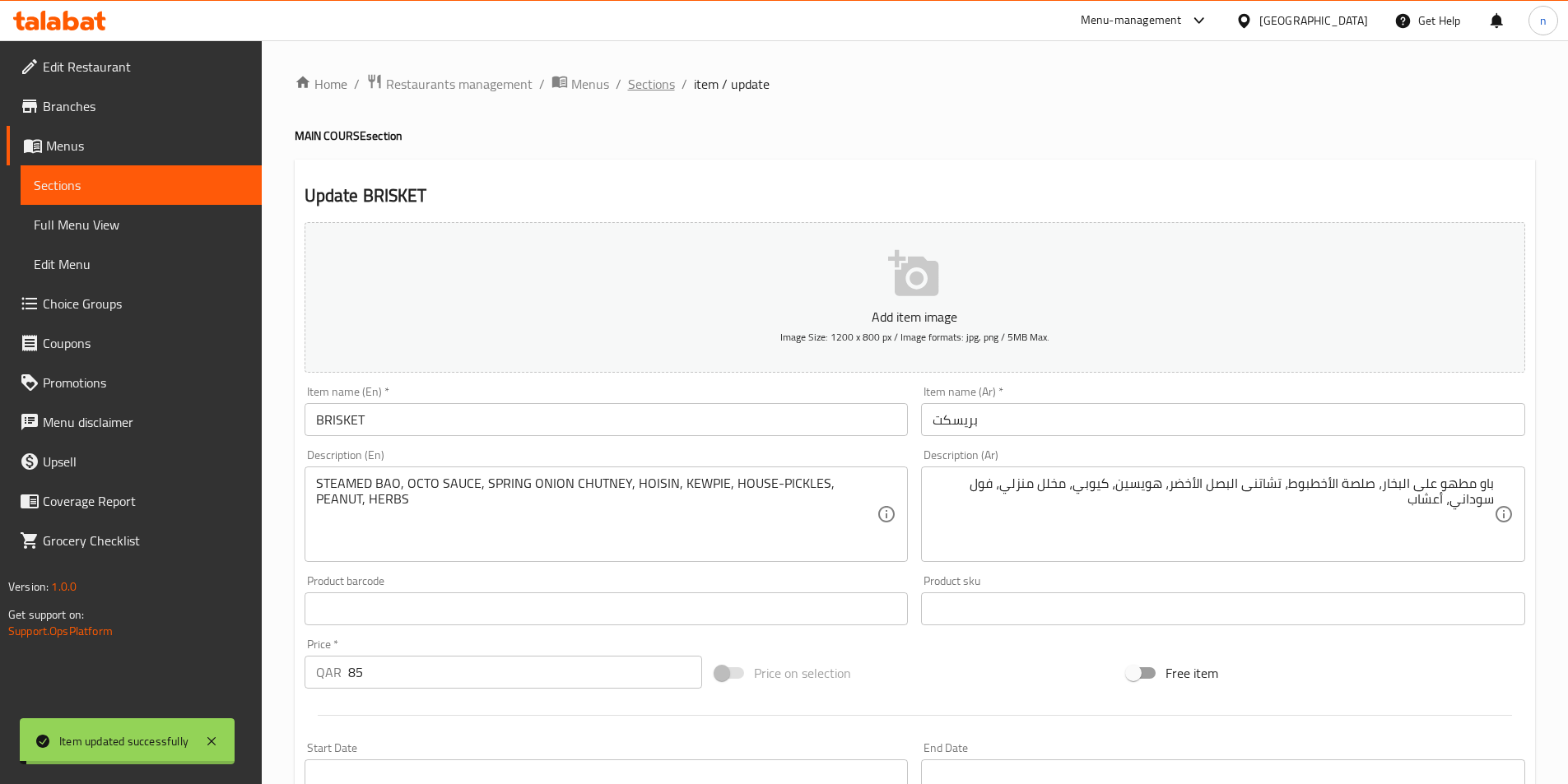
click at [658, 87] on span "Sections" at bounding box center [652, 84] width 47 height 20
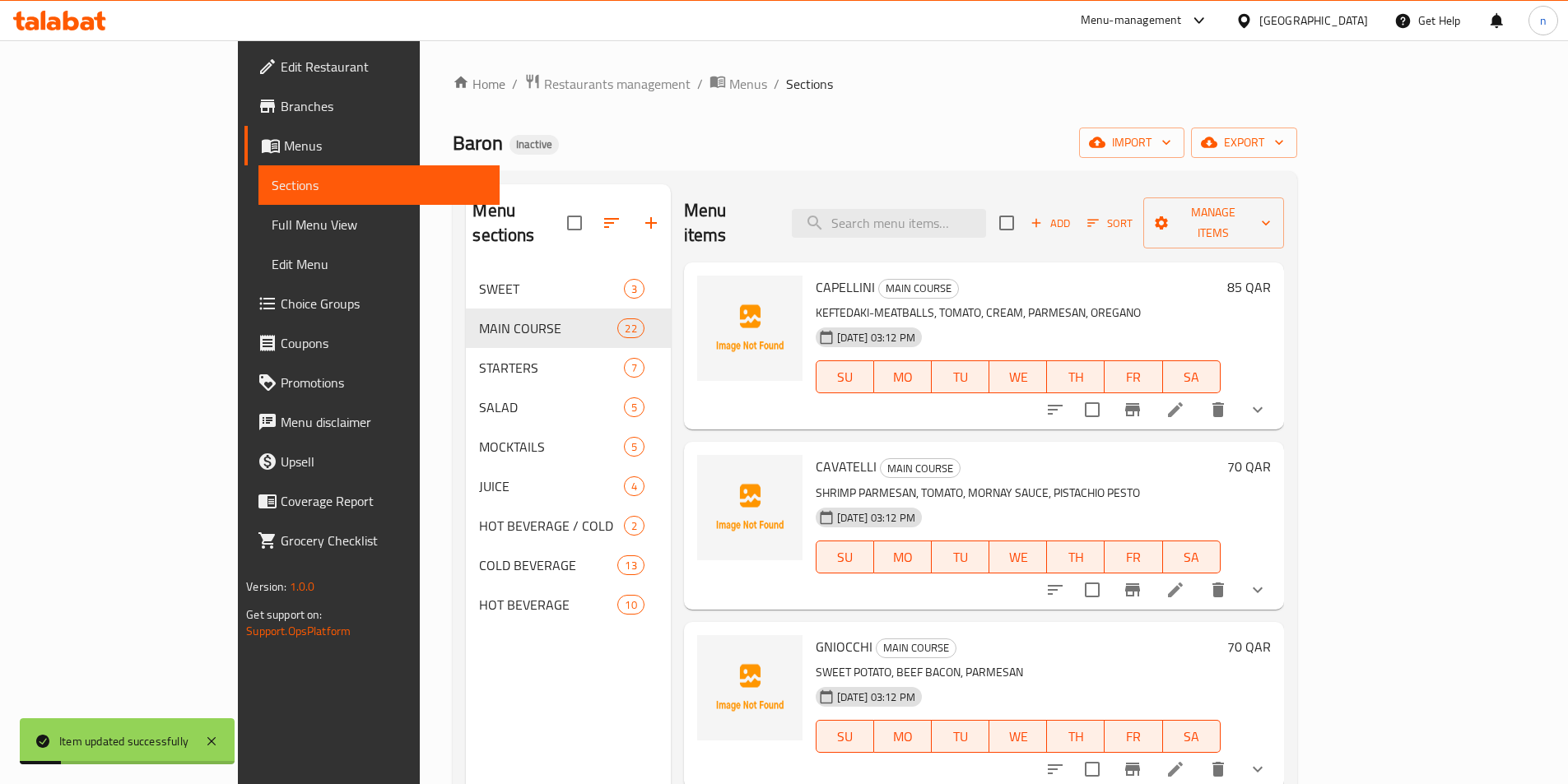
click at [271, 223] on span "Full Menu View" at bounding box center [378, 224] width 215 height 20
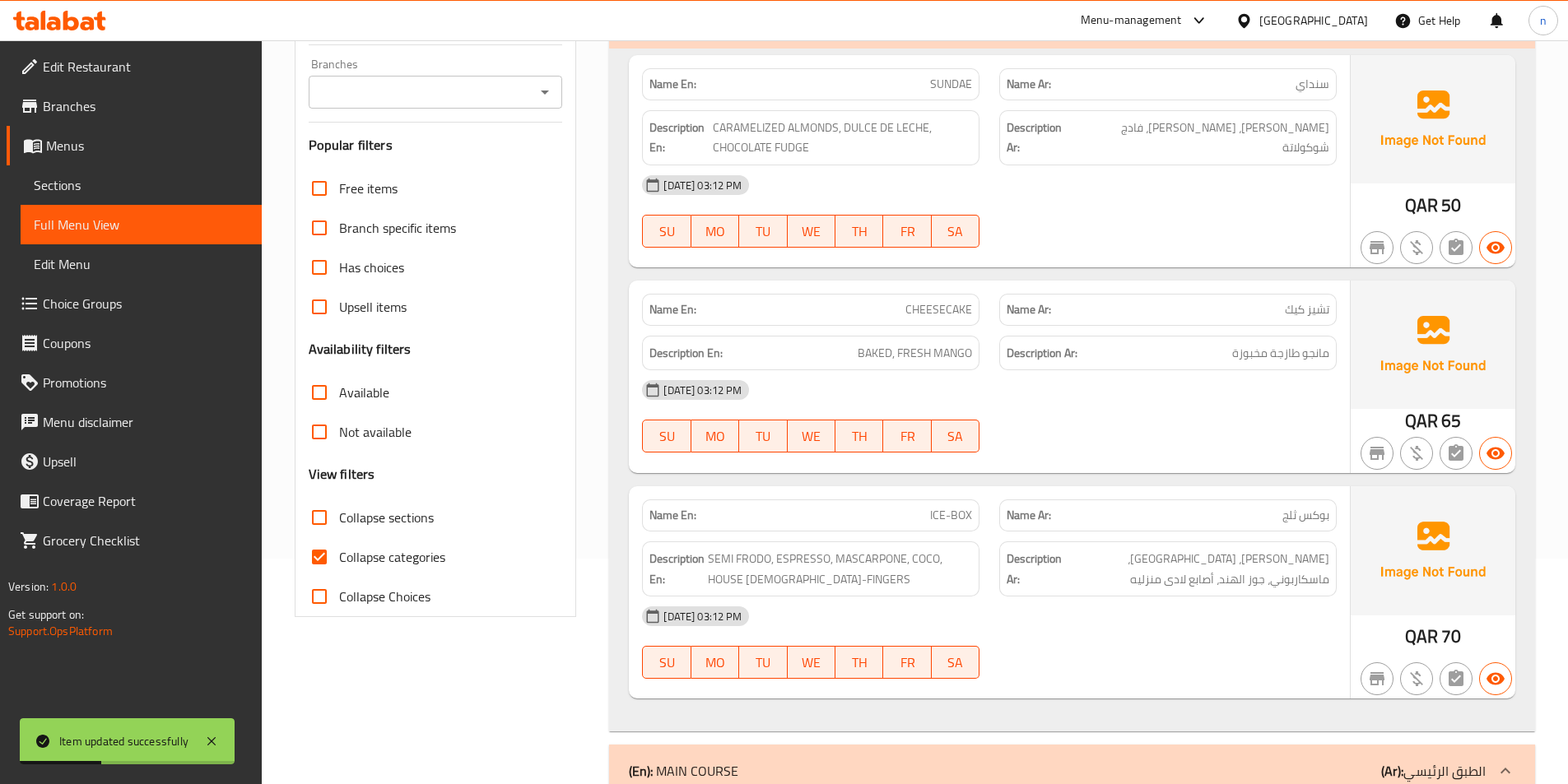
scroll to position [247, 0]
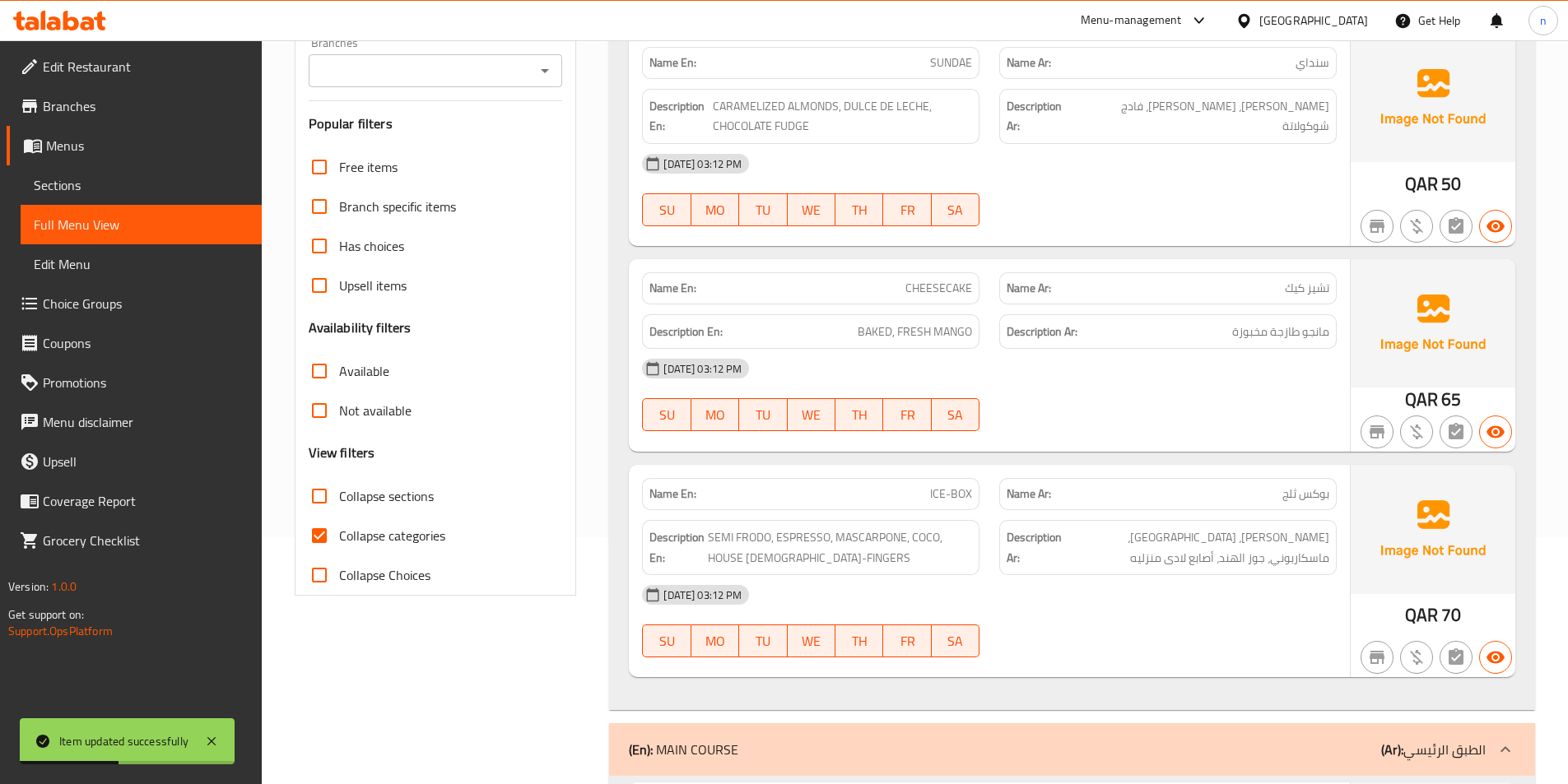
click at [392, 538] on span "Collapse categories" at bounding box center [392, 536] width 106 height 20
click at [339, 538] on input "Collapse categories" at bounding box center [319, 535] width 39 height 39
checkbox input "false"
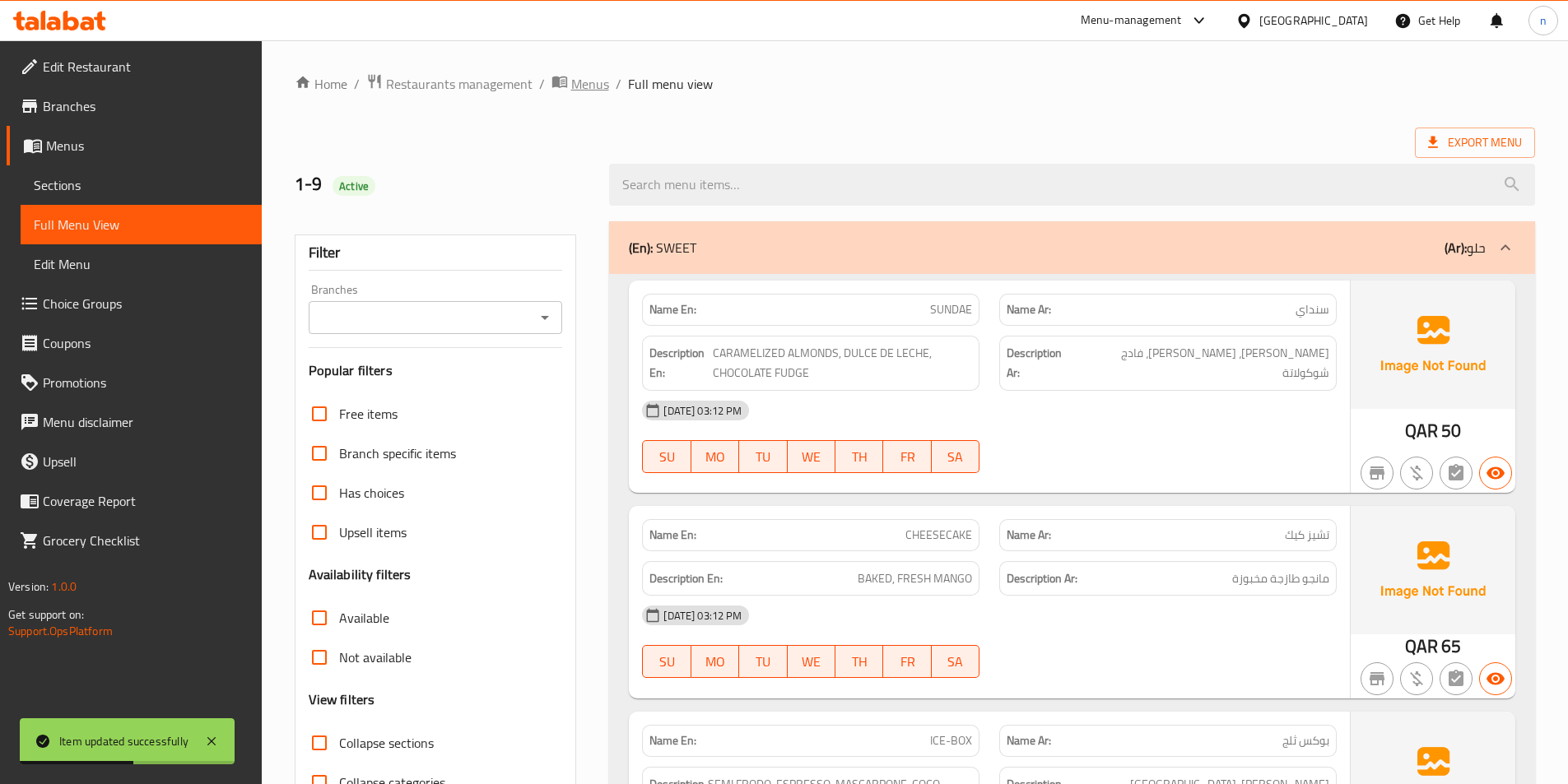
click at [581, 90] on span "Menus" at bounding box center [590, 84] width 38 height 20
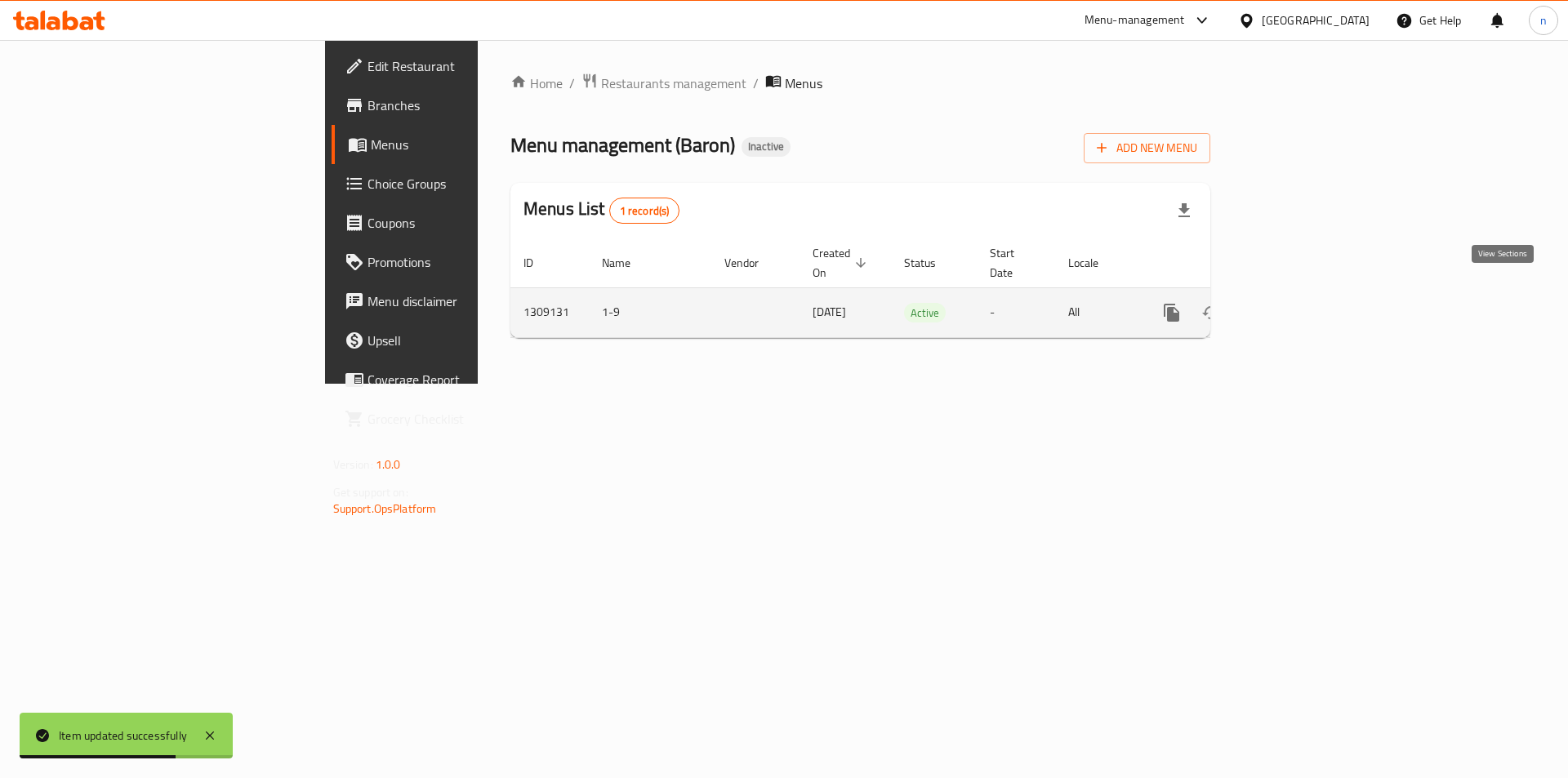
click at [1300, 303] on icon "enhanced table" at bounding box center [1289, 312] width 20 height 20
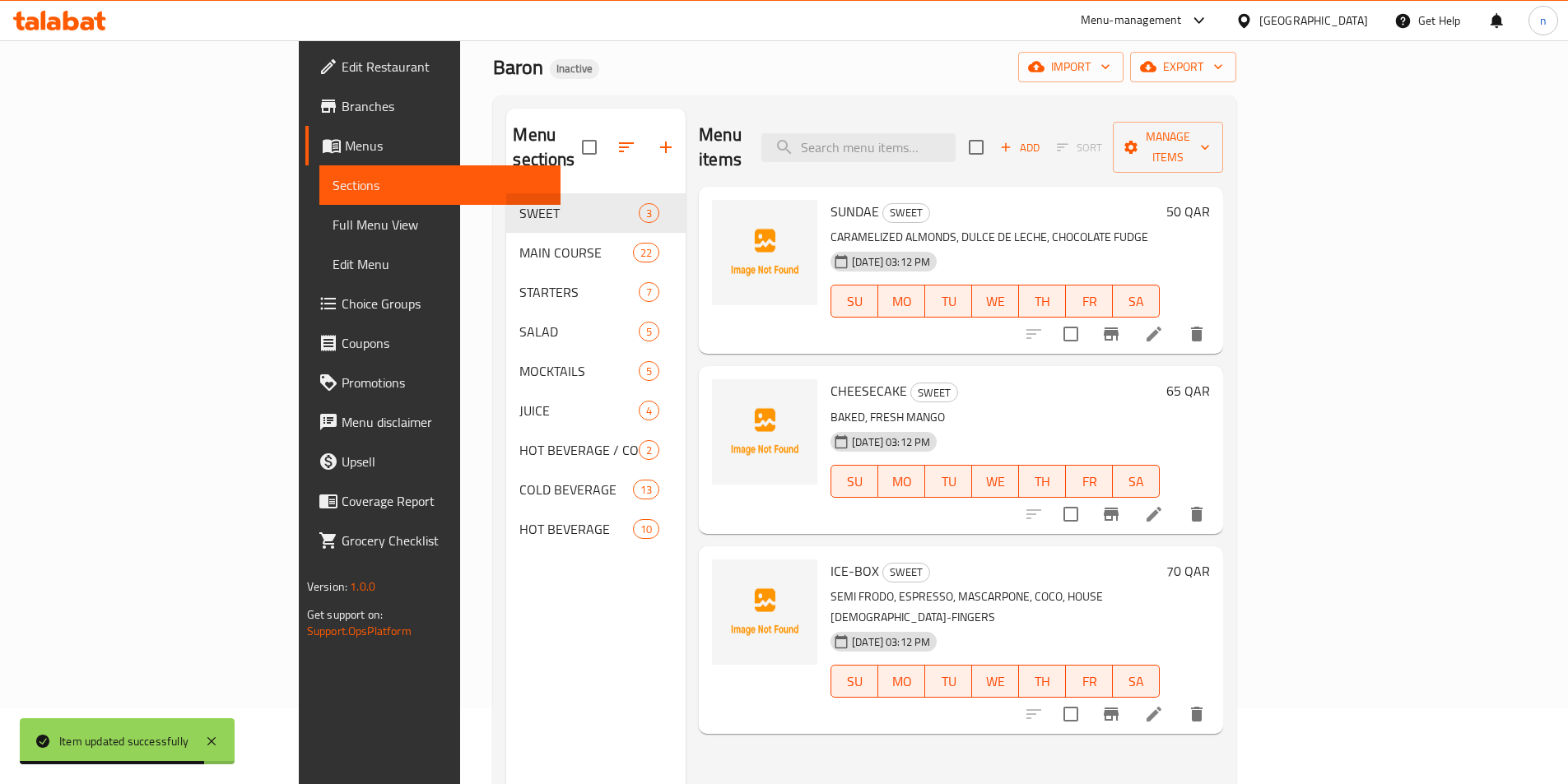
scroll to position [230, 0]
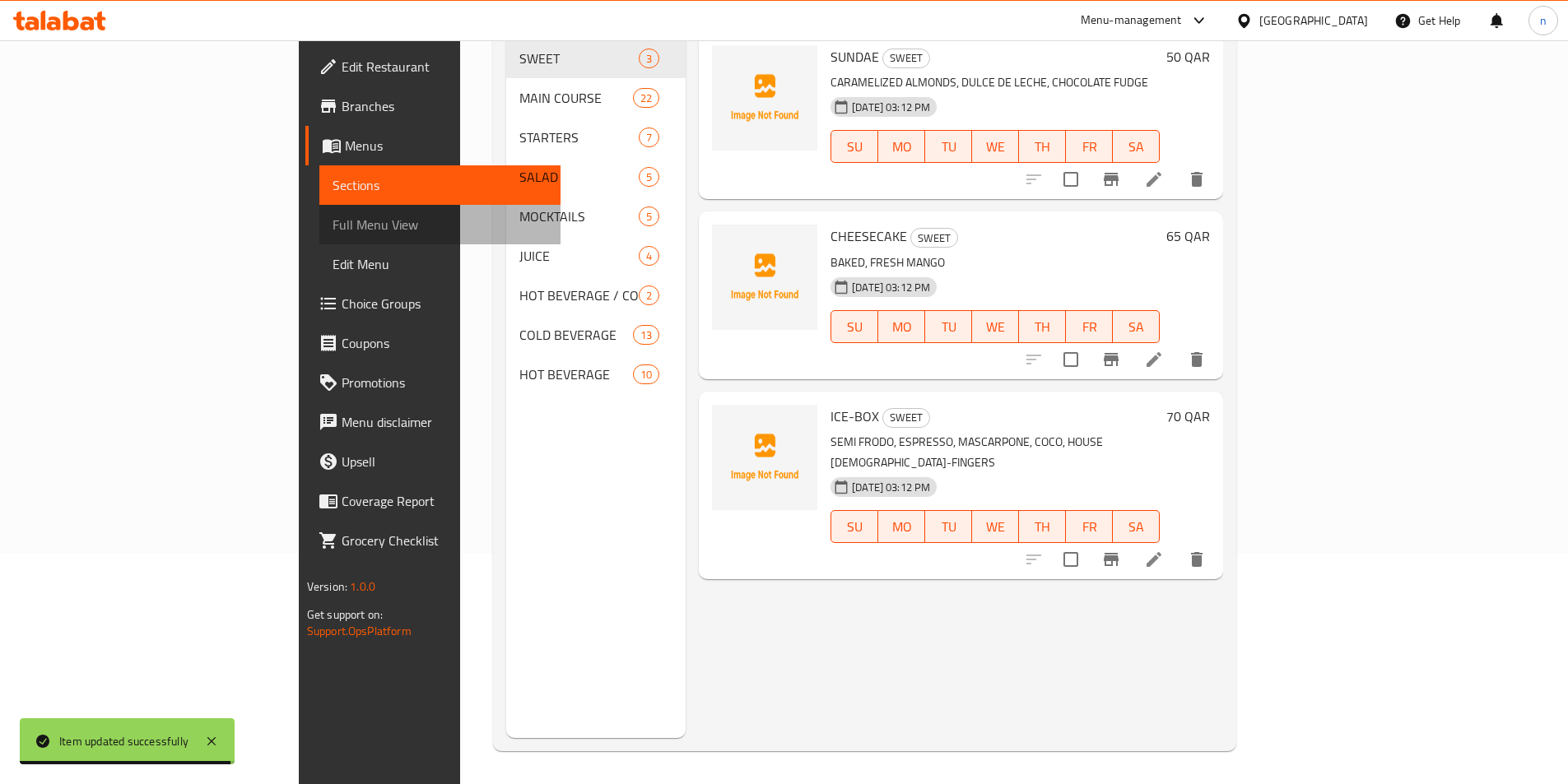
click at [320, 212] on link "Full Menu View" at bounding box center [440, 224] width 242 height 39
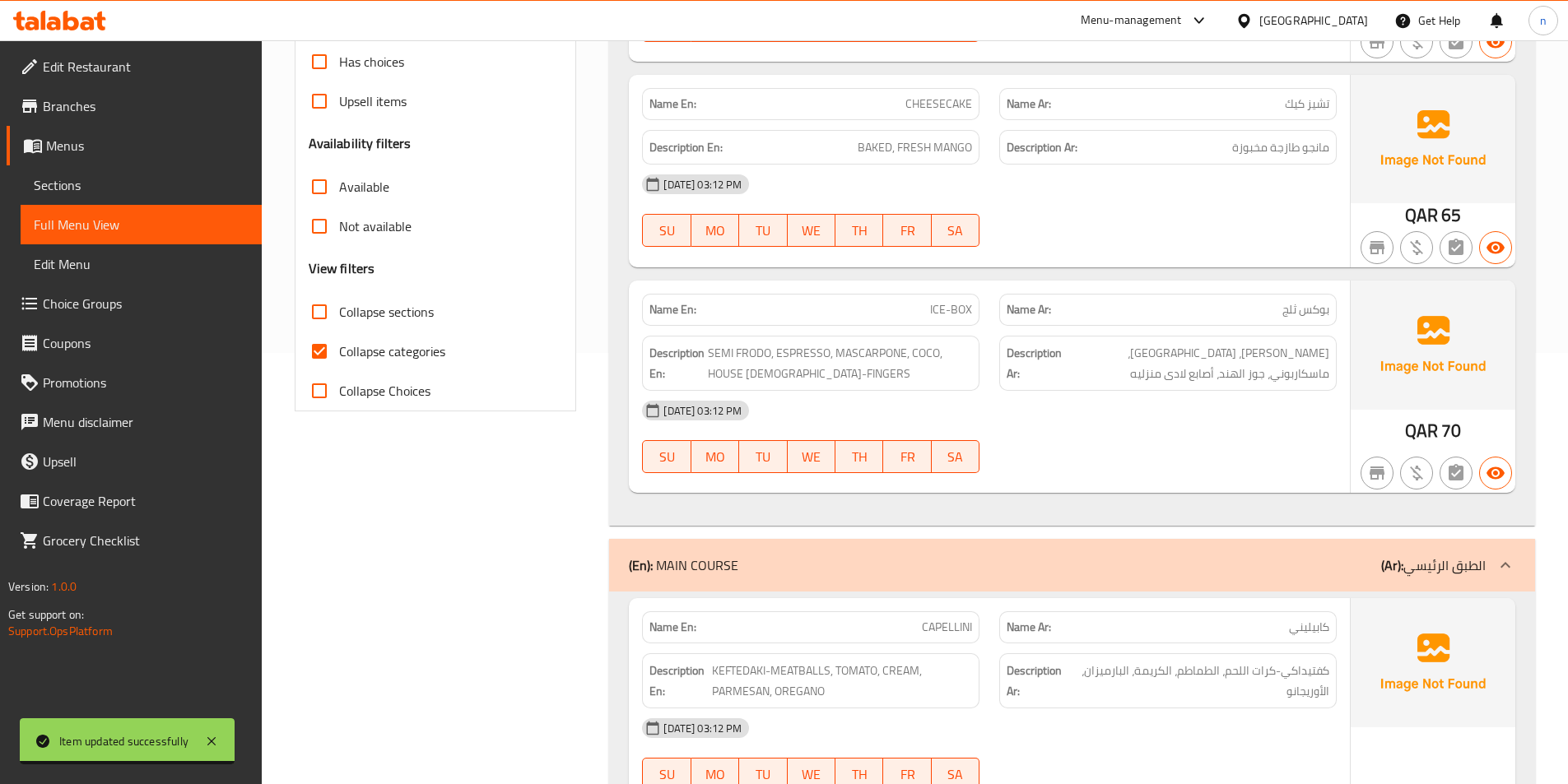
scroll to position [642, 0]
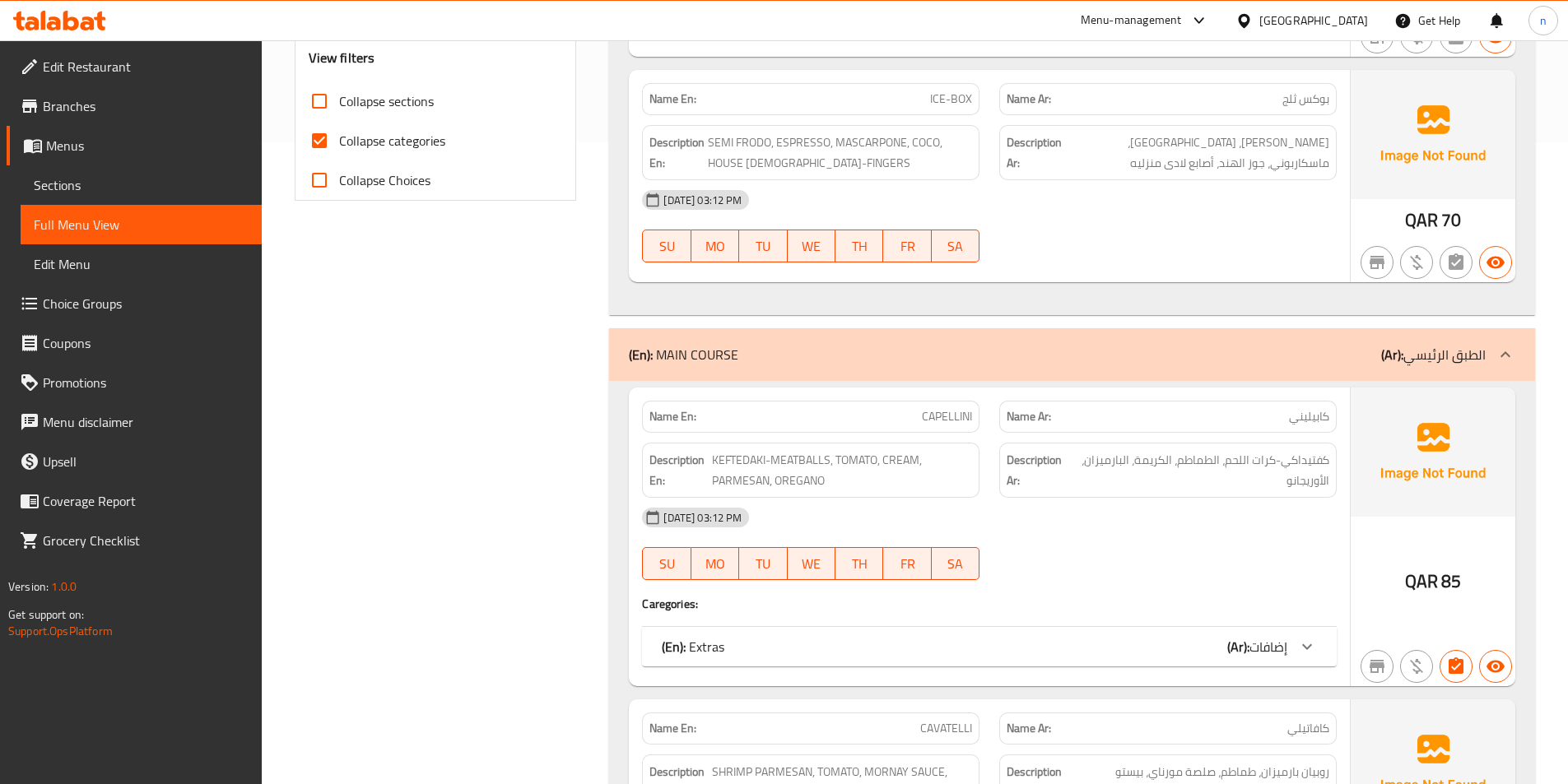
click at [376, 135] on span "Collapse categories" at bounding box center [392, 140] width 106 height 20
click at [339, 135] on input "Collapse categories" at bounding box center [319, 140] width 39 height 39
checkbox input "false"
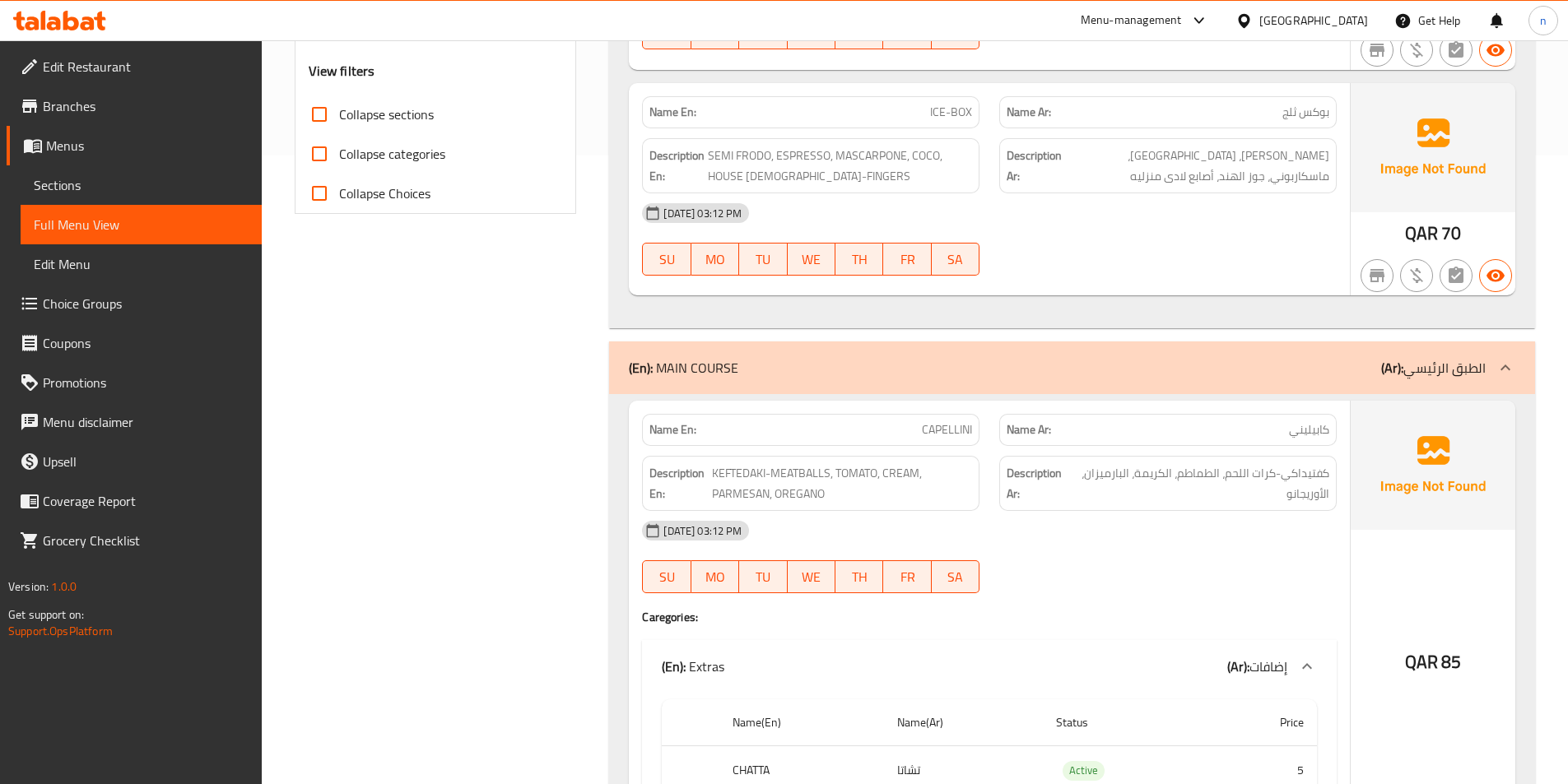
scroll to position [0, 0]
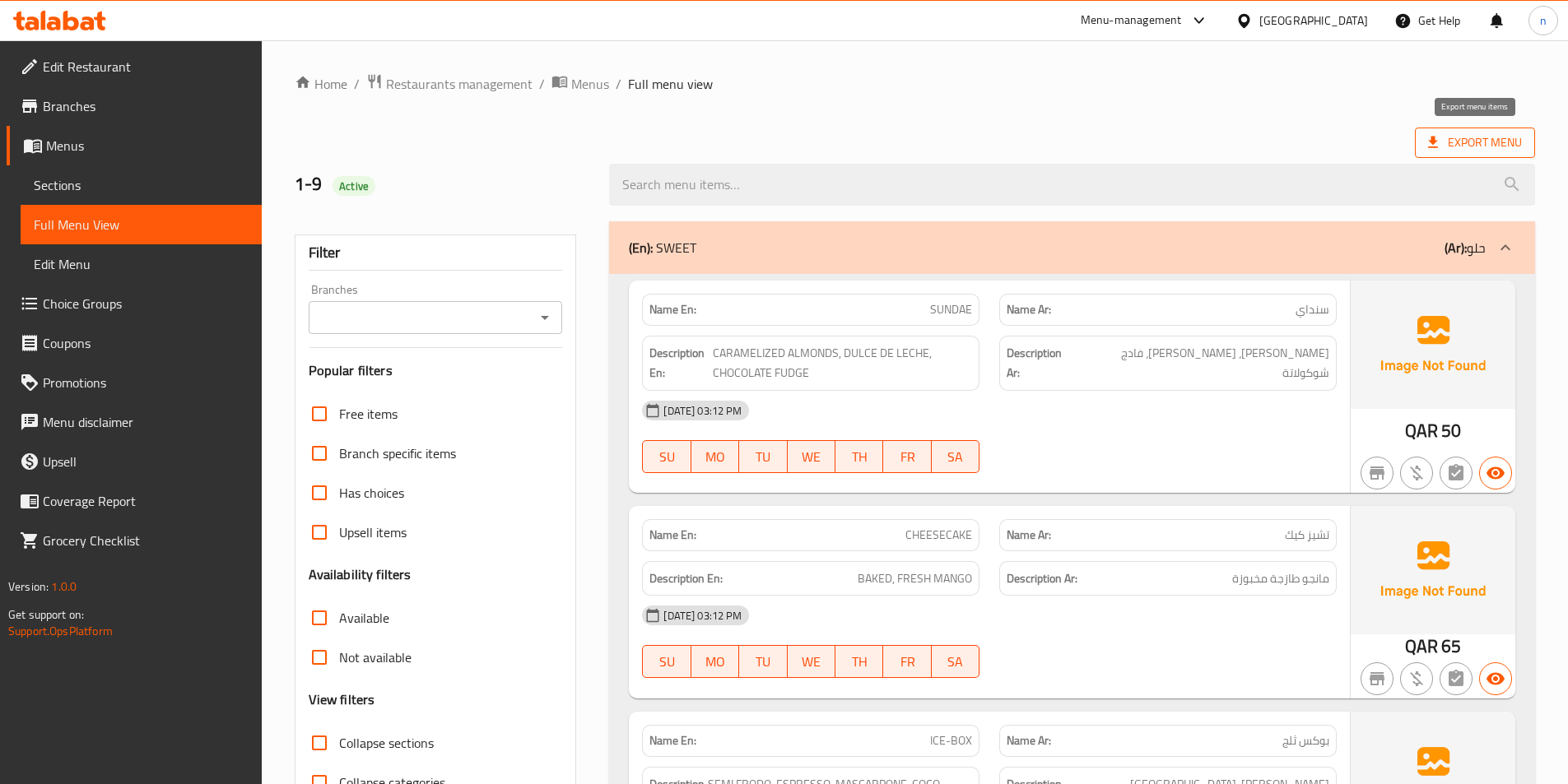
click at [1473, 139] on span "Export Menu" at bounding box center [1476, 142] width 94 height 20
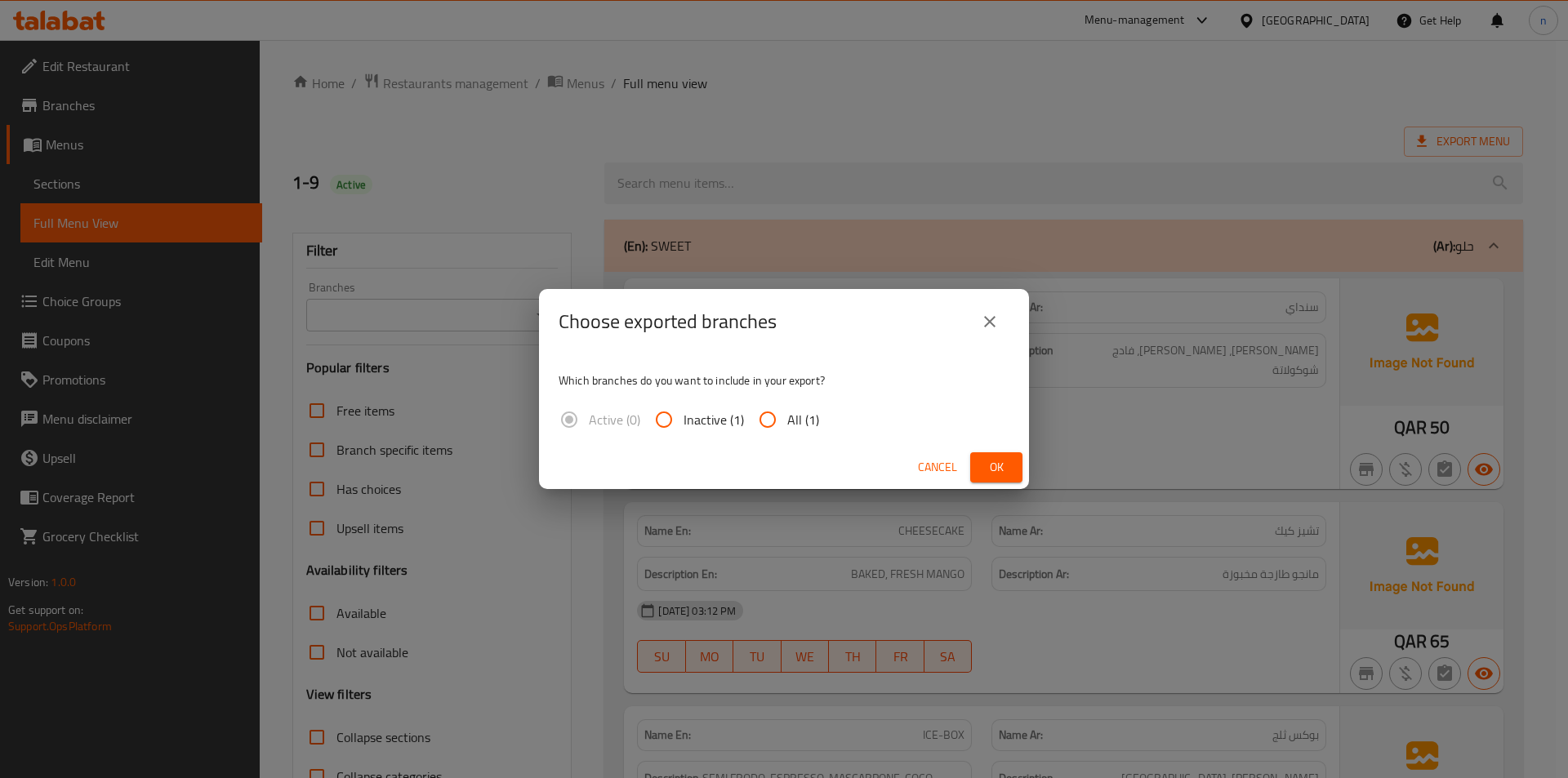
drag, startPoint x: 777, startPoint y: 409, endPoint x: 808, endPoint y: 425, distance: 34.9
click at [777, 410] on input "All (1)" at bounding box center [767, 419] width 39 height 39
radio input "true"
click at [989, 458] on span "Ok" at bounding box center [996, 467] width 26 height 20
